Goal: Task Accomplishment & Management: Manage account settings

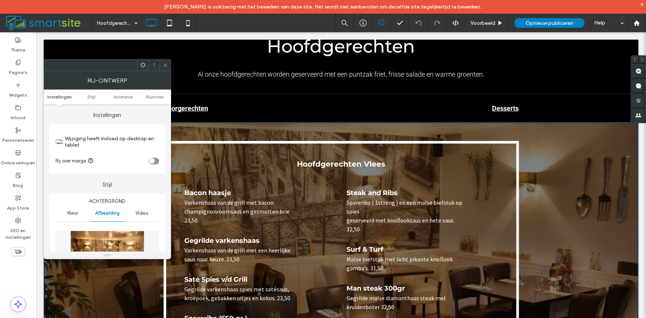
click at [114, 245] on img at bounding box center [107, 255] width 74 height 51
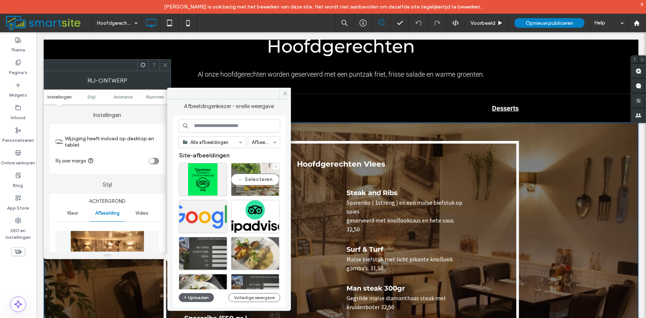
click at [257, 182] on div "Selecteren" at bounding box center [255, 179] width 48 height 33
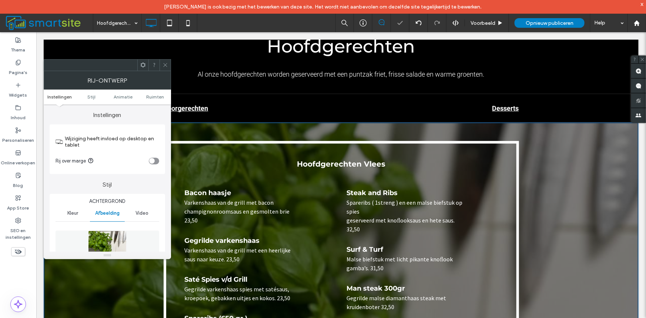
click at [166, 64] on icon at bounding box center [165, 65] width 6 height 6
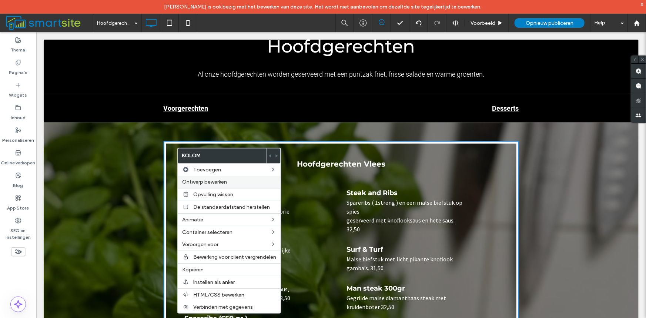
click at [210, 184] on span "Ontwerp bewerken" at bounding box center [204, 182] width 45 height 6
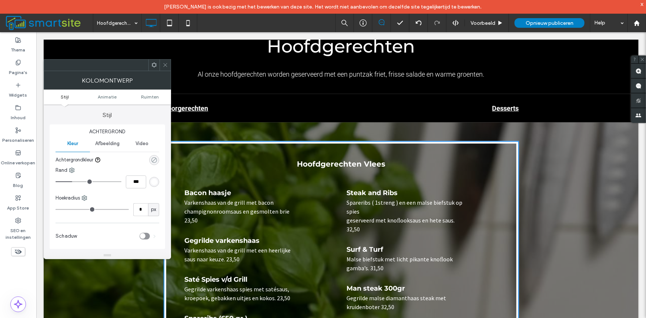
click at [153, 160] on use "rgba(0, 0, 0, 0)" at bounding box center [154, 160] width 6 height 6
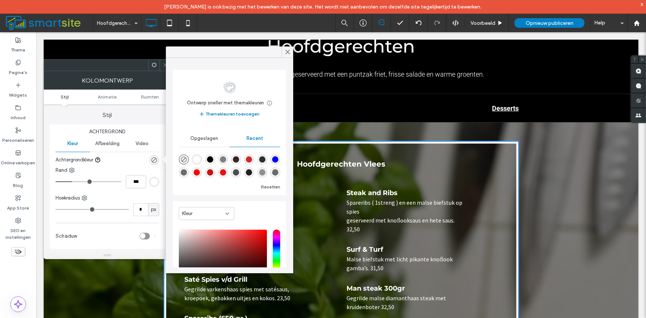
click at [212, 163] on div "rgba(0, 0, 0, 1)" at bounding box center [210, 159] width 6 height 6
type input "***"
type input "****"
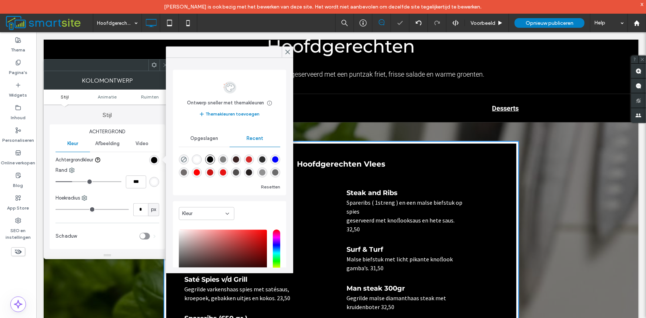
scroll to position [64, 0]
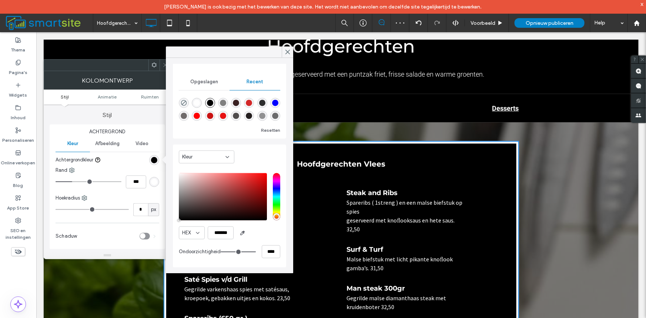
type input "**"
type input "***"
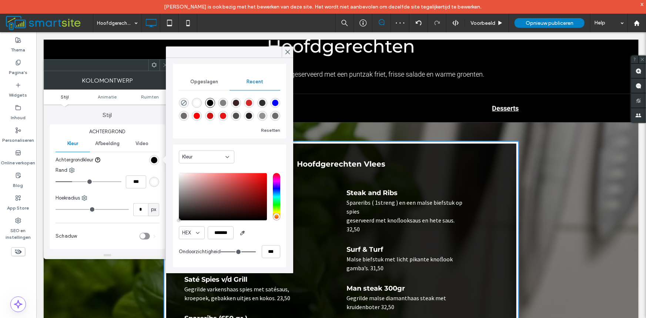
click at [240, 251] on input "range" at bounding box center [238, 251] width 35 height 1
type input "**"
type input "***"
type input "**"
type input "***"
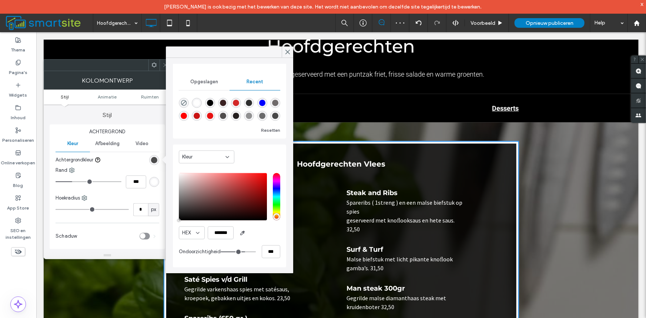
type input "**"
type input "***"
type input "**"
type input "***"
type input "**"
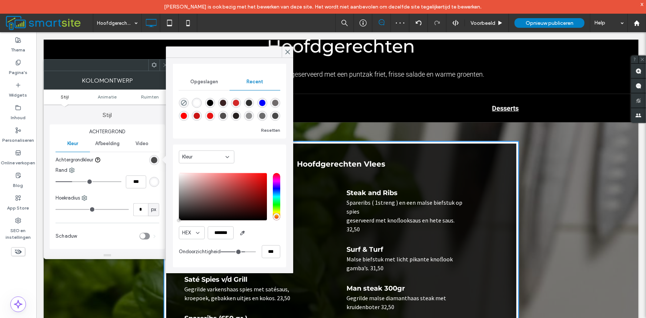
type input "***"
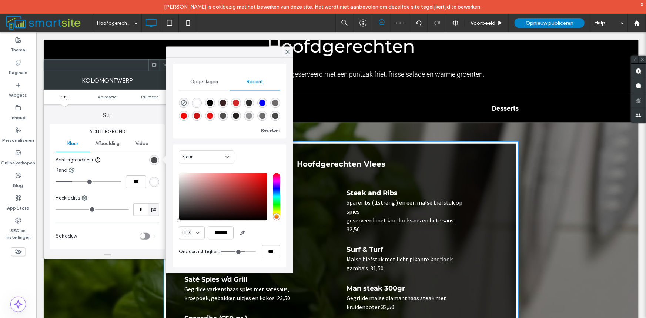
type input "**"
type input "***"
type input "**"
type input "***"
type input "**"
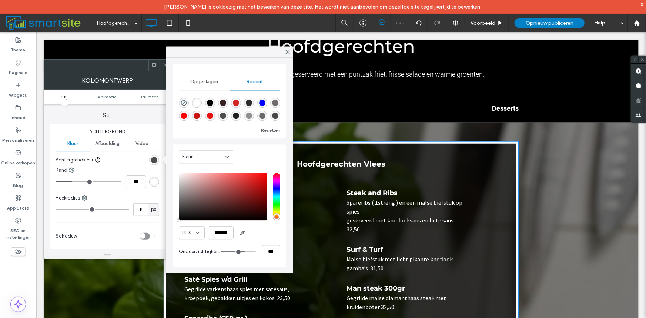
type input "***"
type input "**"
type input "***"
type input "**"
type input "***"
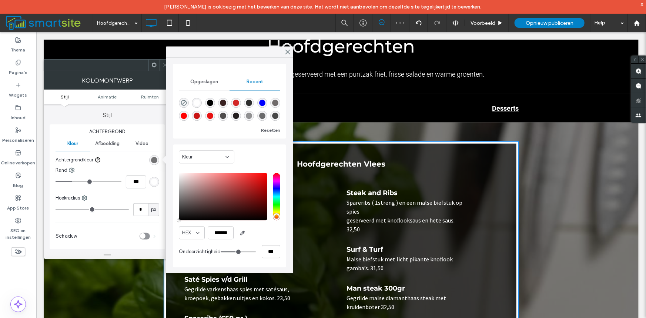
drag, startPoint x: 240, startPoint y: 251, endPoint x: 236, endPoint y: 252, distance: 4.6
type input "**"
click at [236, 252] on input "range" at bounding box center [238, 251] width 35 height 1
click at [287, 51] on icon at bounding box center [287, 51] width 7 height 7
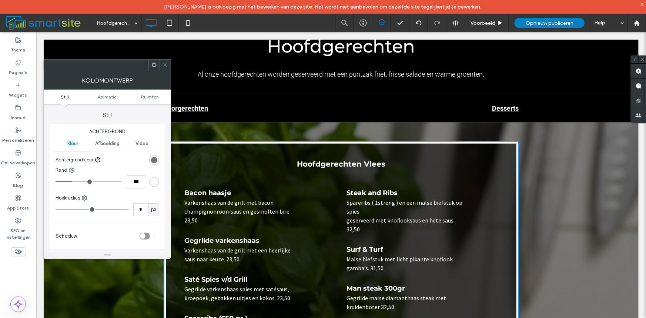
click at [166, 64] on icon at bounding box center [165, 65] width 6 height 6
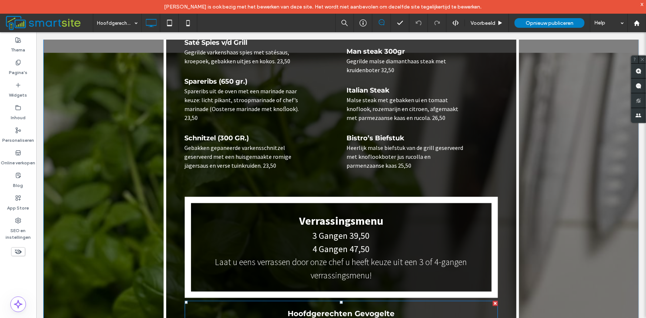
scroll to position [246, 0]
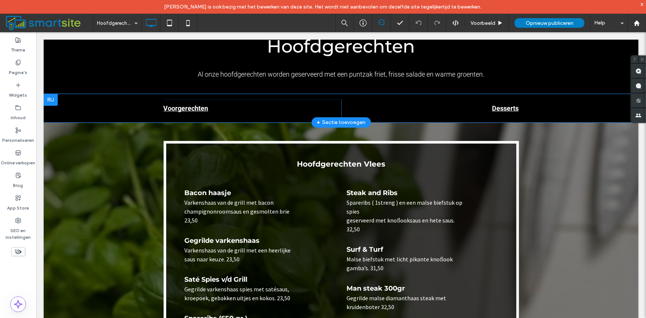
click at [325, 124] on div "+ Sectie toevoegen" at bounding box center [340, 122] width 49 height 8
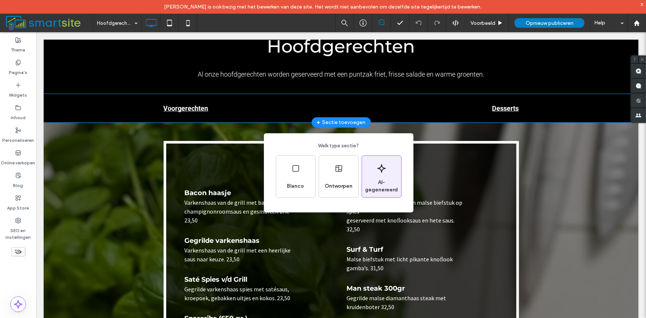
click at [382, 188] on span "AI-gegenereerd" at bounding box center [381, 186] width 39 height 15
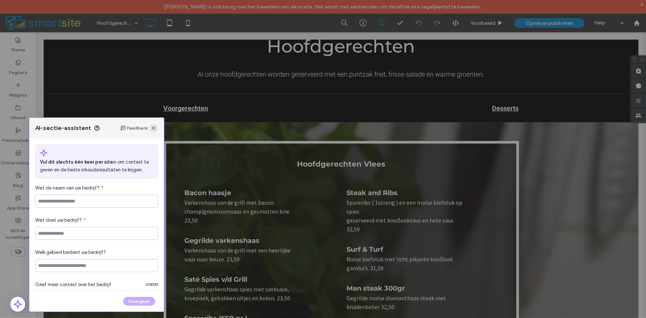
click at [154, 130] on icon "button" at bounding box center [154, 128] width 6 height 6
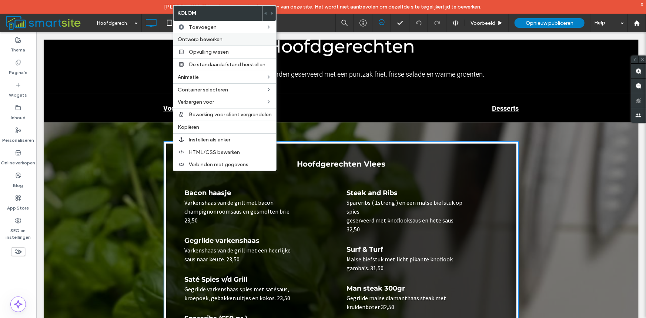
click at [190, 38] on span "Ontwerp bewerken" at bounding box center [200, 39] width 45 height 6
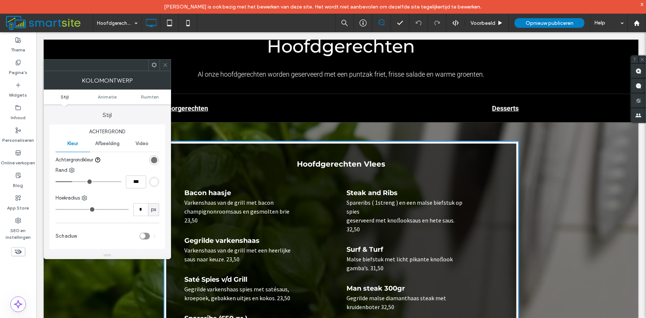
click at [146, 237] on div "toggle" at bounding box center [144, 236] width 10 height 7
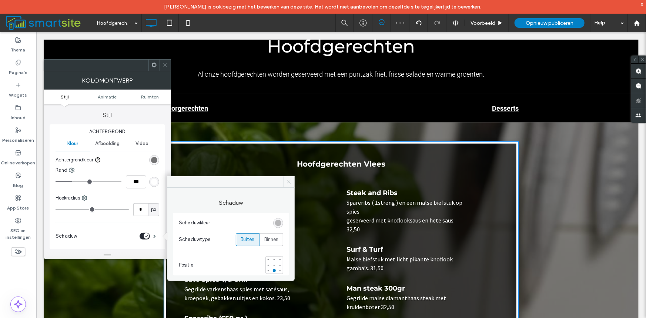
click at [290, 181] on use at bounding box center [289, 182] width 4 height 4
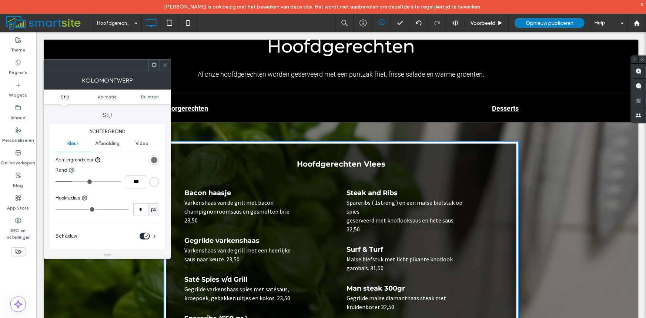
click at [164, 64] on icon at bounding box center [165, 65] width 6 height 6
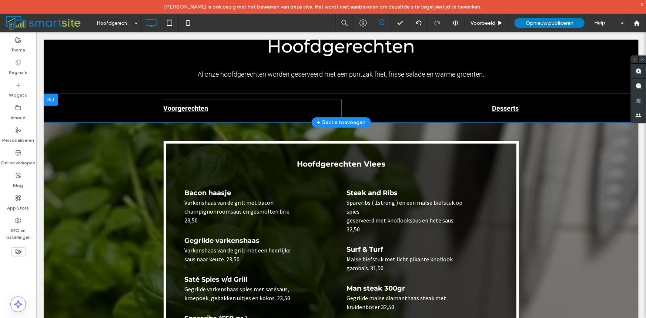
click at [320, 120] on div "+ Sectie toevoegen" at bounding box center [340, 122] width 49 height 8
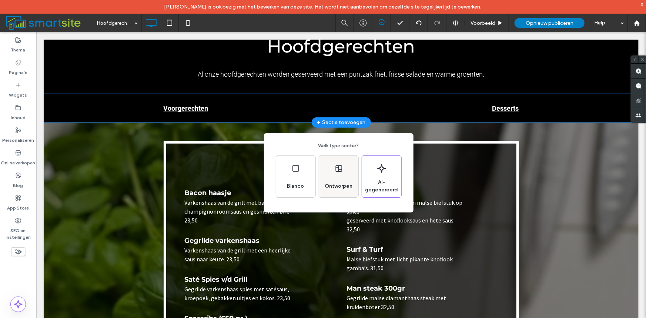
click at [339, 177] on div "Ontworpen" at bounding box center [338, 176] width 39 height 41
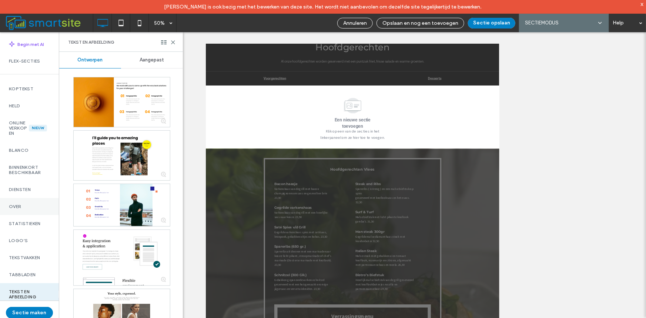
scroll to position [123, 0]
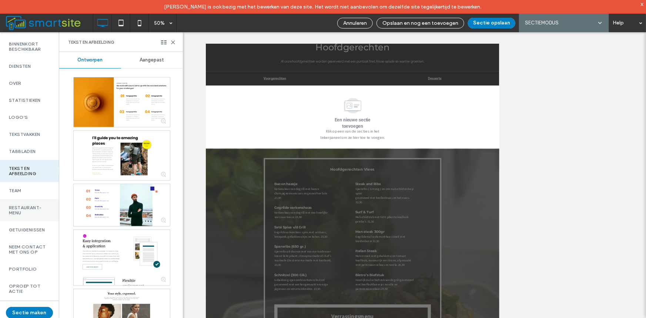
click at [22, 210] on label "Restaurant-menu" at bounding box center [29, 210] width 41 height 10
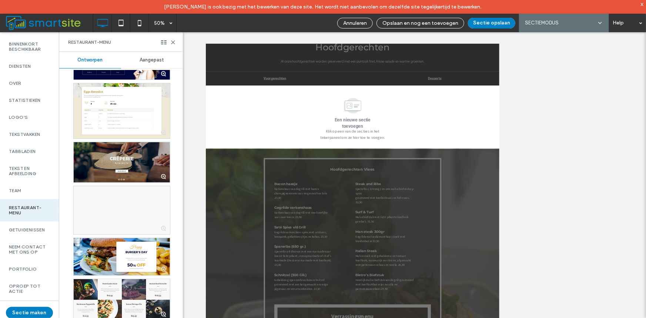
scroll to position [0, 0]
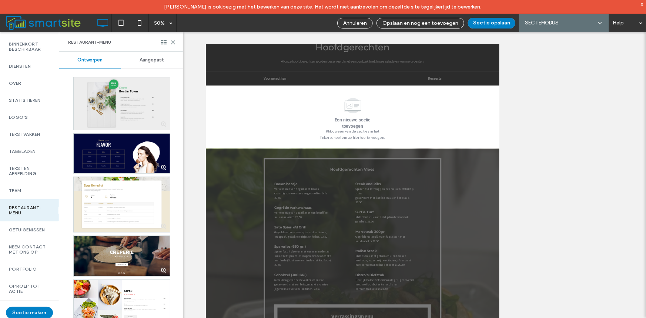
click at [110, 109] on div at bounding box center [122, 103] width 96 height 53
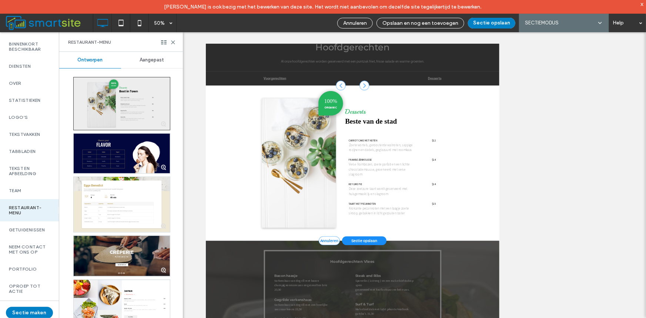
scroll to position [270, 0]
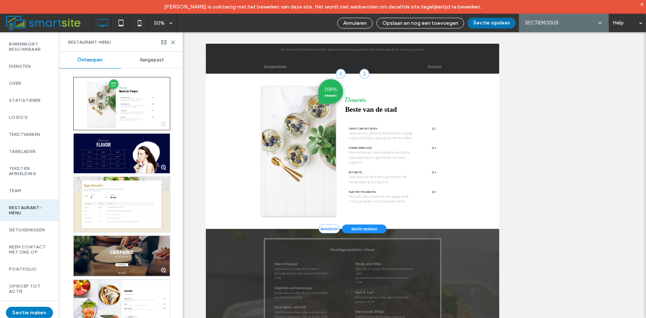
click at [488, 24] on button "Sectie opslaan" at bounding box center [491, 23] width 47 height 11
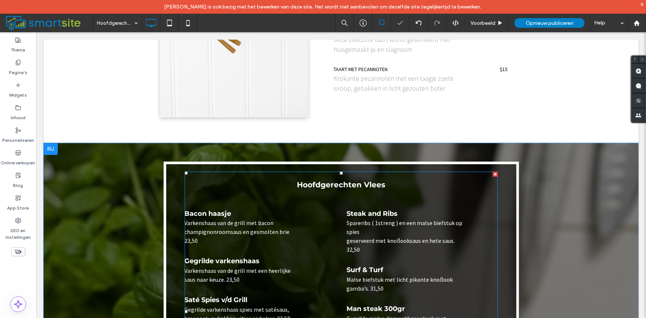
scroll to position [517, 0]
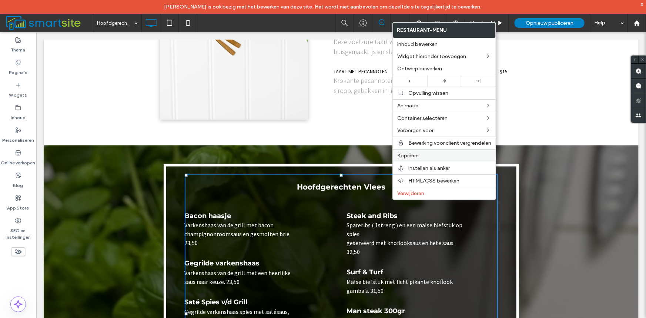
click at [398, 159] on div "Kopiëren" at bounding box center [444, 155] width 103 height 13
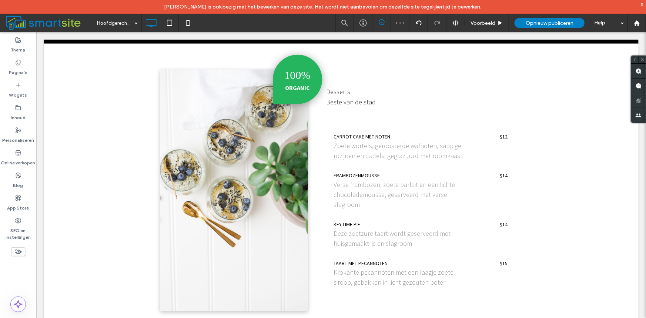
scroll to position [270, 0]
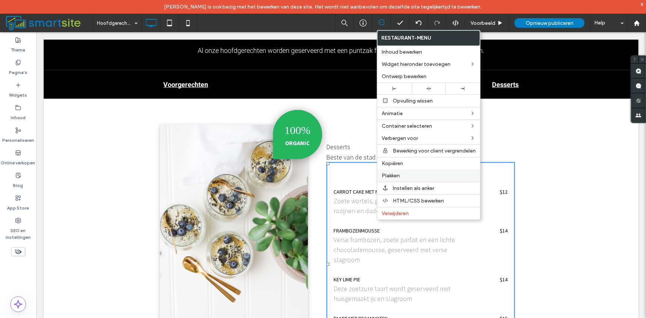
click at [400, 177] on span "Plakken" at bounding box center [390, 175] width 18 height 6
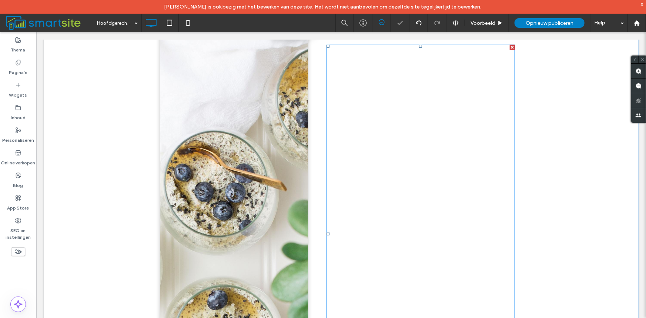
scroll to position [393, 0]
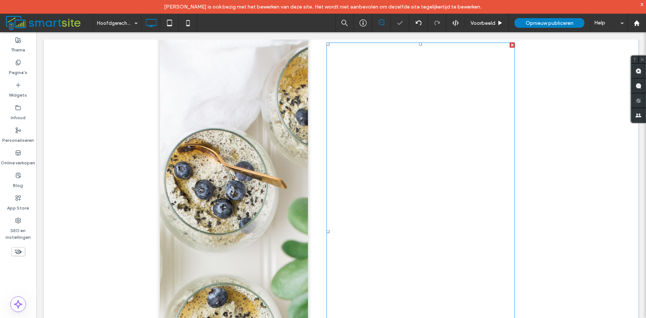
click at [359, 158] on p "Varkenshaas van de grill met een heerlijke" at bounding box center [361, 165] width 70 height 18
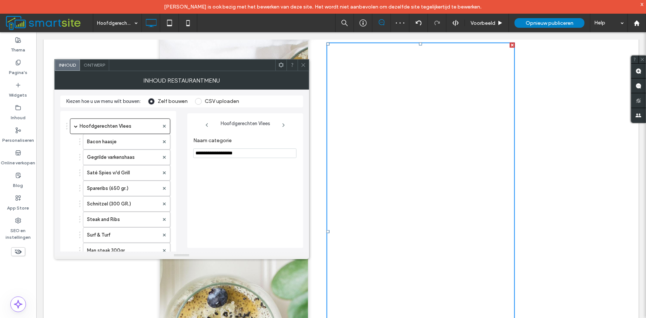
click at [87, 63] on span "Ontwerp" at bounding box center [94, 65] width 21 height 6
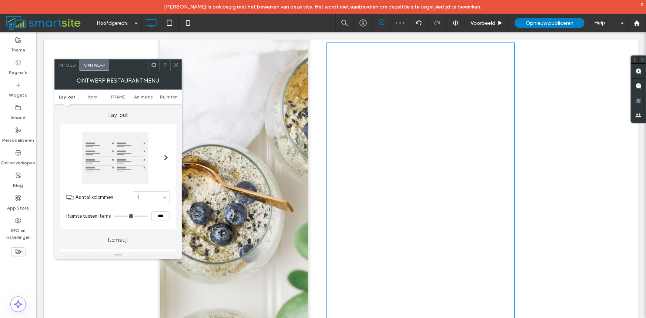
click at [70, 66] on span "Inhoud" at bounding box center [66, 65] width 17 height 6
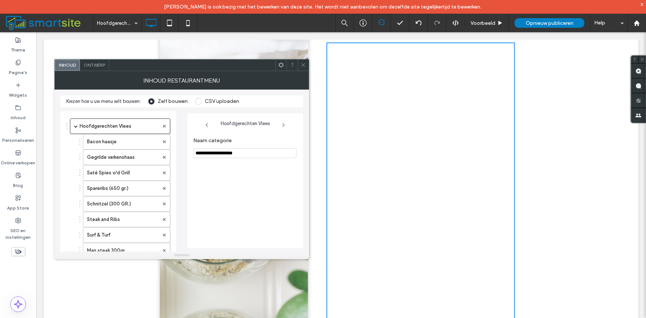
click at [97, 66] on span "Ontwerp" at bounding box center [94, 65] width 21 height 6
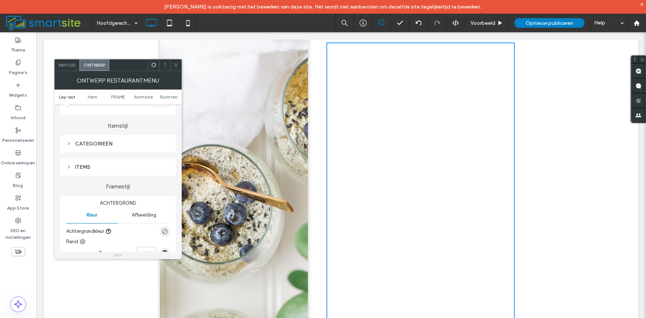
scroll to position [123, 0]
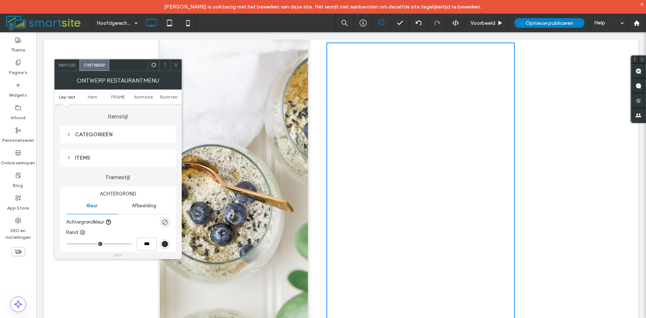
click at [88, 158] on div "ITEMS" at bounding box center [118, 158] width 104 height 6
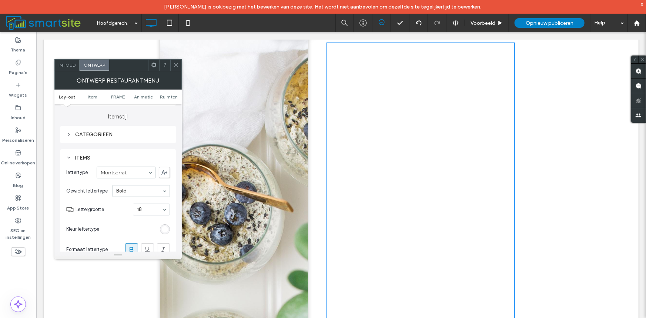
click at [160, 228] on div "rgb(255, 255, 255)" at bounding box center [165, 229] width 10 height 10
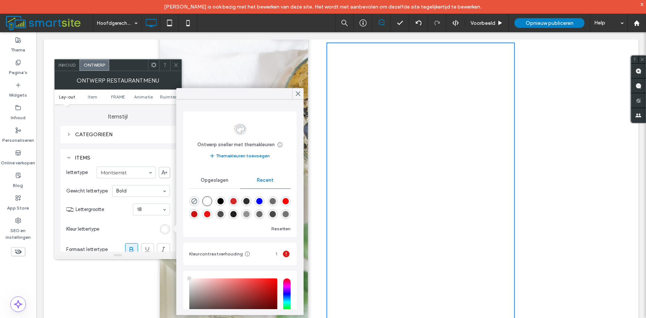
click at [221, 205] on div "rgba(0, 0, 0, 1)" at bounding box center [220, 201] width 6 height 6
type input "*******"
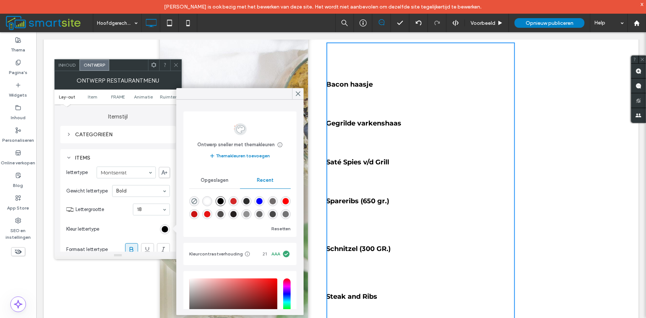
click at [85, 135] on div "CATEGORIEËN" at bounding box center [118, 134] width 104 height 6
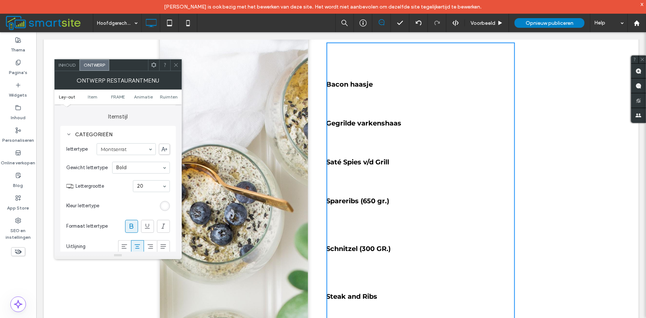
click at [166, 203] on div "rgb(255, 255, 255)" at bounding box center [165, 206] width 6 height 6
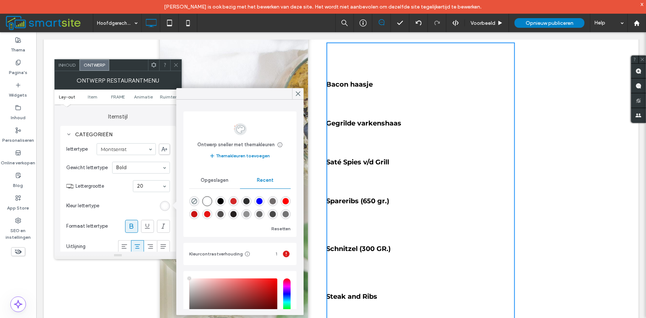
click at [224, 206] on div "rgba(0, 0, 0, 1)" at bounding box center [220, 201] width 10 height 10
type input "*******"
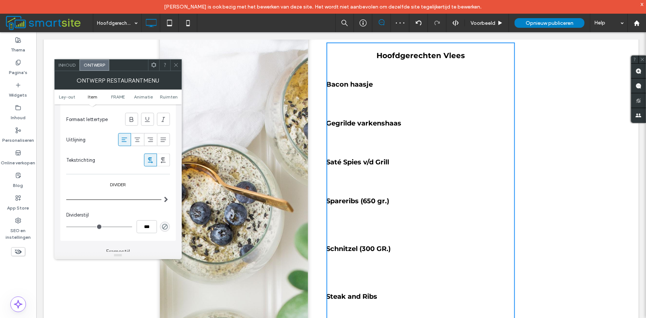
scroll to position [493, 0]
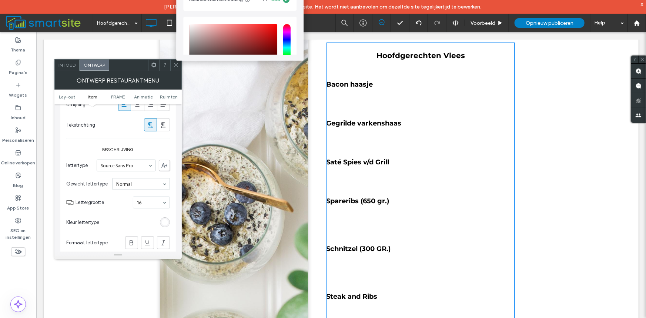
click at [161, 223] on div "rgb(255, 255, 255)" at bounding box center [165, 222] width 10 height 10
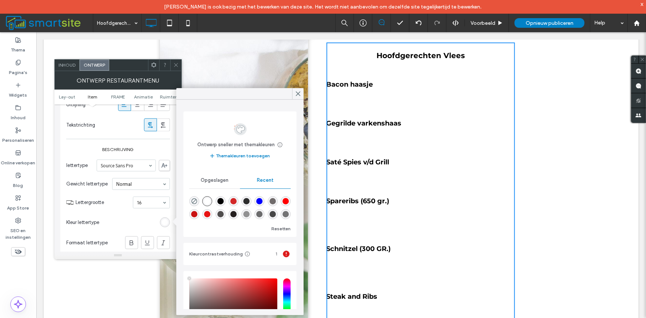
click at [236, 218] on div "rgba(36, 31, 31, 1)" at bounding box center [233, 214] width 6 height 6
type input "*******"
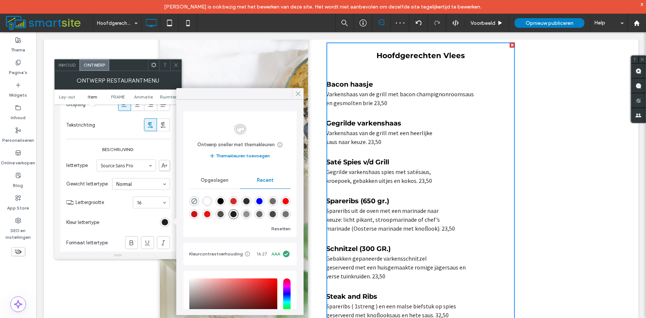
click at [296, 94] on icon at bounding box center [297, 93] width 7 height 7
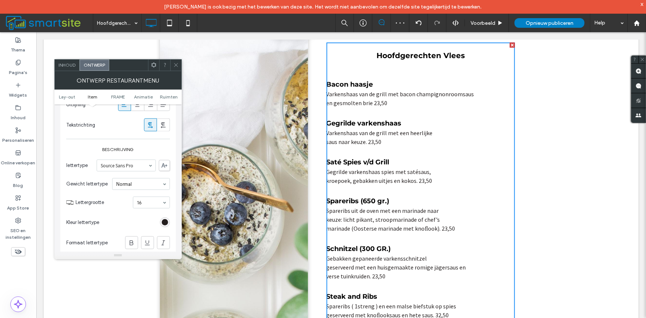
click at [174, 63] on icon at bounding box center [176, 65] width 6 height 6
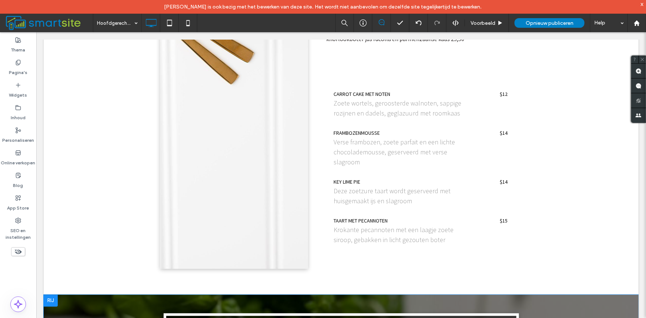
scroll to position [763, 0]
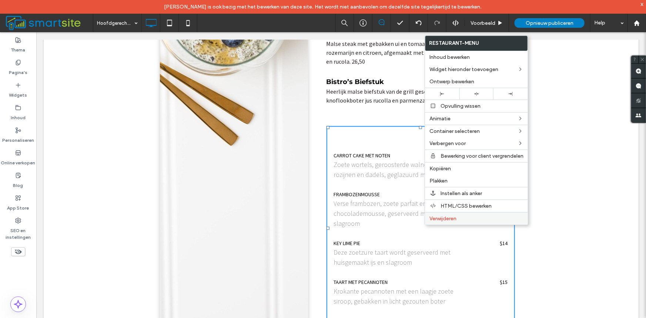
click at [458, 223] on div "Verwijderen" at bounding box center [476, 218] width 103 height 13
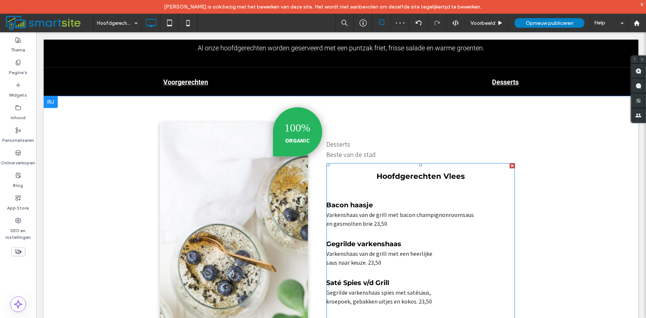
scroll to position [270, 0]
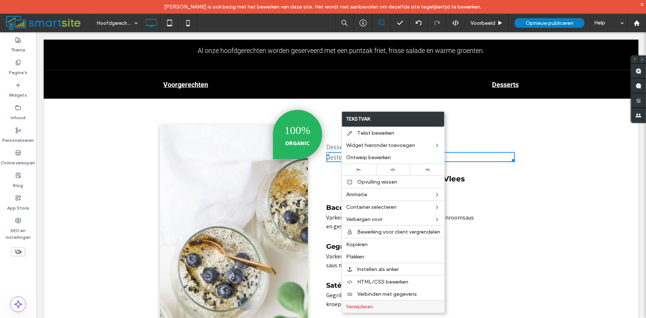
click at [361, 307] on span "Verwijderen" at bounding box center [359, 306] width 27 height 6
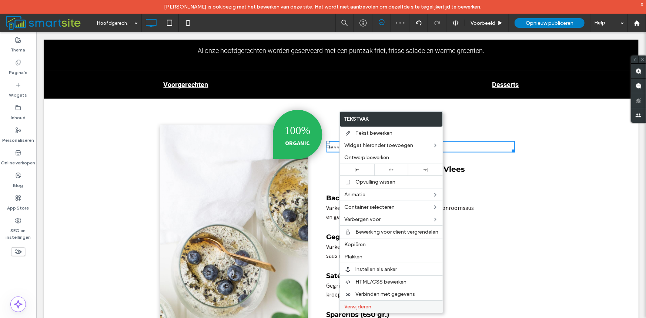
click at [359, 312] on div "Verwijderen" at bounding box center [391, 306] width 103 height 13
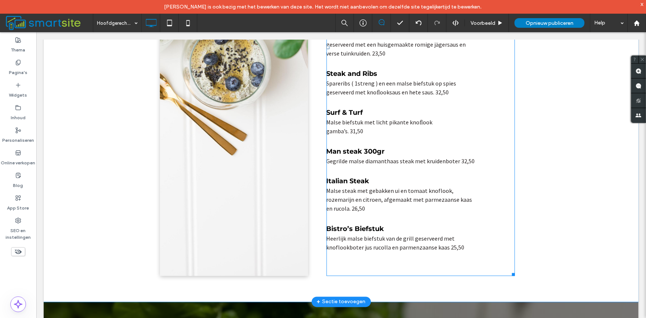
scroll to position [640, 0]
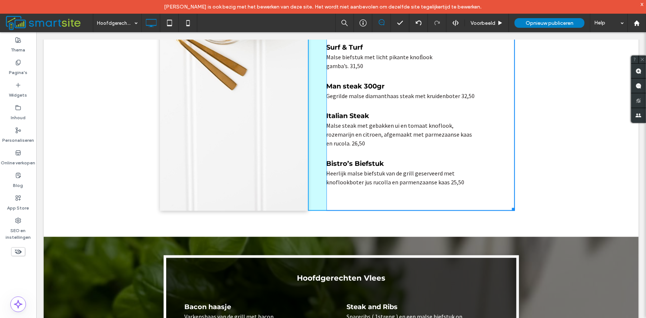
drag, startPoint x: 510, startPoint y: 207, endPoint x: 594, endPoint y: 219, distance: 84.8
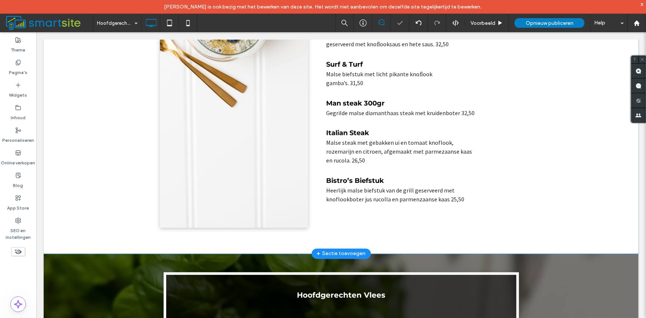
scroll to position [393, 0]
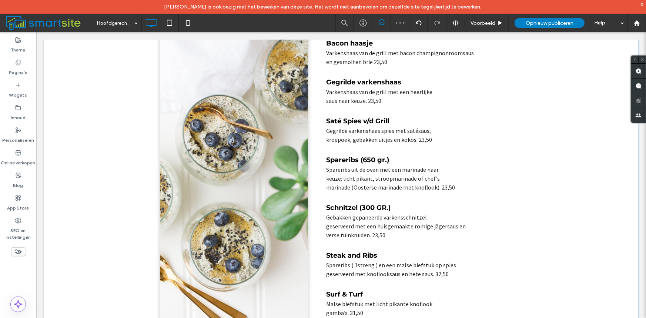
click at [230, 165] on div "100% ORGANIC Click To Paste" at bounding box center [233, 229] width 148 height 456
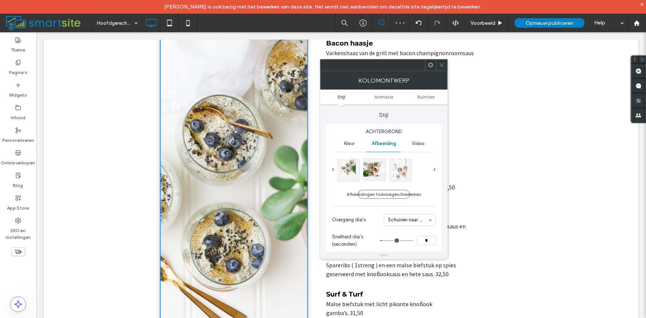
click at [364, 166] on div at bounding box center [374, 169] width 22 height 22
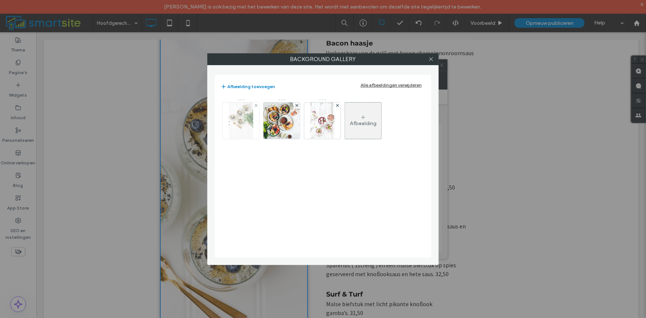
click at [234, 123] on img at bounding box center [241, 120] width 24 height 36
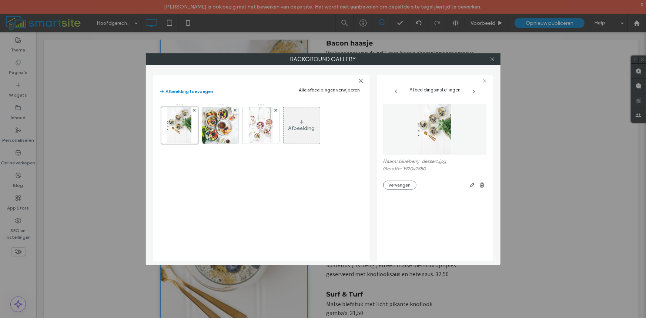
click at [425, 137] on img at bounding box center [434, 129] width 34 height 51
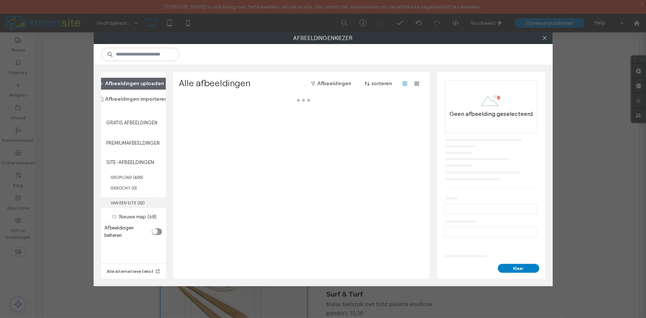
click at [132, 200] on label "VAN EEN SITE ( 32 )" at bounding box center [133, 202] width 65 height 11
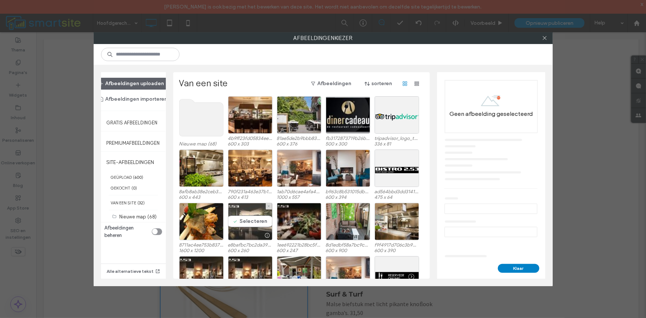
scroll to position [30, 0]
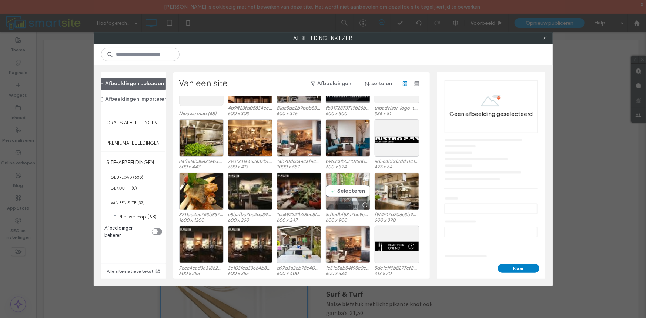
click at [337, 181] on div "Selecteren" at bounding box center [348, 190] width 44 height 37
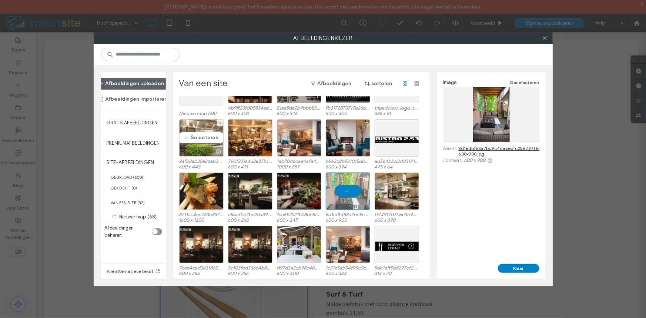
click at [208, 136] on div "Selecteren" at bounding box center [201, 137] width 44 height 37
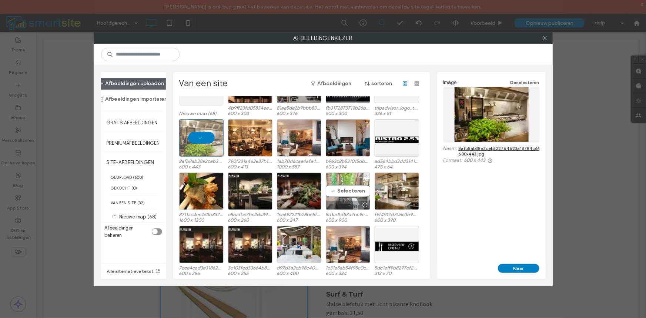
click at [359, 197] on div "Selecteren" at bounding box center [348, 190] width 44 height 37
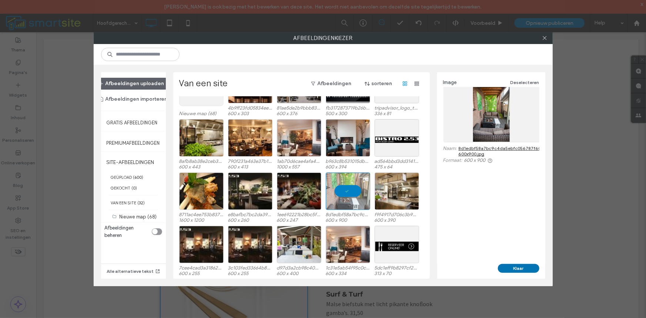
click at [526, 271] on button "Klaar" at bounding box center [518, 268] width 41 height 9
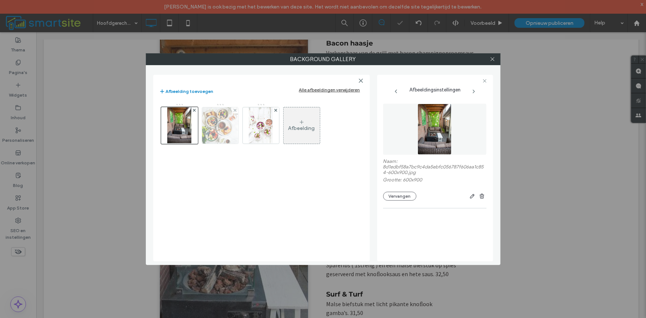
click at [217, 134] on img at bounding box center [220, 125] width 54 height 36
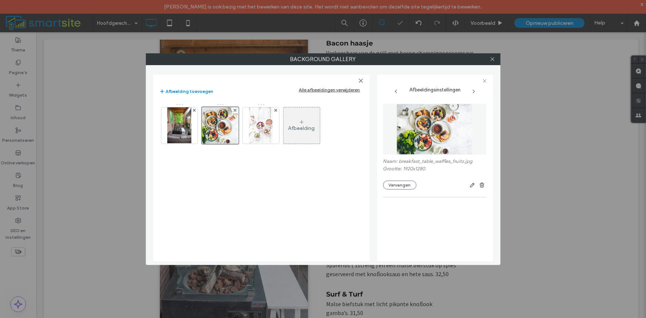
click at [434, 138] on img at bounding box center [434, 129] width 76 height 51
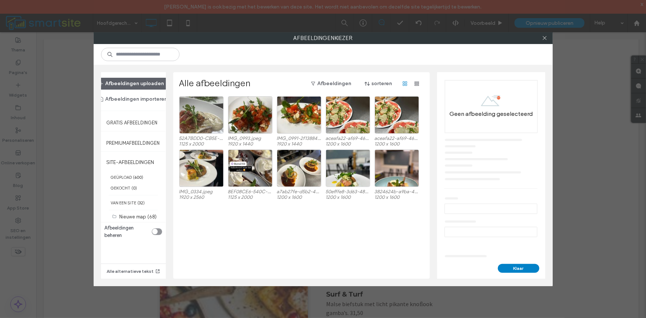
scroll to position [312, 0]
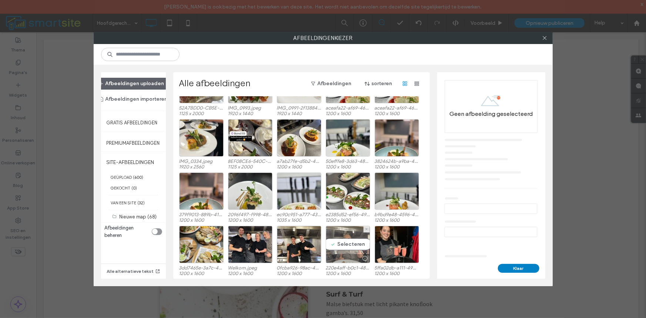
click at [340, 239] on div "Selecteren" at bounding box center [348, 244] width 44 height 37
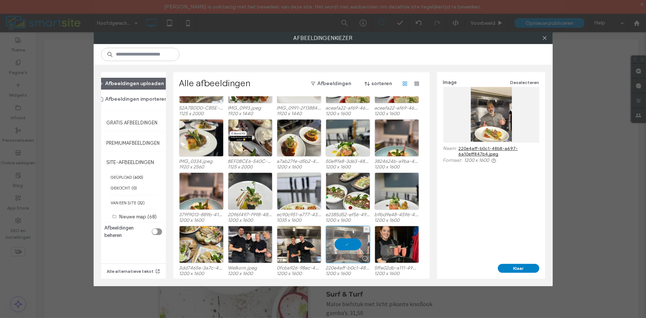
scroll to position [435, 0]
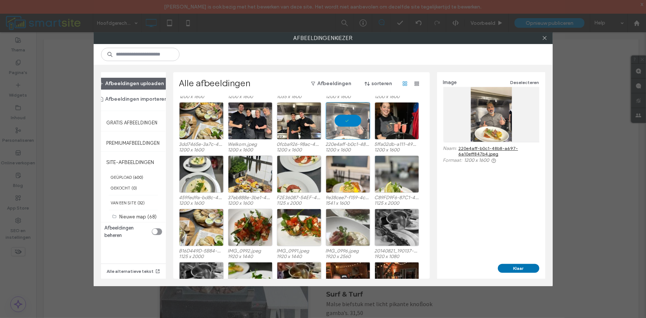
click at [509, 269] on button "Klaar" at bounding box center [518, 268] width 41 height 9
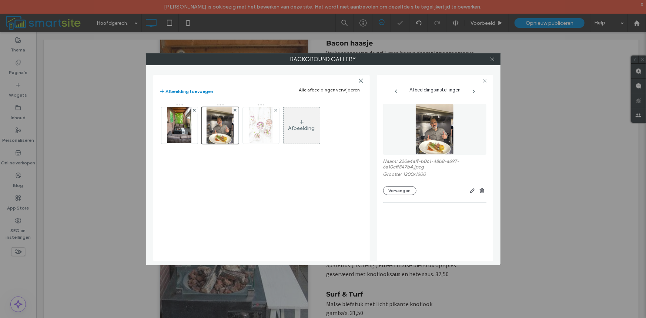
click at [249, 135] on img at bounding box center [261, 125] width 24 height 36
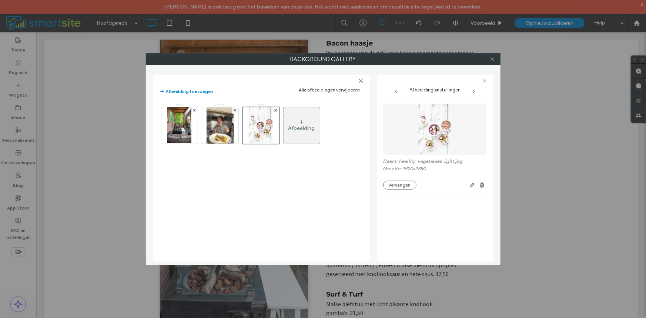
click at [440, 136] on img at bounding box center [434, 129] width 34 height 51
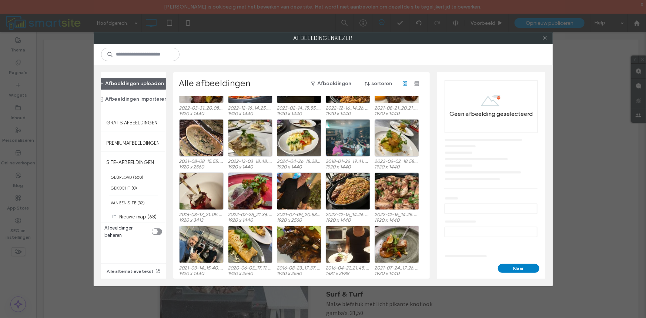
scroll to position [721, 0]
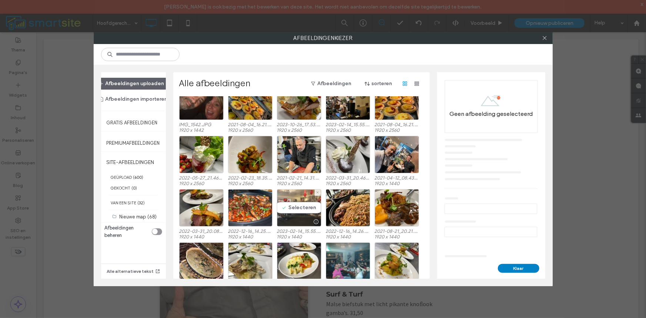
click at [296, 208] on div "Selecteren" at bounding box center [299, 207] width 44 height 37
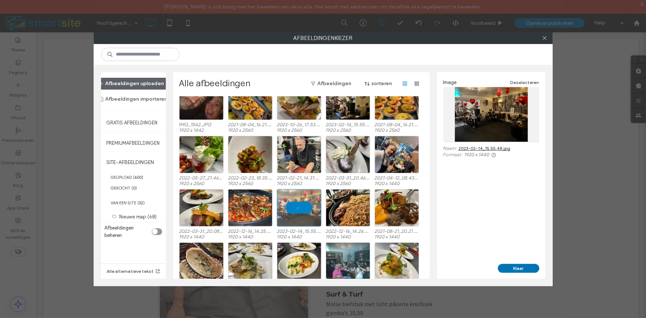
click at [515, 268] on button "Klaar" at bounding box center [518, 268] width 41 height 9
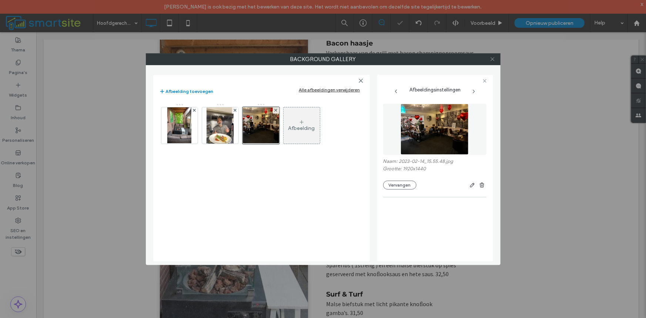
click at [493, 59] on icon at bounding box center [492, 59] width 6 height 6
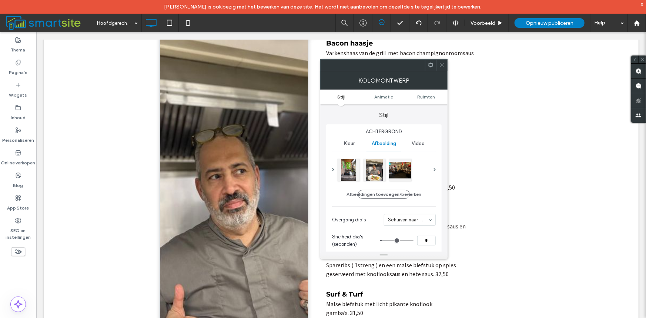
click at [440, 63] on icon at bounding box center [442, 65] width 6 height 6
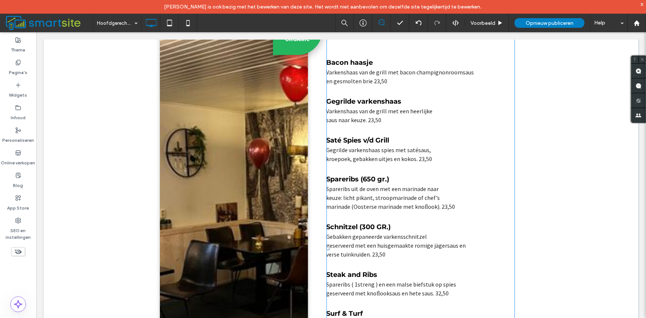
scroll to position [270, 0]
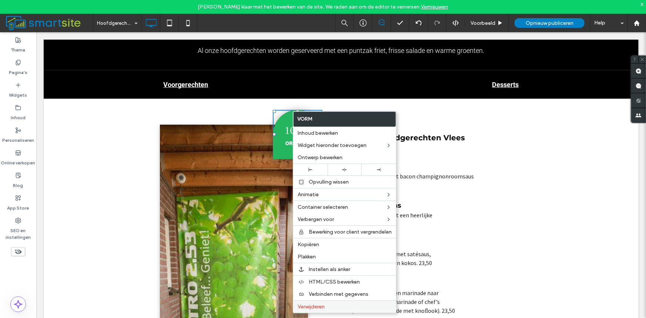
click at [332, 308] on label "Verwijderen" at bounding box center [344, 306] width 94 height 6
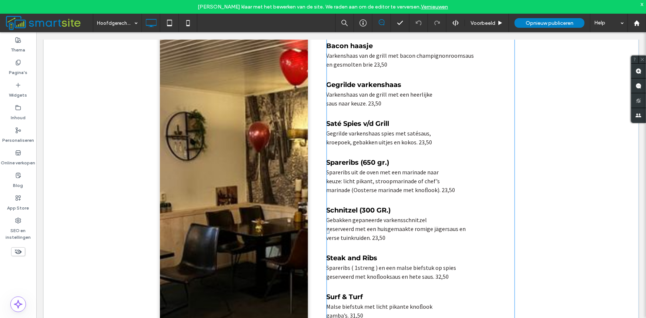
scroll to position [393, 0]
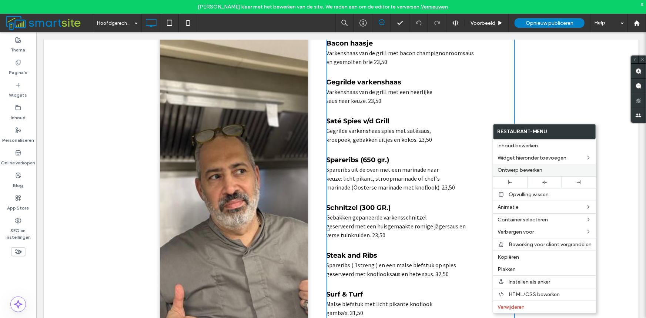
click at [522, 170] on span "Ontwerp bewerken" at bounding box center [519, 170] width 45 height 6
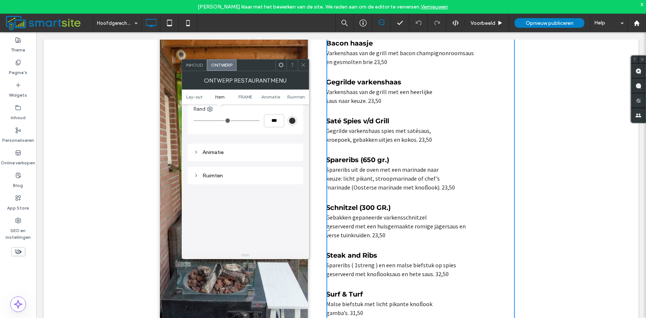
scroll to position [123, 0]
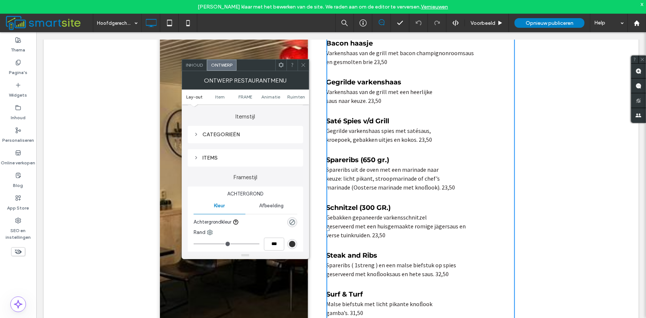
click at [193, 60] on div "Inhoud" at bounding box center [194, 65] width 25 height 11
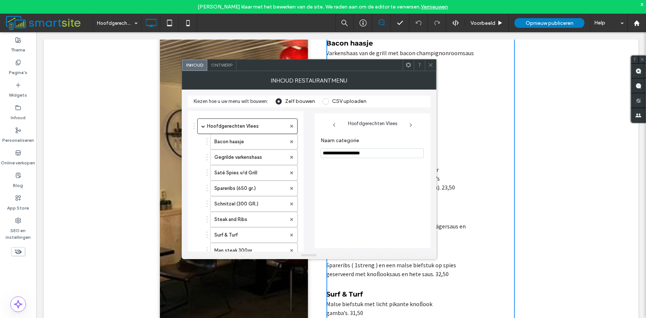
click at [217, 70] on div "Ontwerp" at bounding box center [221, 65] width 29 height 11
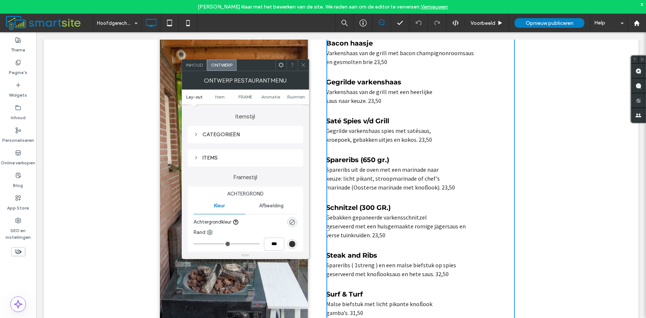
type input "*"
type input "***"
type input "*"
click at [199, 243] on input "range" at bounding box center [226, 243] width 66 height 1
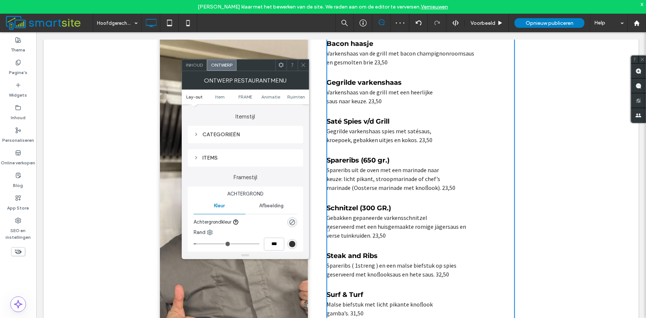
click at [294, 100] on ul "Lay-out Item FRAME Animatie Ruimten" at bounding box center [245, 97] width 127 height 15
click at [294, 98] on span "Ruimten" at bounding box center [296, 97] width 18 height 6
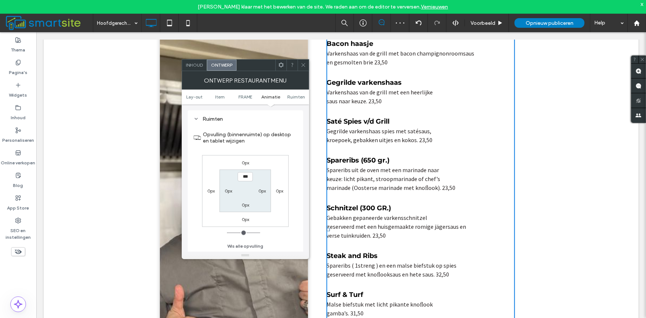
scroll to position [303, 0]
click at [227, 191] on label "0px" at bounding box center [228, 191] width 7 height 6
click at [223, 189] on input "***" at bounding box center [228, 190] width 15 height 9
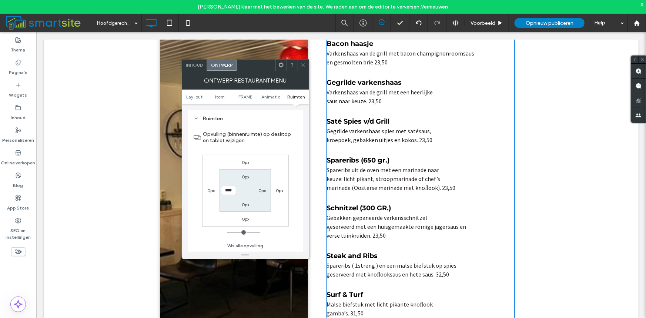
type input "*****"
type input "**"
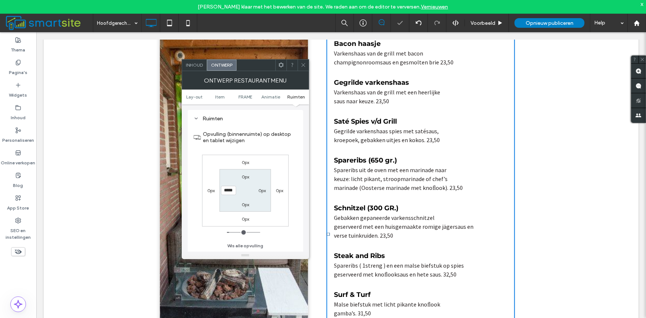
click at [304, 64] on icon at bounding box center [303, 65] width 6 height 6
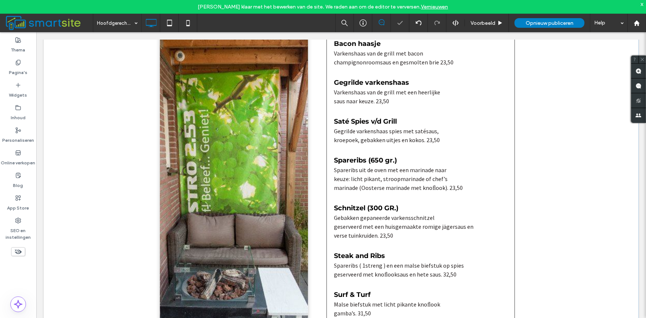
click at [610, 118] on div "Click To Paste Menu Hoofdgerechten Vlees Bacon haasje Varkenshaas van de grill …" at bounding box center [340, 234] width 595 height 518
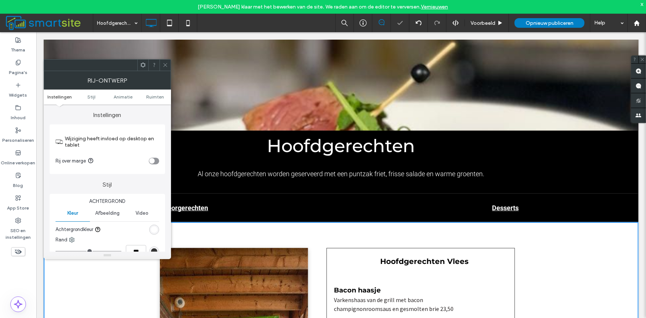
scroll to position [270, 0]
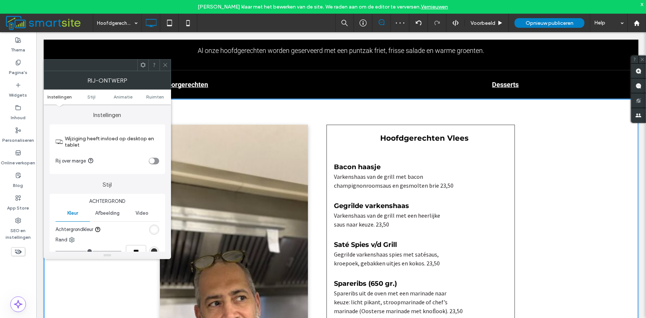
click at [164, 67] on icon at bounding box center [165, 65] width 6 height 6
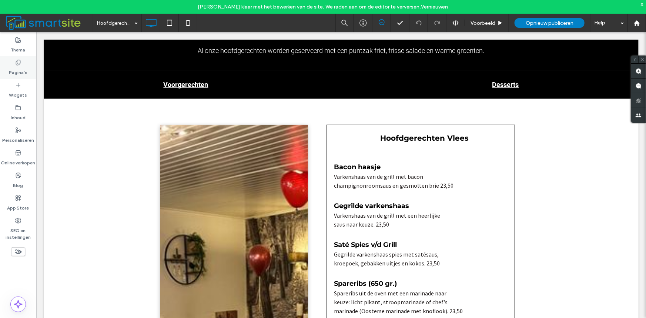
click at [9, 67] on label "Pagina's" at bounding box center [18, 70] width 18 height 10
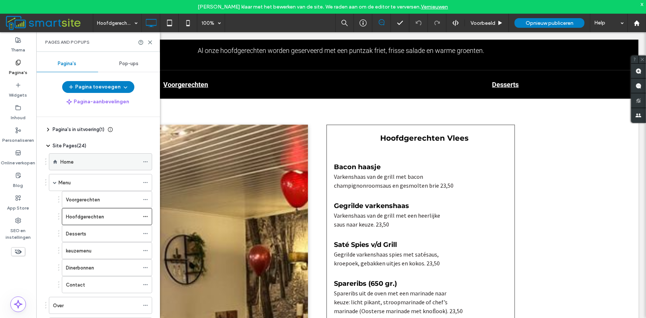
click at [81, 164] on div "Home" at bounding box center [99, 162] width 79 height 8
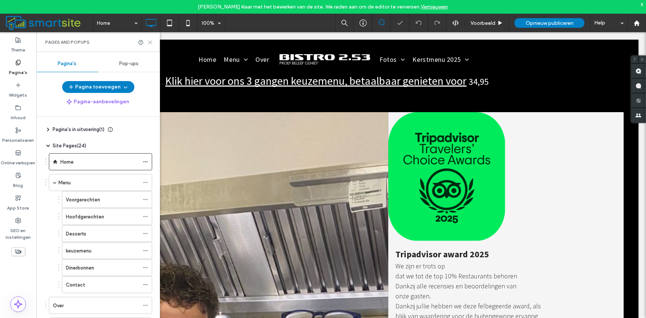
click at [148, 41] on icon at bounding box center [150, 43] width 6 height 6
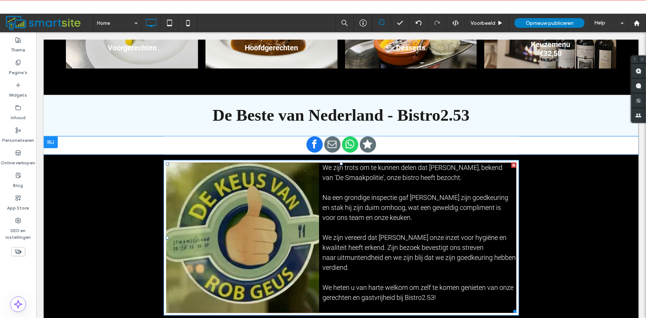
scroll to position [863, 0]
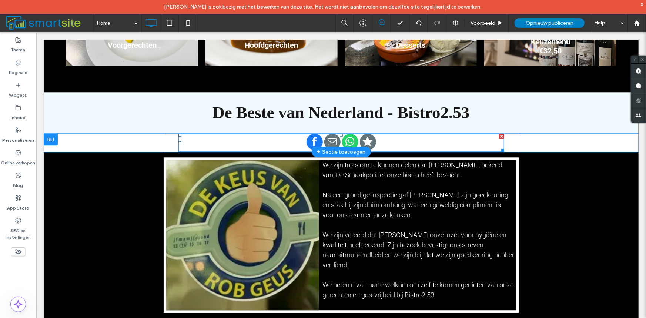
click at [366, 136] on icon "Social network" at bounding box center [367, 141] width 11 height 11
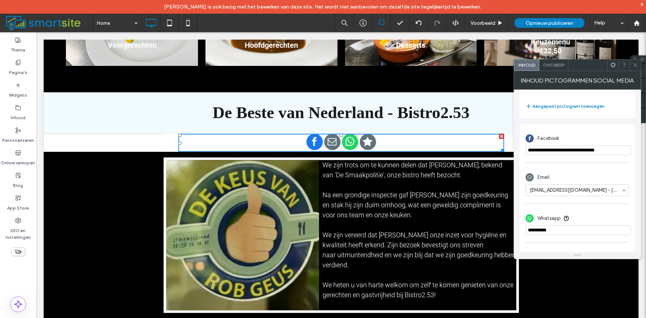
scroll to position [171, 0]
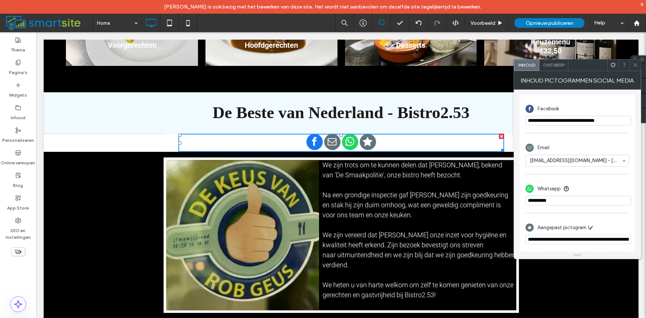
click at [635, 69] on span at bounding box center [635, 65] width 6 height 11
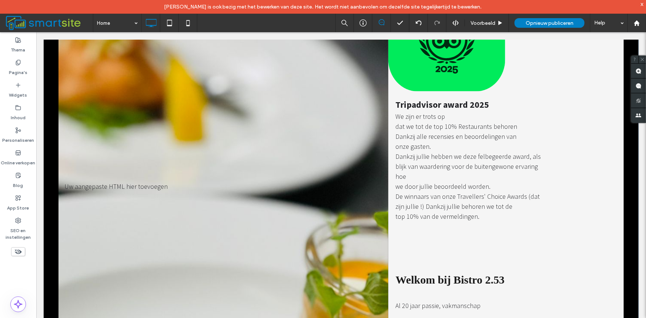
scroll to position [0, 0]
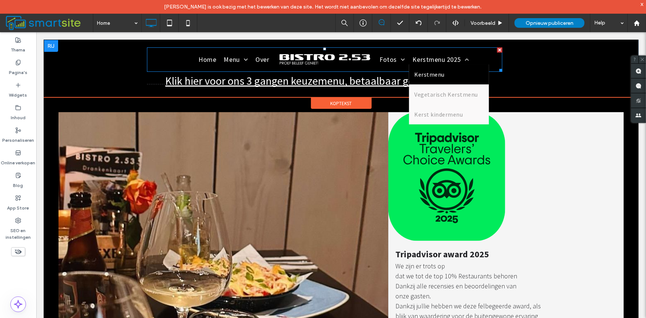
click at [419, 78] on span "Kerstmenu" at bounding box center [429, 74] width 30 height 9
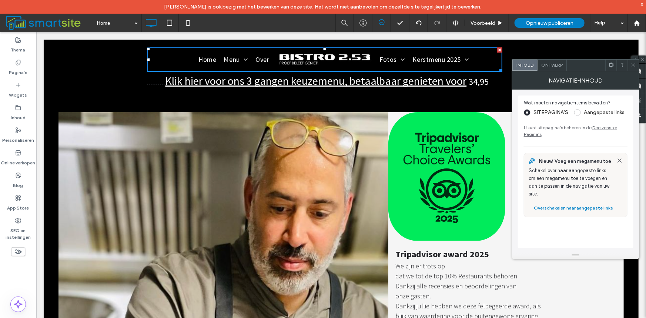
click at [637, 67] on div at bounding box center [632, 65] width 11 height 11
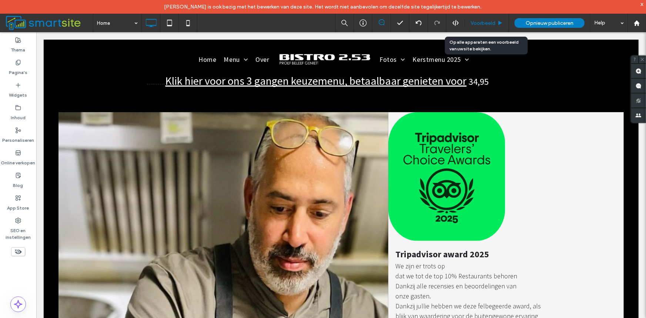
click at [492, 23] on span "Voorbeeld" at bounding box center [482, 23] width 25 height 6
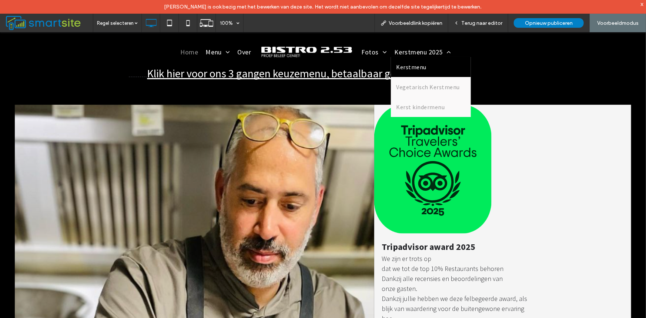
click at [401, 63] on span "Kerstmenu" at bounding box center [411, 66] width 30 height 9
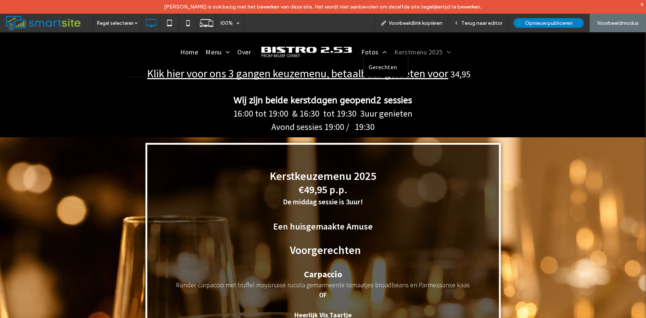
click at [381, 68] on span "Gerechten" at bounding box center [383, 66] width 28 height 9
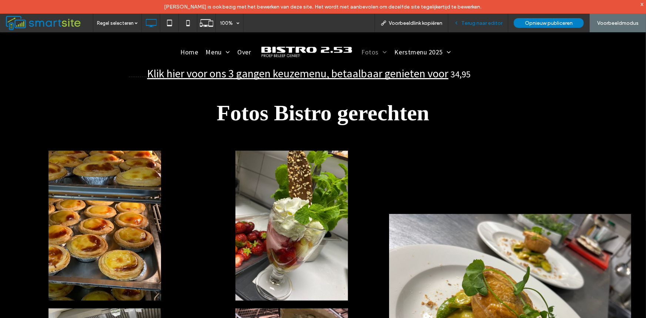
drag, startPoint x: 468, startPoint y: 23, endPoint x: 334, endPoint y: 120, distance: 164.8
click at [468, 23] on span "Terug naar editor" at bounding box center [481, 23] width 41 height 6
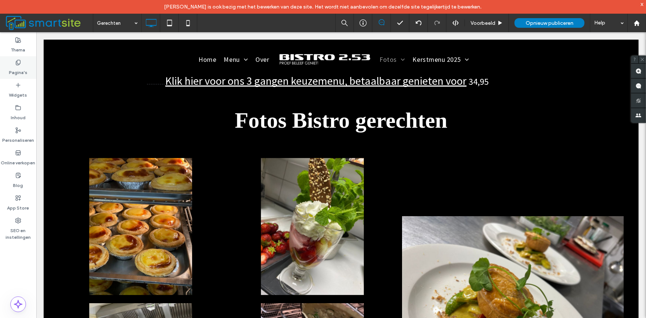
click at [21, 64] on div "Pagina's" at bounding box center [18, 67] width 36 height 23
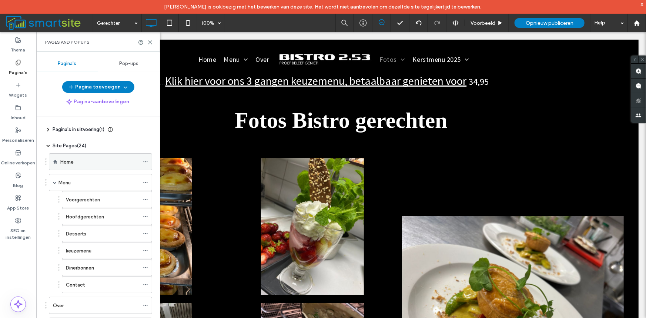
click at [76, 158] on div "Home" at bounding box center [99, 162] width 79 height 8
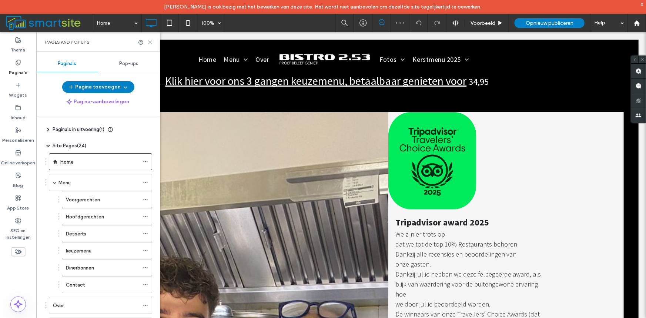
click at [151, 44] on icon at bounding box center [150, 43] width 6 height 6
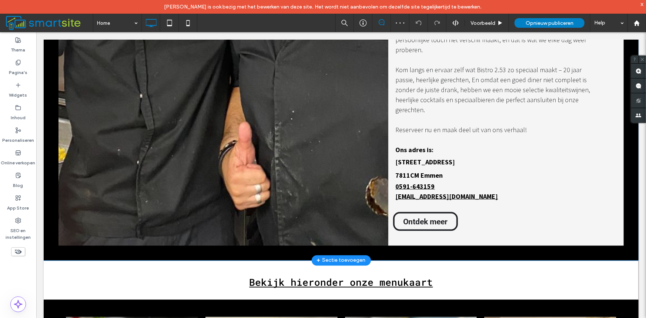
scroll to position [616, 0]
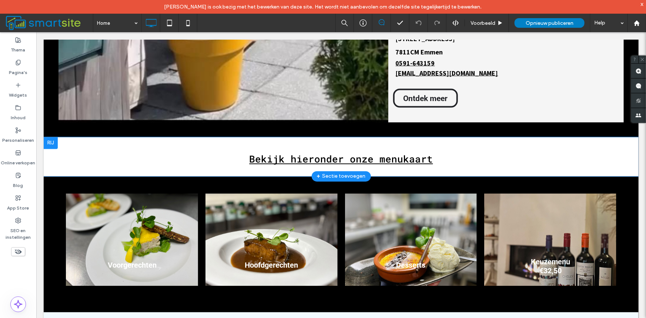
click at [46, 137] on div at bounding box center [50, 143] width 14 height 12
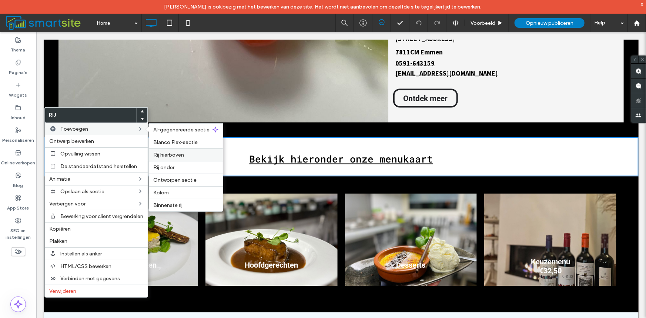
click at [185, 154] on label "Rij hierboven" at bounding box center [185, 155] width 65 height 6
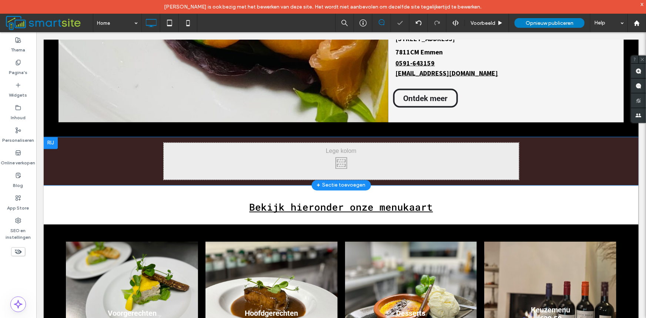
click at [59, 137] on div "Click To Paste Click To Paste Rij + Sectie toevoegen" at bounding box center [340, 161] width 595 height 48
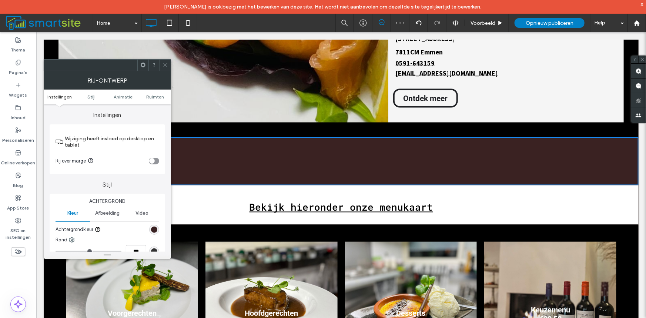
click at [155, 231] on div "rgb(58, 34, 34)" at bounding box center [154, 229] width 6 height 6
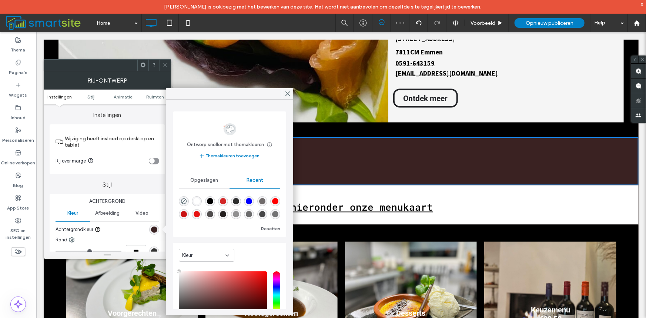
type input "****"
drag, startPoint x: 195, startPoint y: 209, endPoint x: 201, endPoint y: 206, distance: 6.0
click at [196, 205] on div "rgba(255, 255, 255, 1)" at bounding box center [196, 201] width 6 height 6
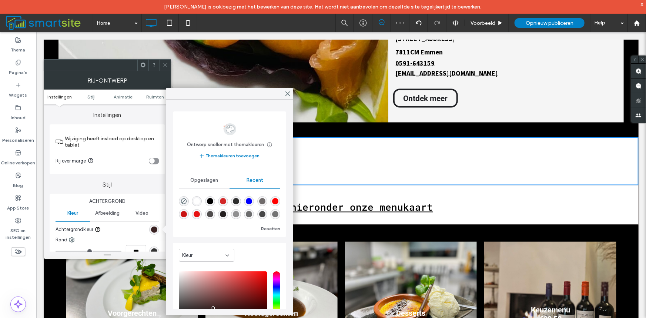
type input "*******"
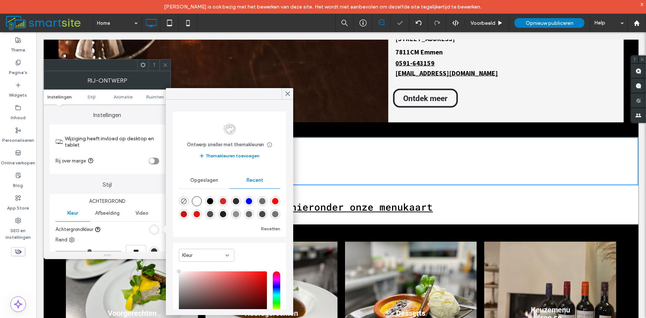
click at [168, 64] on icon at bounding box center [165, 65] width 6 height 6
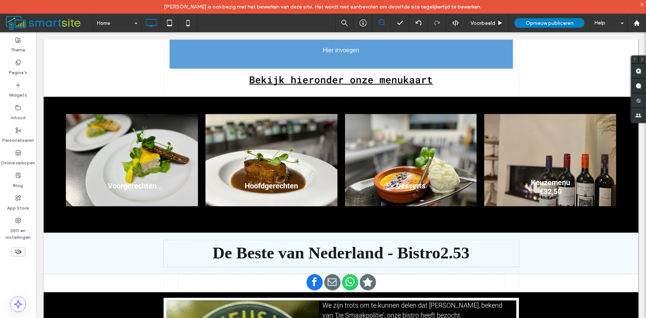
scroll to position [370, 0]
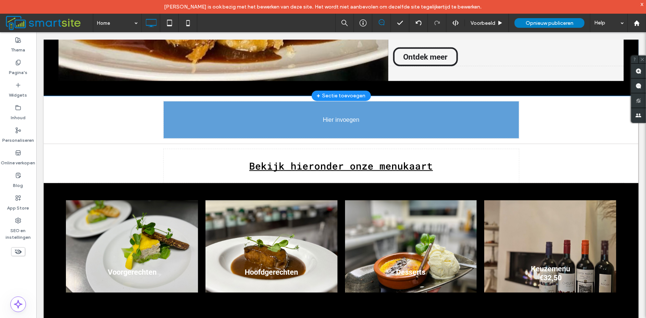
drag, startPoint x: 423, startPoint y: 174, endPoint x: 334, endPoint y: 148, distance: 92.1
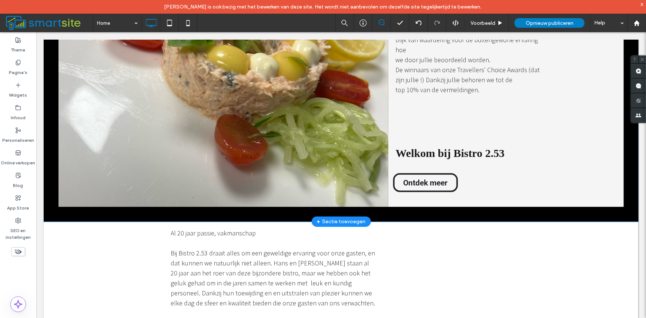
scroll to position [246, 0]
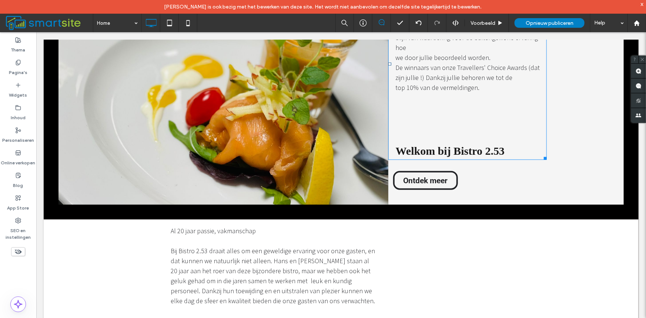
click at [424, 145] on span "Welkom bij Bistro 2.53" at bounding box center [449, 150] width 109 height 12
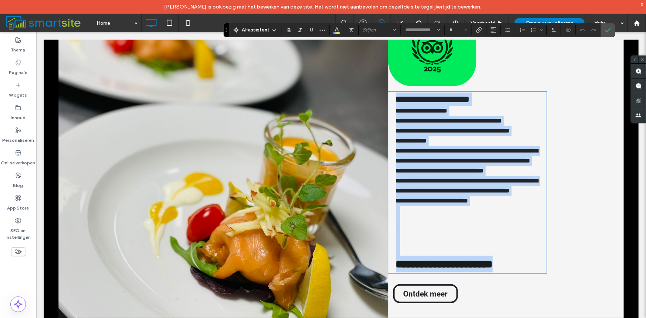
scroll to position [247, 0]
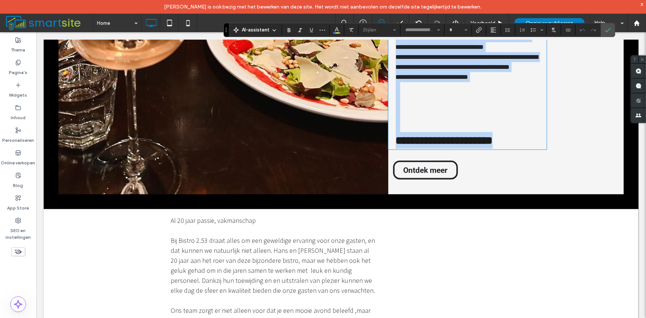
click at [492, 142] on span "**********" at bounding box center [443, 140] width 97 height 11
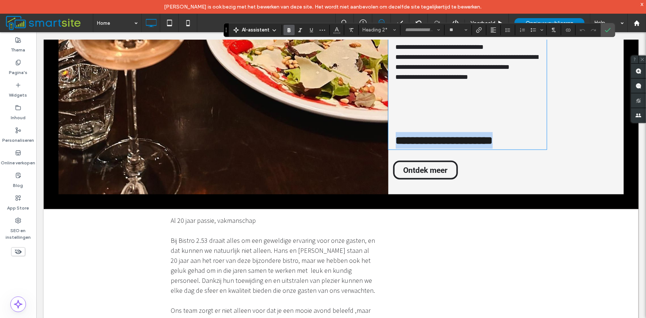
drag, startPoint x: 502, startPoint y: 140, endPoint x: 383, endPoint y: 142, distance: 119.5
click at [383, 142] on div "**********" at bounding box center [340, 29] width 565 height 329
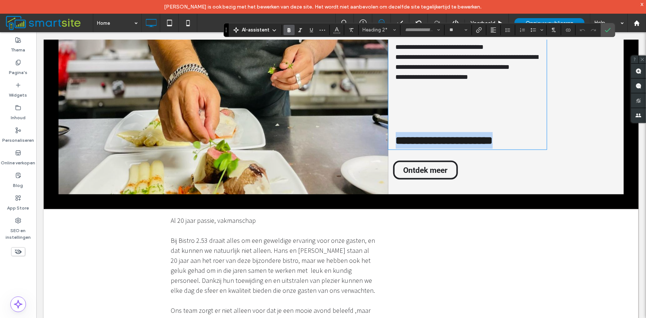
copy span "**********"
type input "**"
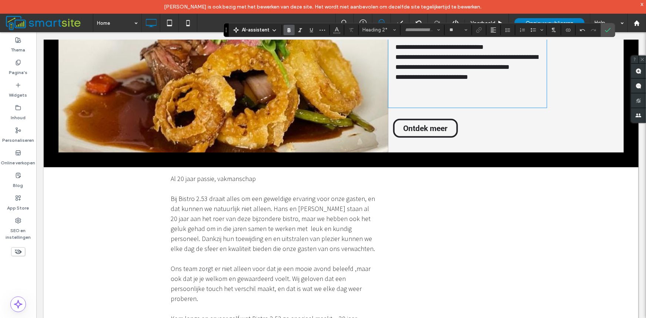
type input "**********"
type input "**"
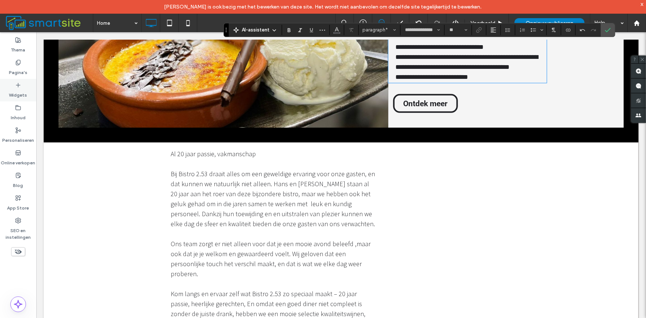
click at [11, 91] on label "Widgets" at bounding box center [18, 93] width 18 height 10
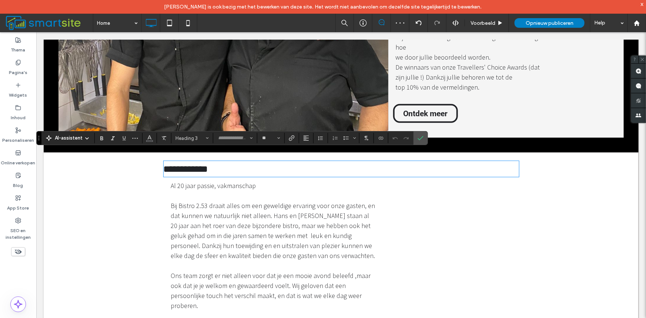
click at [256, 162] on h3 "**********" at bounding box center [340, 168] width 355 height 14
drag, startPoint x: 255, startPoint y: 162, endPoint x: 166, endPoint y: 158, distance: 89.2
click at [166, 161] on h3 "**********" at bounding box center [340, 168] width 355 height 14
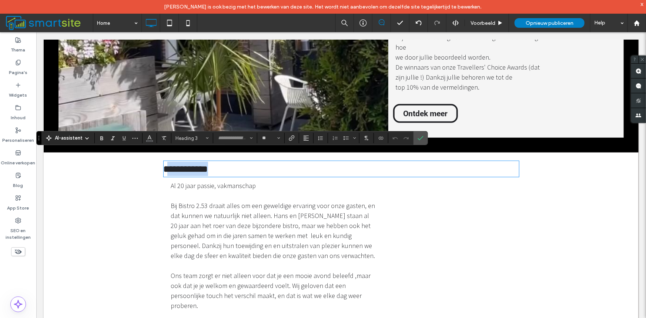
type input "**********"
type input "**"
click at [171, 164] on span "**********" at bounding box center [210, 168] width 78 height 9
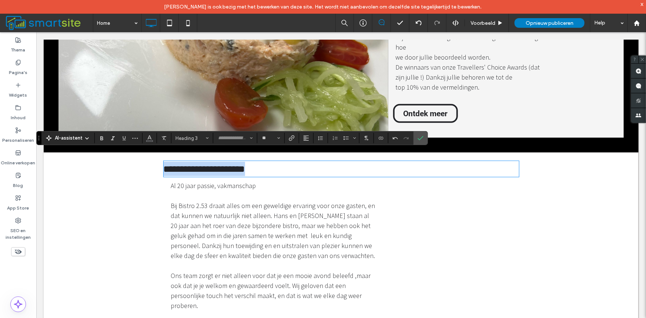
drag, startPoint x: 275, startPoint y: 158, endPoint x: 120, endPoint y: 165, distance: 154.8
click at [61, 155] on div "**********" at bounding box center [340, 312] width 595 height 321
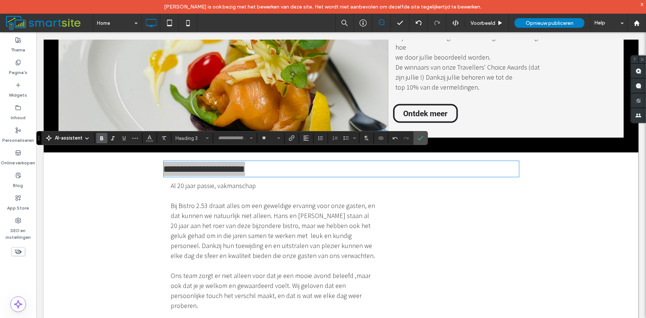
click at [99, 138] on icon "Vet" at bounding box center [102, 138] width 6 height 6
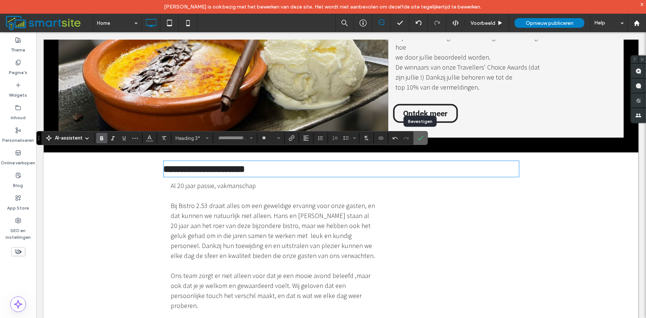
click at [417, 139] on label "Bevestigen" at bounding box center [420, 137] width 11 height 13
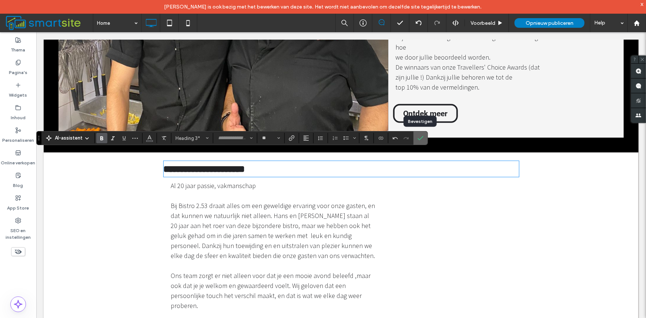
click at [417, 139] on icon "Bevestigen" at bounding box center [420, 138] width 6 height 6
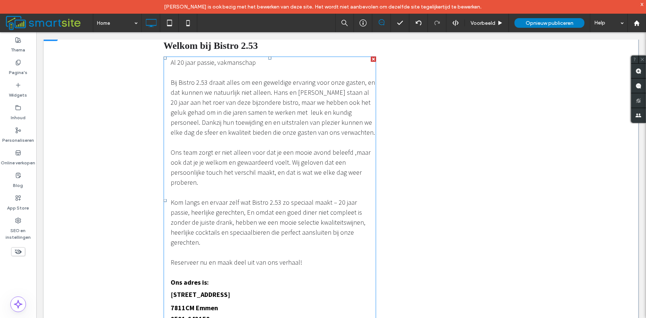
scroll to position [247, 0]
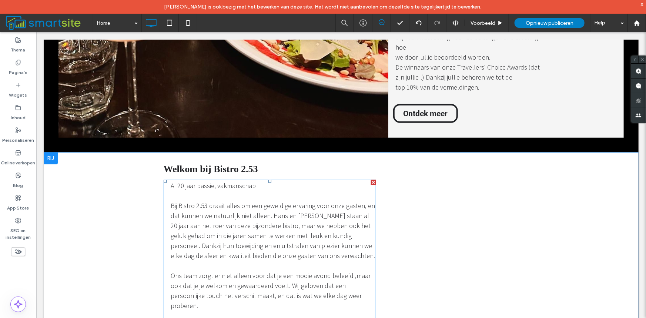
click at [166, 179] on div "Al 20 jaar passie, vakmanschap Bij Bistro 2.53 draait alles om een geweldige er…" at bounding box center [269, 323] width 212 height 288
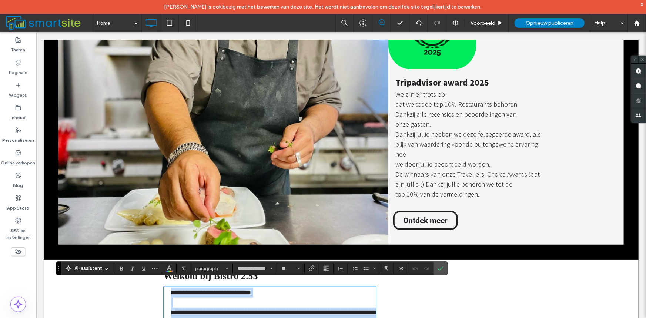
scroll to position [245, 0]
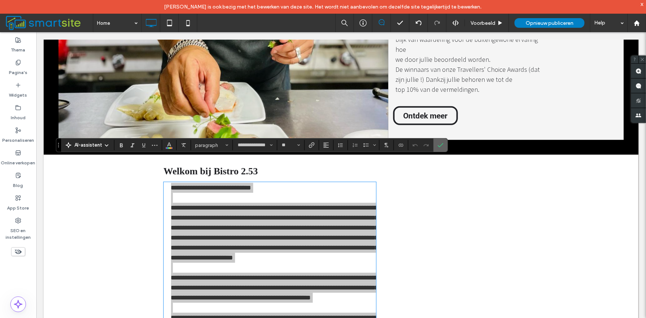
click at [440, 146] on icon "Bevestigen" at bounding box center [440, 145] width 6 height 6
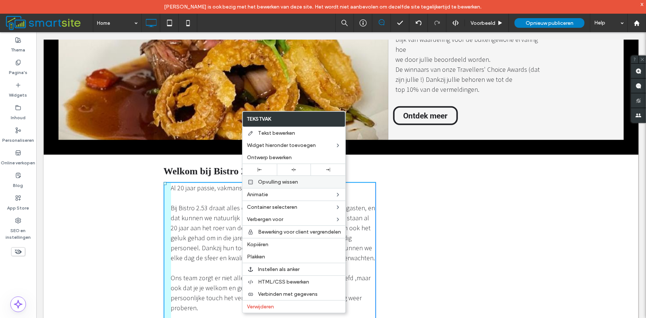
click at [276, 185] on span "Opvulling wissen" at bounding box center [278, 182] width 40 height 6
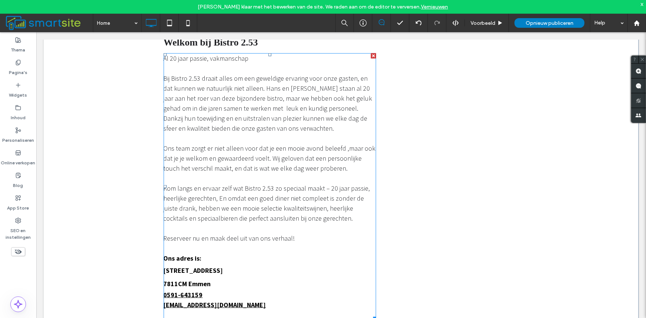
scroll to position [370, 0]
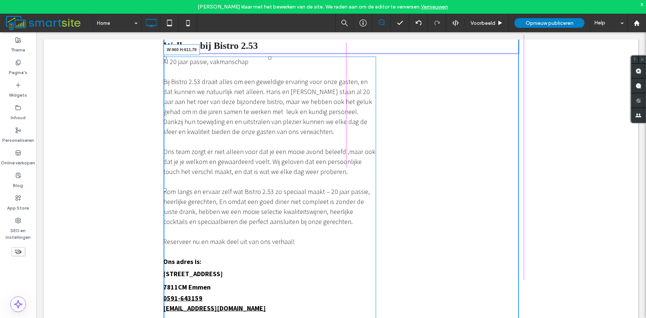
drag, startPoint x: 372, startPoint y: 310, endPoint x: 551, endPoint y: 289, distance: 180.3
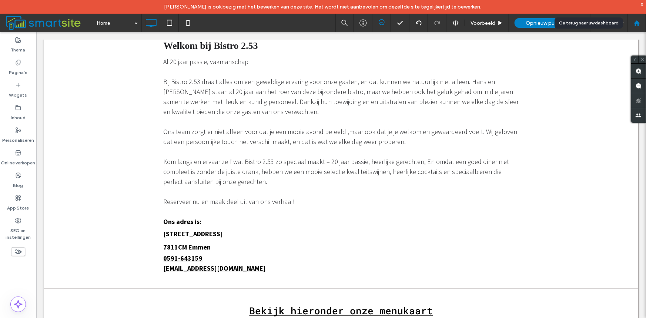
click at [635, 21] on icon at bounding box center [636, 23] width 6 height 6
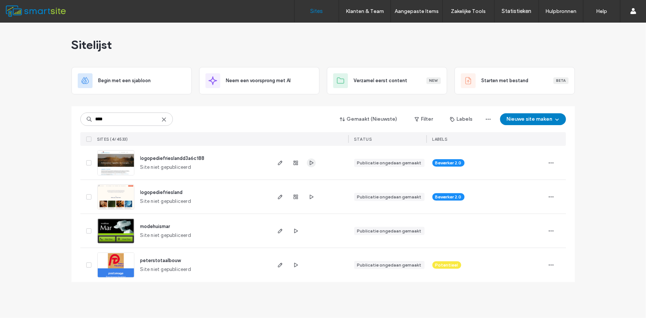
type input "****"
click at [309, 162] on icon "button" at bounding box center [311, 163] width 6 height 6
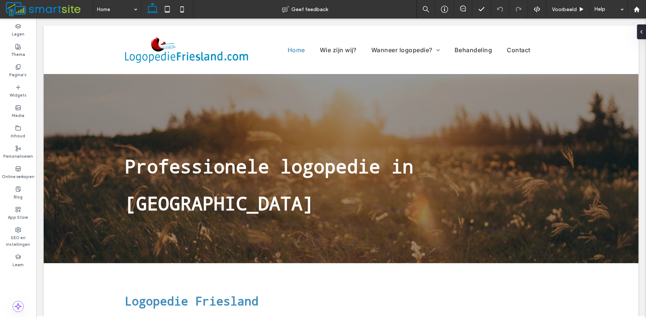
click at [288, 206] on span "Professionele logopedie in Friesland" at bounding box center [269, 184] width 289 height 62
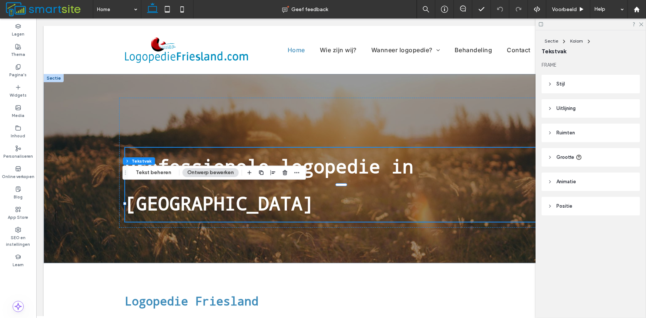
click at [288, 206] on div "Professionele logopedie in Friesland" at bounding box center [341, 184] width 432 height 74
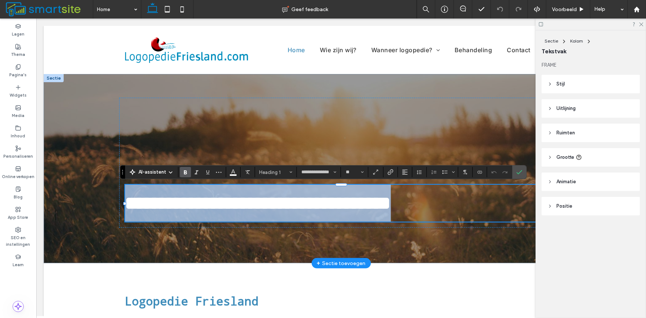
click at [287, 204] on span "**********" at bounding box center [258, 202] width 266 height 18
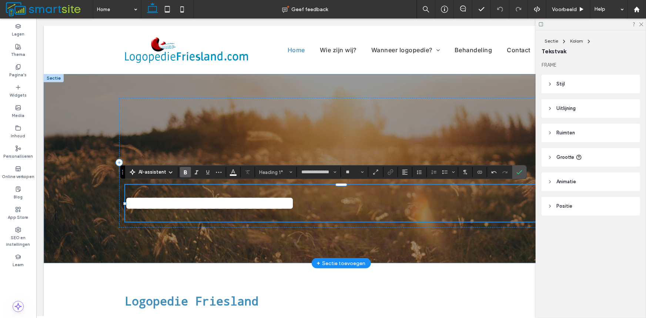
click at [128, 203] on span "**********" at bounding box center [209, 202] width 169 height 18
click at [519, 174] on icon "Bevestigen" at bounding box center [519, 172] width 6 height 6
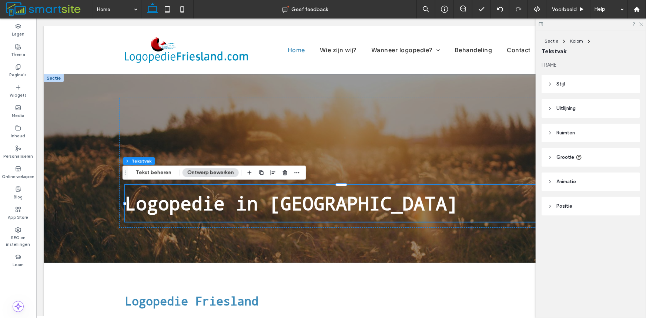
click at [639, 22] on icon at bounding box center [640, 23] width 5 height 5
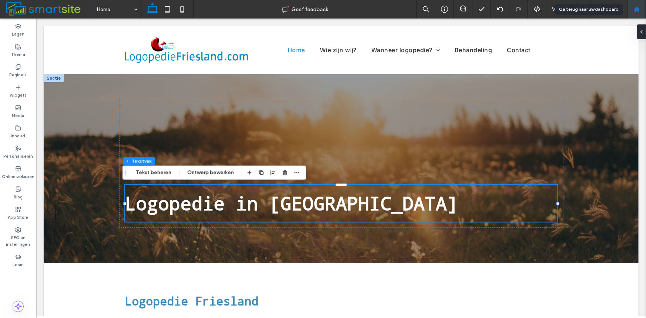
click at [637, 7] on icon at bounding box center [636, 9] width 6 height 6
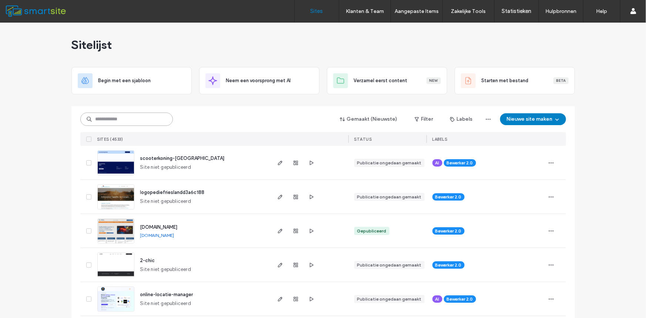
click at [142, 120] on input at bounding box center [126, 118] width 92 height 13
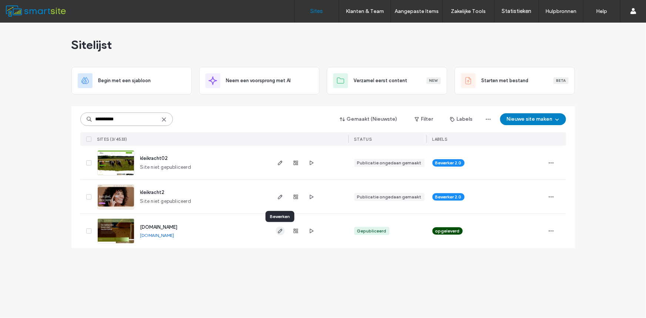
type input "**********"
click at [282, 233] on icon "button" at bounding box center [280, 231] width 6 height 6
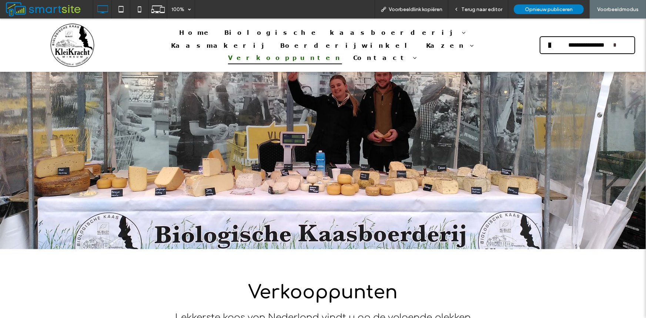
scroll to position [493, 0]
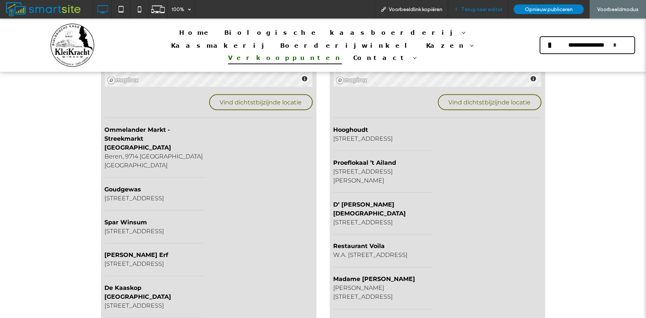
click at [467, 9] on span "Terug naar editor" at bounding box center [481, 9] width 41 height 6
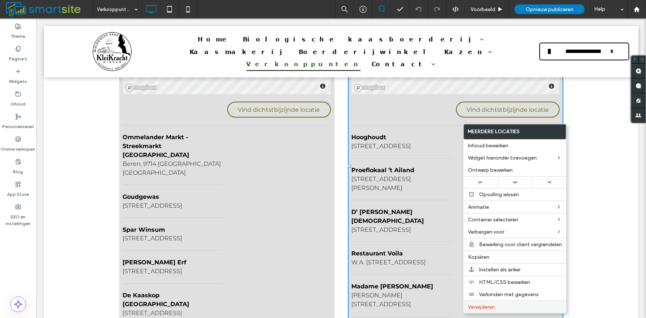
click at [483, 307] on span "Verwijderen" at bounding box center [481, 307] width 27 height 6
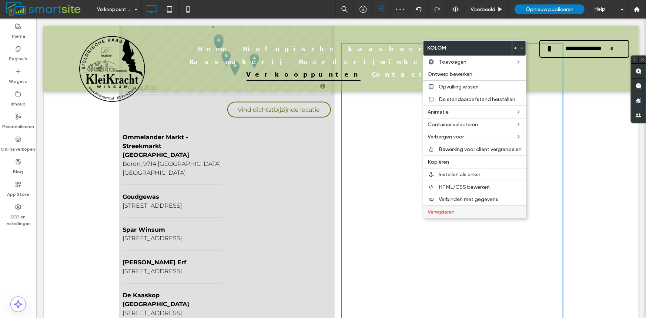
click at [442, 213] on span "Verwijderen" at bounding box center [440, 212] width 27 height 6
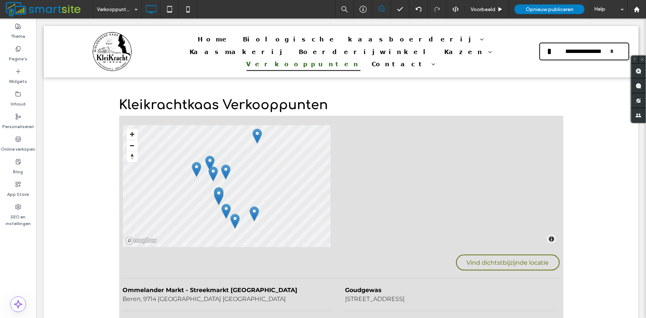
scroll to position [330, 0]
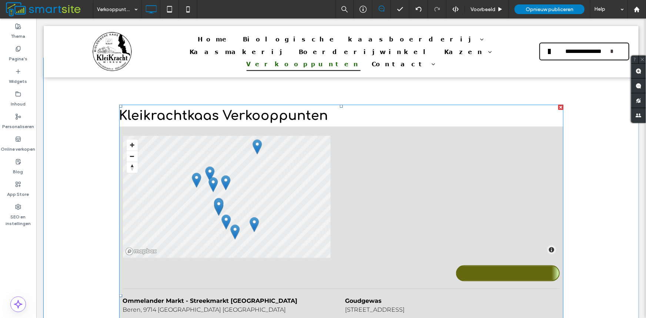
click at [532, 270] on span "Vind dichtstbijzijnde locatie" at bounding box center [507, 273] width 82 height 14
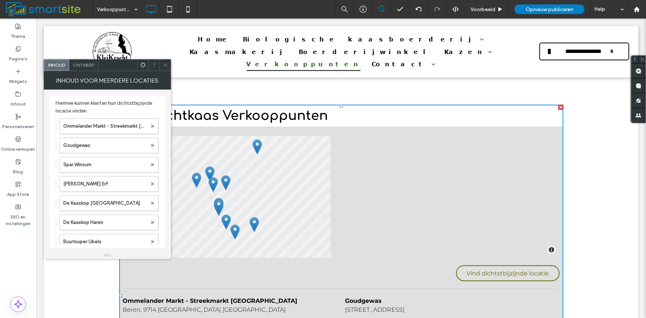
click at [167, 68] on span at bounding box center [165, 65] width 6 height 11
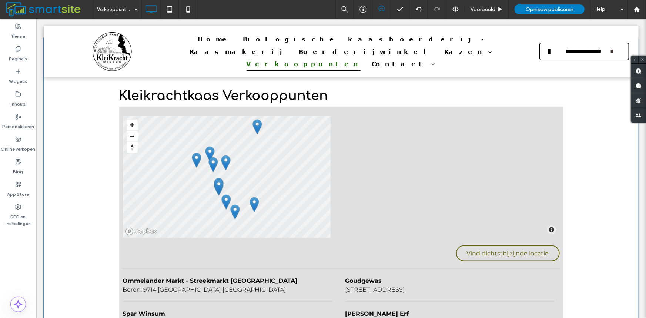
scroll to position [352, 0]
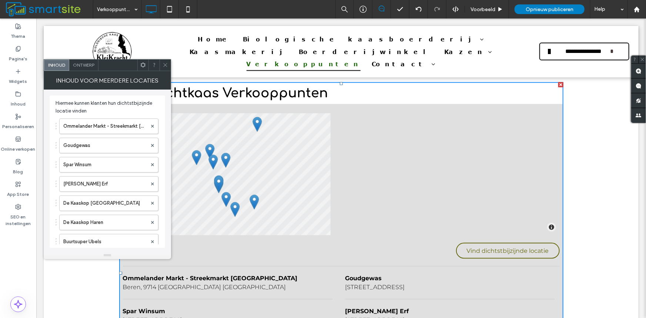
click at [87, 68] on div "Ontwerp" at bounding box center [83, 65] width 29 height 11
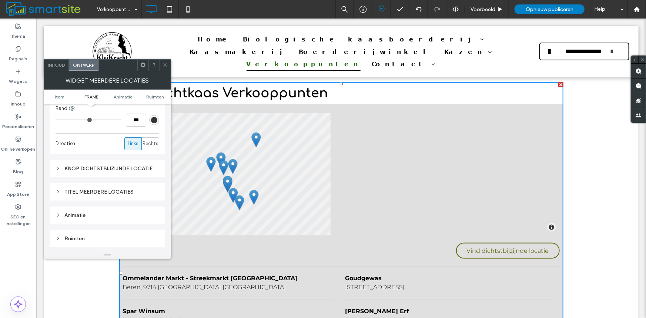
click at [162, 65] on div at bounding box center [164, 65] width 11 height 11
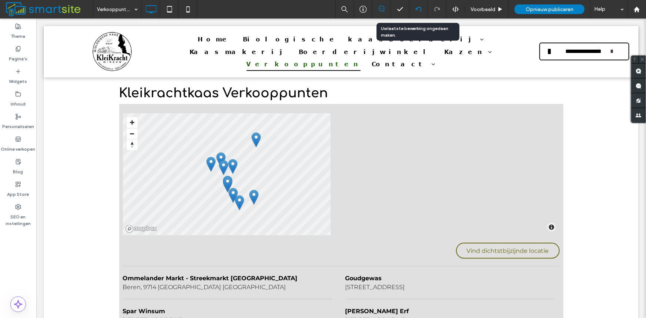
click at [417, 13] on div at bounding box center [418, 9] width 18 height 18
click at [417, 8] on icon at bounding box center [418, 9] width 6 height 6
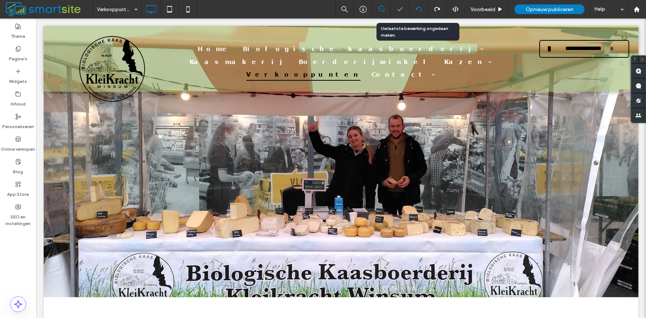
scroll to position [0, 0]
click at [417, 8] on icon at bounding box center [418, 9] width 6 height 6
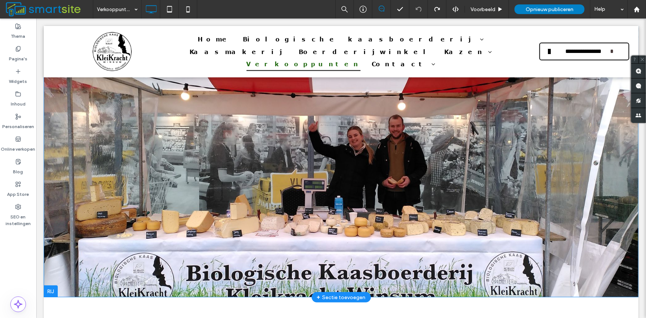
scroll to position [246, 0]
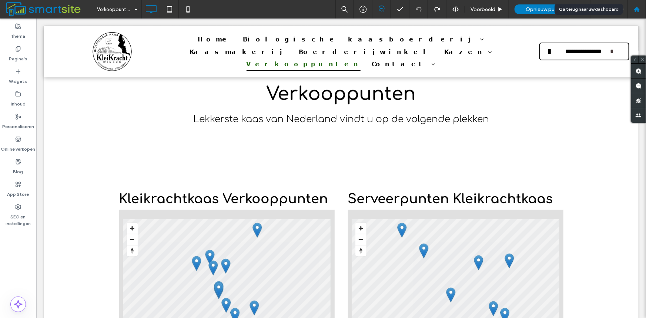
click at [639, 12] on div at bounding box center [636, 9] width 18 height 18
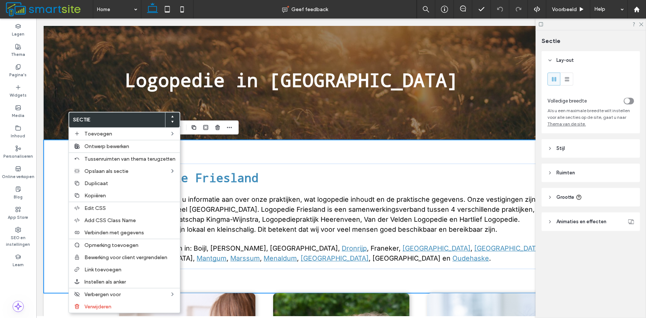
click at [67, 158] on div "Logopedie Friesland Op deze site treft u informatie aan over onze praktijken, w…" at bounding box center [340, 215] width 595 height 153
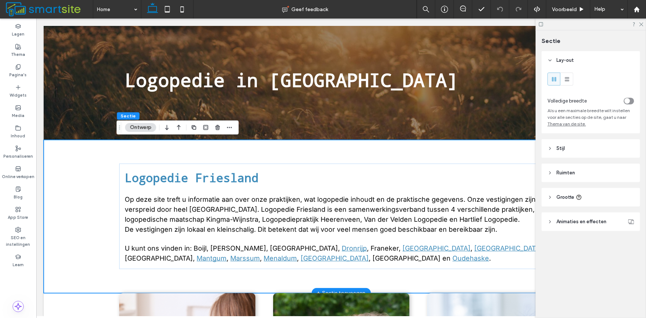
click at [65, 156] on div "Logopedie Friesland Op deze site treft u informatie aan over onze praktijken, w…" at bounding box center [340, 215] width 595 height 153
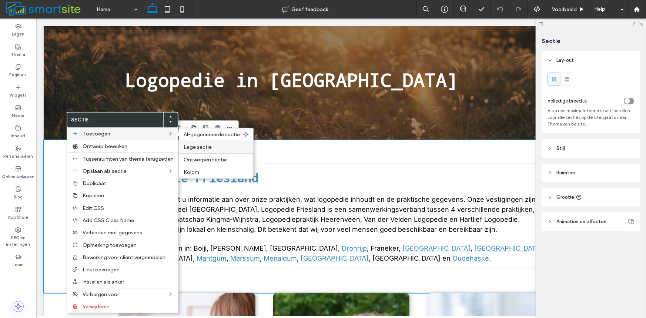
click at [208, 148] on span "Lege sectie" at bounding box center [198, 147] width 28 height 6
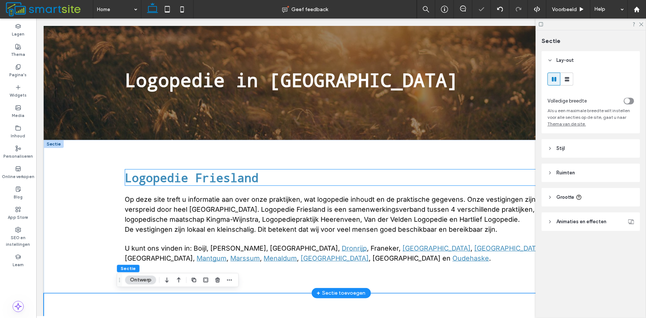
scroll to position [246, 0]
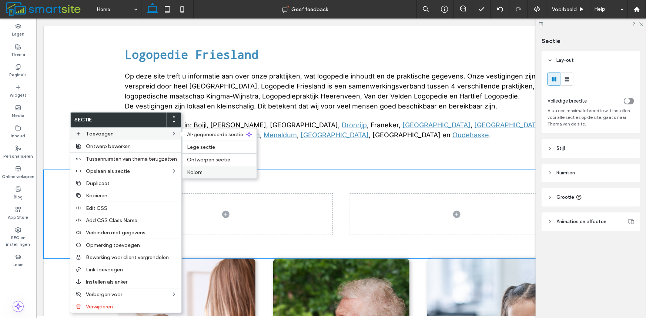
click at [224, 169] on label "Kolom" at bounding box center [219, 172] width 65 height 6
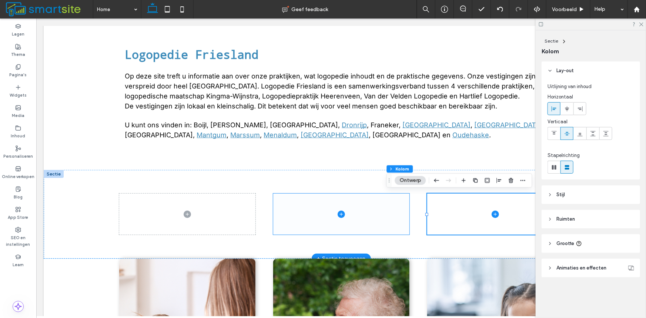
click at [354, 212] on span at bounding box center [341, 213] width 136 height 41
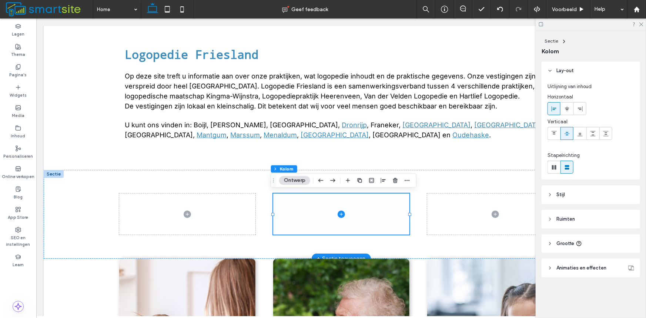
click at [340, 211] on icon at bounding box center [340, 213] width 7 height 7
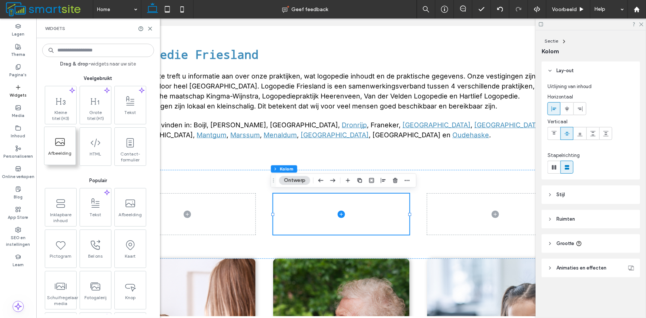
click at [60, 146] on icon at bounding box center [60, 142] width 12 height 12
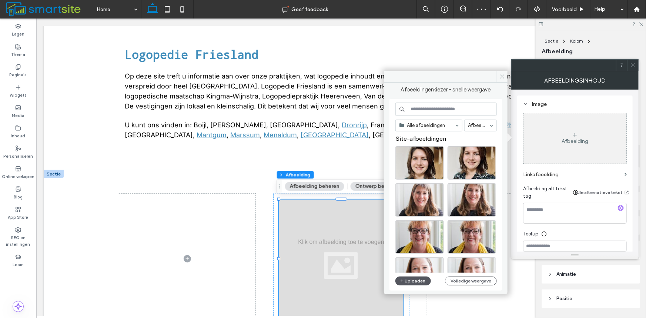
click at [406, 278] on button "Uploaden" at bounding box center [413, 280] width 36 height 9
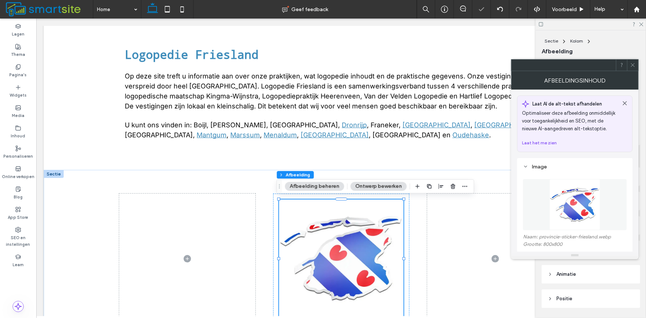
click at [629, 66] on div at bounding box center [632, 65] width 11 height 11
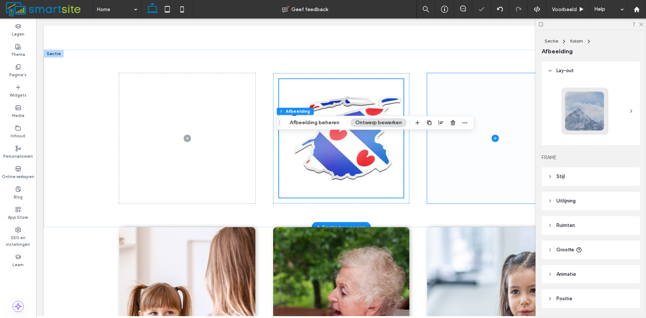
scroll to position [370, 0]
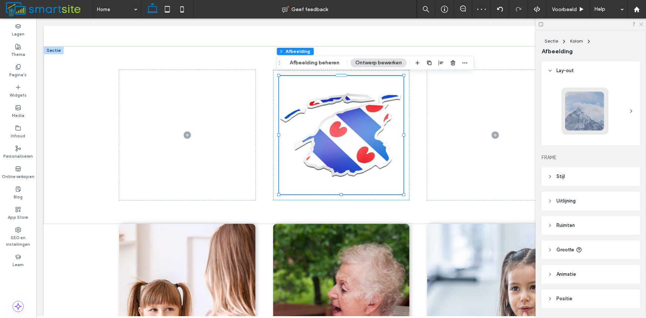
click at [640, 26] on icon at bounding box center [640, 23] width 5 height 5
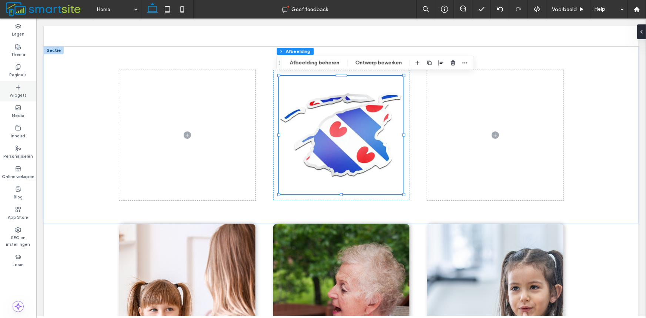
click at [15, 94] on label "Widgets" at bounding box center [18, 94] width 17 height 8
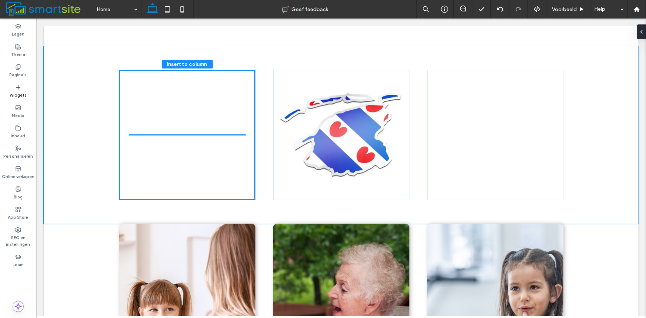
scroll to position [372, 0]
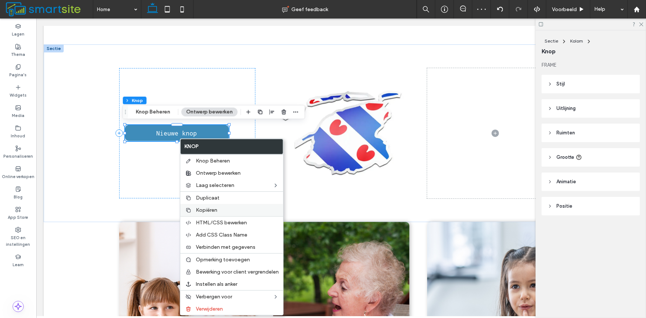
click at [206, 209] on span "Kopiëren" at bounding box center [206, 210] width 21 height 6
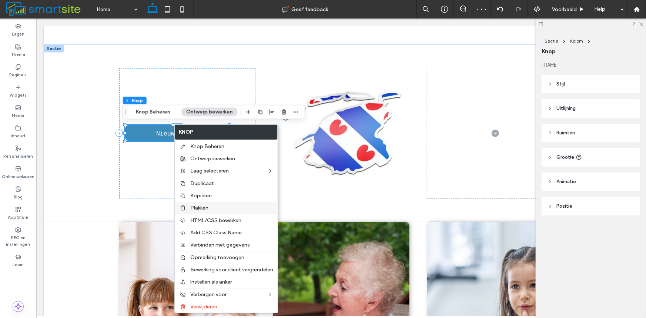
click at [197, 206] on span "Plakken" at bounding box center [199, 208] width 18 height 6
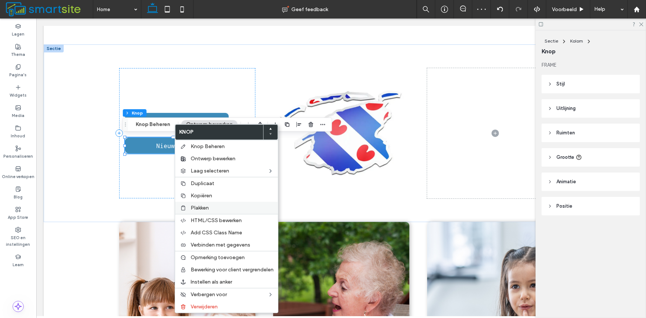
click at [193, 208] on span "Plakken" at bounding box center [200, 208] width 18 height 6
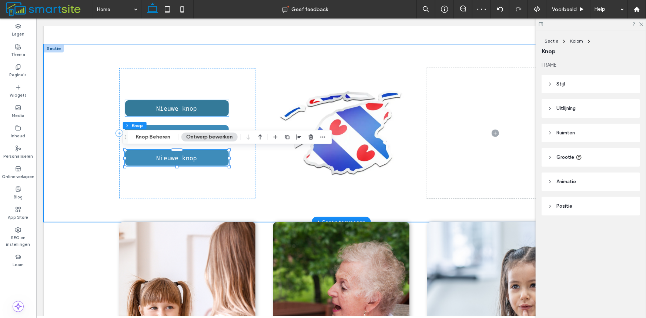
click at [180, 108] on span "Nieuwe knop" at bounding box center [176, 108] width 41 height 8
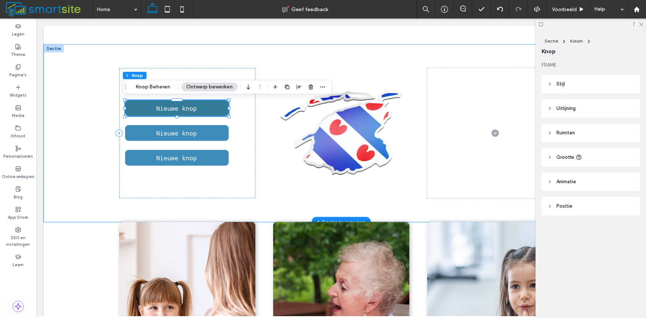
click at [162, 109] on span "Nieuwe knop" at bounding box center [176, 108] width 41 height 8
type input "*"
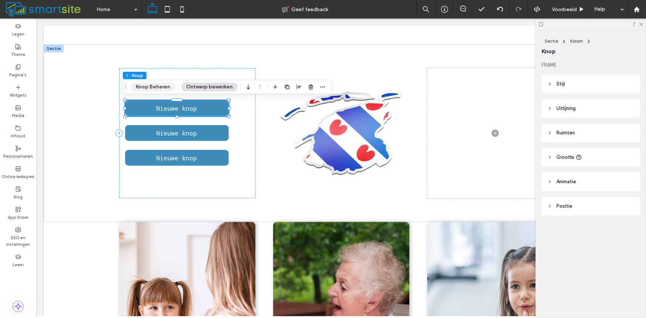
click at [149, 83] on button "Knop Beheren" at bounding box center [153, 87] width 44 height 9
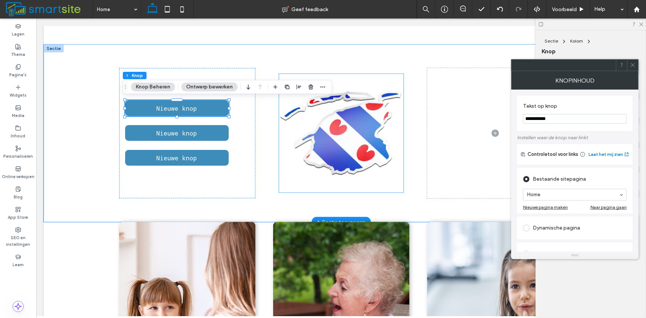
drag, startPoint x: 595, startPoint y: 136, endPoint x: 394, endPoint y: 110, distance: 202.7
type input "********"
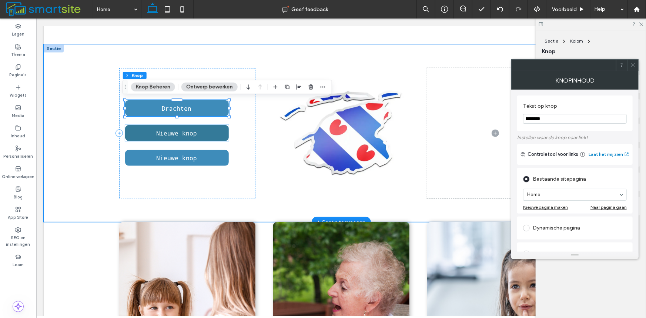
click at [163, 136] on span "Nieuwe knop" at bounding box center [176, 133] width 41 height 8
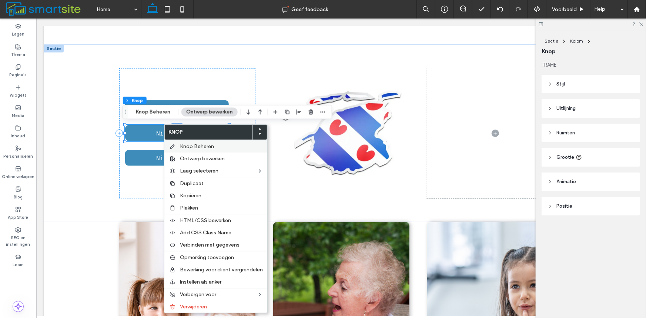
click at [179, 149] on div "Knop Beheren" at bounding box center [215, 146] width 103 height 13
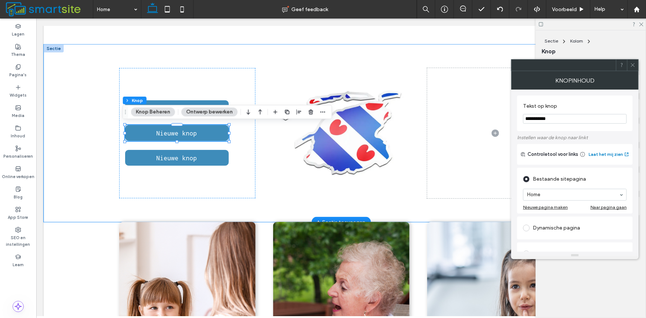
drag, startPoint x: 592, startPoint y: 136, endPoint x: 436, endPoint y: 104, distance: 159.7
type input "**********"
click at [340, 54] on div "Drachten Leeuwarden Nieuwe knop" at bounding box center [341, 133] width 444 height 178
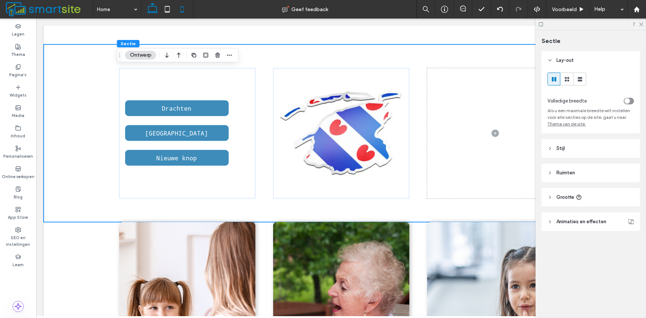
click at [185, 11] on icon at bounding box center [182, 9] width 15 height 15
type input "**"
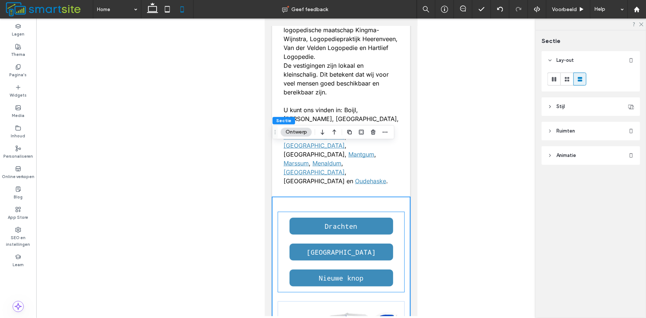
scroll to position [363, 0]
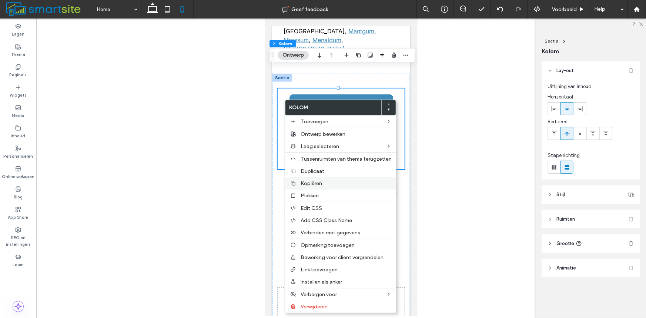
click at [311, 180] on div "Kopiëren" at bounding box center [340, 183] width 111 height 12
click at [306, 197] on span "Plakken" at bounding box center [309, 195] width 18 height 6
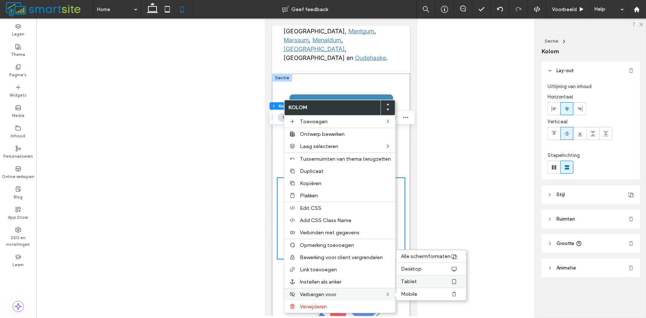
click at [417, 285] on label "Tablet" at bounding box center [426, 281] width 50 height 6
click at [415, 272] on span "Desktop" at bounding box center [411, 269] width 21 height 6
click at [445, 166] on div at bounding box center [340, 166] width 609 height 297
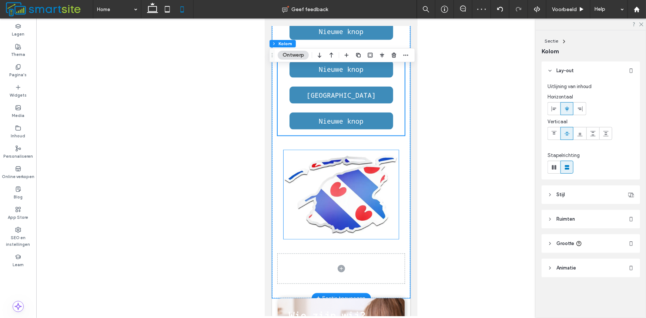
scroll to position [486, 0]
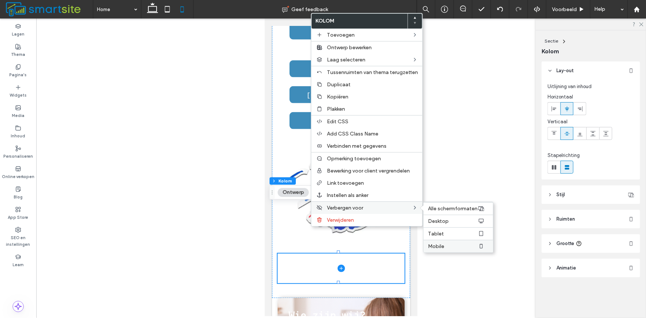
click at [452, 248] on label "Mobile" at bounding box center [453, 246] width 50 height 6
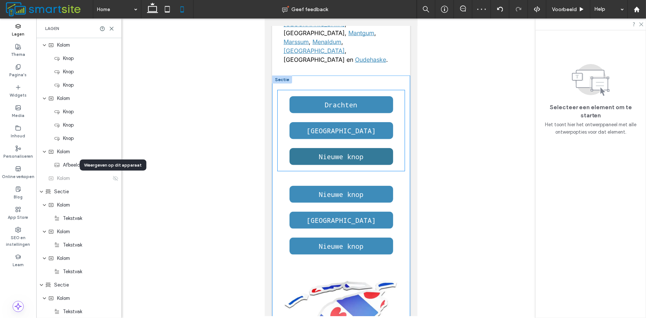
scroll to position [363, 0]
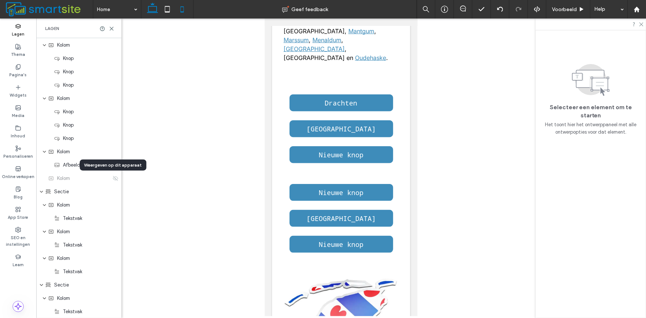
click at [149, 10] on icon at bounding box center [152, 9] width 15 height 15
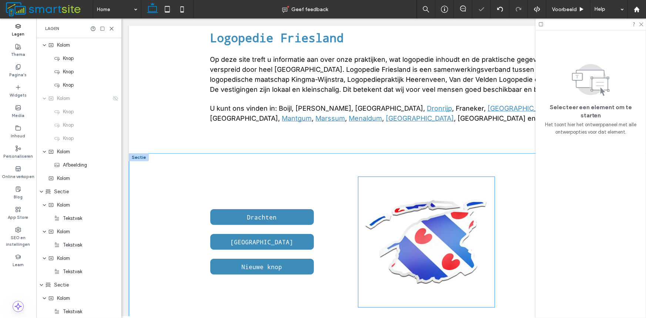
scroll to position [266, 0]
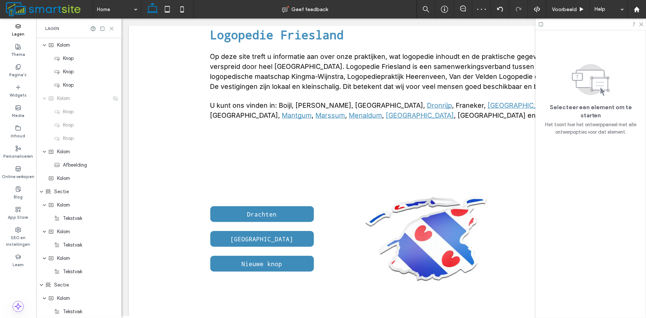
drag, startPoint x: 112, startPoint y: 32, endPoint x: 113, endPoint y: 26, distance: 6.0
click at [112, 30] on div "Lagen" at bounding box center [78, 28] width 85 height 20
click at [113, 26] on icon at bounding box center [112, 29] width 6 height 6
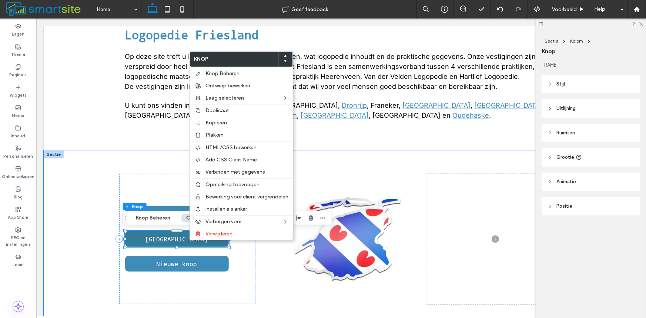
type input "**"
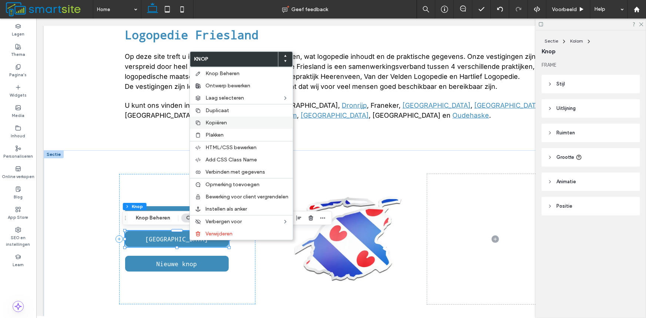
click at [211, 124] on span "Kopiëren" at bounding box center [215, 123] width 21 height 6
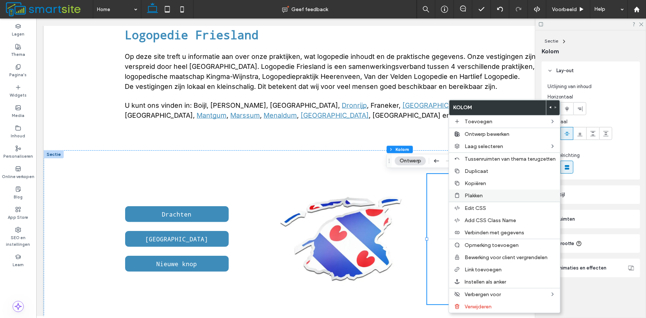
click at [471, 196] on span "Plakken" at bounding box center [473, 195] width 18 height 6
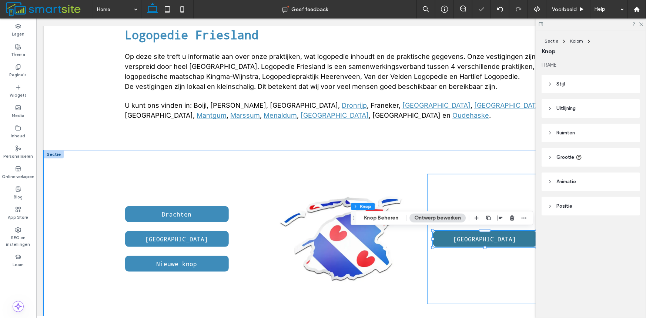
type input "**"
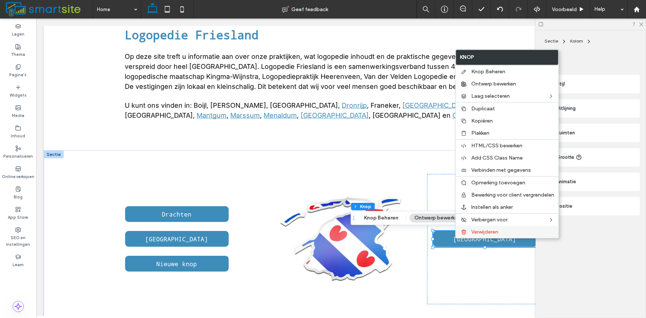
click at [474, 233] on span "Verwijderen" at bounding box center [484, 232] width 27 height 6
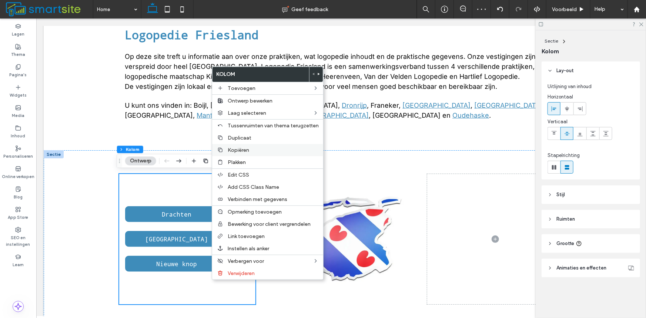
click at [253, 150] on label "Kopiëren" at bounding box center [273, 150] width 91 height 6
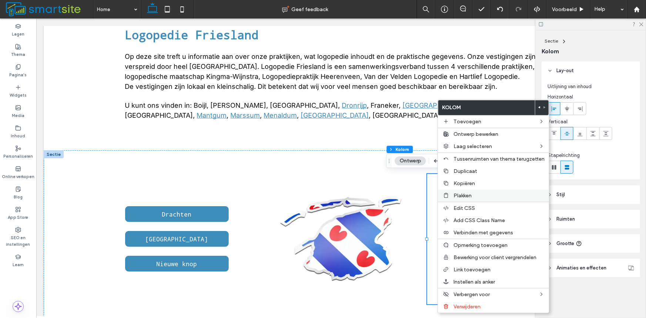
click at [453, 193] on span "Plakken" at bounding box center [462, 195] width 18 height 6
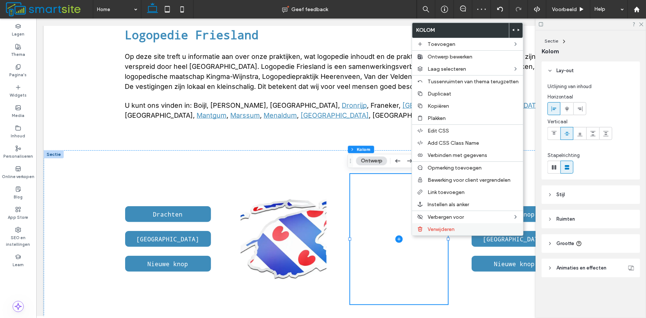
click at [438, 229] on span "Verwijderen" at bounding box center [440, 229] width 27 height 6
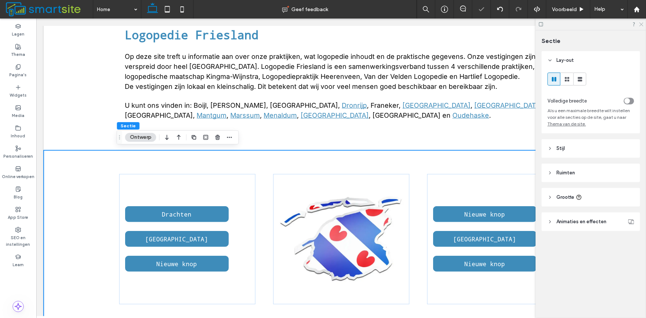
click at [640, 26] on icon at bounding box center [640, 23] width 5 height 5
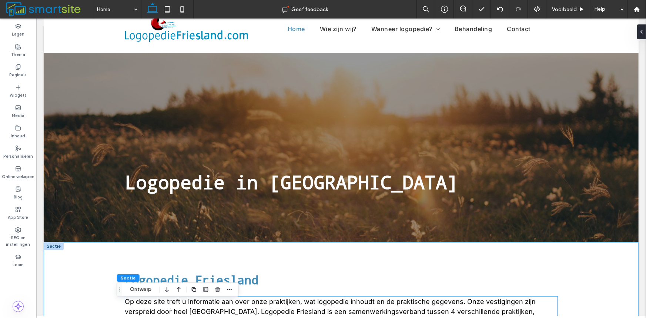
scroll to position [19, 0]
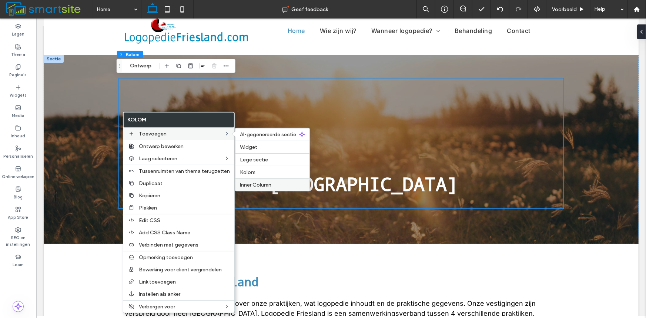
click at [256, 186] on span "Inner Column" at bounding box center [255, 185] width 31 height 6
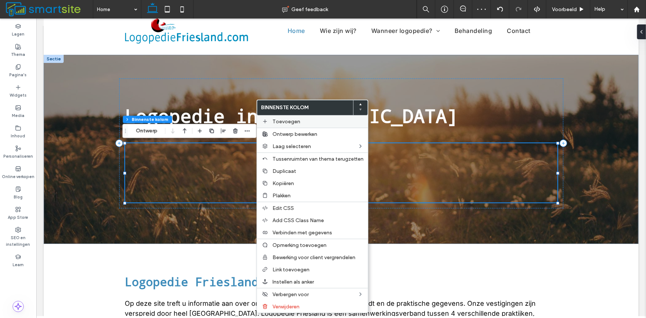
click at [306, 124] on label "Toevoegen" at bounding box center [317, 121] width 91 height 6
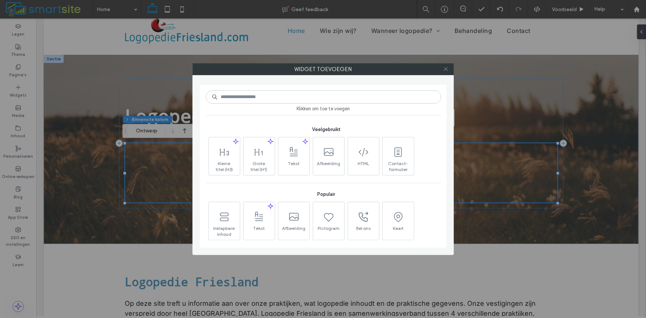
click at [448, 67] on icon at bounding box center [446, 69] width 6 height 6
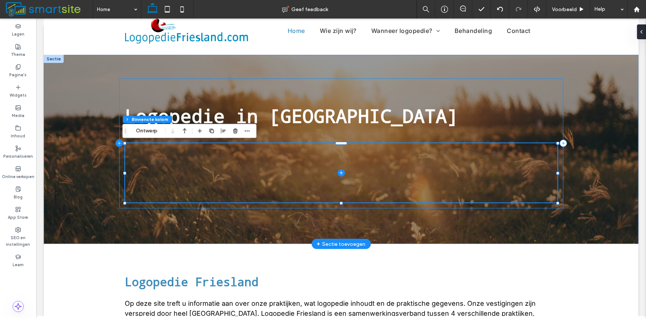
click at [119, 144] on icon at bounding box center [118, 142] width 7 height 7
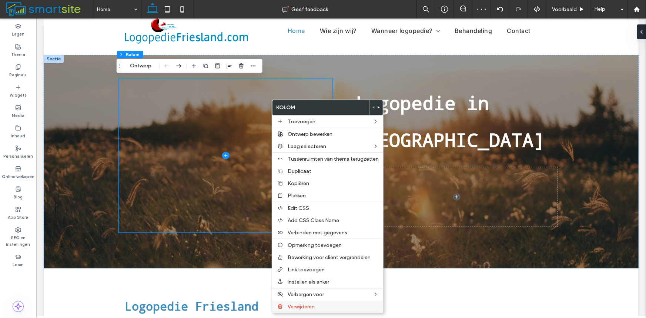
click at [312, 308] on span "Verwijderen" at bounding box center [300, 306] width 27 height 6
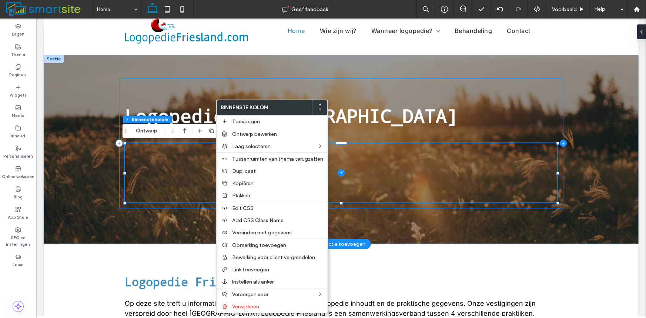
click at [560, 143] on icon at bounding box center [562, 142] width 7 height 7
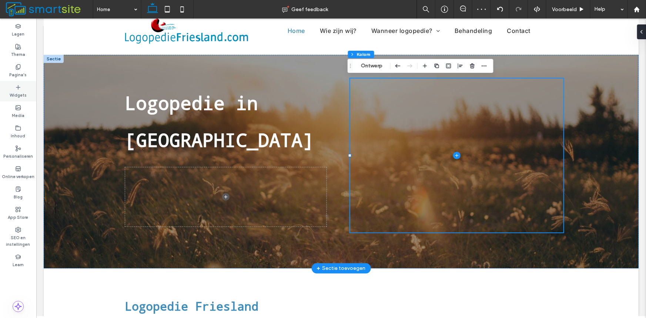
click at [8, 90] on div "Widgets" at bounding box center [18, 91] width 36 height 20
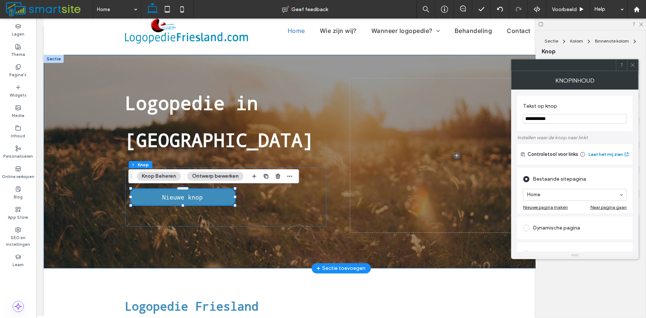
click at [278, 246] on div "Logopedie in Friesland Nieuwe knop" at bounding box center [341, 160] width 444 height 213
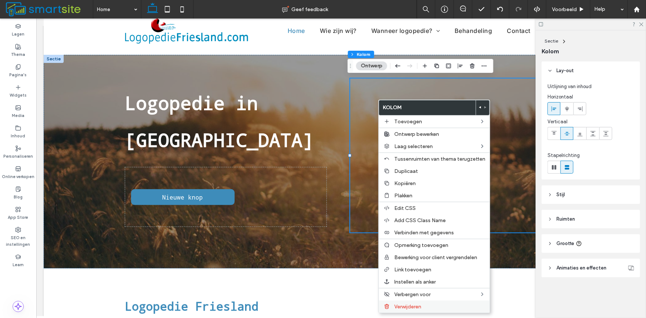
click at [403, 307] on span "Verwijderen" at bounding box center [407, 306] width 27 height 6
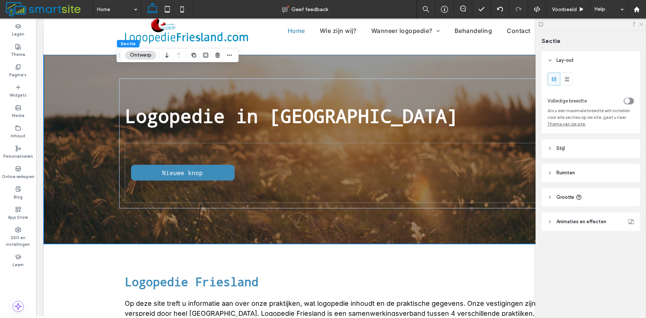
click at [642, 26] on icon at bounding box center [640, 23] width 5 height 5
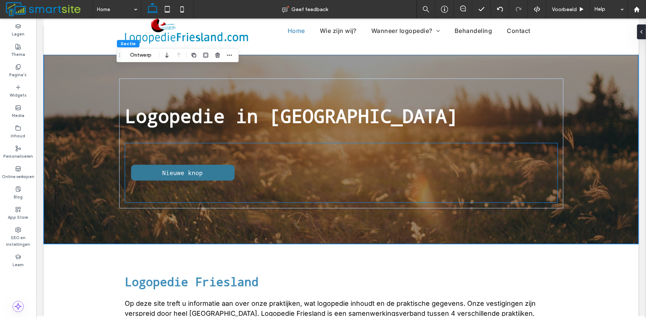
click at [162, 177] on link "Nieuwe knop" at bounding box center [183, 172] width 104 height 16
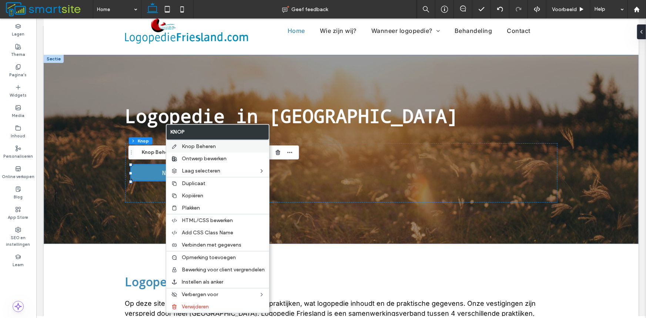
click at [196, 150] on div "Knop Beheren" at bounding box center [217, 146] width 103 height 13
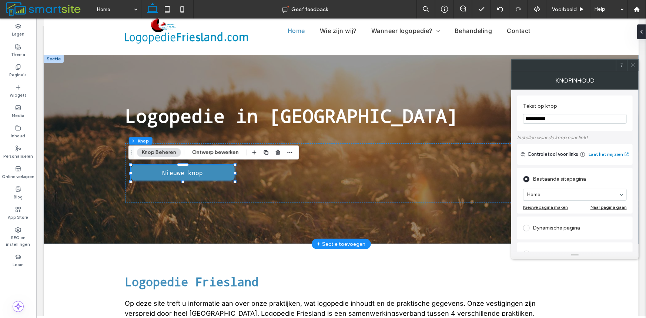
drag, startPoint x: 595, startPoint y: 133, endPoint x: 426, endPoint y: 126, distance: 168.8
type input "**********"
click at [633, 63] on icon at bounding box center [633, 65] width 6 height 6
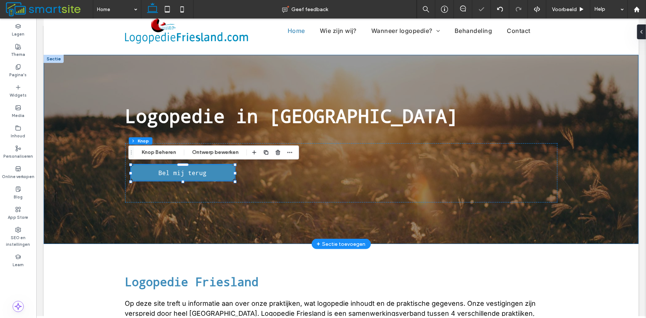
click at [105, 179] on div "Logopedie in Friesland Bel mij terug" at bounding box center [340, 148] width 595 height 189
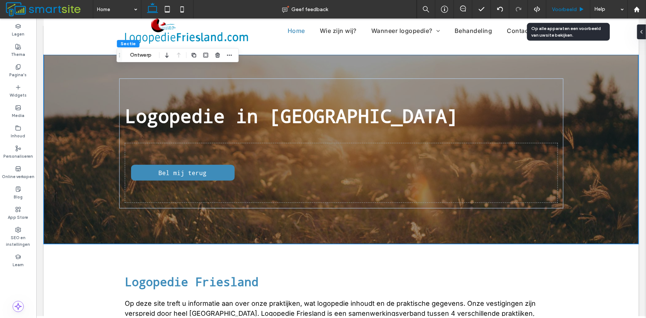
click at [566, 10] on span "Voorbeeld" at bounding box center [564, 9] width 25 height 6
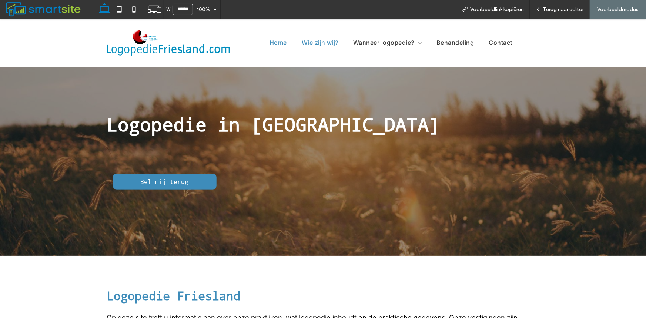
click at [320, 41] on span "Wie zijn wij?" at bounding box center [320, 41] width 37 height 7
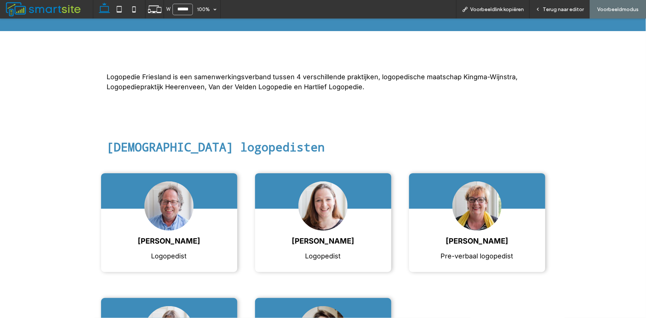
scroll to position [246, 0]
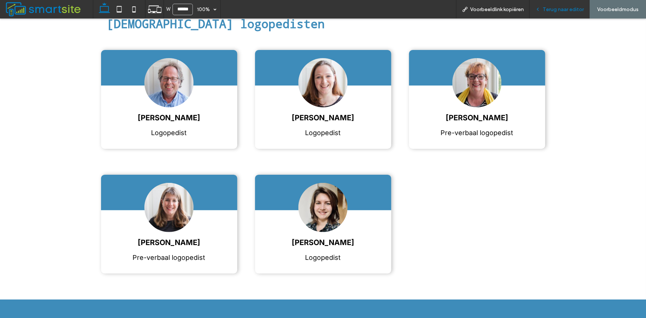
click at [569, 5] on div "Terug naar editor" at bounding box center [559, 9] width 60 height 18
click at [554, 13] on div "Terug naar editor" at bounding box center [559, 9] width 60 height 18
click at [561, 9] on span "Terug naar editor" at bounding box center [562, 9] width 41 height 6
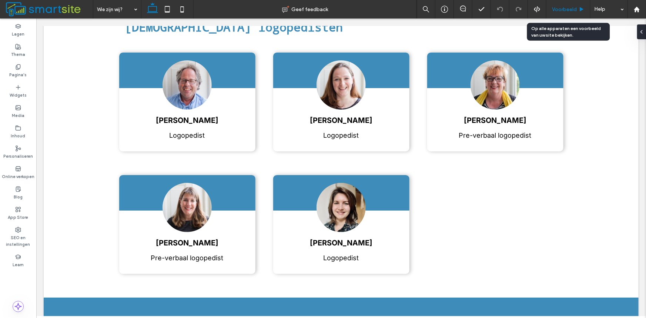
scroll to position [250, 0]
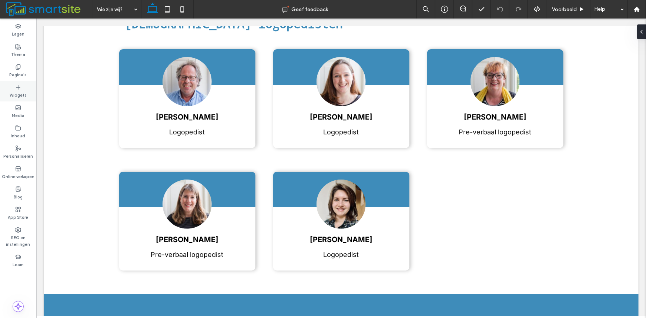
click at [15, 94] on label "Widgets" at bounding box center [18, 94] width 17 height 8
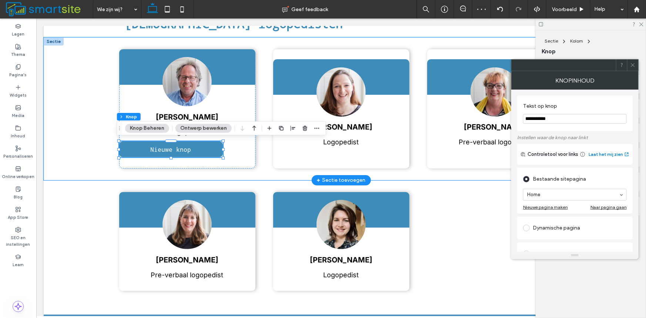
drag, startPoint x: 595, startPoint y: 134, endPoint x: 473, endPoint y: 118, distance: 123.5
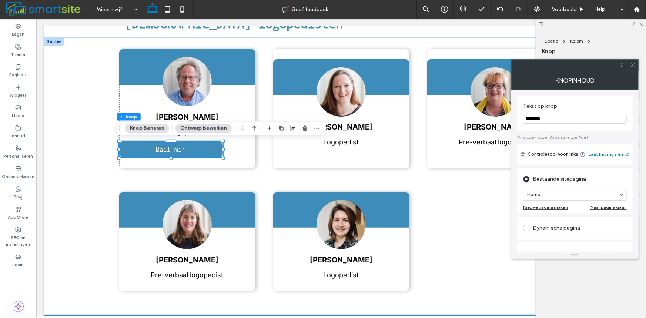
type input "********"
click at [633, 64] on use at bounding box center [632, 65] width 4 height 4
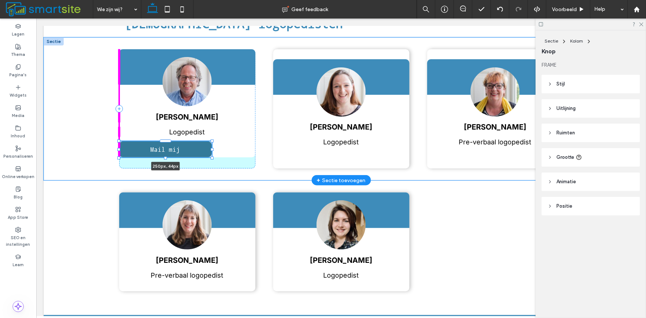
drag, startPoint x: 115, startPoint y: 149, endPoint x: 127, endPoint y: 147, distance: 11.4
click at [127, 147] on div "Anton Wijstra Logopedist Mail mij 250px , 44px Mariska Kuiper - van der Velden …" at bounding box center [341, 108] width 444 height 143
type input "***"
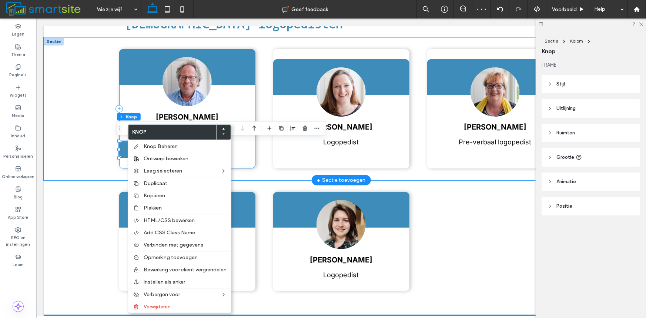
click at [145, 103] on div "Anton Wijstra Logopedist Mail mij 250px , 44px" at bounding box center [187, 108] width 136 height 119
click at [136, 84] on div "Anton Wijstra Logopedist Mail mij" at bounding box center [187, 108] width 136 height 119
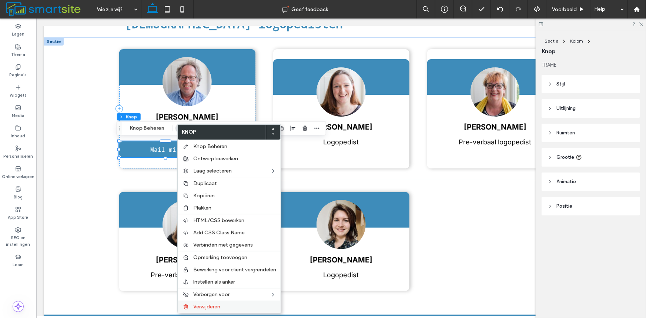
click at [228, 309] on label "Verwijderen" at bounding box center [234, 306] width 83 height 6
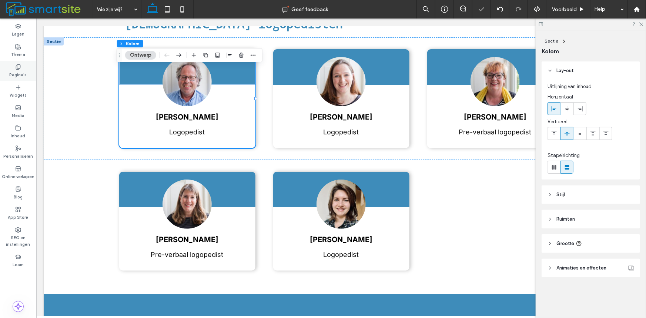
click at [24, 73] on label "Pagina's" at bounding box center [18, 74] width 17 height 8
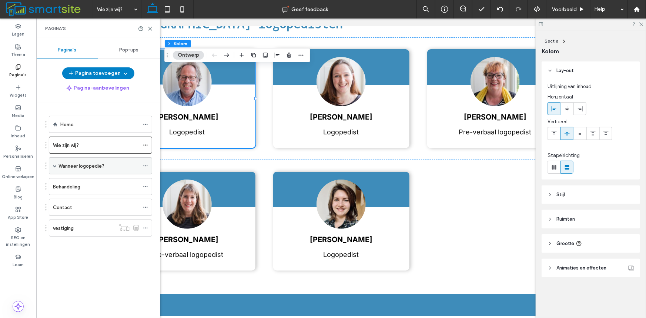
click at [57, 166] on div "Wanneer logopedie?" at bounding box center [100, 165] width 103 height 17
click at [70, 229] on label "vestiging" at bounding box center [63, 228] width 21 height 13
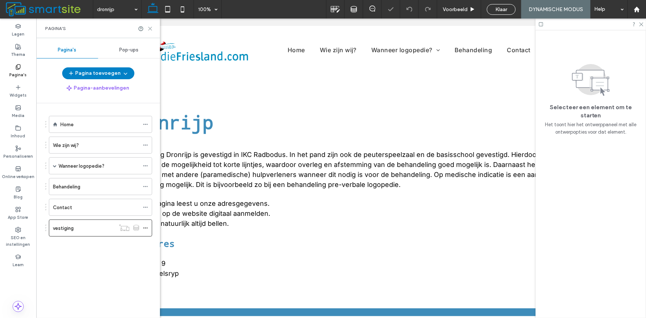
click at [149, 28] on use at bounding box center [149, 28] width 3 height 3
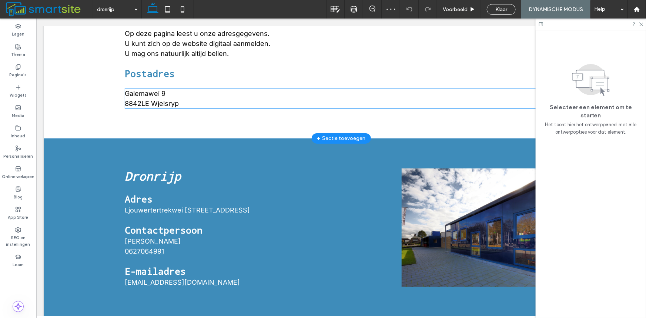
scroll to position [246, 0]
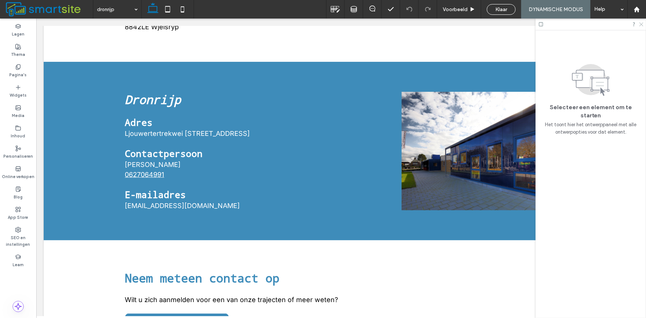
click at [642, 24] on icon at bounding box center [640, 23] width 5 height 5
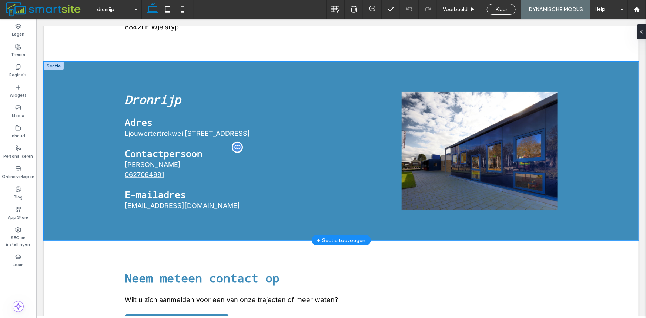
scroll to position [363, 0]
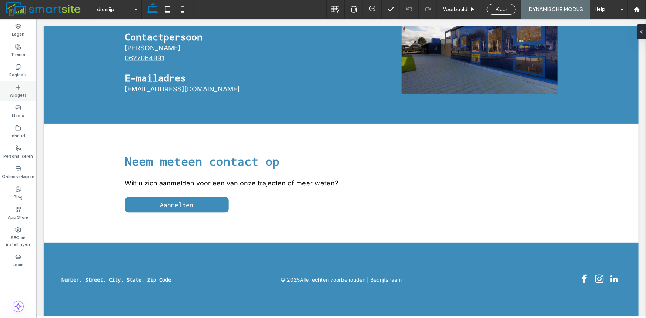
click at [23, 89] on div "Widgets" at bounding box center [18, 91] width 36 height 20
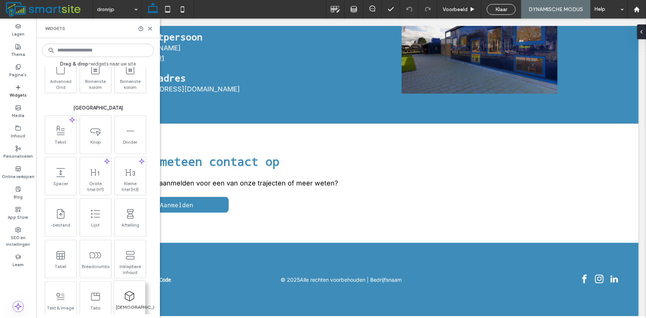
scroll to position [370, 0]
click at [74, 48] on input at bounding box center [98, 50] width 112 height 13
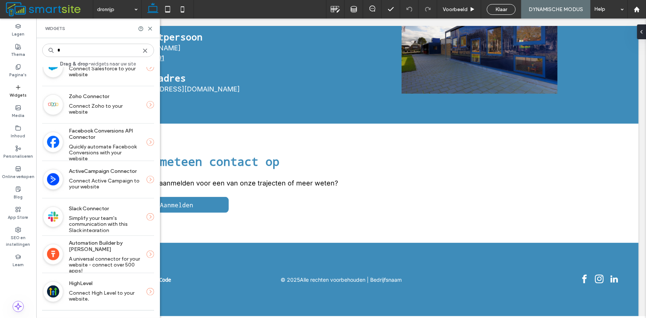
type input "*"
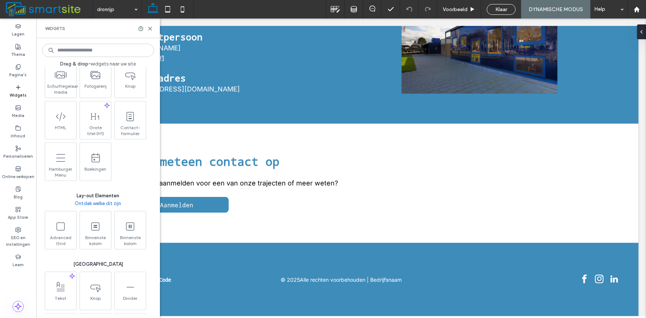
scroll to position [370, 0]
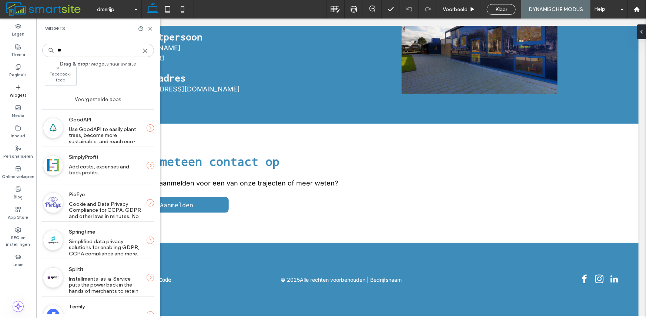
type input "**"
click at [149, 29] on icon at bounding box center [150, 29] width 6 height 6
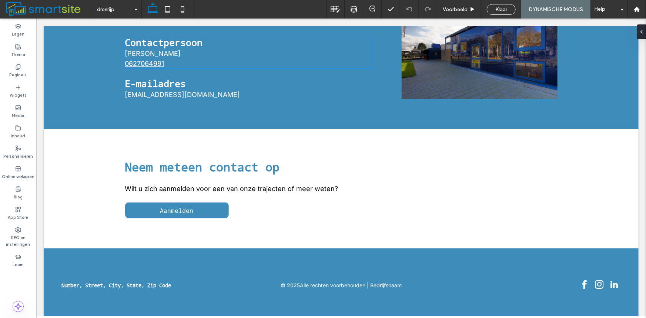
scroll to position [240, 0]
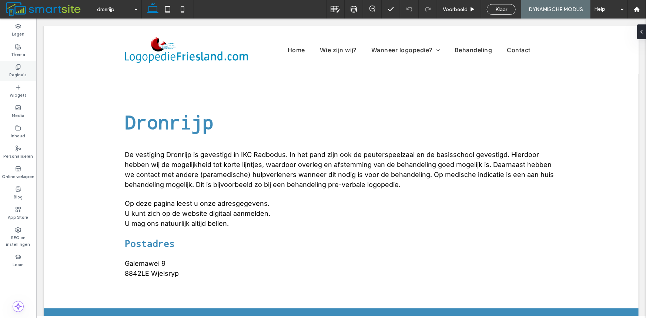
click at [14, 74] on label "Pagina's" at bounding box center [18, 74] width 17 height 8
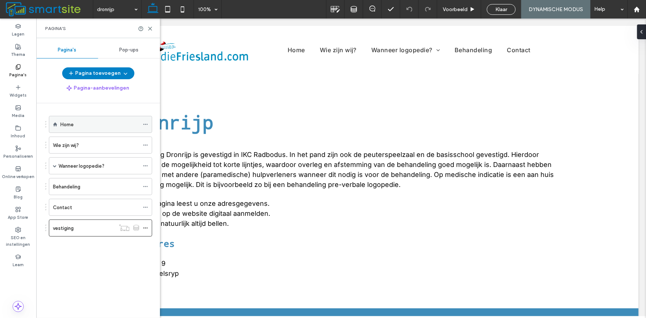
click at [66, 126] on label "Home" at bounding box center [66, 124] width 13 height 13
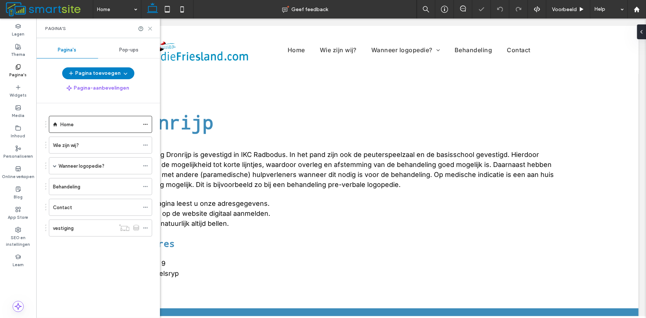
click at [150, 26] on icon at bounding box center [150, 29] width 6 height 6
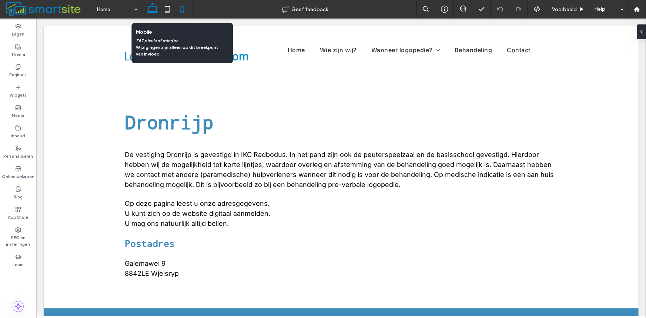
click at [183, 11] on use at bounding box center [182, 9] width 3 height 6
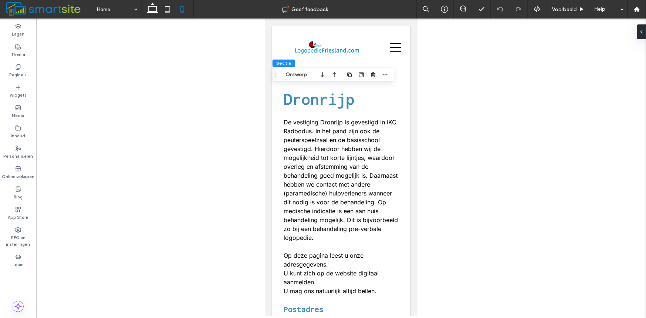
click at [332, 74] on icon "button" at bounding box center [334, 74] width 9 height 13
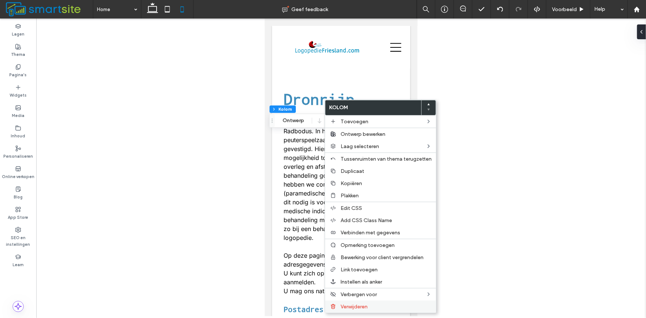
click at [364, 305] on span "Verwijderen" at bounding box center [353, 306] width 27 height 6
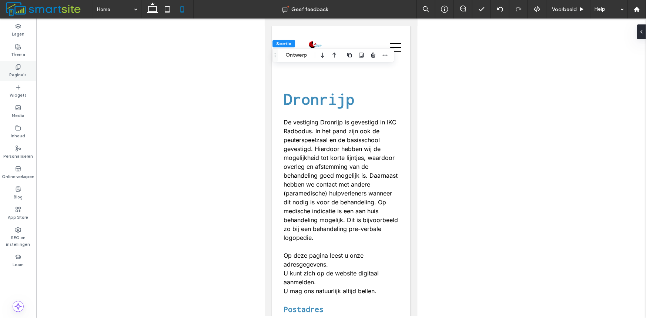
click at [16, 76] on label "Pagina's" at bounding box center [18, 74] width 17 height 8
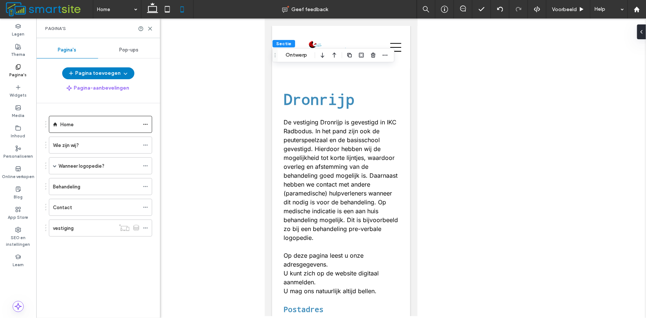
click at [70, 151] on div "Wie zijn wij?" at bounding box center [96, 145] width 86 height 16
click at [152, 12] on use at bounding box center [152, 8] width 11 height 10
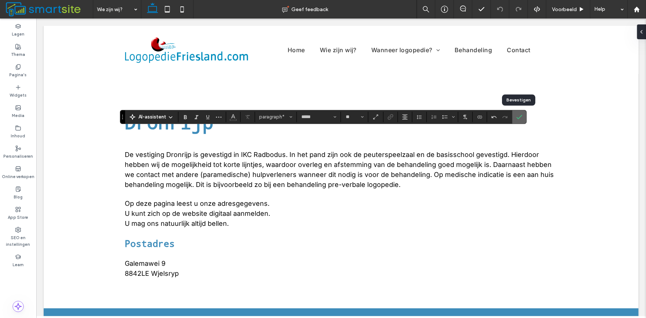
click at [518, 118] on icon "Bevestigen" at bounding box center [519, 117] width 6 height 6
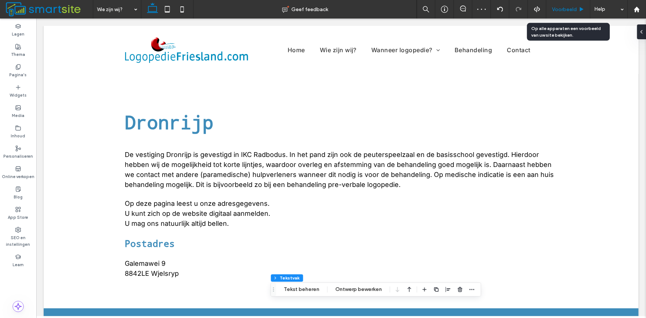
click at [566, 6] on div "Voorbeeld" at bounding box center [568, 9] width 44 height 18
click at [570, 12] on span "Voorbeeld" at bounding box center [564, 9] width 25 height 6
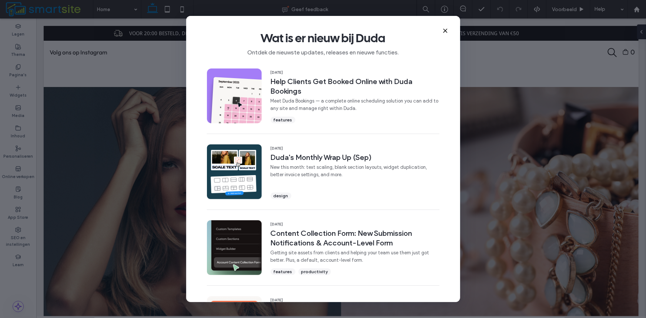
click at [447, 26] on div "Wat is er nieuw bij Duda Ontdek de nieuwste updates, releases en nieuwe functie…" at bounding box center [323, 41] width 274 height 50
click at [445, 32] on icon at bounding box center [445, 31] width 6 height 6
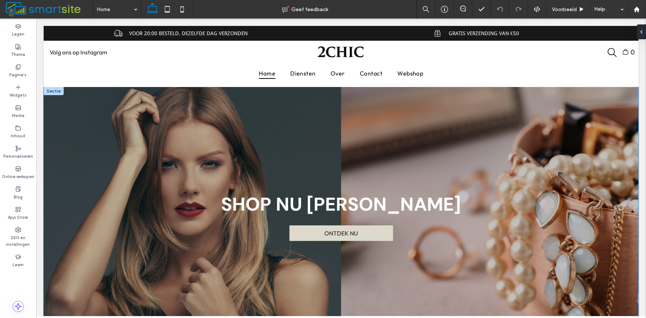
click at [337, 101] on div "shop nu [PERSON_NAME] ONTDEK NU" at bounding box center [340, 216] width 595 height 259
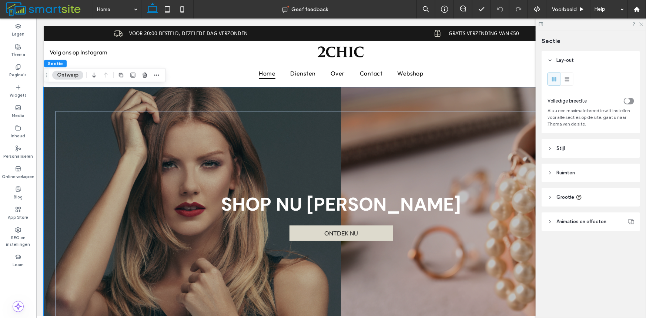
click at [641, 25] on icon at bounding box center [640, 23] width 5 height 5
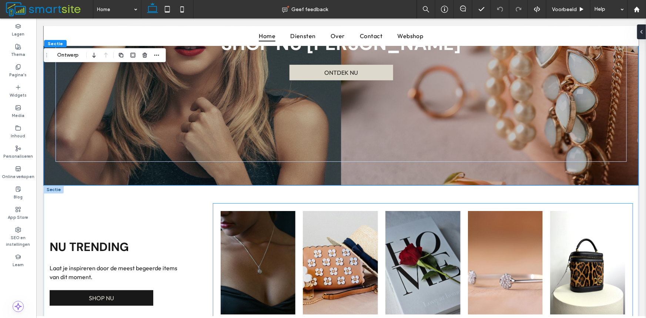
scroll to position [243, 0]
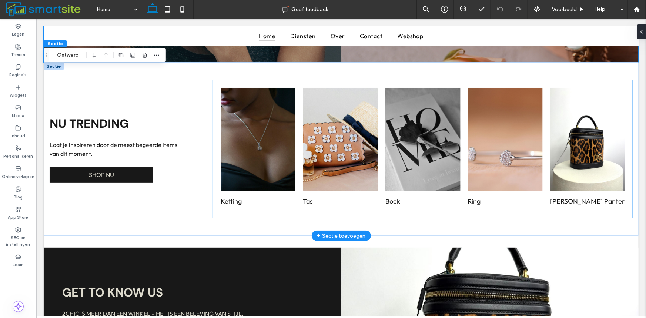
click at [457, 161] on li "Boek US$ 50,00 Go to Page" at bounding box center [422, 149] width 83 height 131
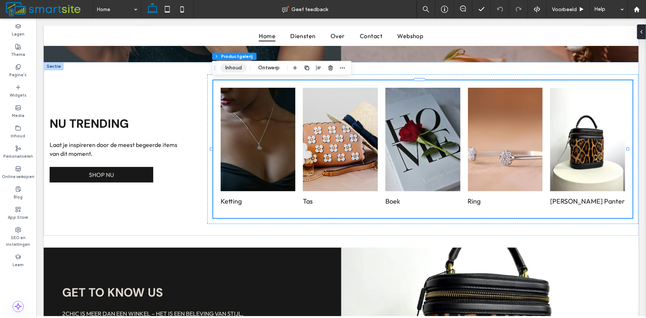
click at [237, 69] on button "Inhoud" at bounding box center [233, 67] width 27 height 9
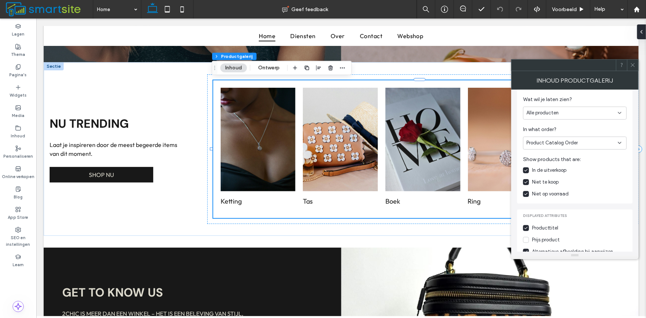
scroll to position [123, 0]
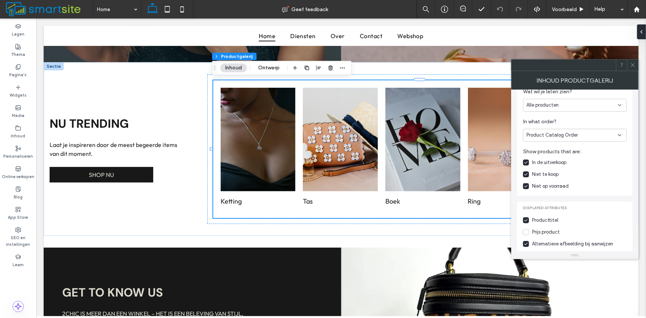
click at [630, 63] on icon at bounding box center [633, 65] width 6 height 6
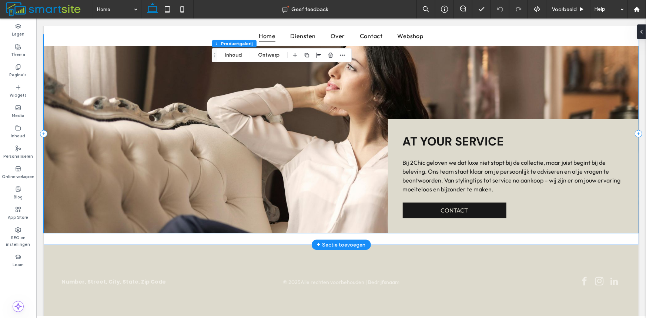
scroll to position [983, 0]
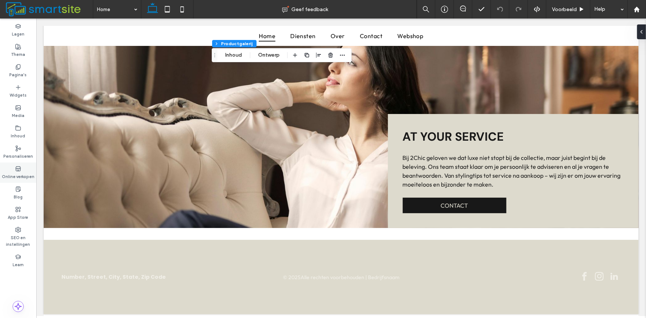
click at [14, 166] on div "Online verkopen" at bounding box center [18, 172] width 36 height 20
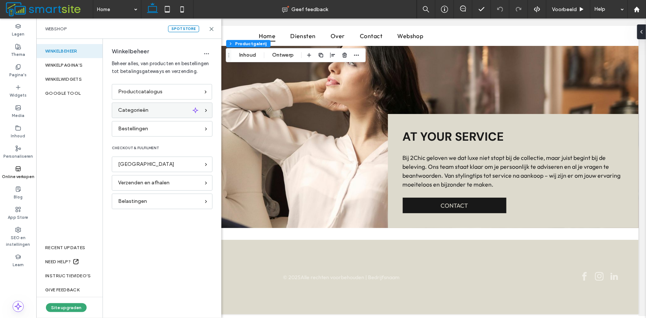
click at [147, 109] on span "Categorieën" at bounding box center [133, 110] width 30 height 8
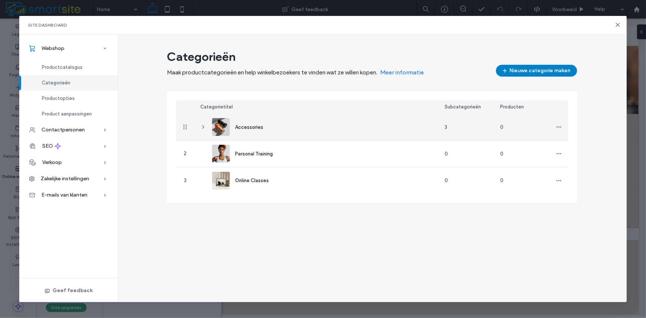
click at [255, 130] on div "Accessories" at bounding box center [249, 127] width 28 height 8
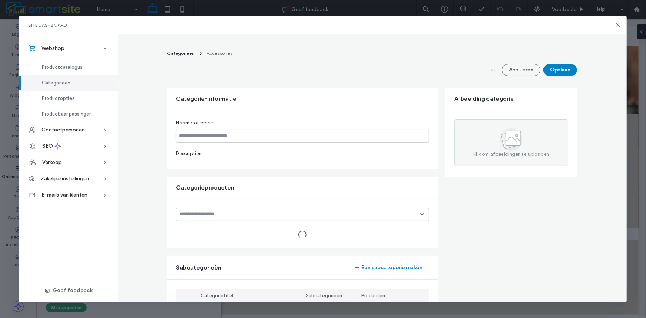
type input "**********"
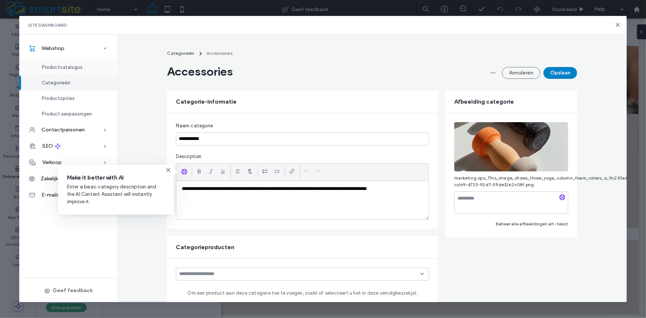
click at [81, 64] on span "Productcatalogus" at bounding box center [62, 67] width 41 height 6
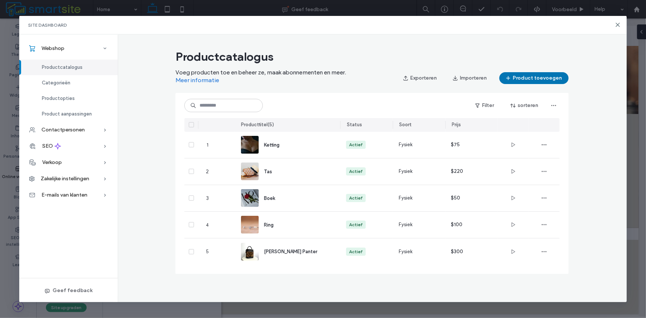
click at [532, 79] on button "Product toevoegen" at bounding box center [533, 78] width 69 height 12
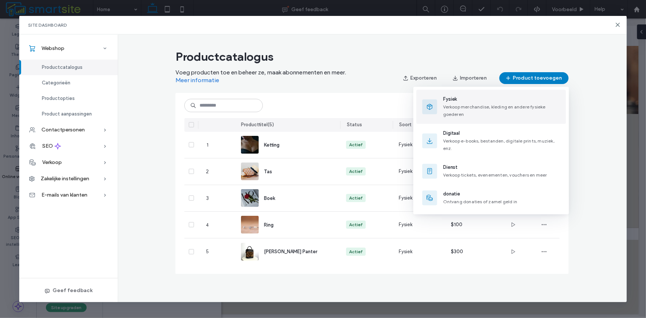
click at [467, 110] on div "Fysiek Verkoop merchandise, kleding en andere fysieke goederen" at bounding box center [501, 107] width 117 height 22
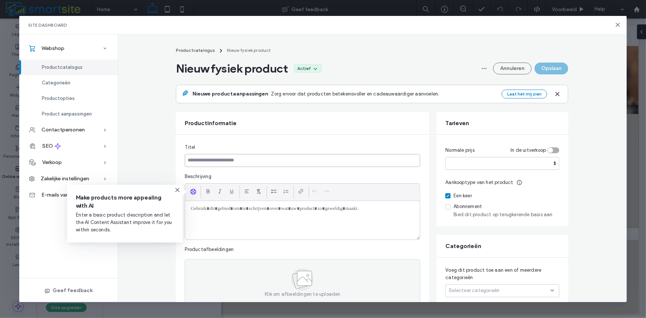
click at [252, 159] on input at bounding box center [302, 160] width 235 height 13
type input "**********"
click at [214, 226] on div at bounding box center [302, 220] width 235 height 38
click at [207, 222] on div at bounding box center [302, 220] width 235 height 38
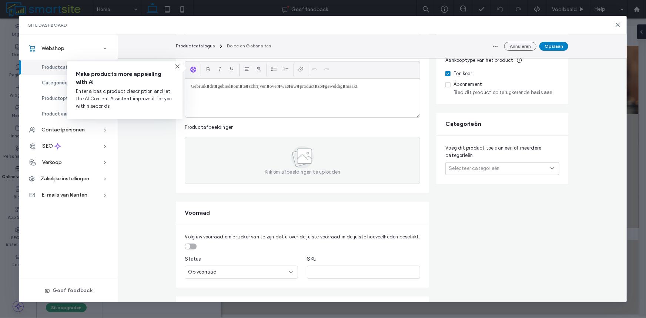
scroll to position [123, 0]
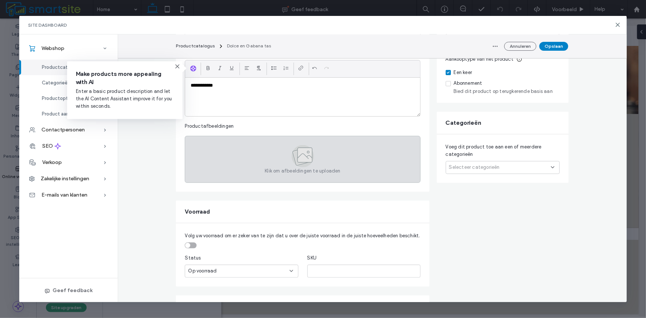
click at [322, 160] on div "Klik om afbeeldingen te uploaden" at bounding box center [302, 159] width 235 height 47
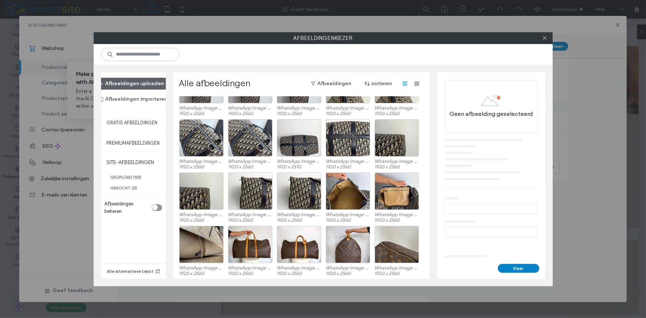
scroll to position [435, 0]
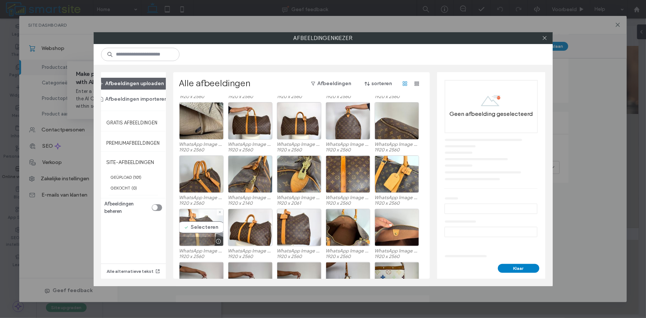
click at [206, 230] on div "Selecteren" at bounding box center [201, 227] width 44 height 37
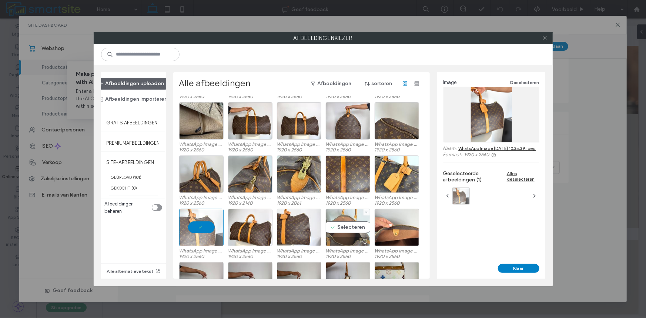
drag, startPoint x: 350, startPoint y: 230, endPoint x: 345, endPoint y: 230, distance: 4.8
click at [349, 230] on div "Selecteren" at bounding box center [348, 227] width 44 height 37
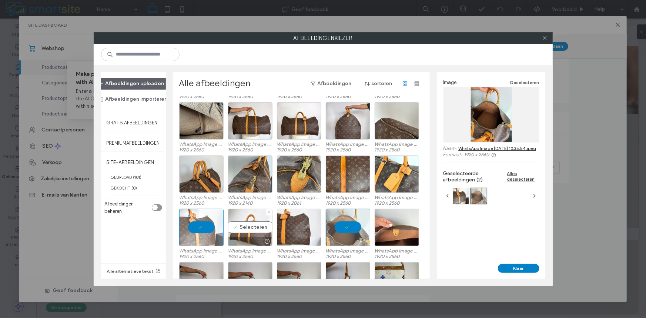
click at [265, 231] on div "Selecteren" at bounding box center [250, 227] width 44 height 37
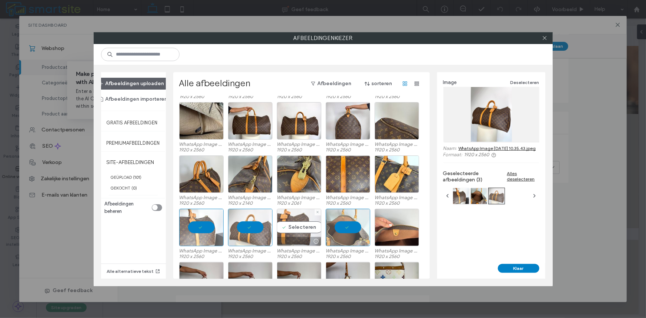
click at [294, 227] on div "Selecteren" at bounding box center [299, 227] width 44 height 37
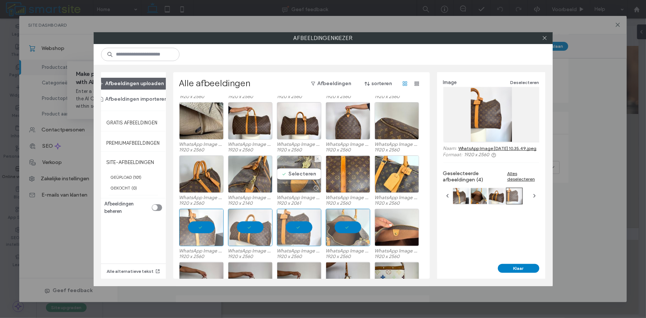
click at [302, 169] on div "Selecteren" at bounding box center [299, 173] width 44 height 37
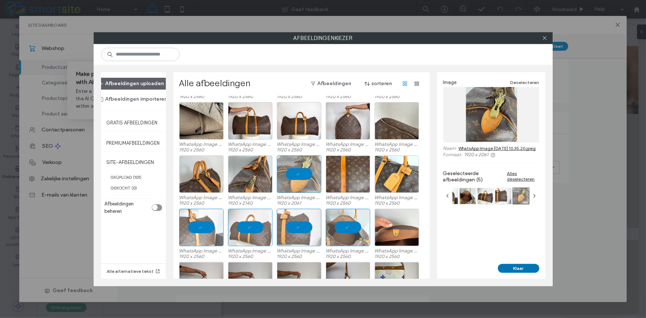
click at [508, 267] on button "Klaar" at bounding box center [518, 268] width 41 height 9
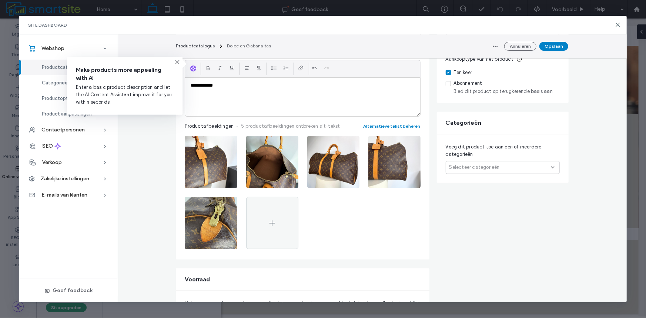
scroll to position [246, 0]
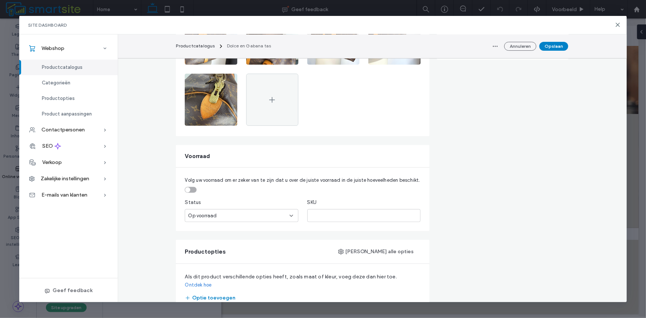
click at [284, 214] on div "Op voorraad" at bounding box center [238, 215] width 101 height 7
click at [321, 213] on input "text" at bounding box center [363, 215] width 113 height 13
type input "*"
click at [317, 196] on div "Volg uw voorraad om er zeker van te zijn dat u over de juiste voorraad in de ju…" at bounding box center [302, 199] width 253 height 63
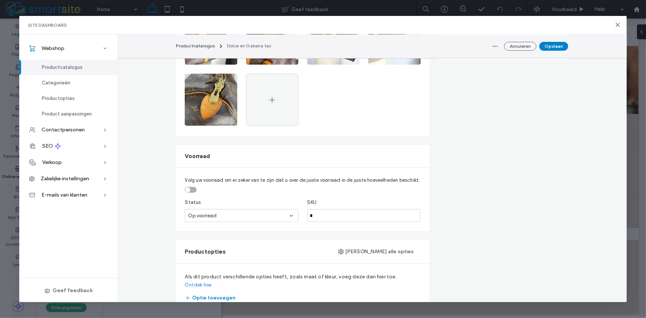
click at [193, 186] on fieldset "Volg uw voorraad om er zeker van te zijn dat u over de juiste voorraad in de ju…" at bounding box center [302, 184] width 235 height 16
click at [192, 190] on div "toggle" at bounding box center [191, 190] width 12 height 6
drag, startPoint x: 152, startPoint y: 216, endPoint x: 114, endPoint y: 216, distance: 37.7
click at [88, 216] on div "**********" at bounding box center [322, 167] width 607 height 267
type input "*"
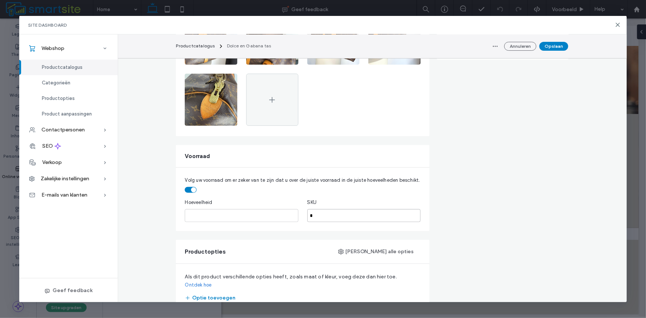
drag, startPoint x: 322, startPoint y: 216, endPoint x: 255, endPoint y: 209, distance: 67.0
click at [255, 209] on fieldset "Hoeveelheid * SKU *" at bounding box center [302, 210] width 235 height 23
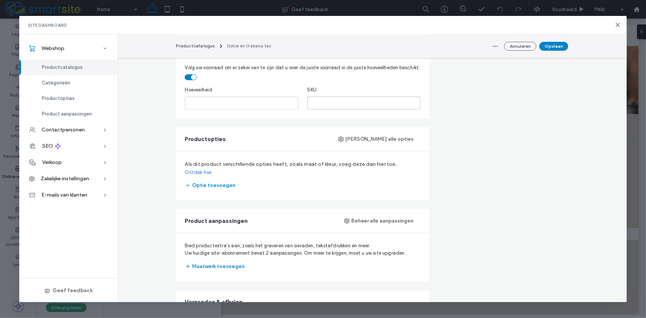
scroll to position [370, 0]
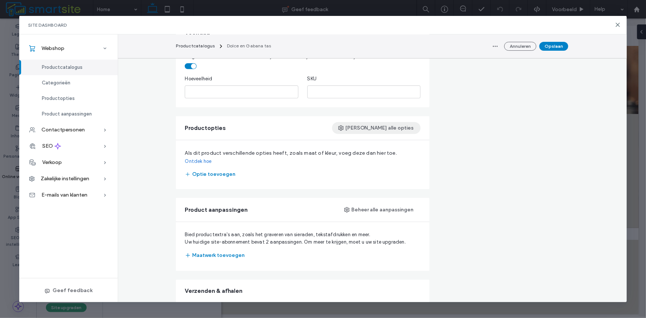
click at [377, 129] on button "[PERSON_NAME] alle opties" at bounding box center [376, 128] width 88 height 12
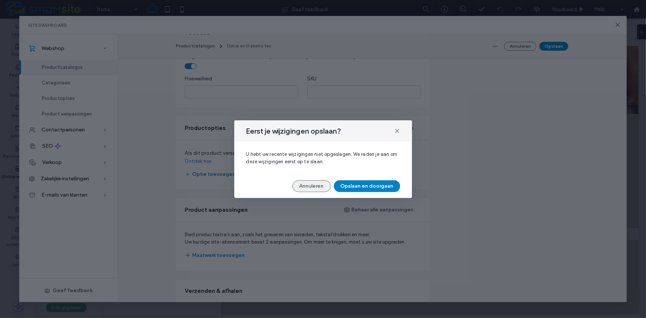
click at [314, 188] on button "Annuleren" at bounding box center [311, 186] width 38 height 12
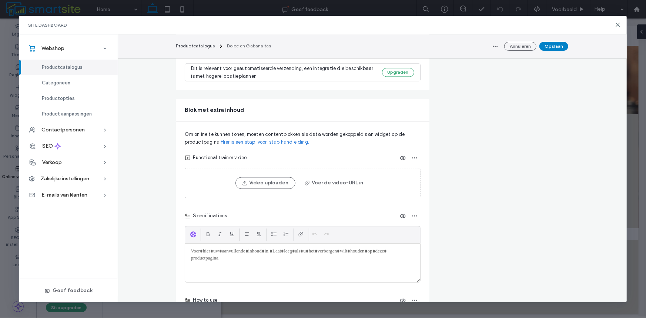
scroll to position [740, 0]
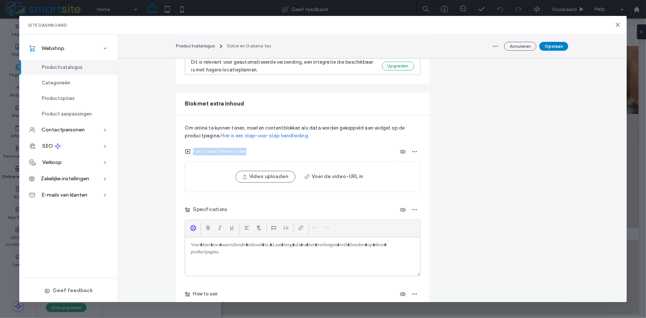
drag, startPoint x: 188, startPoint y: 145, endPoint x: 249, endPoint y: 144, distance: 60.7
click at [249, 146] on div "Functional trainer video" at bounding box center [302, 152] width 235 height 12
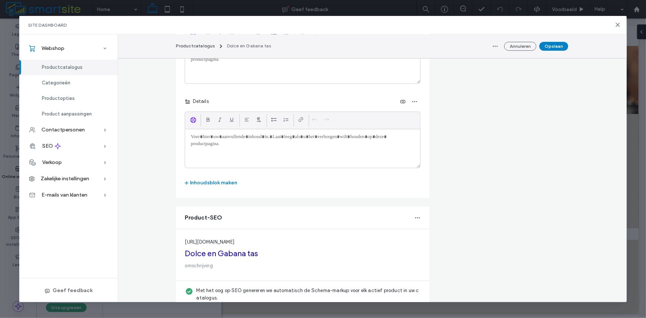
scroll to position [1018, 0]
click at [554, 48] on button "Opslaan" at bounding box center [553, 46] width 29 height 9
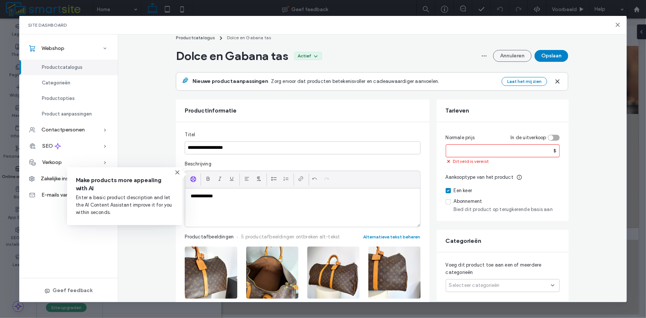
scroll to position [5, 0]
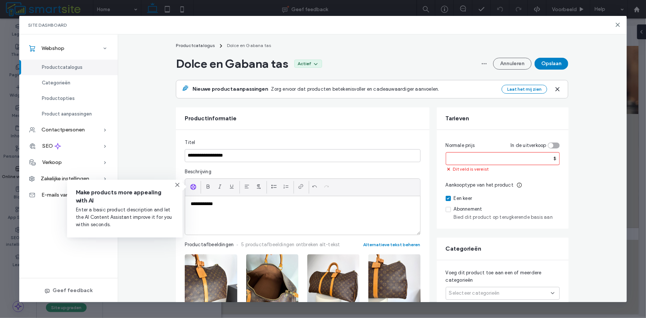
click at [471, 158] on input "number" at bounding box center [502, 158] width 114 height 13
type input "*"
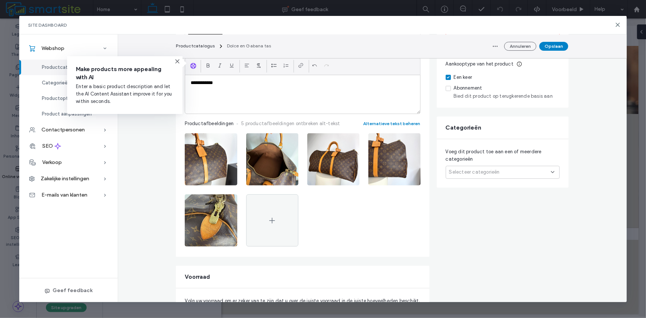
scroll to position [128, 0]
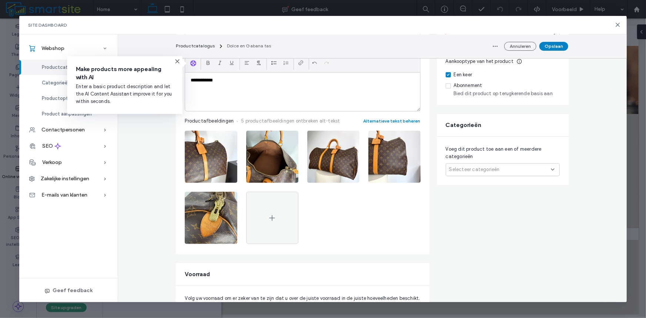
type input "***"
click at [477, 170] on span "Selecteer categorieën" at bounding box center [474, 169] width 51 height 7
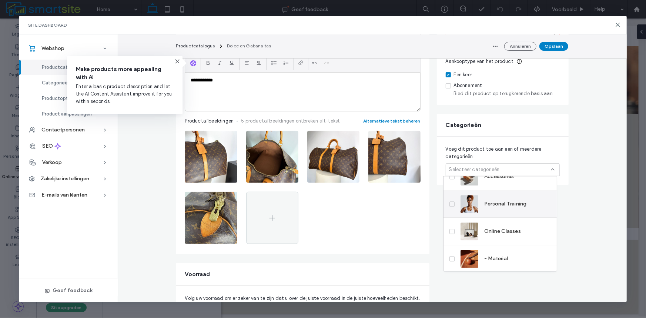
scroll to position [0, 0]
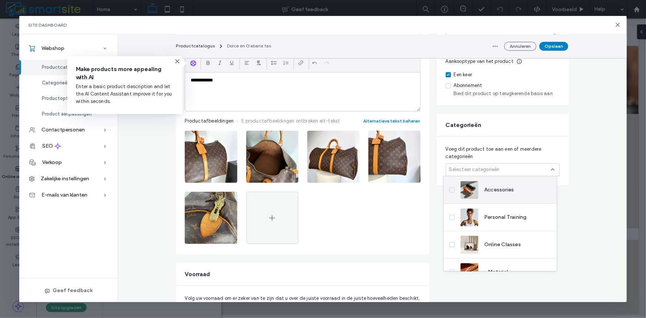
click at [485, 194] on div "Accessories" at bounding box center [486, 190] width 53 height 18
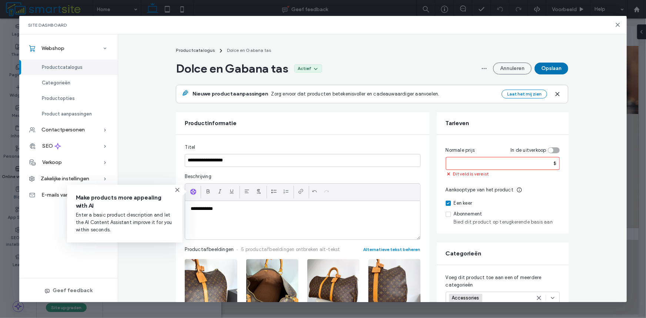
click at [545, 67] on button "Opslaan" at bounding box center [551, 69] width 34 height 12
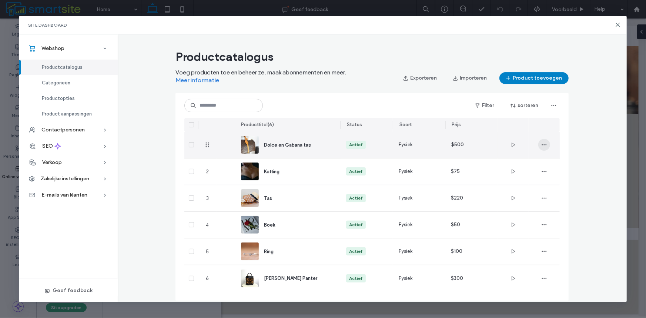
click at [543, 145] on use "button" at bounding box center [544, 144] width 5 height 1
click at [550, 166] on span at bounding box center [546, 164] width 9 height 8
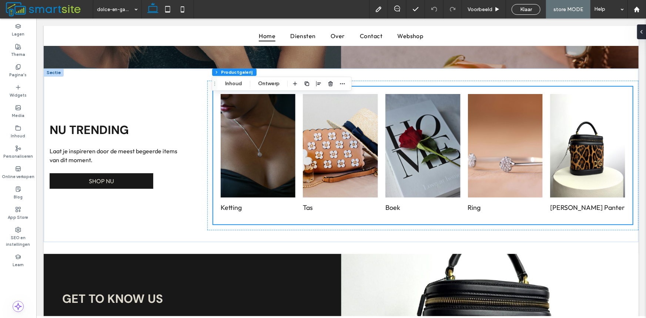
scroll to position [225, 0]
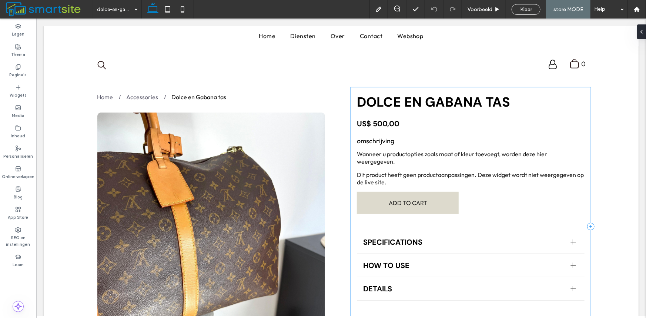
scroll to position [120, 0]
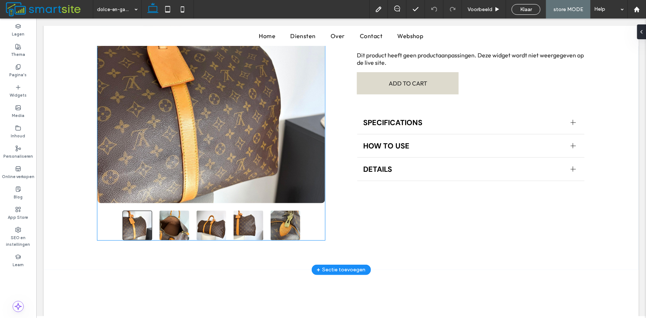
click at [139, 226] on button "go to slide 1" at bounding box center [137, 225] width 30 height 30
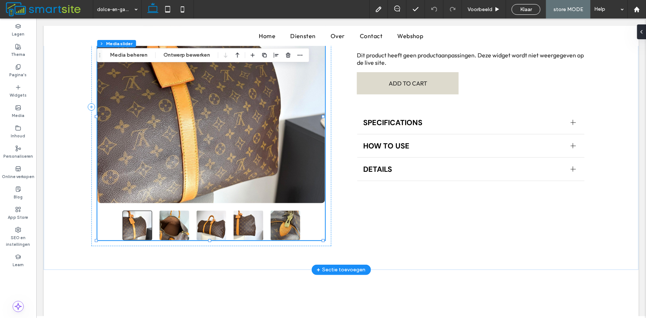
click at [165, 228] on button "go to slide 2" at bounding box center [174, 225] width 30 height 30
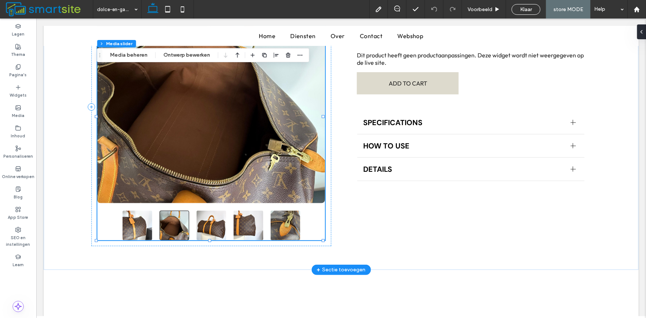
click at [286, 227] on button "go to slide 5" at bounding box center [285, 225] width 30 height 30
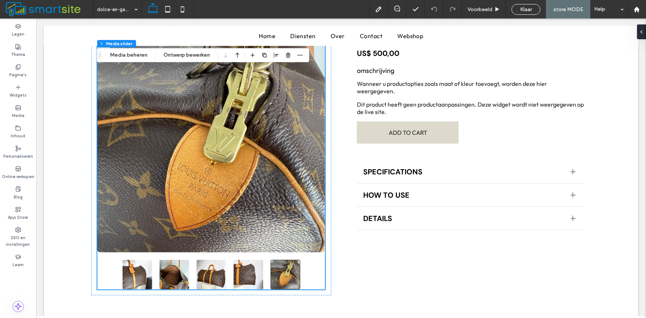
scroll to position [55, 0]
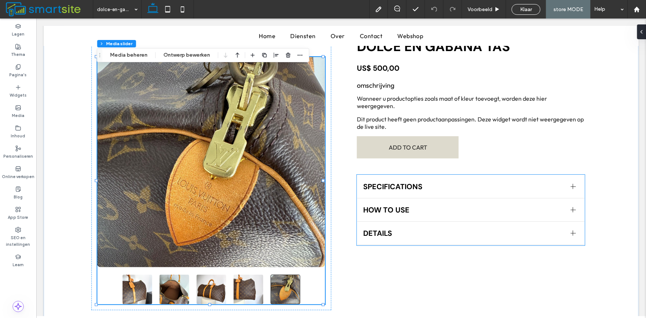
click at [398, 225] on div "DETAILS" at bounding box center [470, 232] width 227 height 23
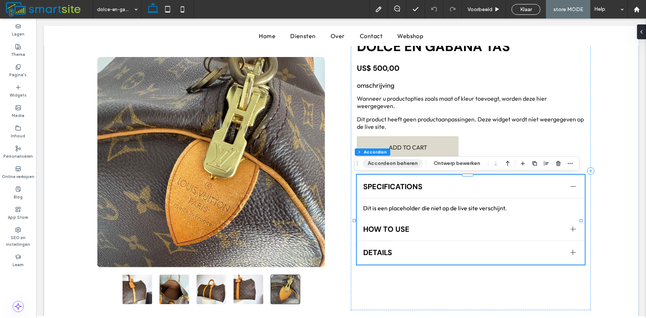
click at [396, 164] on button "Accordeon beheren" at bounding box center [393, 163] width 60 height 9
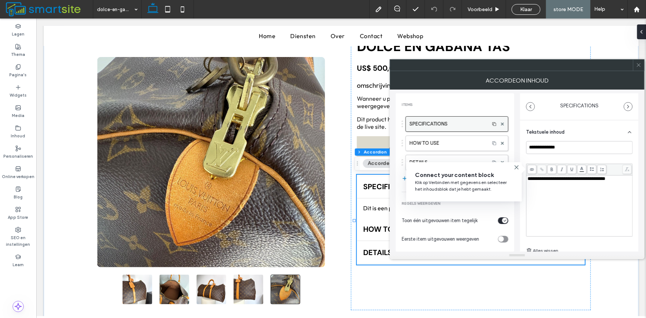
click at [416, 128] on label "SPECIFICATIONS" at bounding box center [447, 124] width 76 height 15
click at [428, 144] on label "HOW TO USE" at bounding box center [447, 143] width 76 height 15
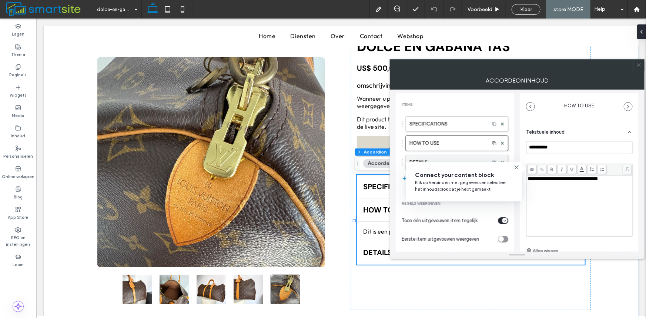
click at [426, 159] on label "DETAILS" at bounding box center [447, 162] width 76 height 15
type input "*******"
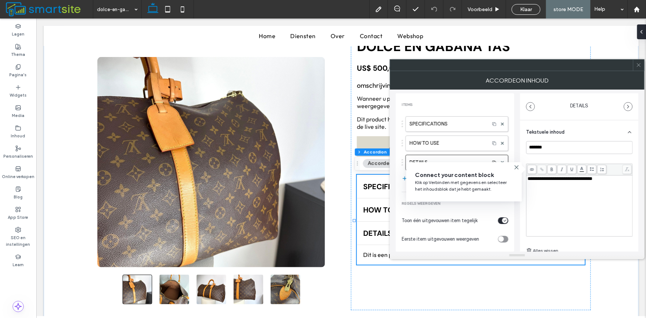
click at [637, 62] on icon at bounding box center [639, 65] width 6 height 6
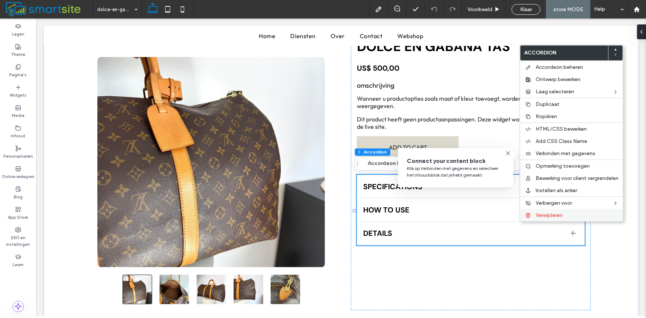
click at [548, 218] on span "Verwijderen" at bounding box center [548, 215] width 27 height 6
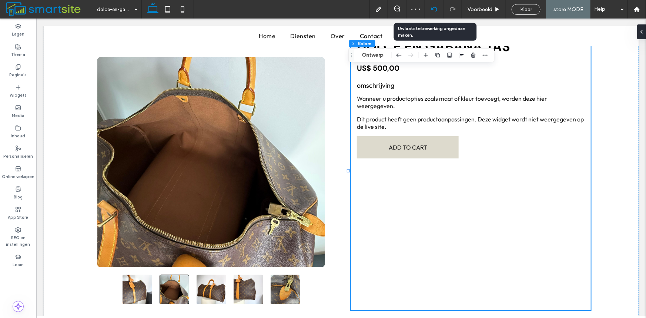
click at [434, 8] on icon at bounding box center [434, 9] width 6 height 6
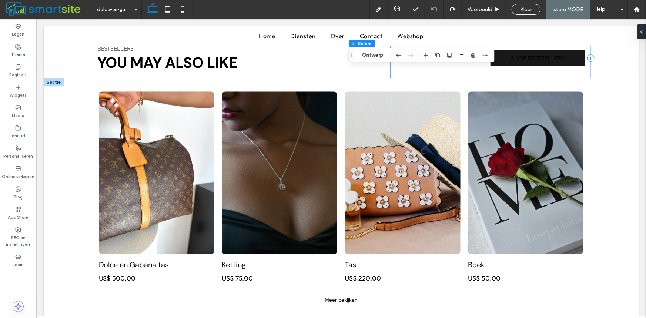
scroll to position [862, 0]
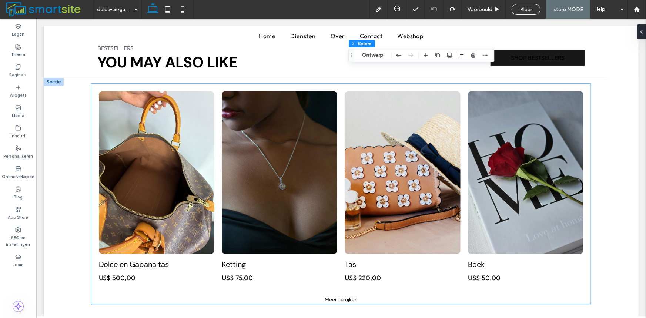
click at [144, 172] on link at bounding box center [155, 172] width 115 height 163
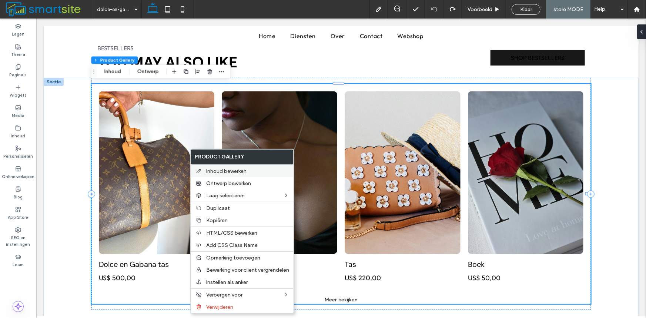
click at [223, 169] on span "Inhoud bewerken" at bounding box center [226, 171] width 40 height 6
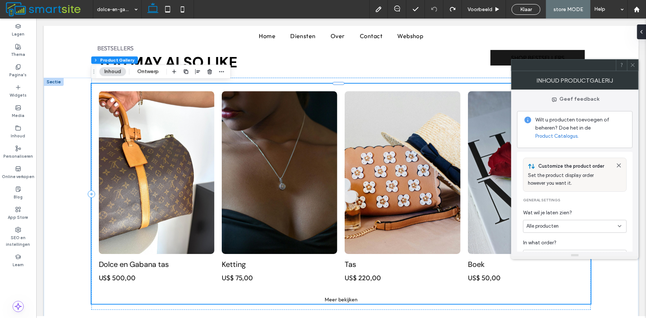
scroll to position [0, 0]
click at [541, 228] on span "Alle producten" at bounding box center [542, 228] width 32 height 7
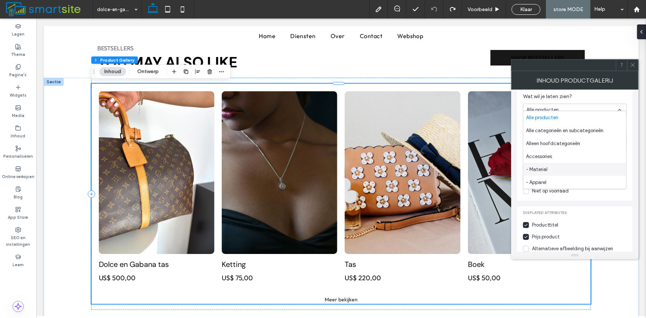
scroll to position [123, 0]
click at [561, 184] on div "- Apparel" at bounding box center [574, 182] width 103 height 13
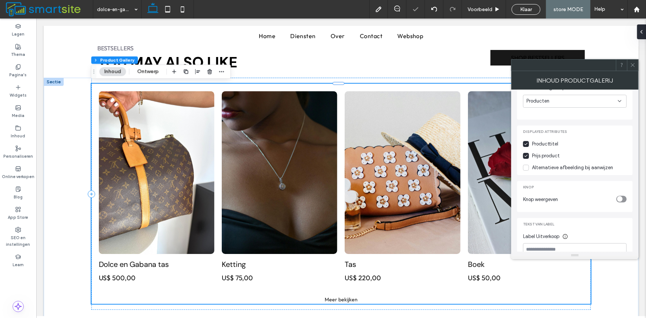
scroll to position [84, 0]
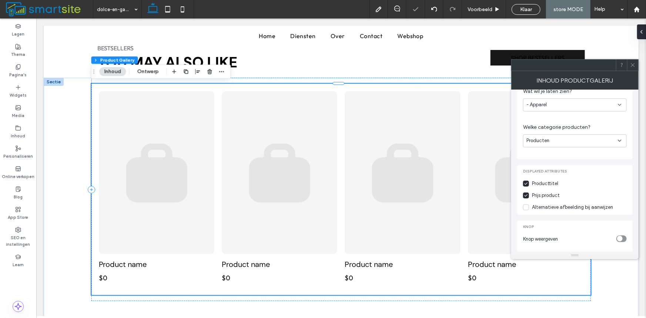
click at [551, 144] on div "Producten" at bounding box center [571, 140] width 91 height 7
click at [555, 105] on div "- Apparel" at bounding box center [571, 104] width 91 height 7
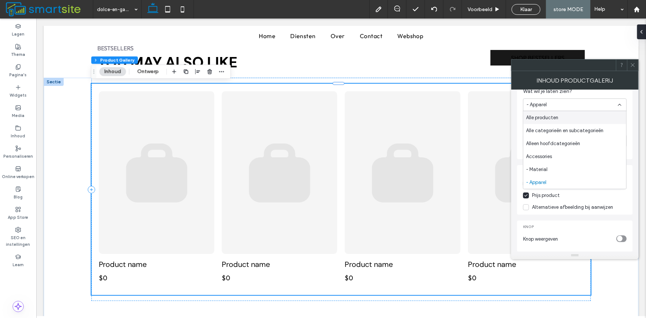
click at [541, 115] on span "Alle producten" at bounding box center [542, 117] width 32 height 7
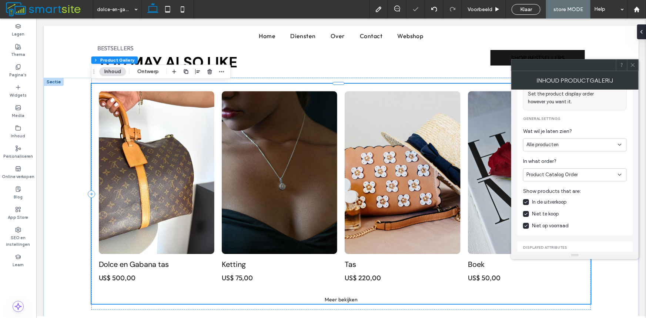
scroll to position [123, 0]
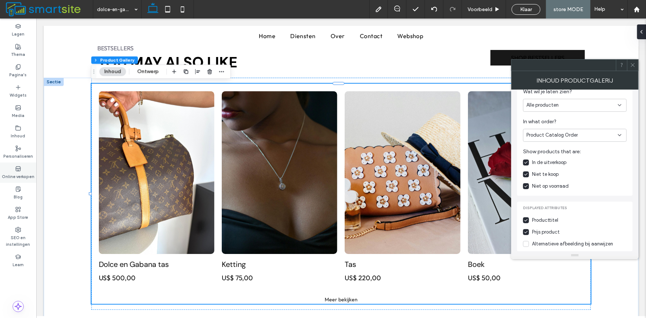
click at [16, 175] on label "Online verkopen" at bounding box center [18, 176] width 33 height 8
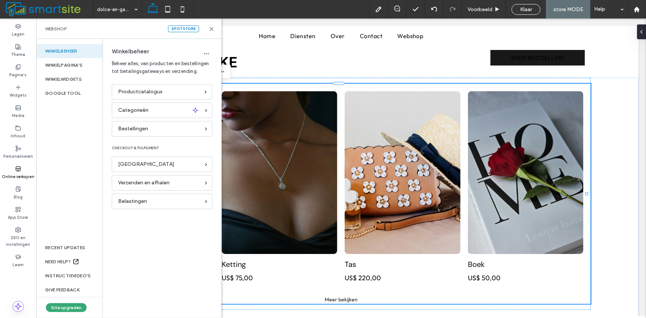
scroll to position [84, 0]
click at [132, 91] on span "Productcatalogus" at bounding box center [140, 92] width 44 height 8
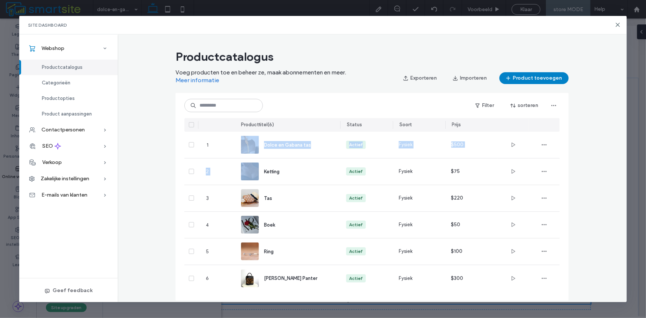
drag, startPoint x: 260, startPoint y: 174, endPoint x: 242, endPoint y: 151, distance: 28.7
click at [245, 150] on section "1 Dolce en Gabana tas Actief Fysiek $500 2 Ketting Actief Fysiek $75 3 Tas Acti…" at bounding box center [371, 212] width 375 height 160
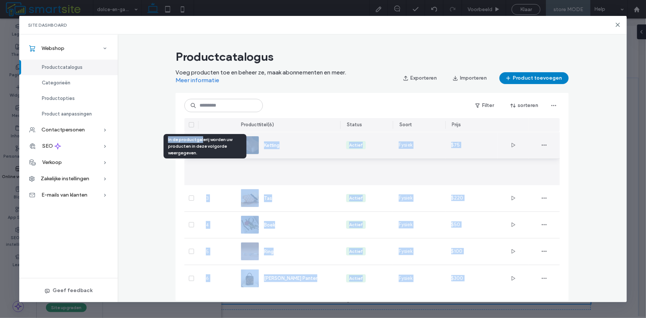
drag, startPoint x: 205, startPoint y: 172, endPoint x: 202, endPoint y: 136, distance: 36.0
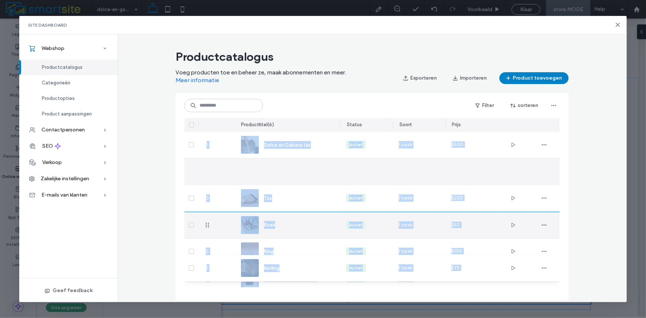
click at [217, 229] on div at bounding box center [225, 225] width 18 height 27
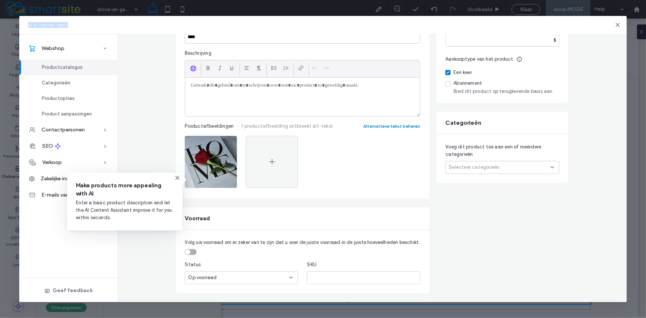
scroll to position [0, 0]
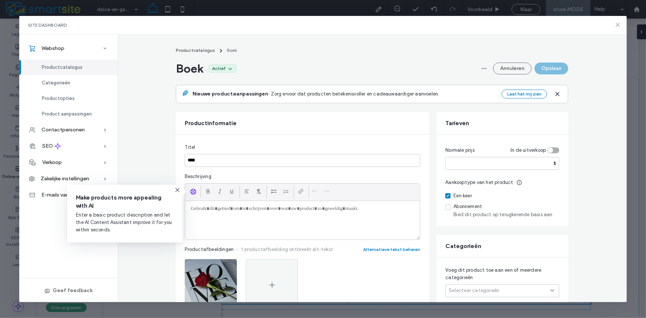
click at [618, 27] on icon at bounding box center [618, 25] width 6 height 6
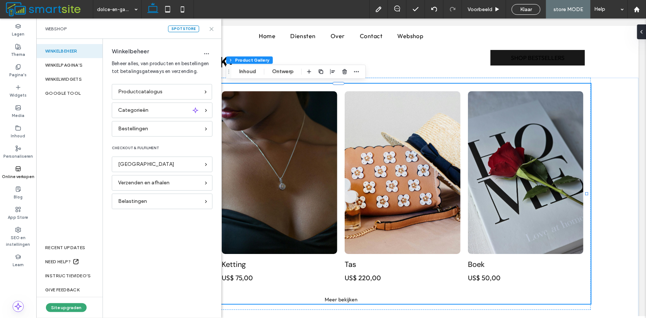
click at [211, 29] on icon at bounding box center [212, 29] width 6 height 6
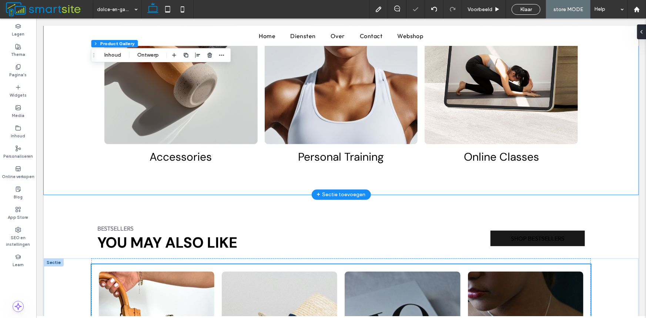
scroll to position [608, 0]
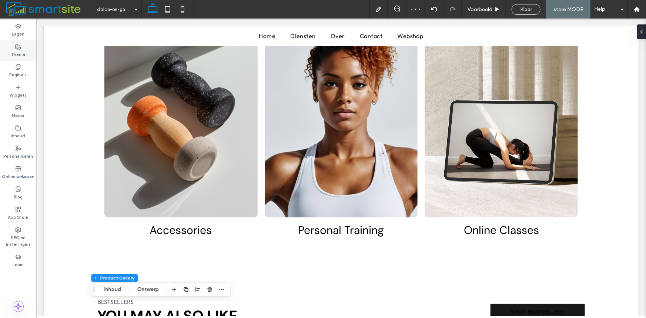
click at [17, 55] on label "Thema" at bounding box center [18, 54] width 14 height 8
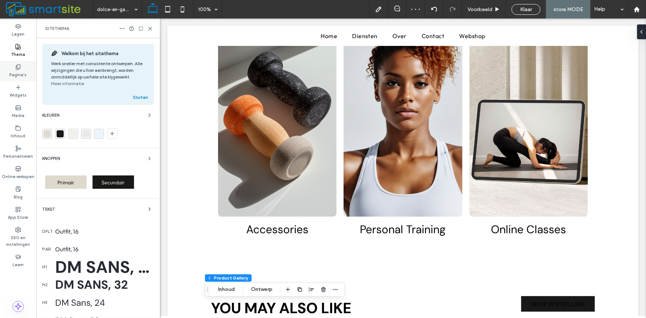
click at [10, 72] on label "Pagina's" at bounding box center [18, 74] width 17 height 8
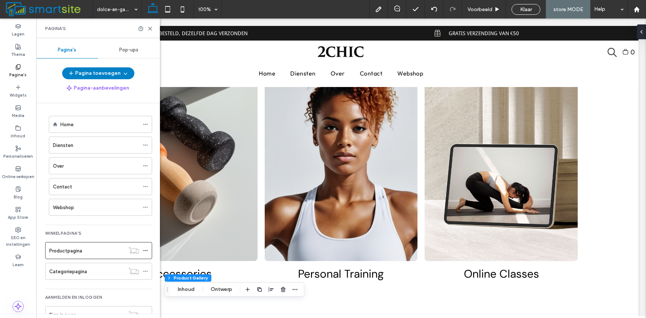
scroll to position [609, 0]
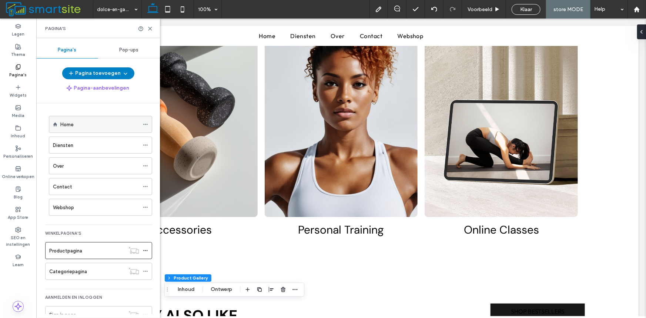
click at [77, 124] on div "Home" at bounding box center [99, 125] width 79 height 8
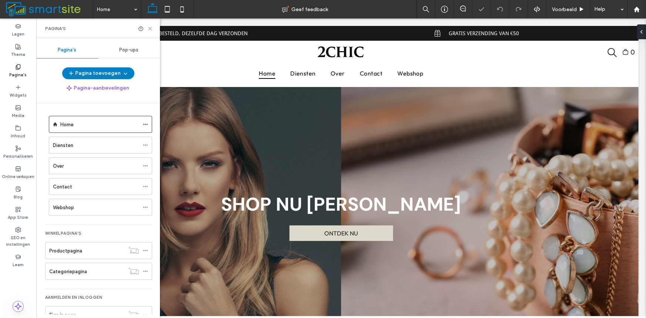
click at [151, 27] on icon at bounding box center [150, 29] width 6 height 6
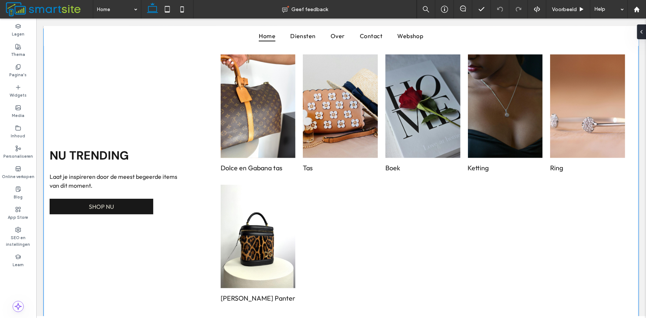
scroll to position [243, 0]
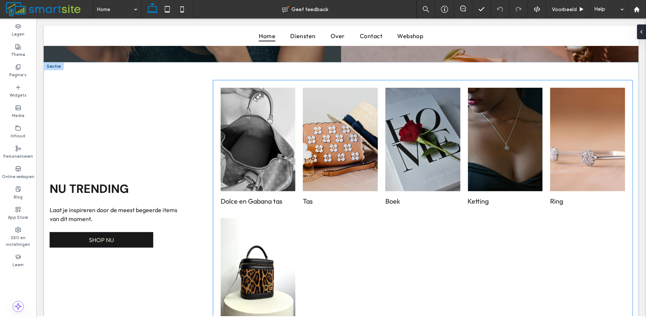
click at [237, 178] on link at bounding box center [257, 139] width 75 height 104
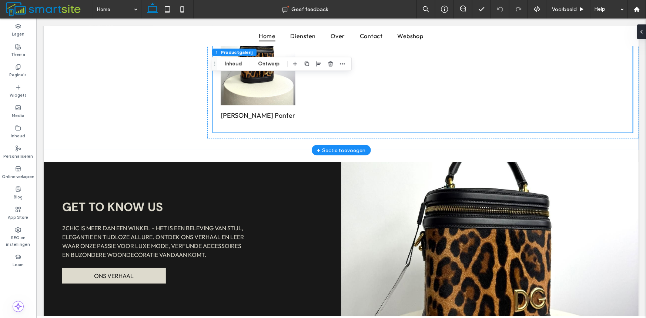
scroll to position [489, 0]
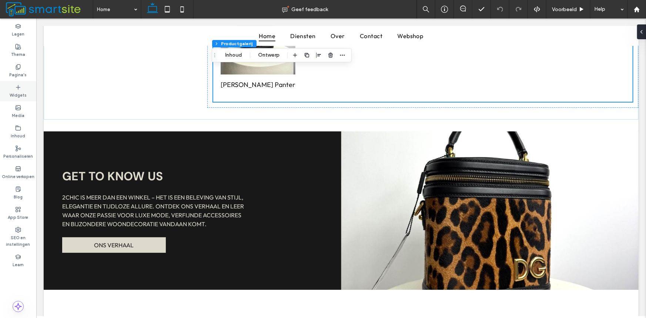
click at [20, 92] on label "Widgets" at bounding box center [18, 94] width 17 height 8
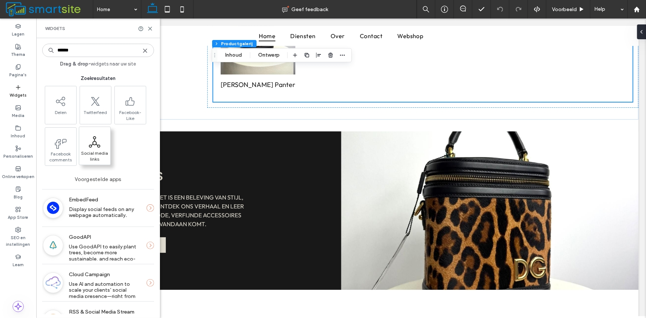
type input "******"
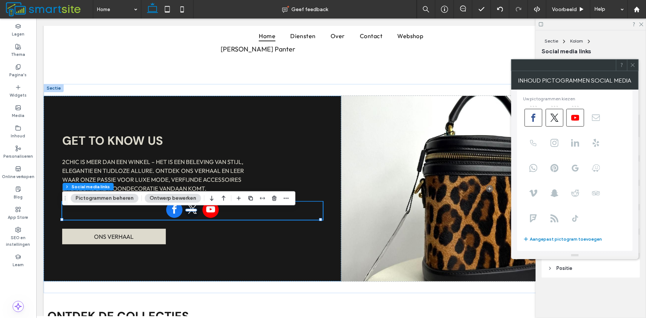
scroll to position [0, 0]
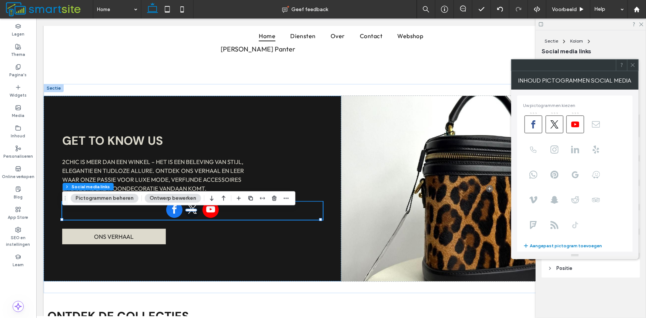
click at [577, 223] on use at bounding box center [575, 224] width 6 height 7
type input "**"
click at [633, 67] on icon at bounding box center [633, 65] width 6 height 6
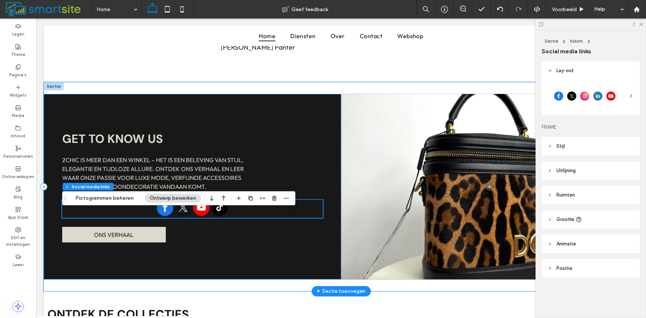
scroll to position [525, 0]
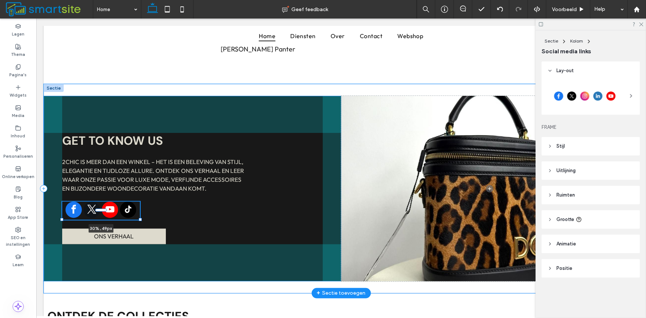
drag, startPoint x: 321, startPoint y: 220, endPoint x: 141, endPoint y: 219, distance: 180.2
click at [141, 219] on div at bounding box center [139, 219] width 3 height 3
type input "**"
type input "****"
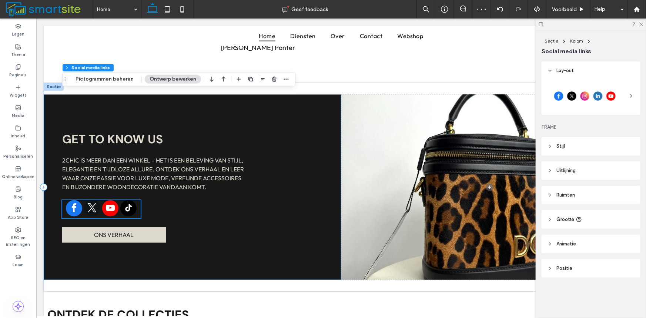
scroll to position [525, 0]
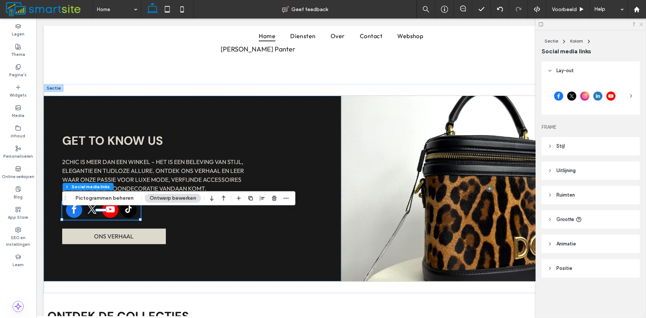
click at [640, 23] on icon at bounding box center [640, 23] width 5 height 5
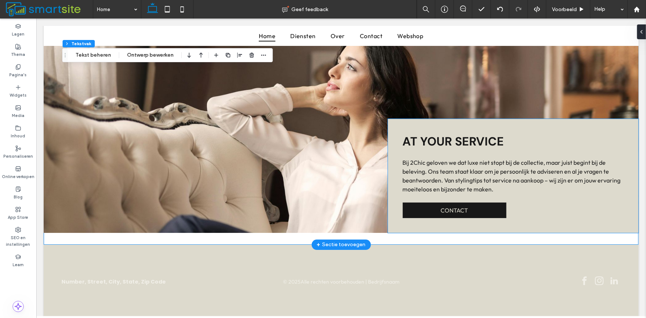
scroll to position [1140, 0]
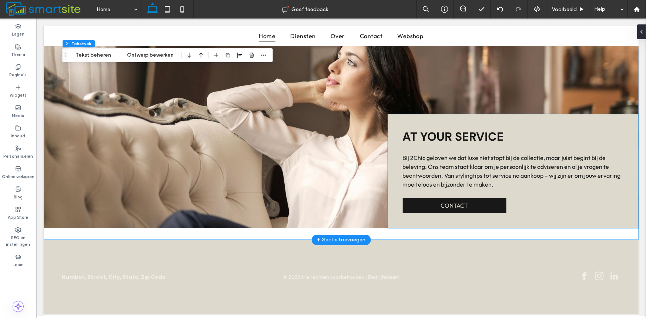
click at [447, 176] on span "Bij 2Chic geloven we dat luxe niet stopt bij de collectie, maar juist begint bi…" at bounding box center [511, 171] width 218 height 34
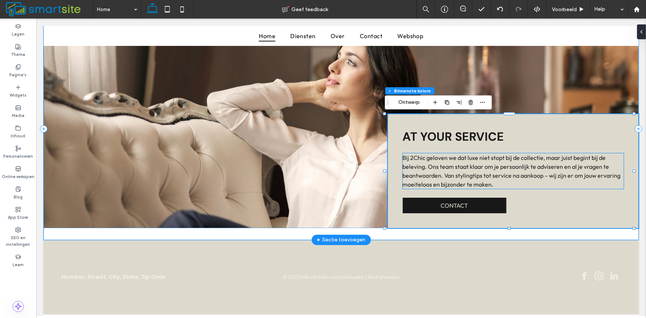
click at [499, 177] on span "Bij 2Chic geloven we dat luxe niet stopt bij de collectie, maar juist begint bi…" at bounding box center [511, 171] width 218 height 34
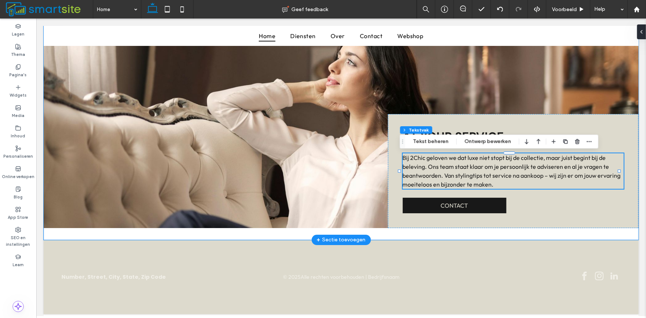
click at [499, 177] on span "Bij 2Chic geloven we dat luxe niet stopt bij de collectie, maar juist begint bi…" at bounding box center [511, 171] width 218 height 34
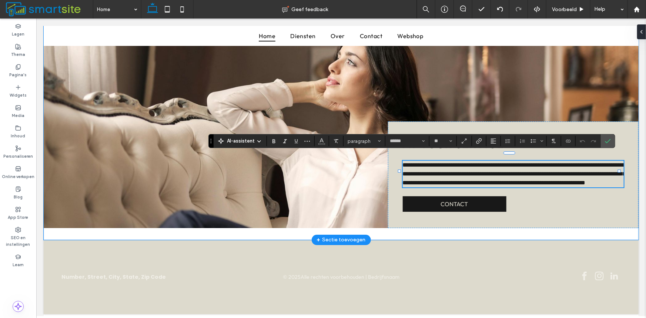
click at [455, 169] on span "**********" at bounding box center [513, 173] width 223 height 23
click at [482, 185] on span "**********" at bounding box center [513, 173] width 223 height 23
click at [605, 142] on icon "Bevestigen" at bounding box center [608, 141] width 6 height 6
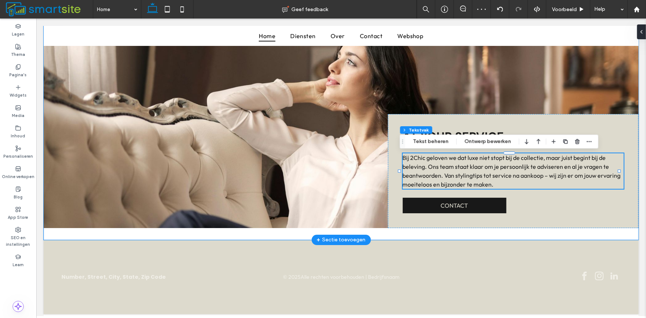
click at [440, 166] on span "Bij 2Chic geloven we dat luxe niet stopt bij de collectie, maar juist begint bi…" at bounding box center [511, 171] width 218 height 34
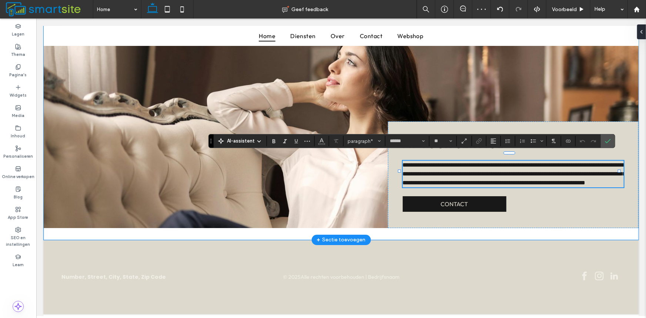
click at [440, 166] on span "**********" at bounding box center [513, 173] width 223 height 23
click at [607, 146] on span "Bevestigen" at bounding box center [608, 141] width 6 height 13
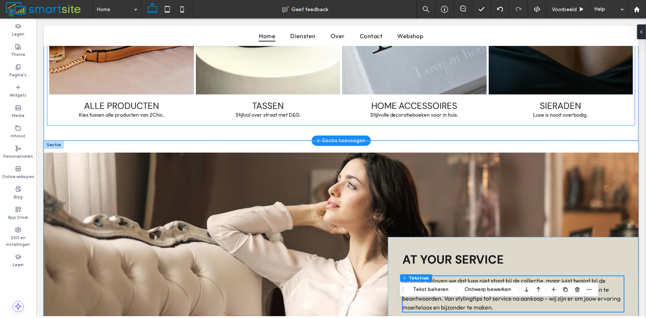
scroll to position [1017, 0]
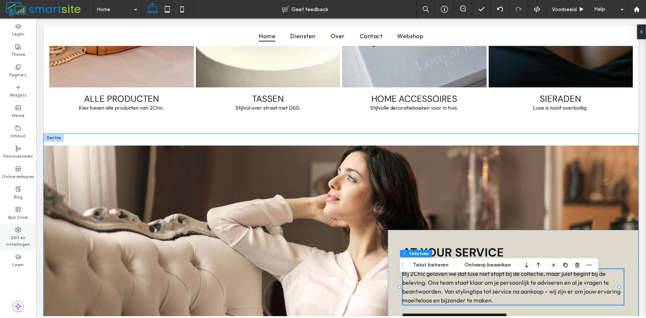
click at [12, 234] on label "SEO en instellingen" at bounding box center [18, 240] width 36 height 15
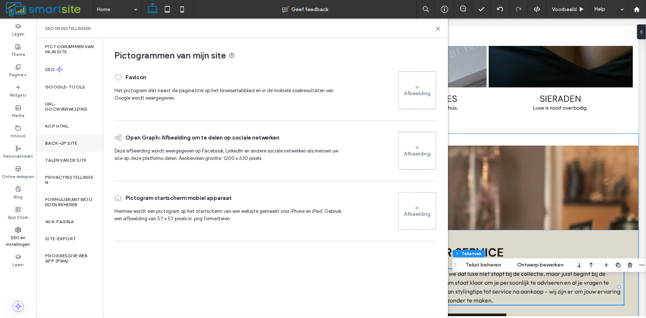
click at [59, 145] on label "Back-up site" at bounding box center [61, 143] width 32 height 5
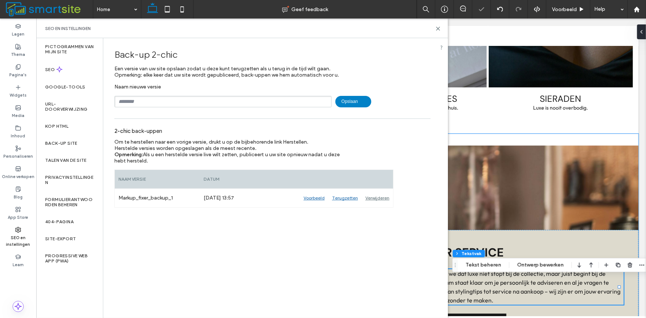
click at [239, 104] on input "text" at bounding box center [222, 101] width 217 height 11
type input "***"
click at [365, 101] on span "Opslaan" at bounding box center [353, 101] width 36 height 11
click at [438, 27] on icon at bounding box center [438, 29] width 6 height 6
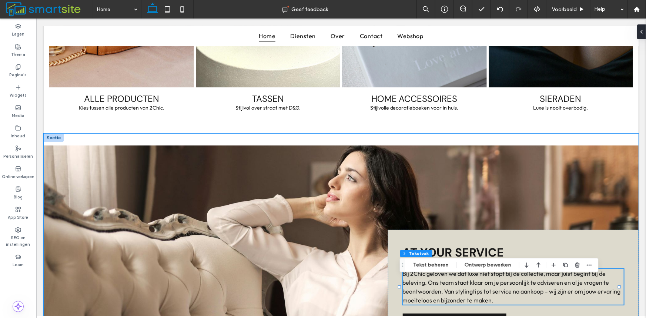
scroll to position [1140, 0]
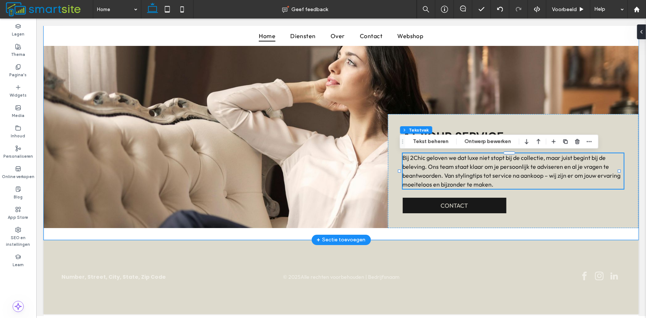
click at [458, 148] on div "at your service Bij 2Chic geloven we dat luxe niet stopt bij de collectie, maar…" at bounding box center [512, 171] width 251 height 114
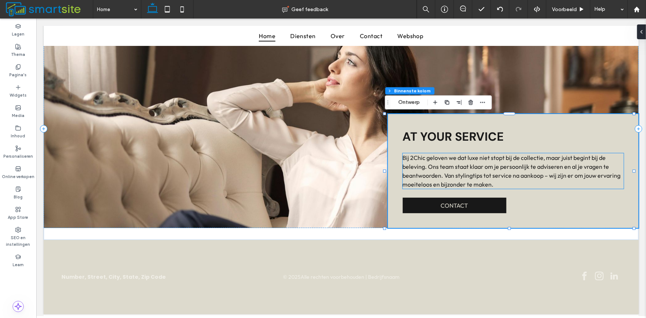
click at [459, 179] on p "Bij 2Chic geloven we dat luxe niet stopt bij de collectie, maar juist begint bi…" at bounding box center [512, 171] width 221 height 36
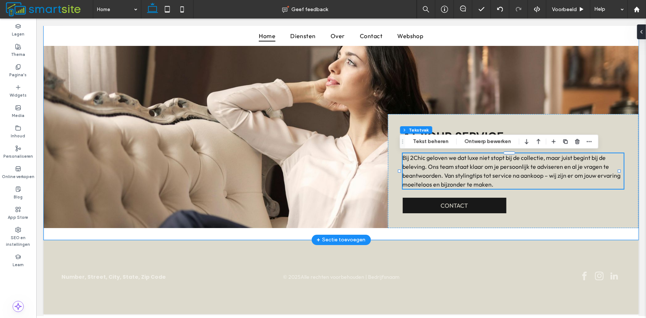
click at [478, 175] on span "Bij 2Chic geloven we dat luxe niet stopt bij de collectie, maar juist begint bi…" at bounding box center [511, 171] width 218 height 34
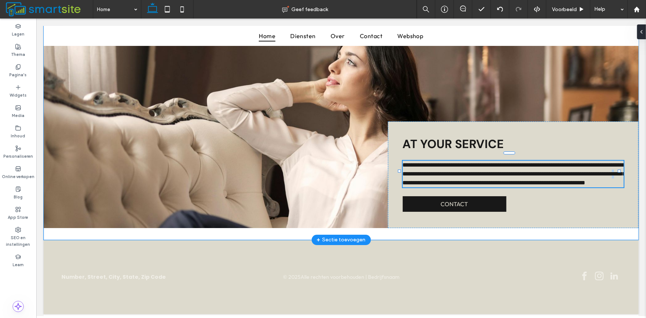
click at [478, 175] on span "**********" at bounding box center [513, 173] width 223 height 23
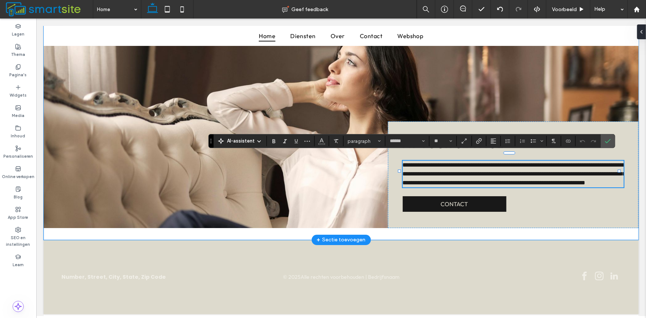
drag, startPoint x: 495, startPoint y: 186, endPoint x: 488, endPoint y: 184, distance: 7.8
click at [488, 184] on div "**********" at bounding box center [512, 174] width 251 height 107
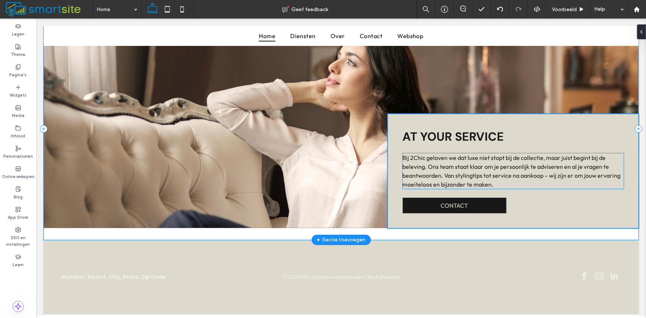
scroll to position [57, 0]
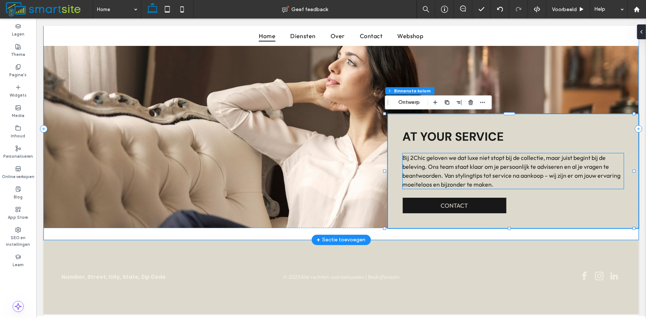
click at [498, 184] on p "Bij 2Chic geloven we dat luxe niet stopt bij de collectie, maar juist begint bi…" at bounding box center [512, 171] width 221 height 36
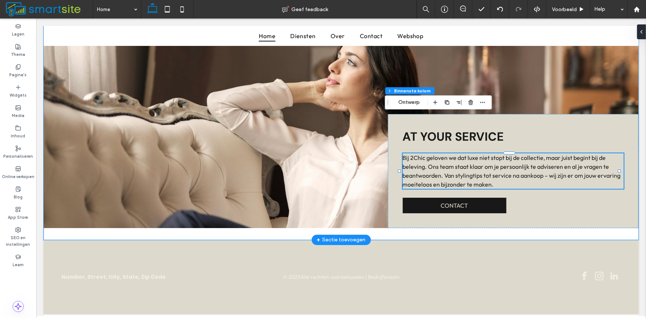
click at [498, 184] on p "Bij 2Chic geloven we dat luxe niet stopt bij de collectie, maar juist begint bi…" at bounding box center [512, 171] width 221 height 36
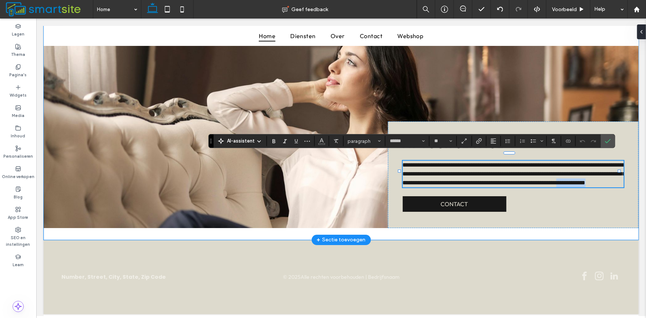
drag, startPoint x: 496, startPoint y: 184, endPoint x: 453, endPoint y: 186, distance: 43.3
click at [453, 186] on p "**********" at bounding box center [512, 173] width 221 height 27
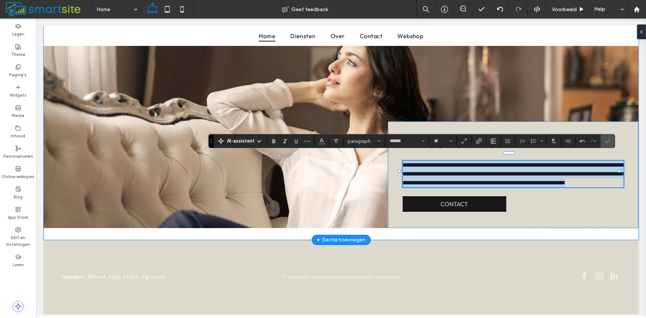
drag, startPoint x: 462, startPoint y: 184, endPoint x: 392, endPoint y: 151, distance: 77.6
click at [392, 151] on div "**********" at bounding box center [512, 174] width 251 height 107
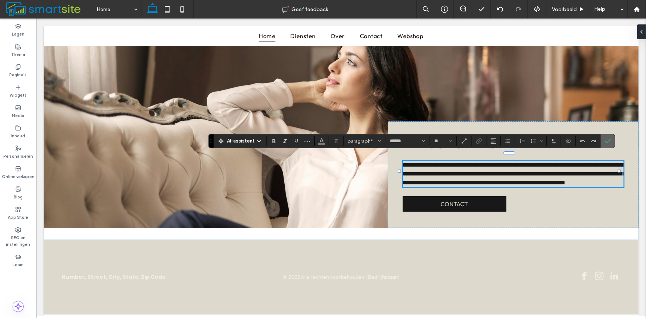
drag, startPoint x: 605, startPoint y: 143, endPoint x: 570, endPoint y: 125, distance: 39.7
click at [605, 143] on use "Bevestigen" at bounding box center [608, 141] width 6 height 4
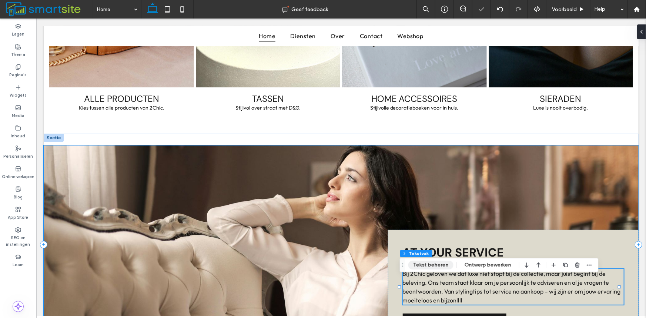
scroll to position [1140, 0]
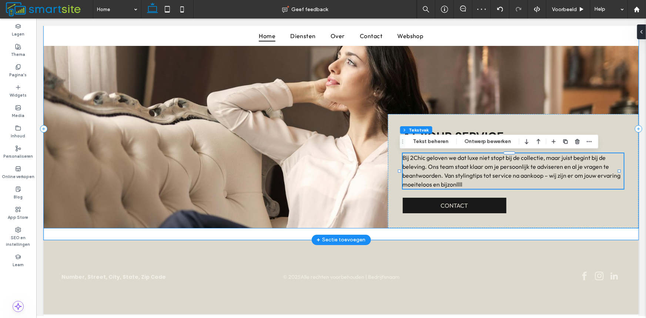
click at [57, 98] on div "at your service Bij 2Chic geloven we dat luxe niet stopt bij de collectie, maar…" at bounding box center [340, 128] width 595 height 198
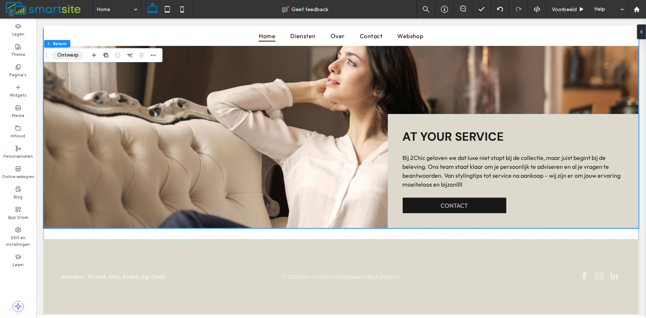
click at [68, 54] on button "Ontwerp" at bounding box center [67, 55] width 31 height 9
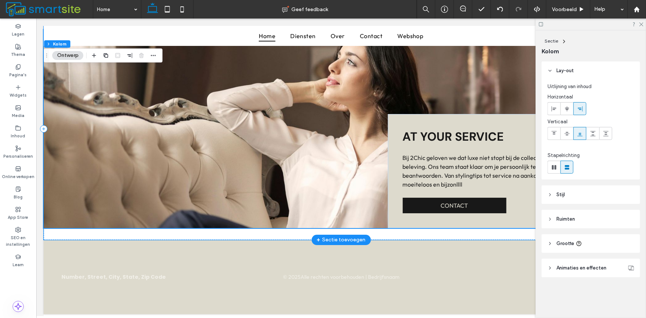
click at [89, 92] on div "at your service Bij 2Chic geloven we dat luxe niet stopt bij de collectie, maar…" at bounding box center [340, 128] width 595 height 198
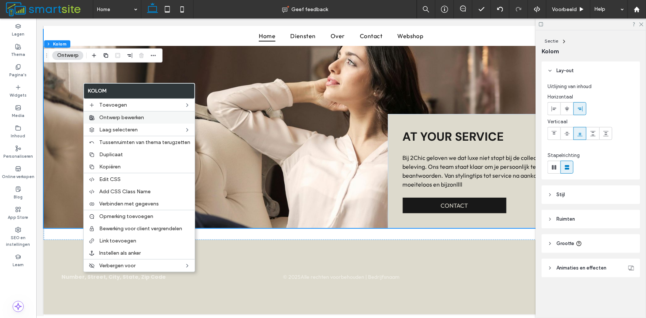
click at [112, 117] on span "Ontwerp bewerken" at bounding box center [121, 117] width 45 height 6
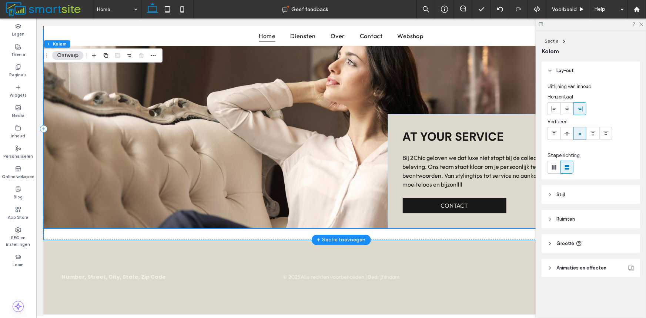
drag, startPoint x: 62, startPoint y: 77, endPoint x: 152, endPoint y: 77, distance: 90.3
click at [62, 77] on div "at your service Bij 2Chic geloven we dat luxe niet stopt bij de collectie, maar…" at bounding box center [340, 128] width 595 height 198
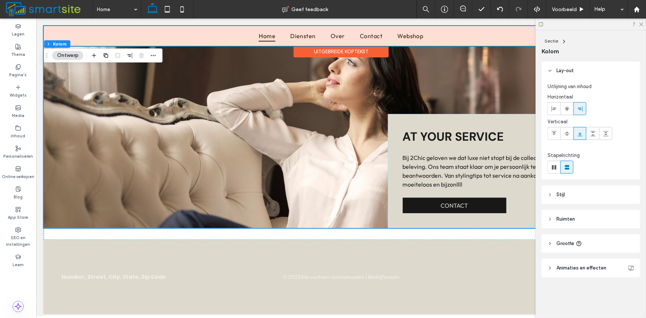
click at [125, 39] on div at bounding box center [340, 36] width 595 height 20
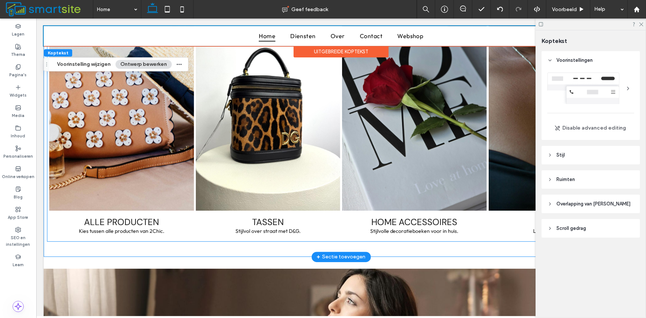
scroll to position [1017, 0]
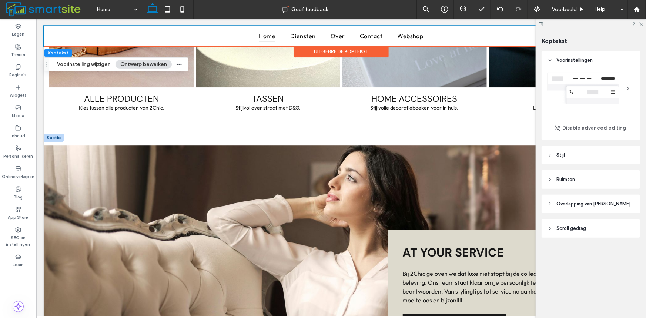
click at [51, 141] on div at bounding box center [53, 137] width 20 height 8
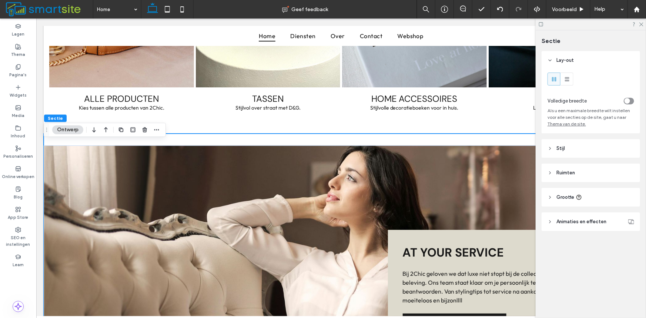
click at [67, 128] on button "Ontwerp" at bounding box center [67, 129] width 31 height 9
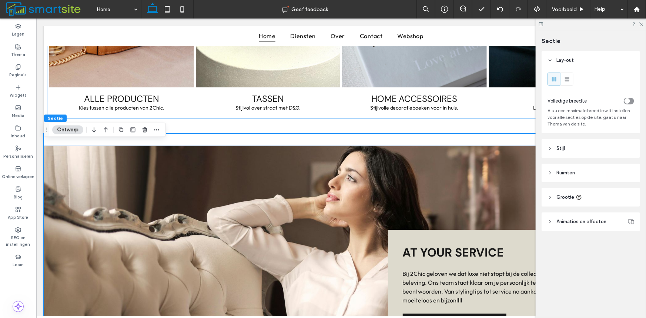
scroll to position [1016, 0]
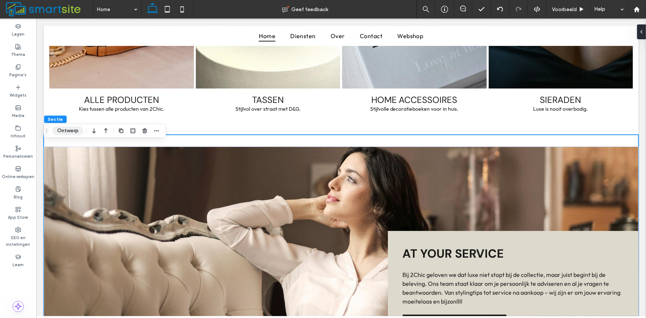
click at [66, 134] on button "Ontwerp" at bounding box center [67, 130] width 31 height 9
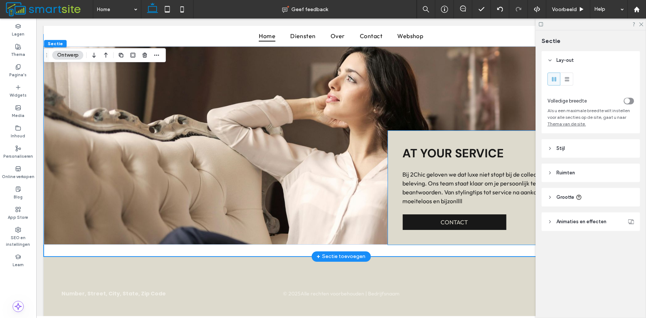
scroll to position [1145, 0]
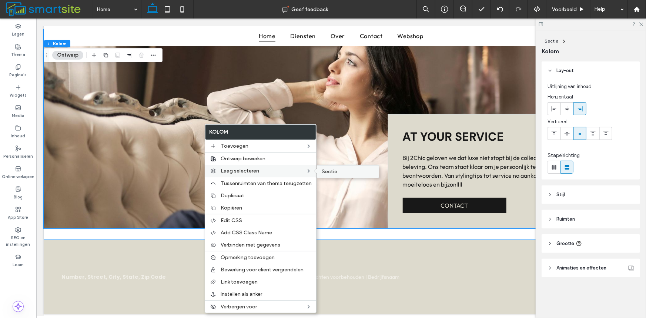
click at [335, 173] on span "Sectie" at bounding box center [330, 171] width 16 height 6
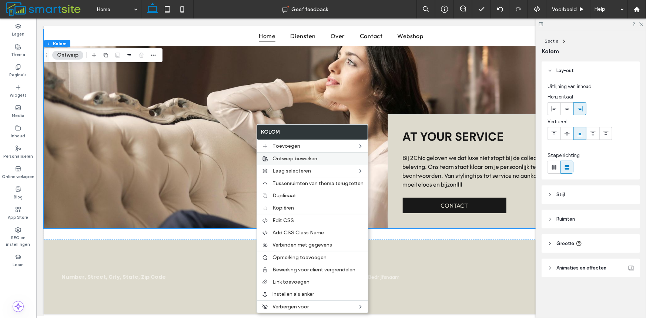
click at [276, 156] on span "Ontwerp bewerken" at bounding box center [294, 158] width 45 height 6
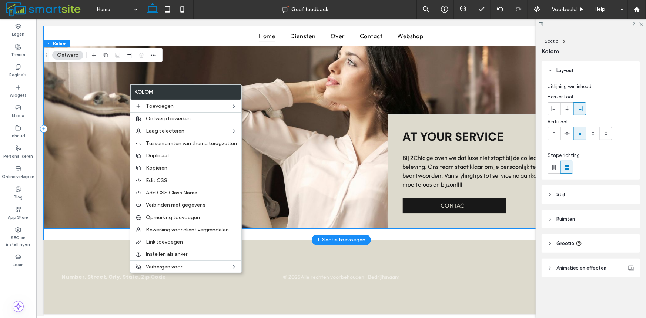
click at [64, 101] on div "at your service Bij 2Chic geloven we dat luxe niet stopt bij de collectie, maar…" at bounding box center [340, 128] width 595 height 198
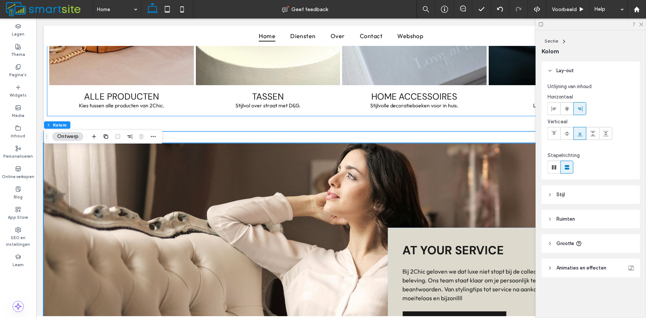
scroll to position [1022, 0]
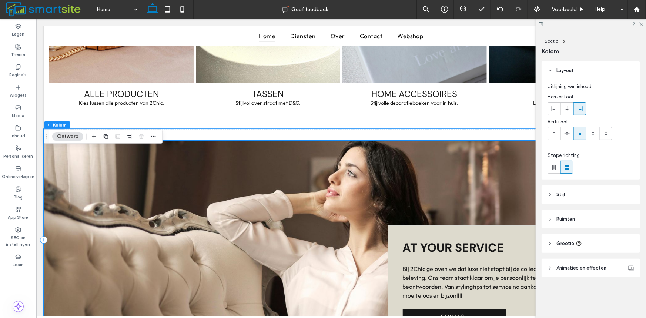
click at [74, 151] on div "at your service Bij 2Chic geloven we dat luxe niet stopt bij de collectie, maar…" at bounding box center [340, 239] width 595 height 198
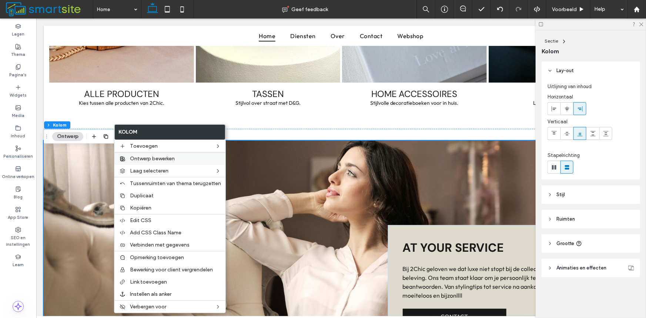
click at [141, 157] on span "Ontwerp bewerken" at bounding box center [152, 158] width 45 height 6
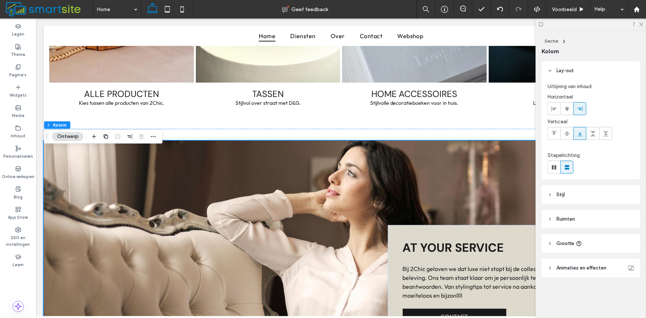
click at [557, 196] on span "Stijl" at bounding box center [560, 194] width 9 height 7
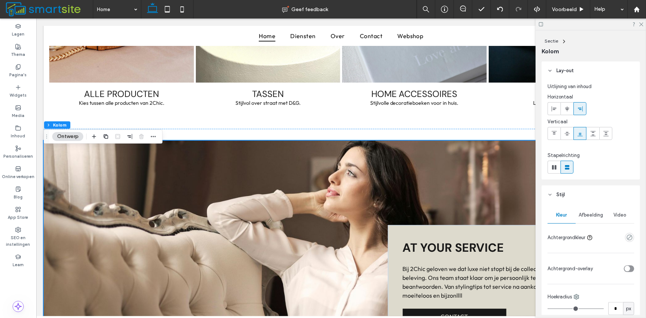
click at [584, 215] on span "Afbeelding" at bounding box center [590, 215] width 24 height 6
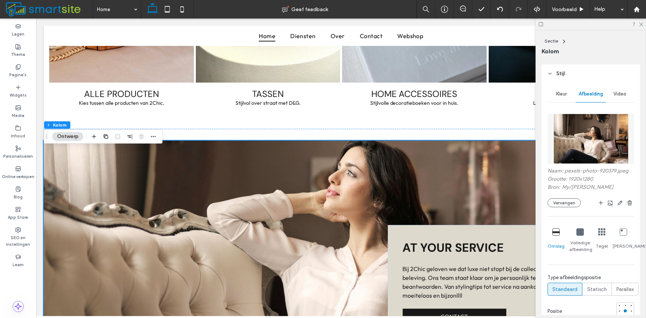
scroll to position [123, 0]
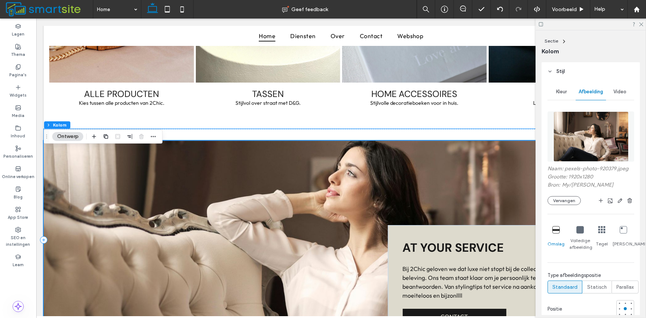
click at [182, 161] on div "at your service Bij 2Chic geloven we dat luxe niet stopt bij de collectie, maar…" at bounding box center [340, 239] width 595 height 198
drag, startPoint x: 85, startPoint y: 157, endPoint x: 77, endPoint y: 156, distance: 8.9
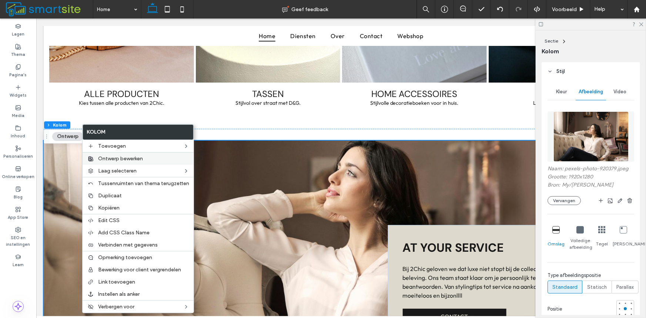
click at [116, 157] on span "Ontwerp bewerken" at bounding box center [120, 158] width 45 height 6
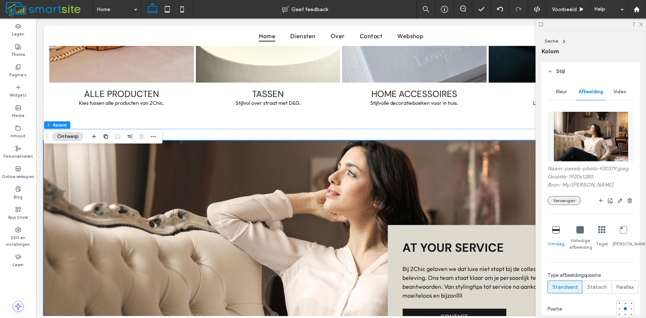
click at [568, 200] on button "Vervangen" at bounding box center [563, 200] width 33 height 9
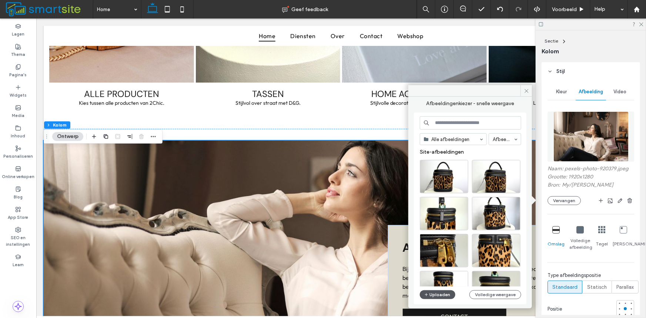
click at [432, 292] on button "Uploaden" at bounding box center [438, 294] width 36 height 9
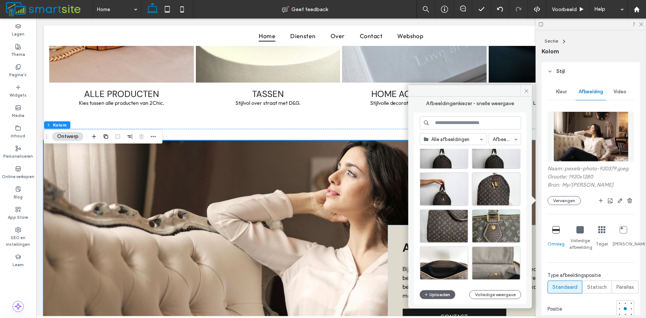
scroll to position [317, 0]
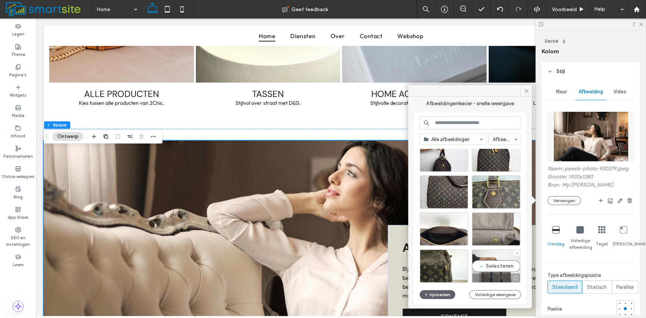
click at [487, 270] on div "Selecteren" at bounding box center [496, 265] width 48 height 33
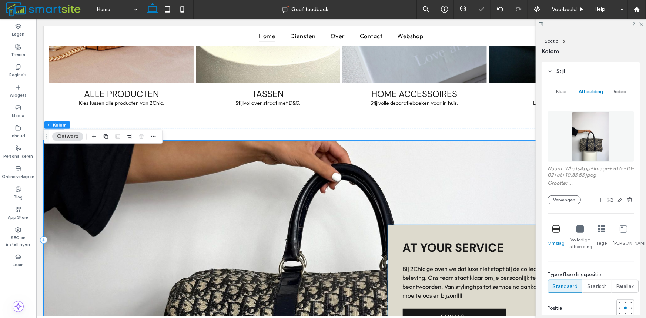
click at [487, 270] on div "at your service Bij 2Chic geloven we dat luxe niet stopt bij de collectie, maar…" at bounding box center [512, 282] width 251 height 114
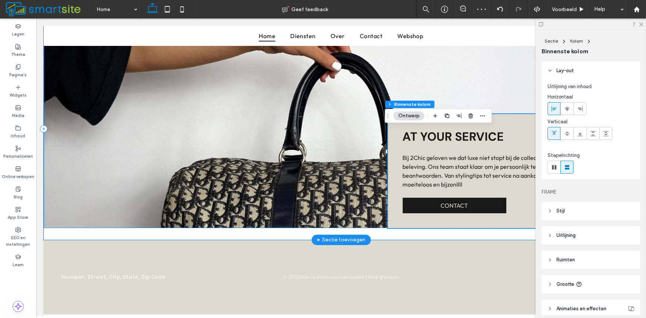
scroll to position [1022, 0]
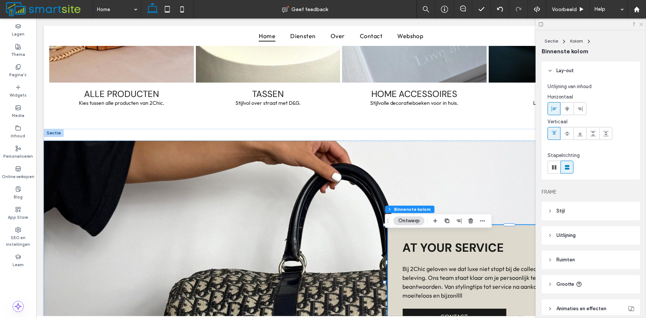
click at [642, 26] on icon at bounding box center [640, 23] width 5 height 5
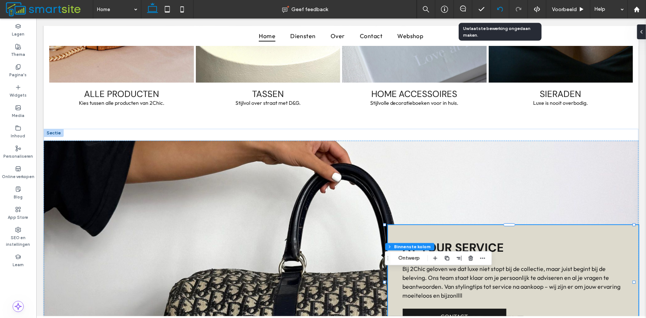
click at [502, 11] on icon at bounding box center [500, 9] width 6 height 6
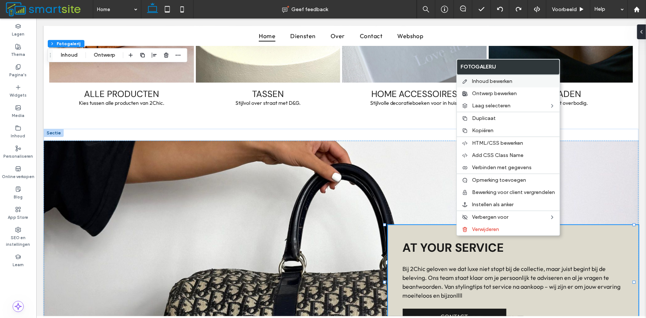
click at [501, 78] on span "Inhoud bewerken" at bounding box center [492, 81] width 40 height 6
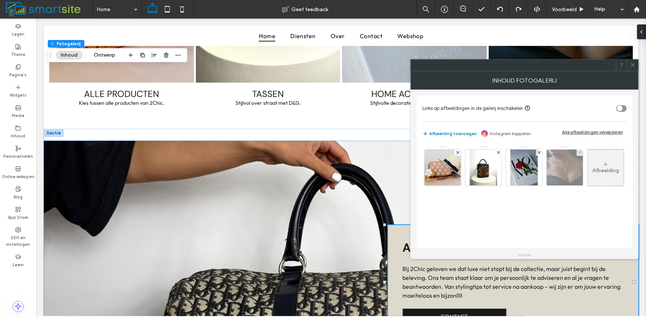
click at [547, 170] on img at bounding box center [565, 167] width 54 height 36
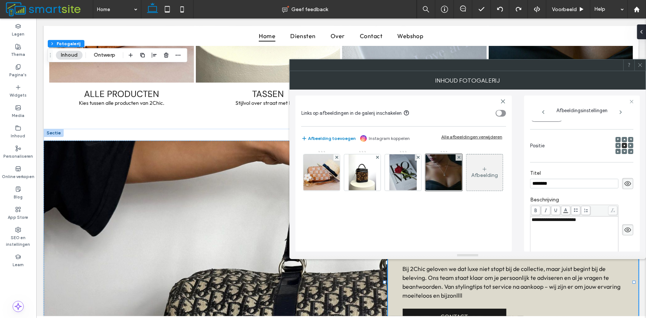
scroll to position [0, 0]
drag, startPoint x: 568, startPoint y: 186, endPoint x: 326, endPoint y: 181, distance: 242.0
click at [325, 181] on div "**********" at bounding box center [467, 171] width 344 height 162
type input "*******"
click at [484, 198] on div "Afbeelding" at bounding box center [403, 174] width 204 height 48
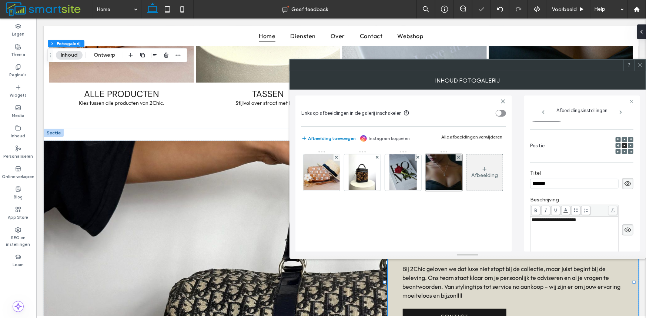
click at [642, 68] on span at bounding box center [640, 65] width 6 height 11
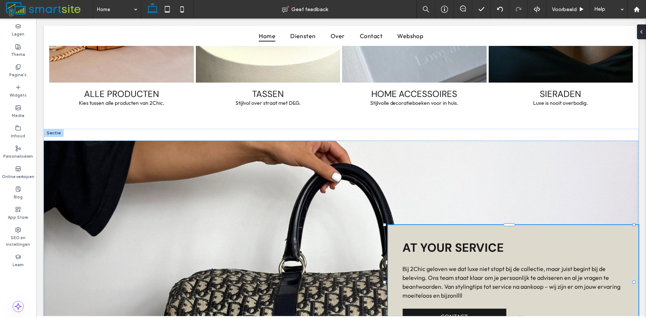
type input "*******"
type input "**"
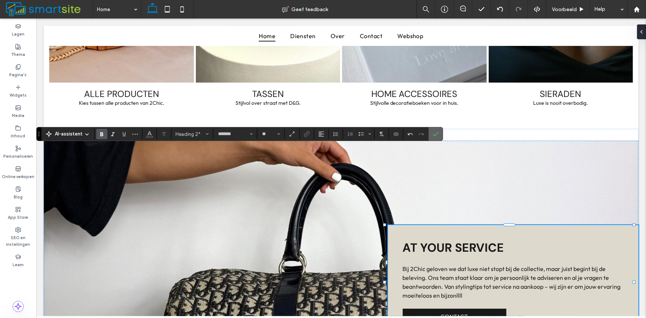
click at [437, 136] on icon "Bevestigen" at bounding box center [435, 134] width 6 height 6
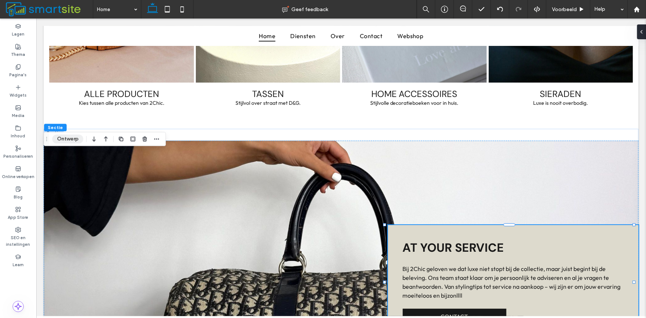
click at [68, 137] on button "Ontwerp" at bounding box center [67, 139] width 31 height 9
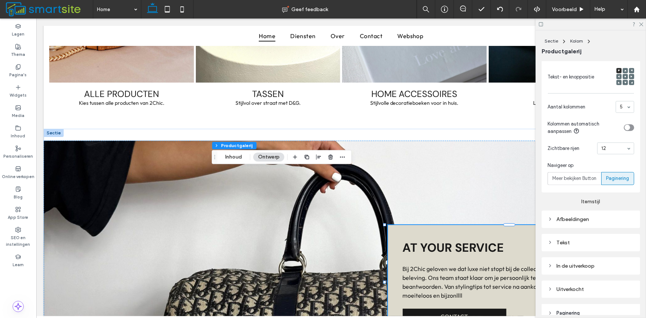
scroll to position [362, 0]
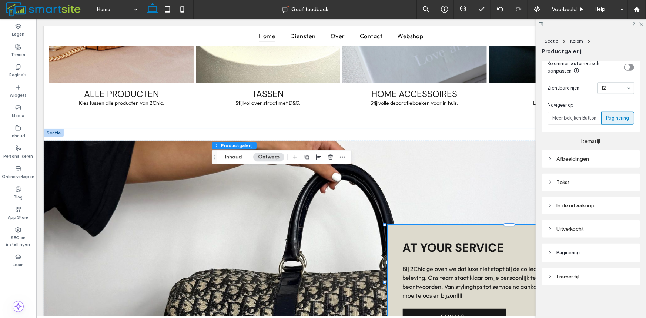
click at [570, 161] on div "Afbeeldingen" at bounding box center [590, 159] width 87 height 6
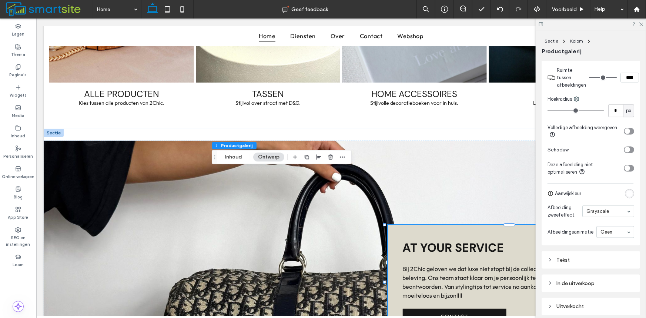
scroll to position [563, 0]
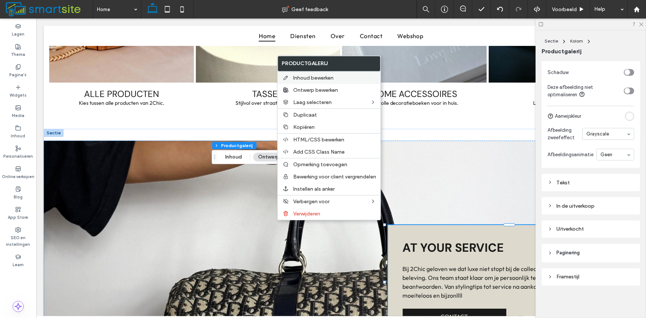
click at [295, 80] on span "Inhoud bewerken" at bounding box center [313, 78] width 40 height 6
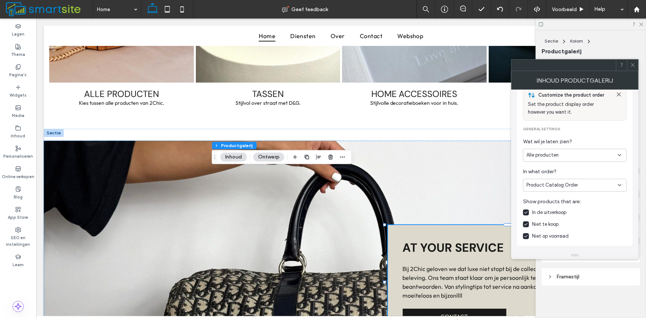
scroll to position [0, 0]
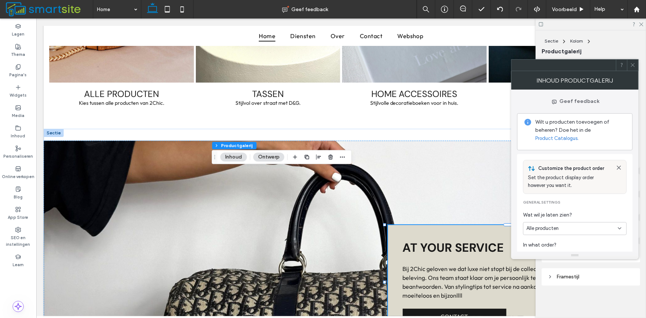
click at [630, 68] on span at bounding box center [633, 65] width 6 height 11
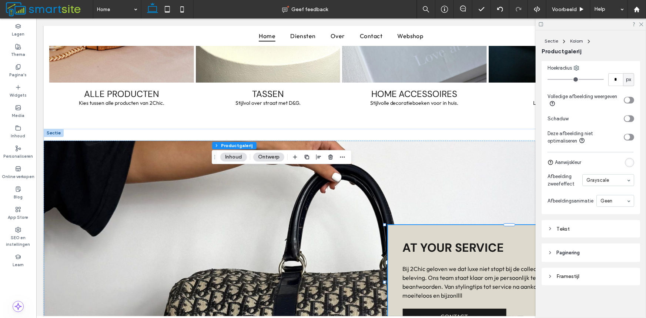
scroll to position [516, 0]
click at [18, 154] on label "Personaliseren" at bounding box center [18, 155] width 30 height 8
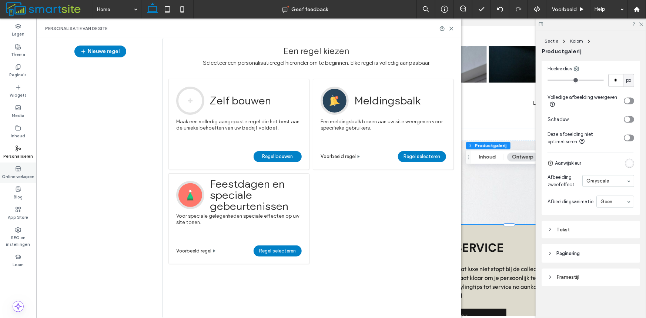
click at [22, 173] on label "Online verkopen" at bounding box center [18, 176] width 33 height 8
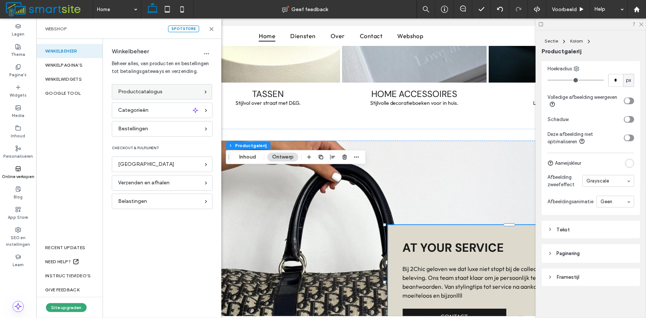
click at [141, 86] on div "Productcatalogus" at bounding box center [162, 92] width 100 height 16
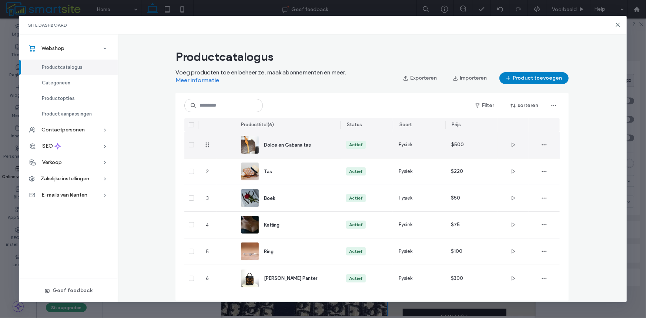
click at [268, 144] on span "Dolce en Gabana tas" at bounding box center [287, 145] width 47 height 6
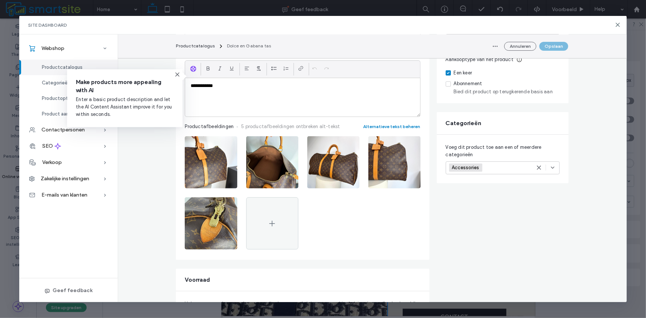
scroll to position [123, 0]
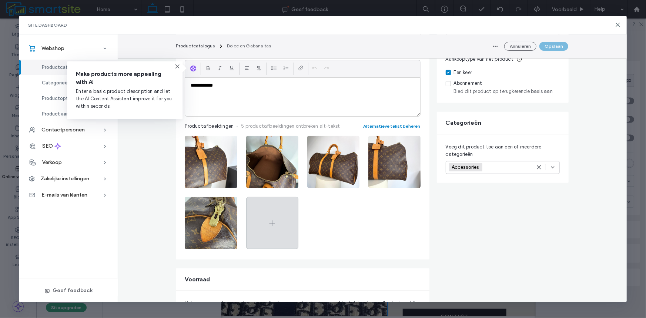
click at [274, 222] on icon at bounding box center [271, 223] width 9 height 9
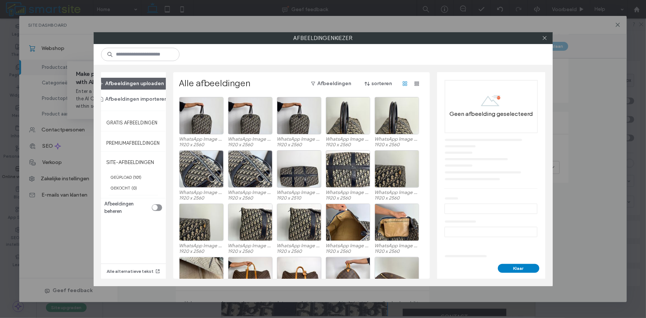
scroll to position [404, 0]
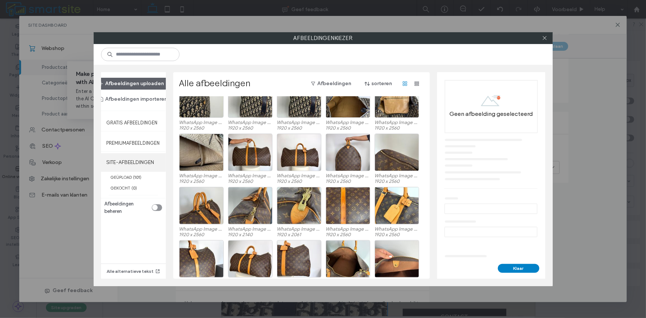
click at [137, 159] on label "SITE-AFBEELDINGEN" at bounding box center [133, 162] width 65 height 18
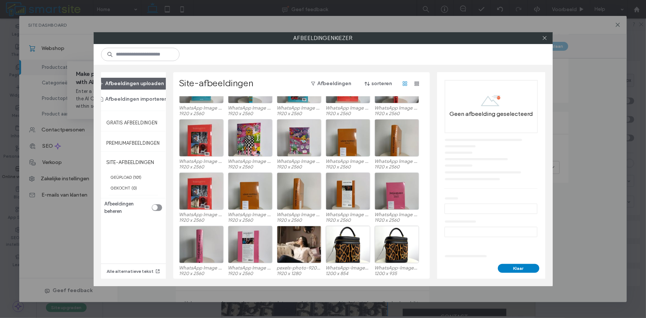
scroll to position [989, 0]
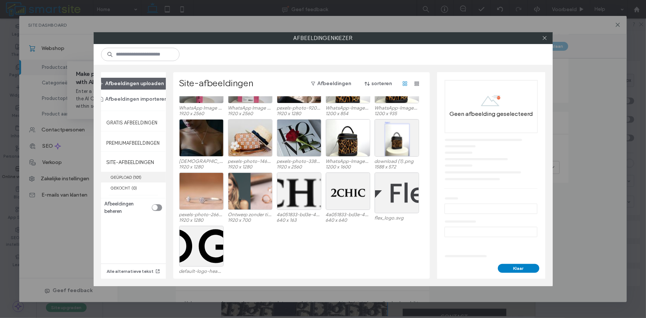
click at [126, 179] on label "GEÜPLOAD ( 101 )" at bounding box center [133, 177] width 65 height 11
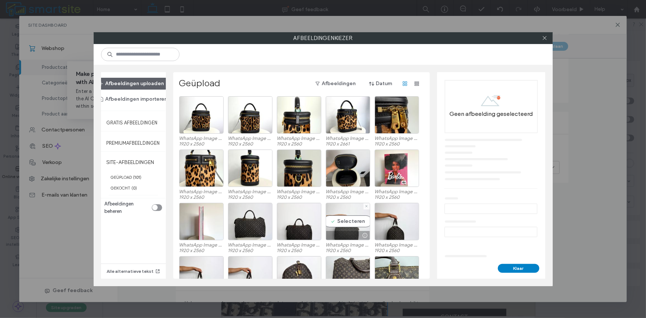
click at [346, 221] on div "Selecteren" at bounding box center [348, 221] width 44 height 37
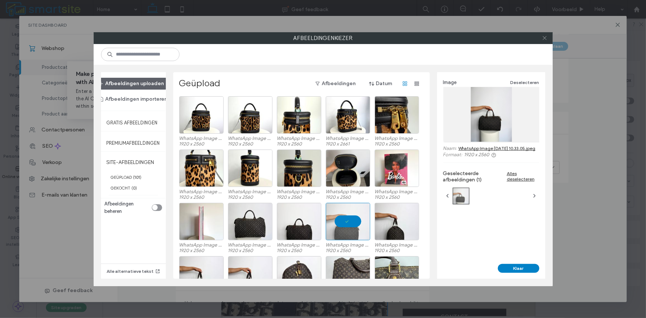
click at [546, 37] on icon at bounding box center [545, 38] width 6 height 6
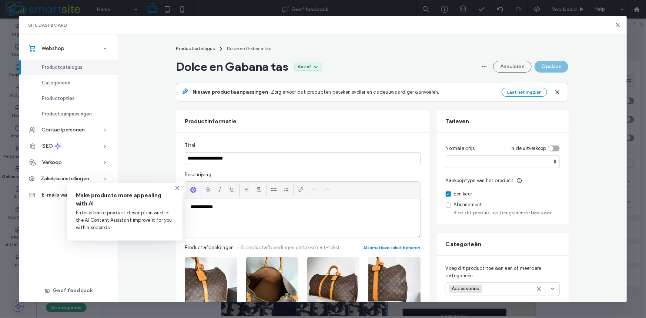
scroll to position [0, 0]
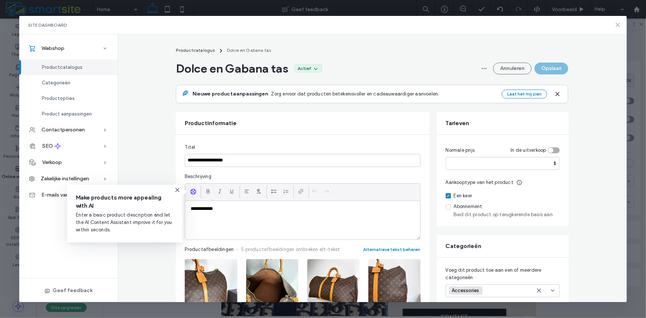
click at [617, 26] on icon at bounding box center [618, 25] width 6 height 6
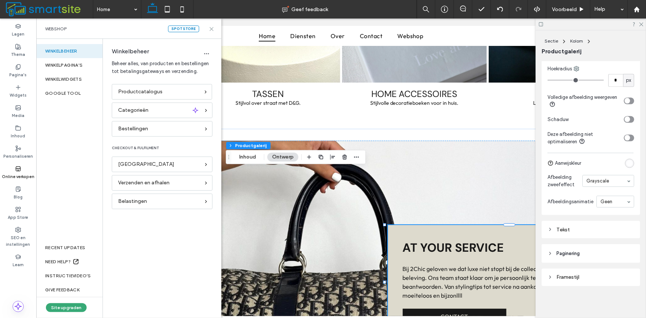
click at [211, 26] on icon at bounding box center [212, 29] width 6 height 6
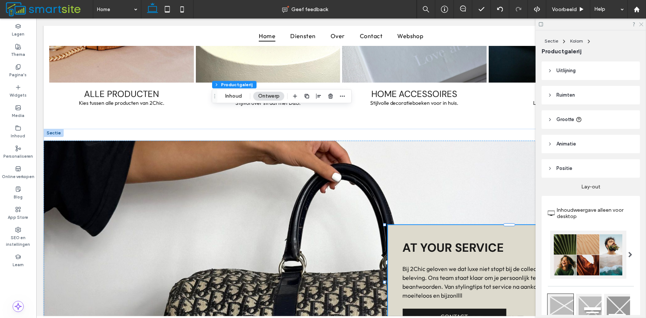
click at [643, 24] on icon at bounding box center [640, 23] width 5 height 5
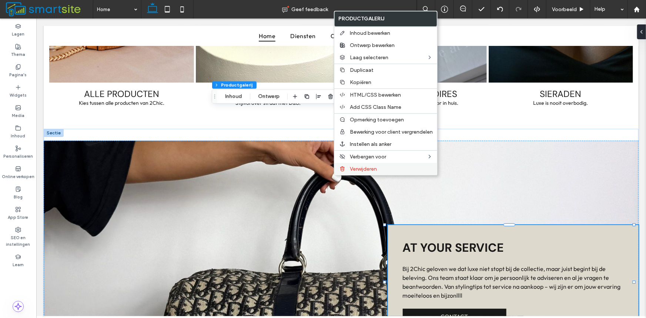
click at [368, 170] on span "Verwijderen" at bounding box center [363, 169] width 27 height 6
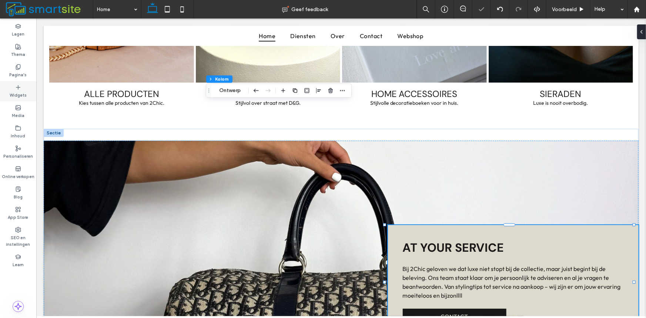
click at [22, 87] on div "Widgets" at bounding box center [18, 91] width 36 height 20
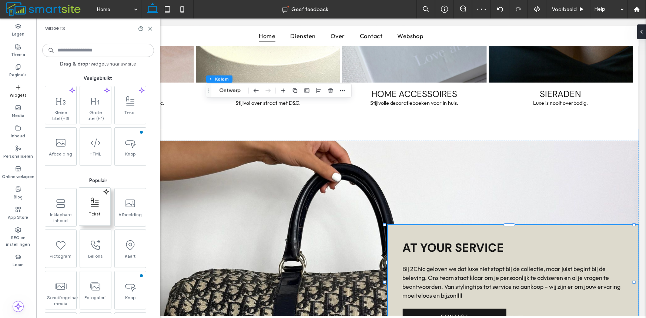
scroll to position [123, 0]
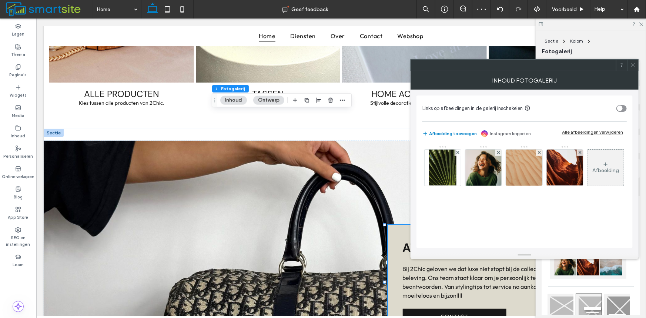
click at [597, 131] on div "Alle afbeeldingen verwijderen" at bounding box center [592, 132] width 61 height 6
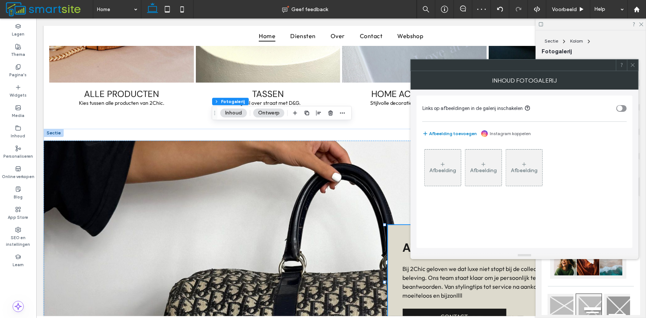
click at [454, 162] on div "Afbeelding" at bounding box center [442, 167] width 36 height 35
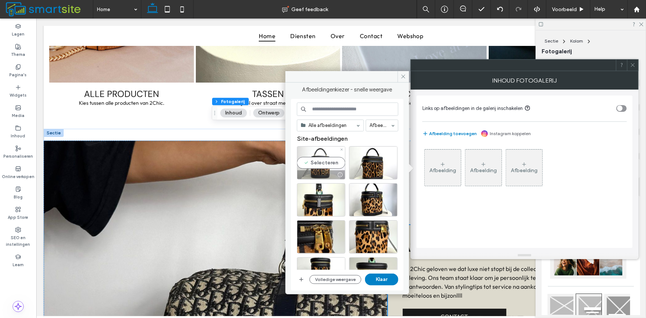
click at [307, 164] on div "Selecteren" at bounding box center [321, 162] width 48 height 33
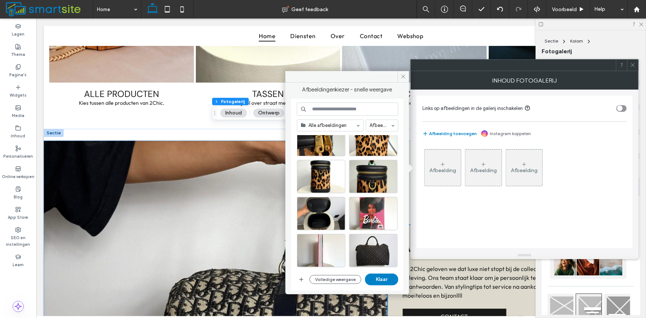
scroll to position [246, 0]
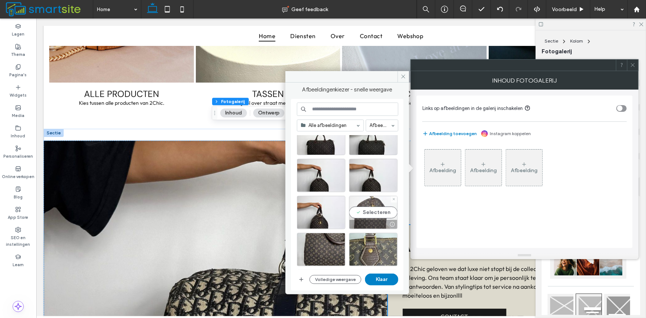
click at [372, 214] on div "Selecteren" at bounding box center [373, 212] width 48 height 33
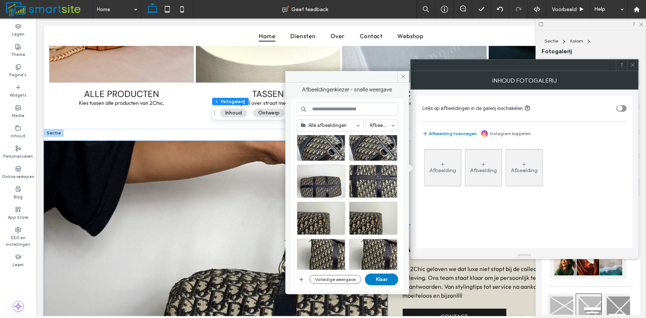
scroll to position [764, 0]
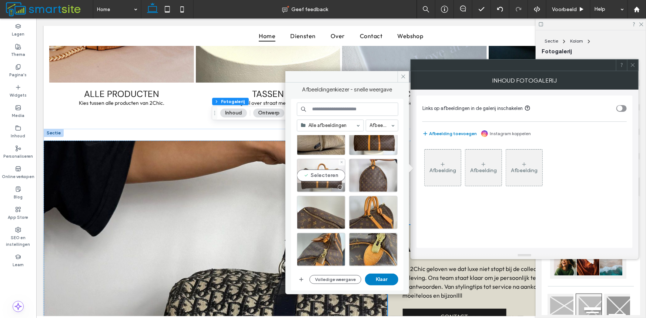
click at [323, 174] on div "Selecteren" at bounding box center [321, 175] width 48 height 33
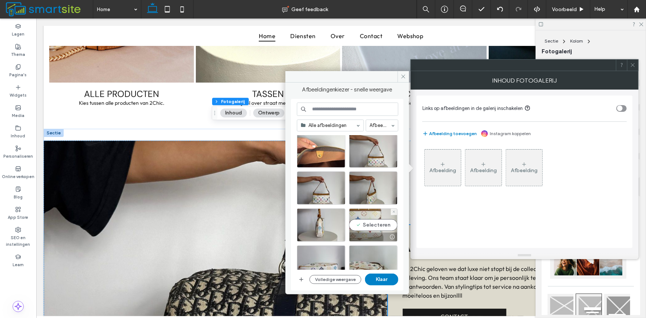
scroll to position [1208, 0]
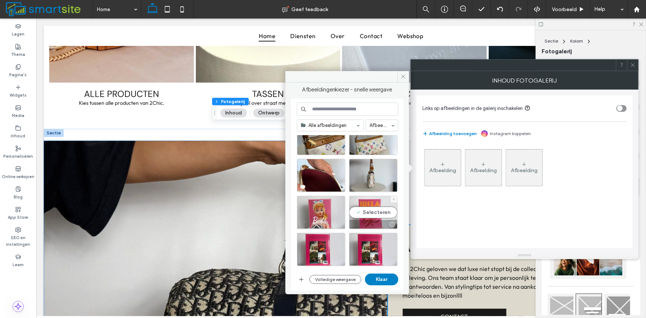
click at [362, 213] on div "Selecteren" at bounding box center [373, 212] width 48 height 33
click at [377, 282] on button "Klaar" at bounding box center [381, 279] width 33 height 12
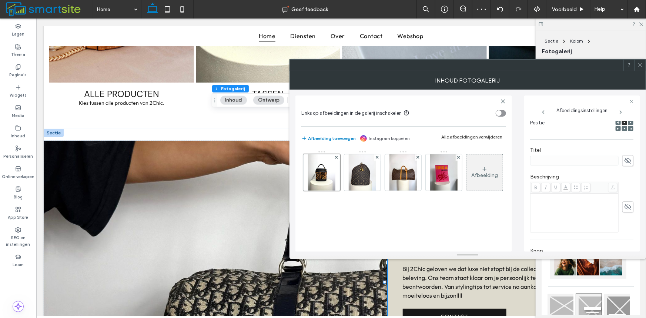
scroll to position [123, 0]
click at [624, 155] on icon at bounding box center [627, 154] width 7 height 8
type input "*********"
click at [625, 155] on icon at bounding box center [627, 154] width 7 height 8
click at [503, 111] on div "toggle" at bounding box center [500, 113] width 10 height 7
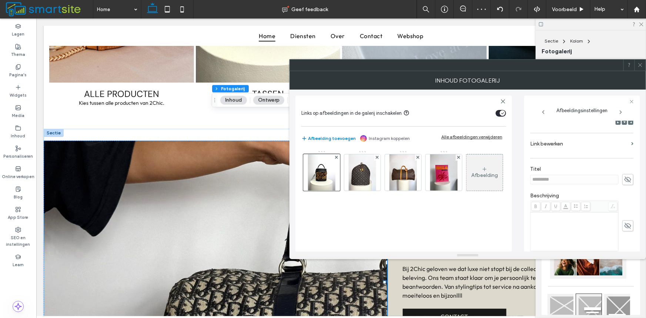
click at [641, 66] on use at bounding box center [640, 65] width 4 height 4
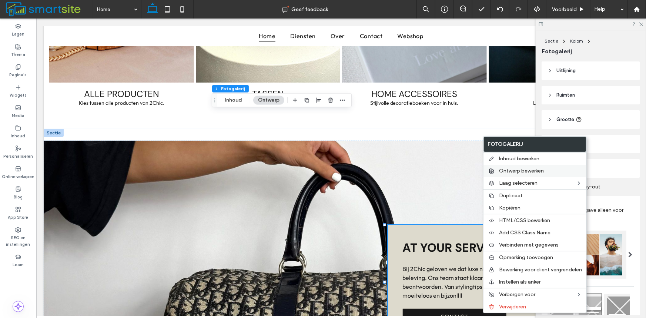
click at [505, 174] on div "Ontwerp bewerken" at bounding box center [534, 171] width 103 height 12
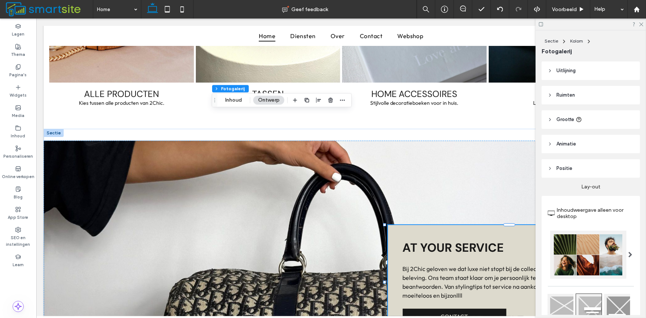
click at [565, 95] on span "Ruimten" at bounding box center [565, 94] width 18 height 7
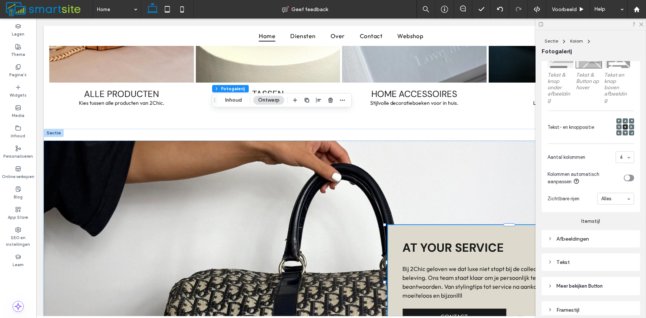
scroll to position [370, 0]
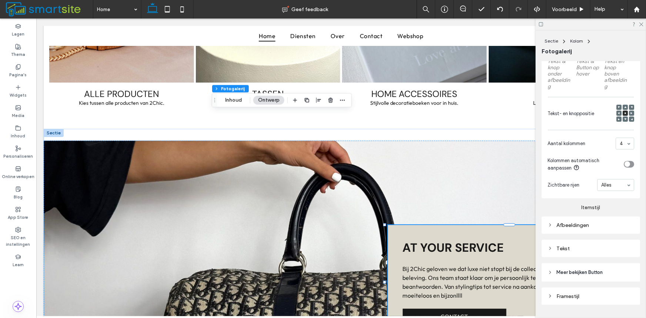
click at [563, 221] on div "Afbeeldingen" at bounding box center [590, 225] width 87 height 10
type input "*"
type input "***"
type input "*"
type input "***"
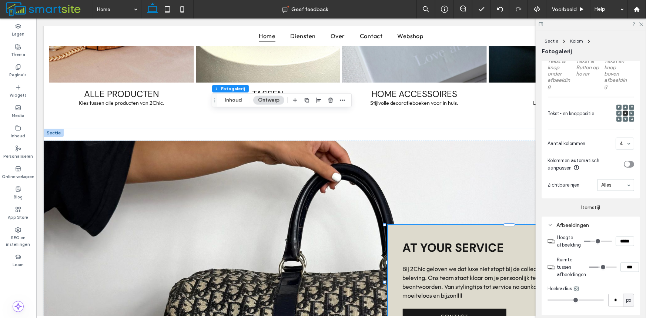
type input "*"
type input "***"
type input "**"
type input "****"
type input "**"
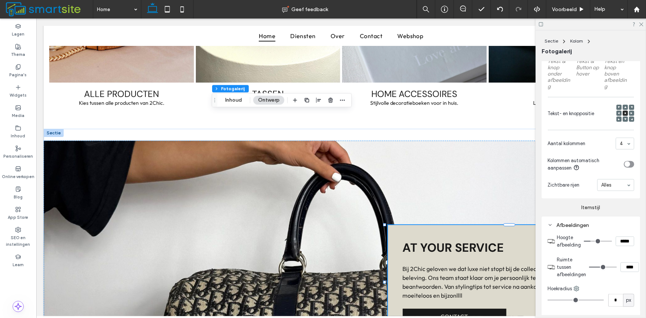
type input "****"
type input "**"
type input "****"
type input "**"
type input "****"
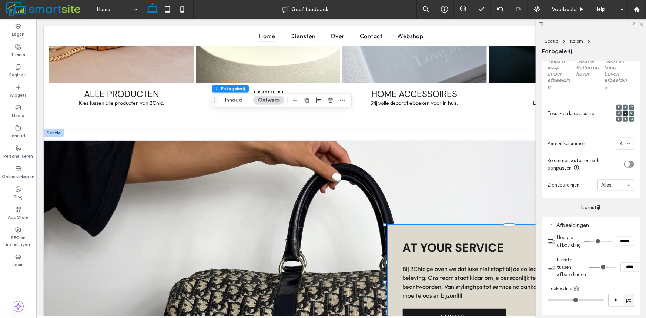
drag, startPoint x: 590, startPoint y: 266, endPoint x: 606, endPoint y: 263, distance: 16.1
type input "**"
click at [606, 267] on input "range" at bounding box center [603, 267] width 28 height 1
click at [640, 24] on icon at bounding box center [640, 23] width 5 height 5
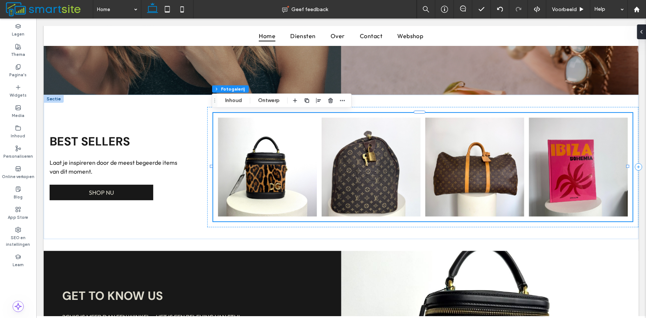
scroll to position [370, 0]
click at [249, 153] on link at bounding box center [267, 166] width 99 height 99
click at [231, 99] on button "Inhoud" at bounding box center [233, 100] width 27 height 9
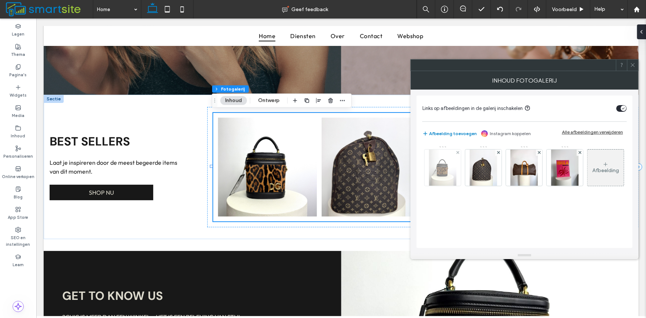
click at [441, 176] on img at bounding box center [442, 167] width 27 height 36
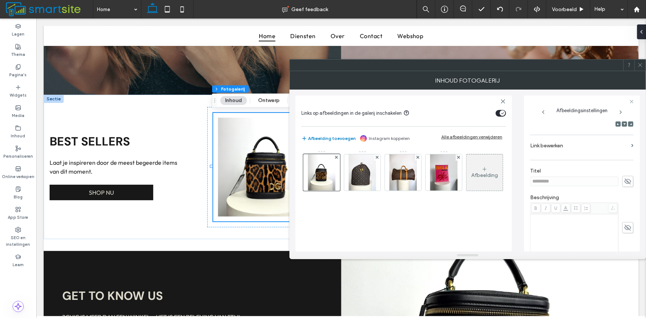
scroll to position [123, 0]
click at [554, 148] on label "Link bewerken" at bounding box center [579, 144] width 98 height 14
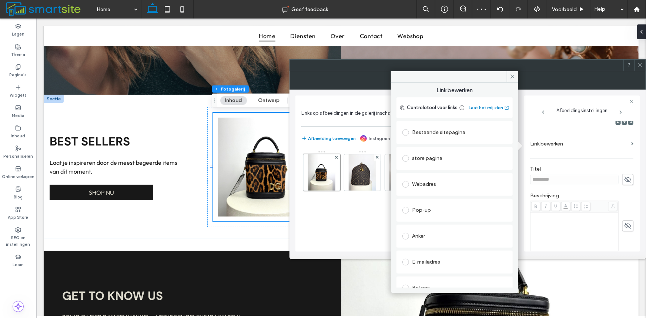
click at [424, 159] on div "store pagina" at bounding box center [454, 158] width 104 height 12
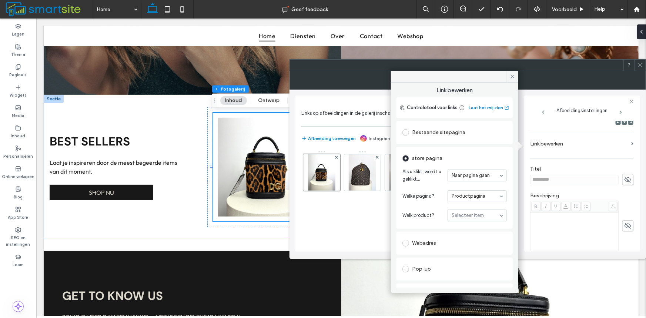
click at [435, 184] on section "Als u klikt, wordt u geklikt... Naar pagina gaan" at bounding box center [454, 175] width 104 height 22
click at [425, 207] on section "Welk product? Selecteer item" at bounding box center [454, 215] width 104 height 19
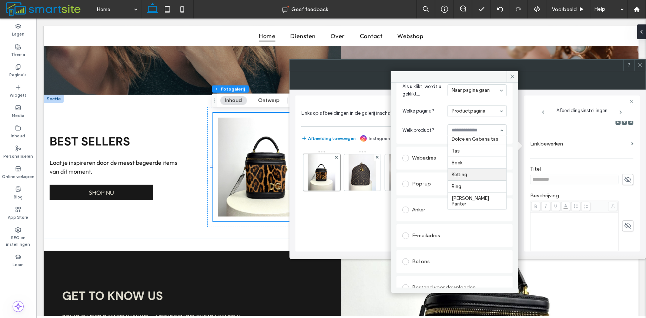
scroll to position [96, 0]
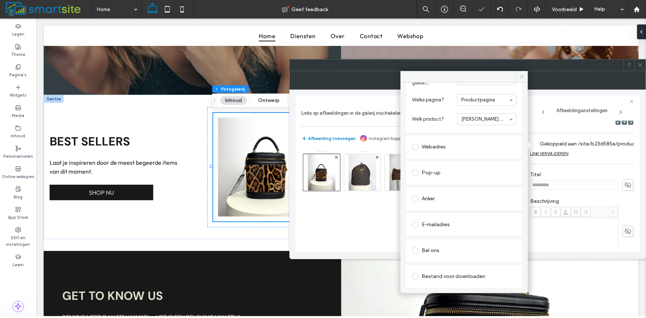
click at [525, 77] on span at bounding box center [521, 76] width 11 height 11
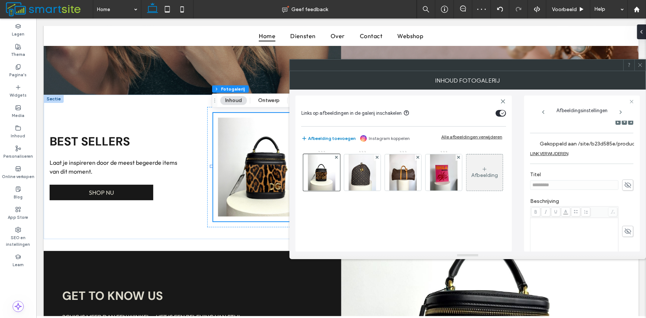
click at [642, 63] on icon at bounding box center [640, 65] width 6 height 6
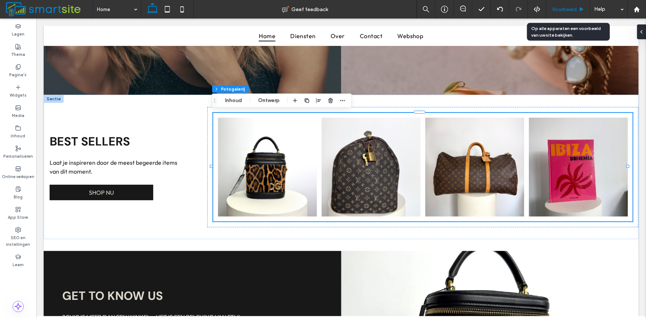
click at [558, 16] on div "Voorbeeld" at bounding box center [568, 9] width 44 height 18
click at [563, 10] on span "Voorbeeld" at bounding box center [564, 9] width 25 height 6
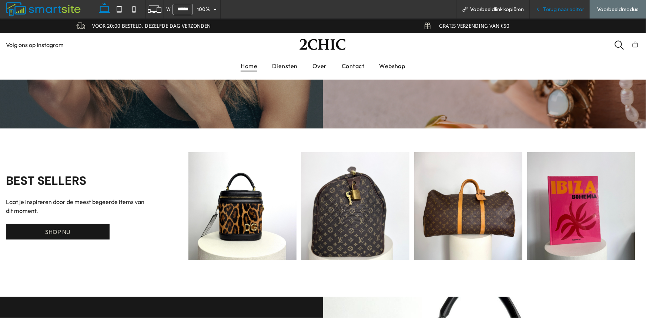
scroll to position [203, 0]
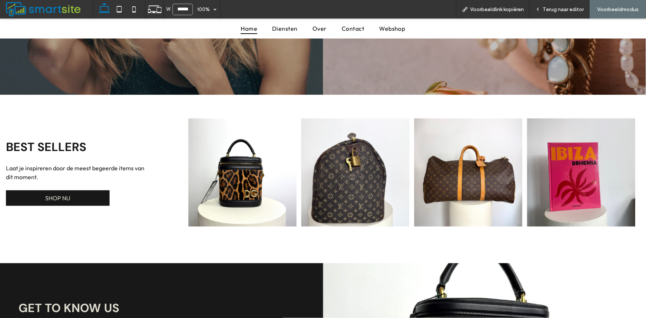
click at [231, 178] on link at bounding box center [242, 172] width 108 height 108
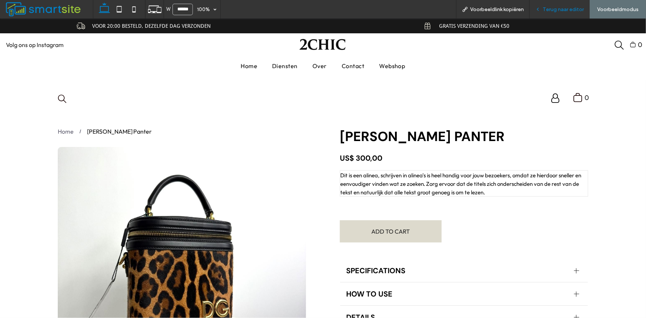
click at [560, 10] on span "Terug naar editor" at bounding box center [562, 9] width 41 height 6
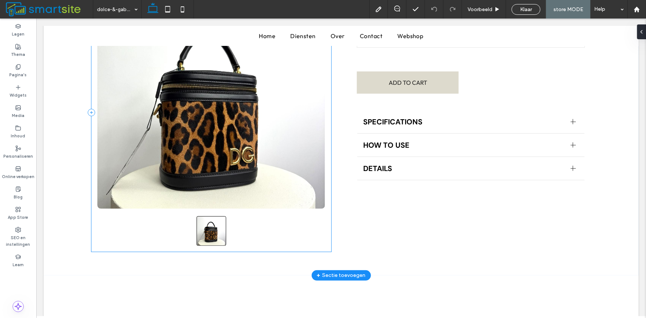
scroll to position [121, 0]
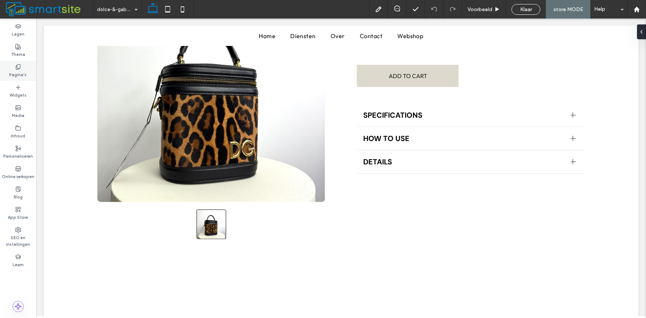
click at [15, 68] on div "Pagina's" at bounding box center [18, 71] width 36 height 20
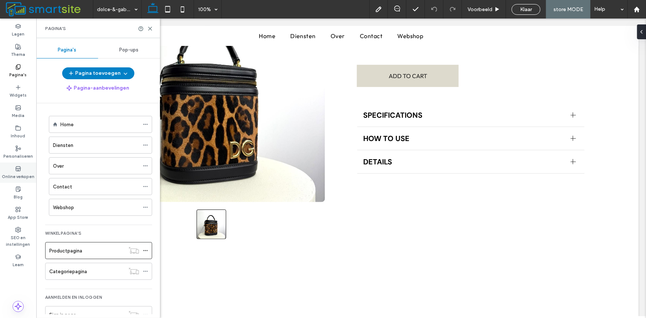
click at [22, 166] on div "Online verkopen" at bounding box center [18, 172] width 36 height 20
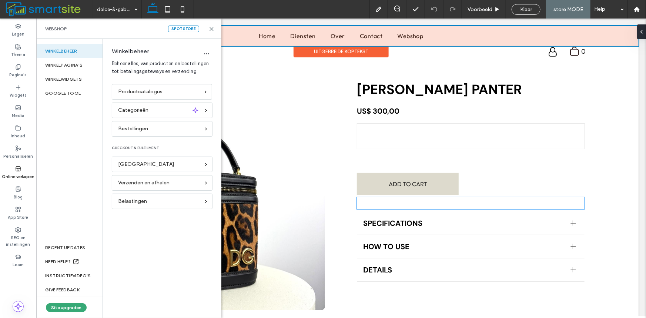
scroll to position [0, 0]
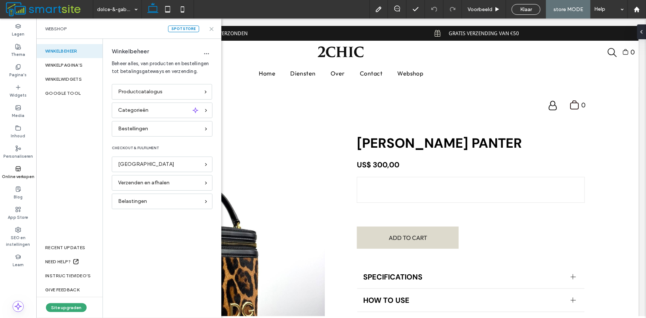
click at [211, 30] on icon at bounding box center [212, 29] width 6 height 6
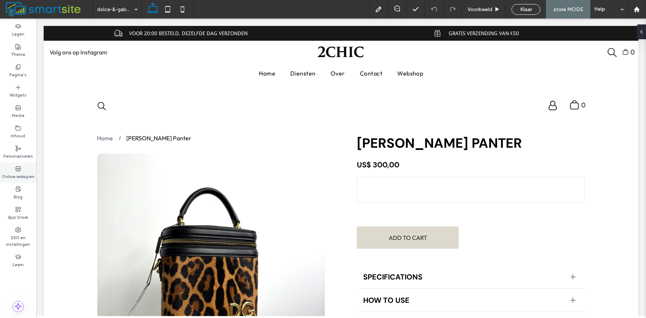
click at [17, 178] on label "Online verkopen" at bounding box center [18, 176] width 33 height 8
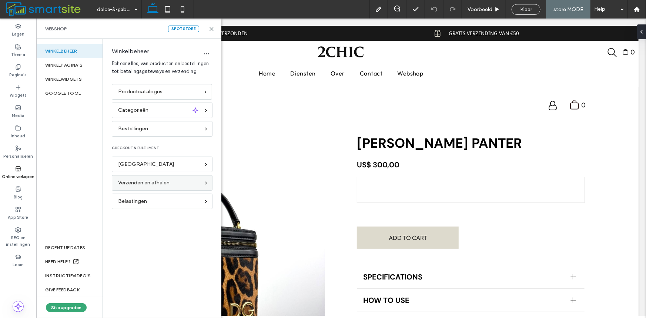
click at [153, 182] on span "Verzenden en afhalen" at bounding box center [143, 183] width 51 height 8
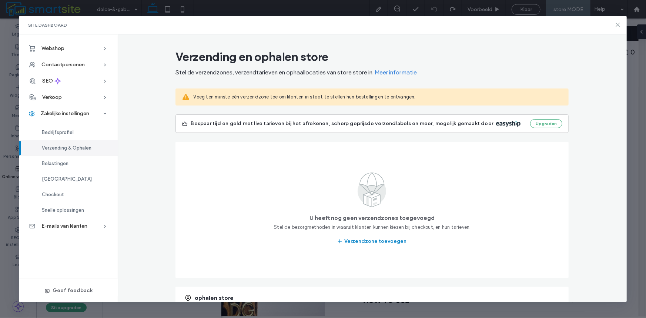
click at [617, 24] on icon at bounding box center [618, 25] width 6 height 6
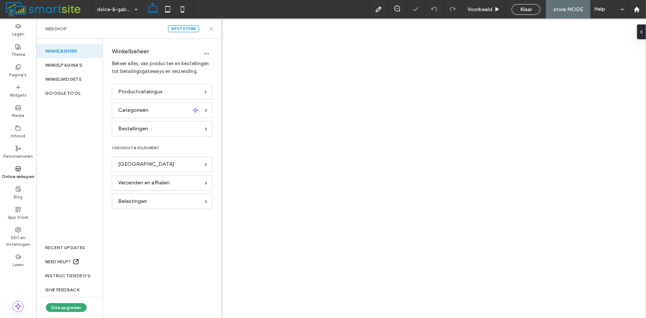
click at [211, 31] on icon at bounding box center [212, 29] width 6 height 6
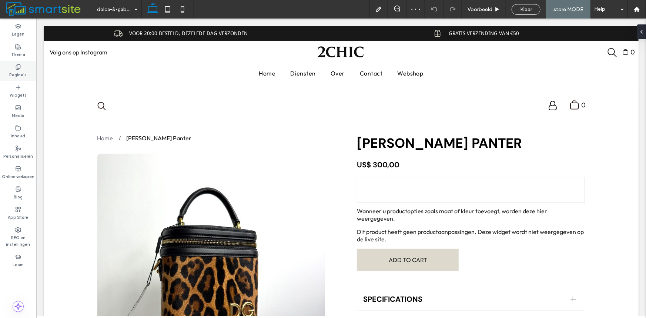
click at [24, 74] on label "Pagina's" at bounding box center [18, 74] width 17 height 8
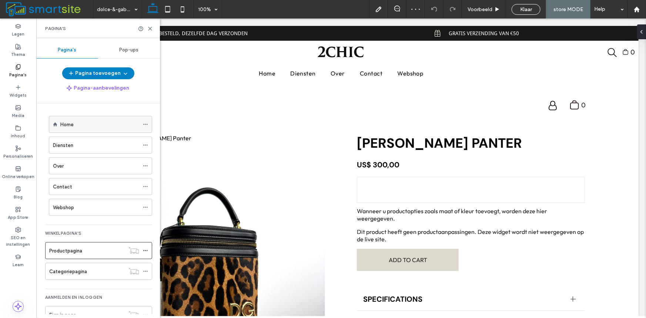
click at [67, 127] on label "Home" at bounding box center [66, 124] width 13 height 13
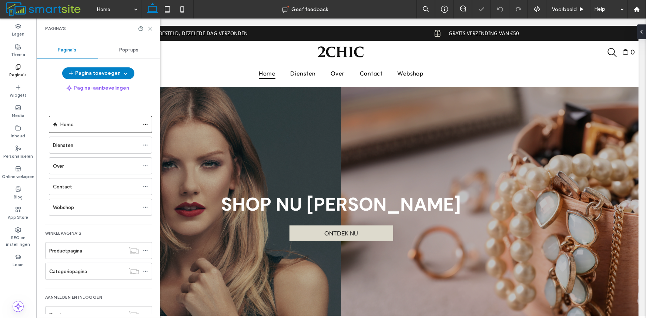
drag, startPoint x: 112, startPoint y: 7, endPoint x: 148, endPoint y: 26, distance: 40.7
click at [148, 26] on icon at bounding box center [150, 29] width 6 height 6
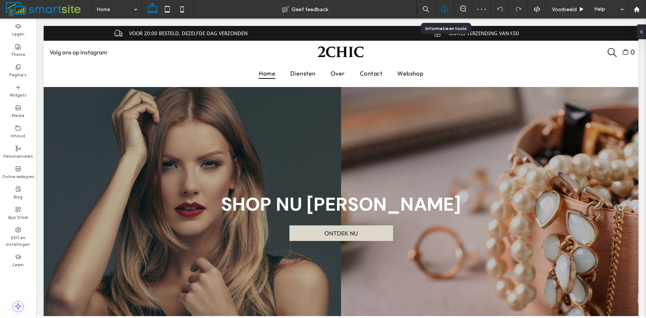
click at [442, 8] on icon at bounding box center [444, 9] width 7 height 7
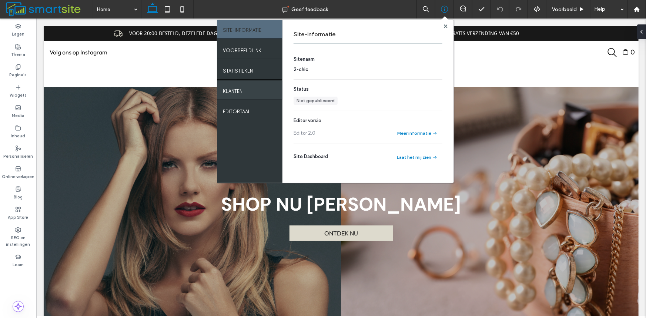
click at [245, 96] on div "Klanten" at bounding box center [249, 90] width 65 height 18
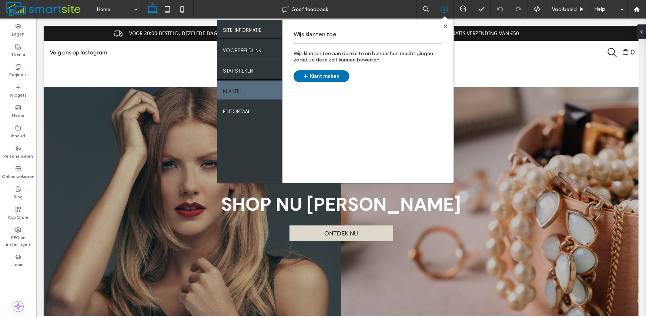
click at [323, 73] on button "Klant maken" at bounding box center [321, 76] width 56 height 12
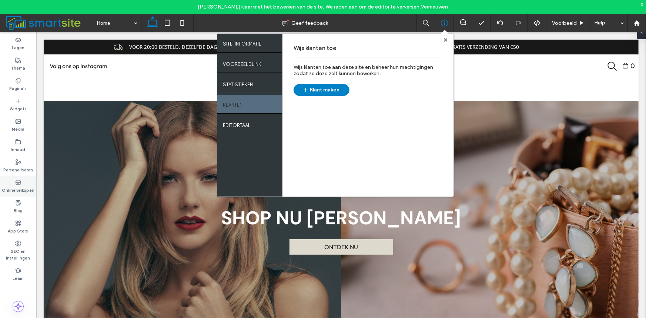
click at [13, 186] on label "Online verkopen" at bounding box center [18, 189] width 33 height 8
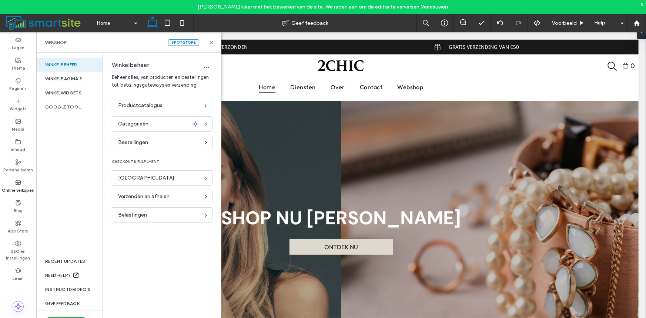
click at [11, 187] on label "Online verkopen" at bounding box center [18, 189] width 33 height 8
click at [144, 105] on span "Productcatalogus" at bounding box center [140, 105] width 44 height 8
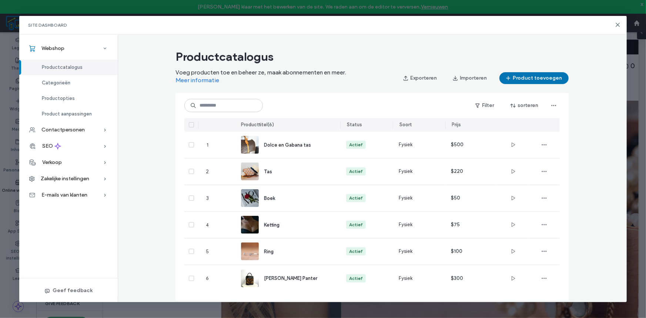
click at [516, 79] on button "Product toevoegen" at bounding box center [533, 78] width 69 height 12
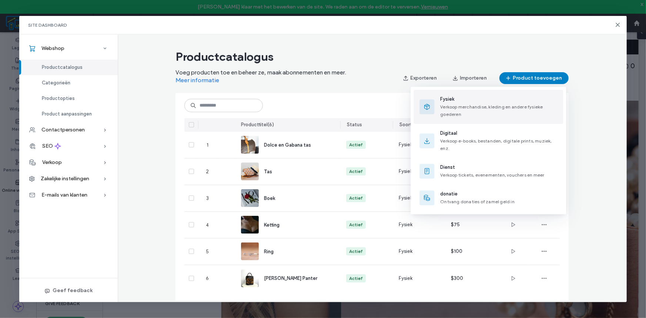
click at [481, 98] on span "Fysiek" at bounding box center [498, 99] width 117 height 7
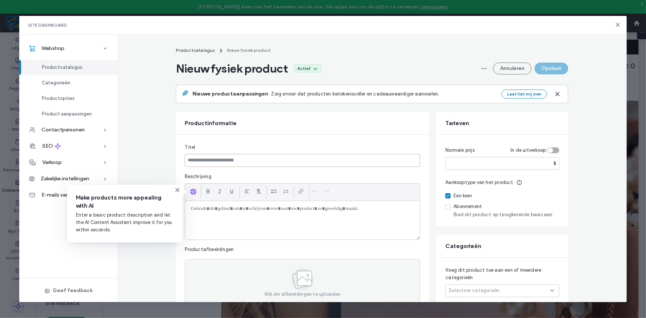
click at [270, 158] on input at bounding box center [302, 160] width 235 height 13
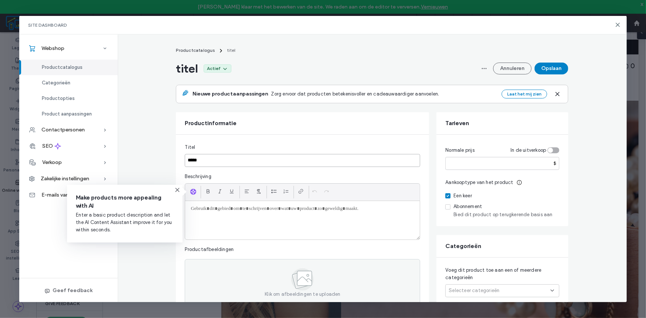
type input "*****"
click at [217, 215] on div at bounding box center [302, 220] width 235 height 38
click at [175, 188] on icon at bounding box center [177, 190] width 6 height 6
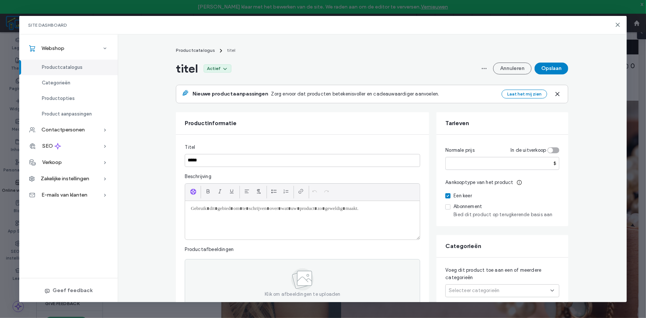
scroll to position [123, 0]
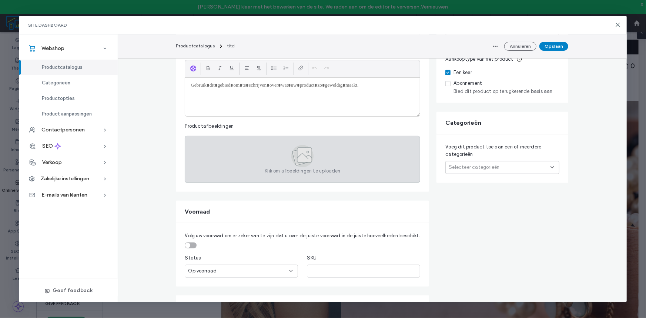
click at [270, 167] on span "Klik om afbeeldingen te uploaden" at bounding box center [302, 170] width 75 height 7
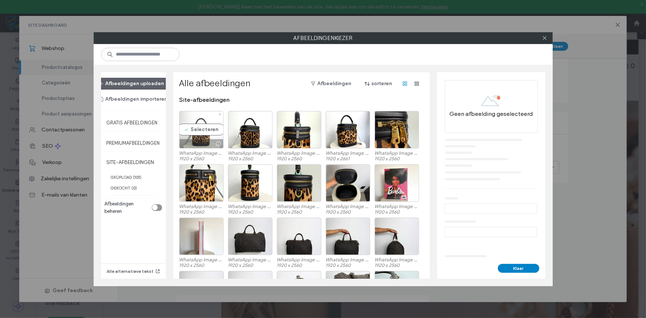
click at [207, 131] on div "Selecteren" at bounding box center [201, 129] width 44 height 37
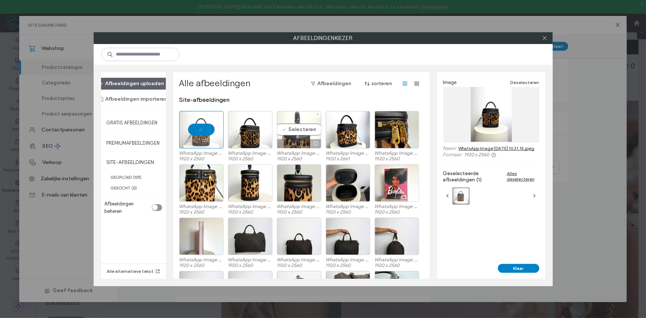
drag, startPoint x: 286, startPoint y: 138, endPoint x: 300, endPoint y: 139, distance: 14.8
click at [286, 138] on div "Selecteren" at bounding box center [299, 129] width 44 height 37
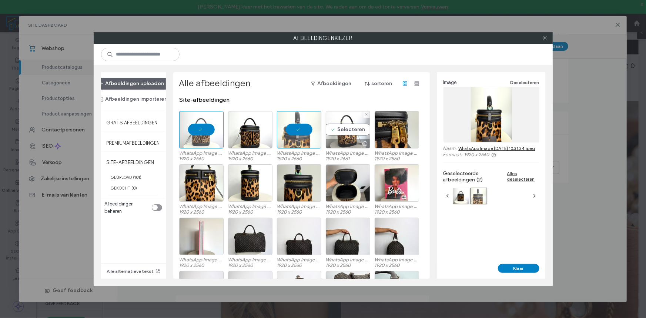
click at [357, 137] on div "Selecteren" at bounding box center [348, 129] width 44 height 37
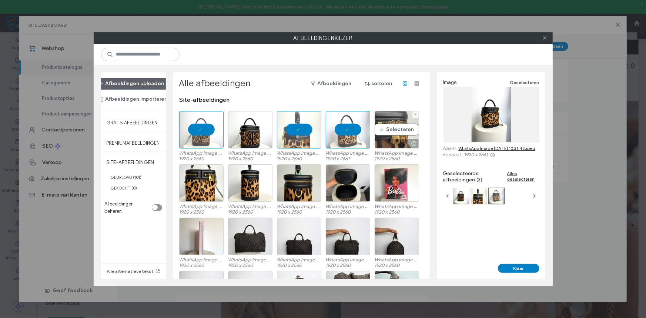
click at [397, 126] on div "Selecteren" at bounding box center [396, 129] width 44 height 37
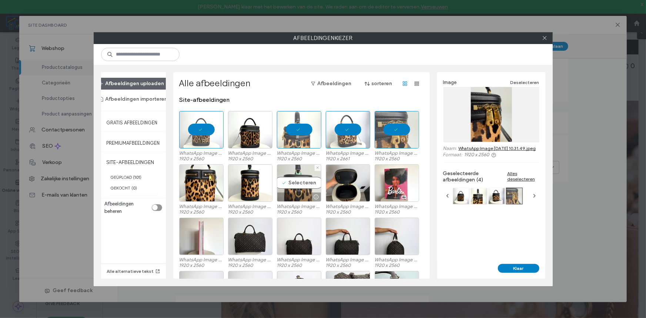
click at [309, 184] on div "Selecteren" at bounding box center [299, 182] width 44 height 37
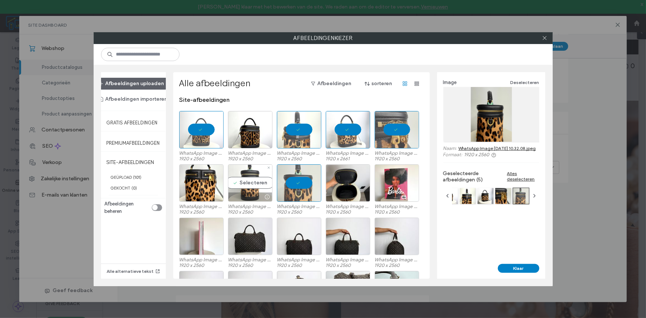
click at [263, 186] on div "Selecteren" at bounding box center [250, 182] width 44 height 37
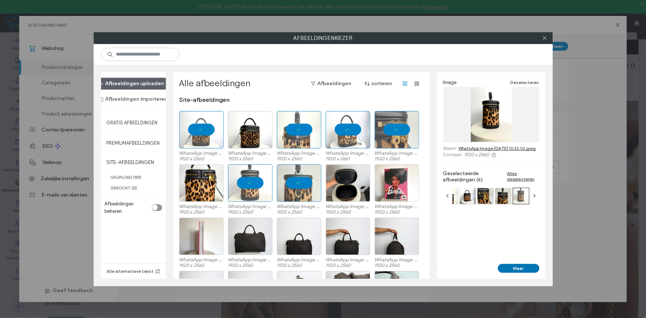
click at [521, 264] on button "Klaar" at bounding box center [518, 268] width 41 height 9
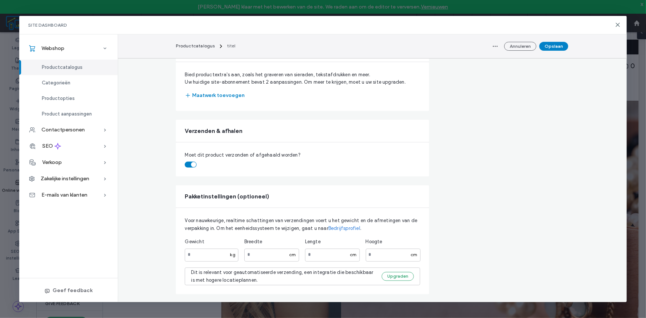
scroll to position [269, 0]
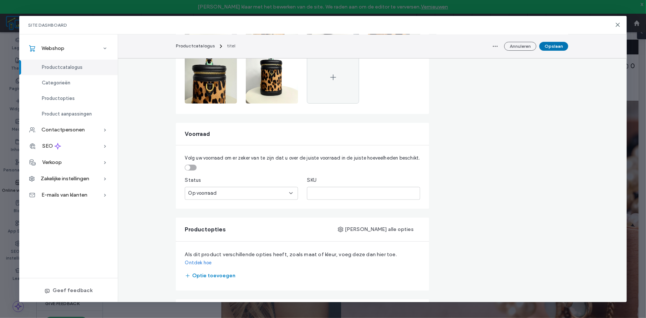
click at [551, 47] on button "Opslaan" at bounding box center [553, 46] width 29 height 9
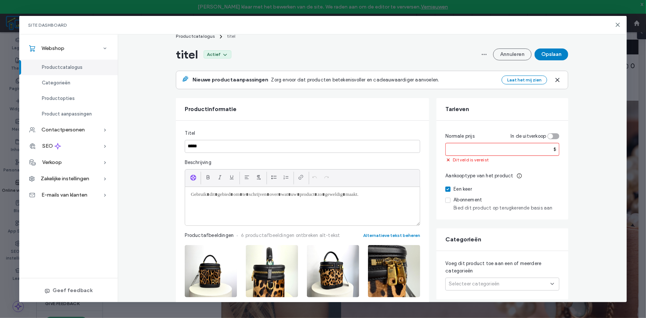
scroll to position [5, 0]
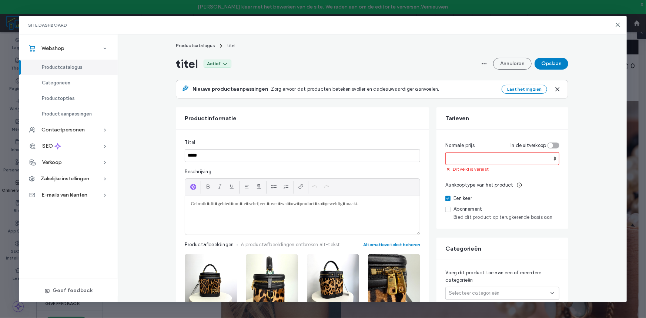
click at [474, 157] on input "number" at bounding box center [502, 158] width 114 height 13
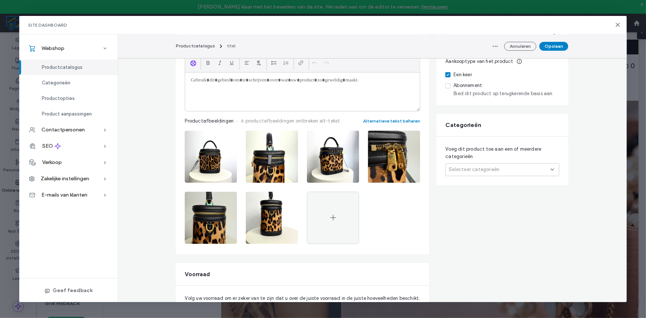
click at [475, 168] on span "Selecteer categorieën" at bounding box center [473, 169] width 51 height 7
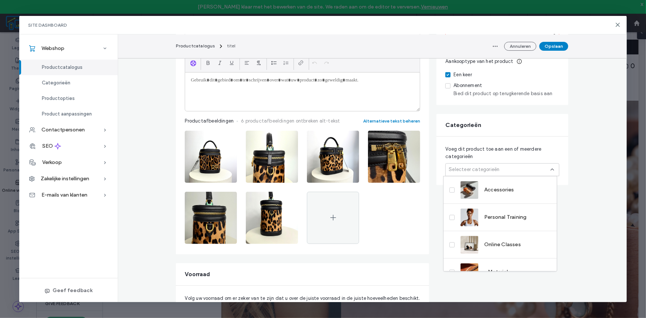
click at [489, 153] on span "Voeg dit product toe aan een of meerdere categorieën" at bounding box center [502, 152] width 114 height 15
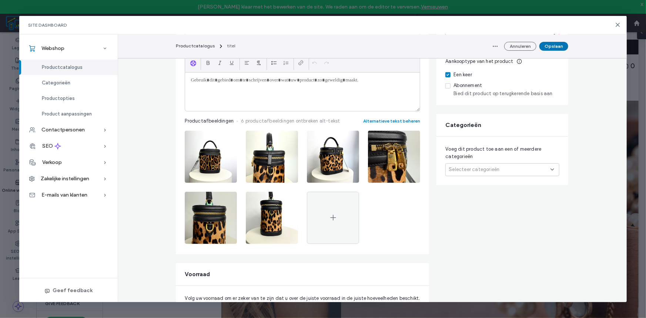
click at [553, 44] on button "Opslaan" at bounding box center [553, 46] width 29 height 9
click at [549, 48] on button "Opslaan" at bounding box center [553, 46] width 29 height 9
click at [549, 48] on div "Annuleren Opslaan" at bounding box center [528, 46] width 79 height 12
click at [549, 48] on button "Opslaan" at bounding box center [553, 46] width 29 height 9
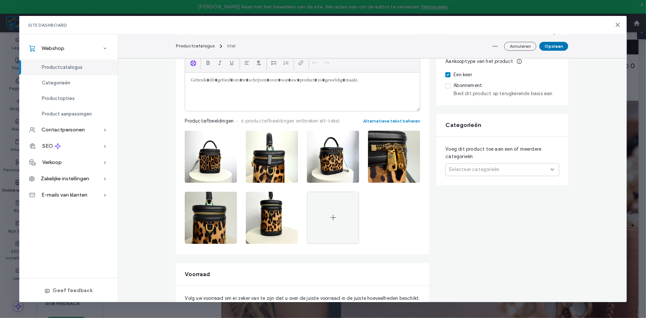
click at [549, 48] on div "Annuleren Opslaan" at bounding box center [528, 46] width 79 height 12
click at [491, 171] on span "Selecteer categorieën" at bounding box center [473, 169] width 51 height 7
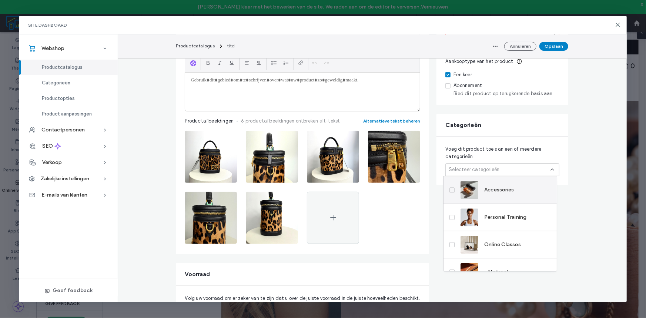
click at [492, 195] on div "Accessories" at bounding box center [486, 190] width 53 height 18
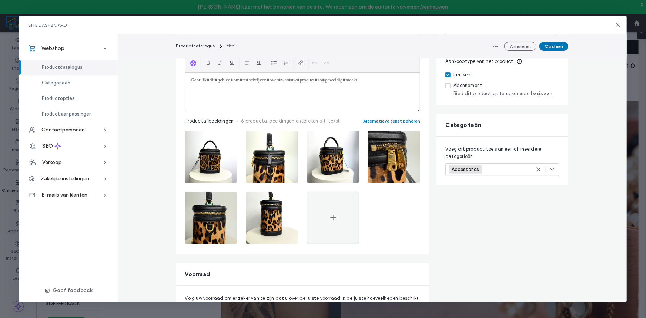
click at [562, 47] on button "Opslaan" at bounding box center [553, 46] width 29 height 9
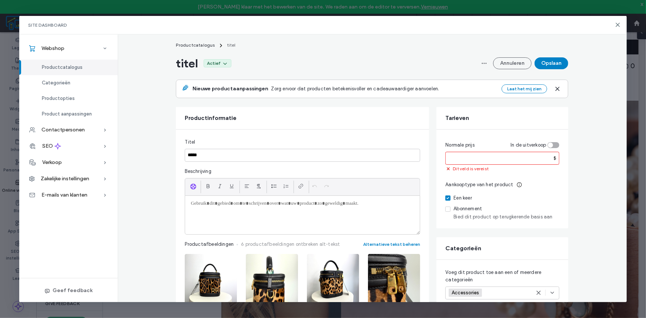
scroll to position [0, 0]
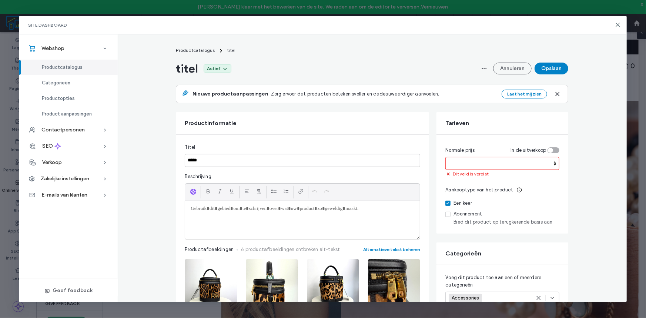
click at [492, 162] on input "number" at bounding box center [502, 163] width 114 height 13
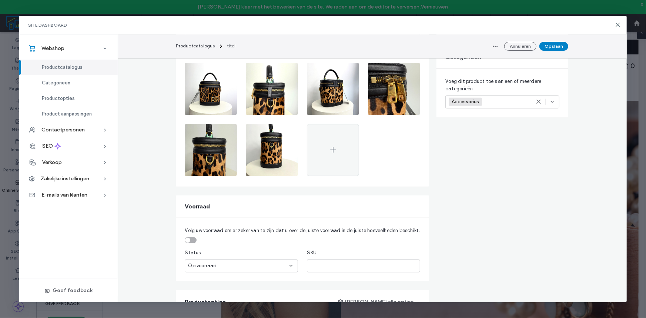
scroll to position [123, 0]
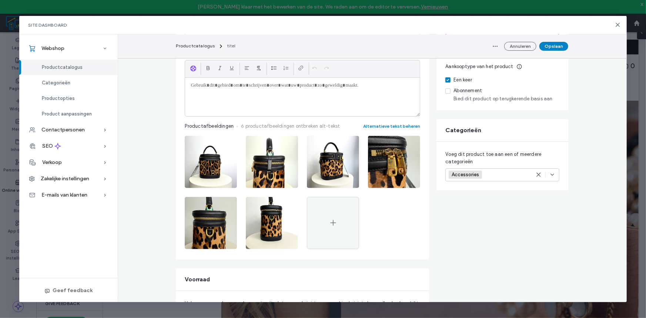
type input "**"
click at [537, 174] on use at bounding box center [538, 174] width 3 height 3
click at [553, 44] on button "Opslaan" at bounding box center [553, 46] width 29 height 9
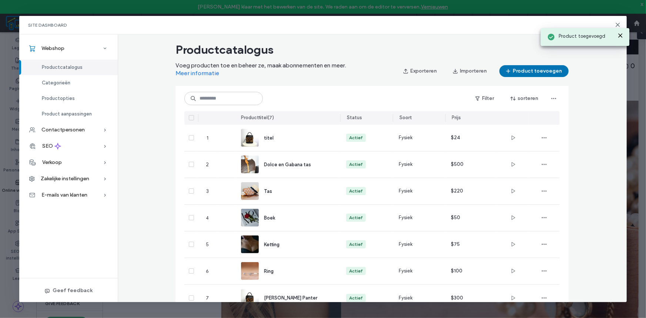
scroll to position [33, 0]
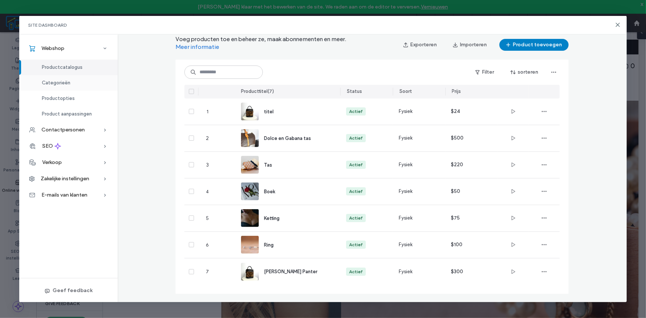
click at [56, 78] on div "Categorieën" at bounding box center [68, 83] width 98 height 16
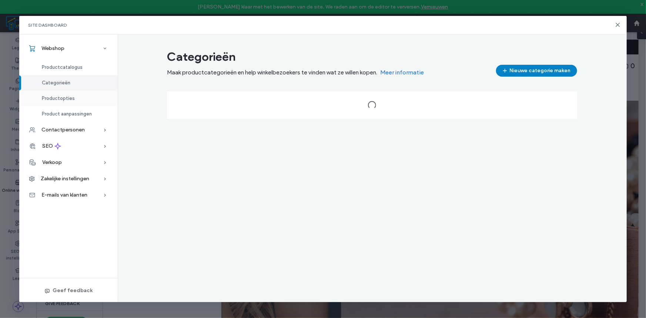
scroll to position [0, 0]
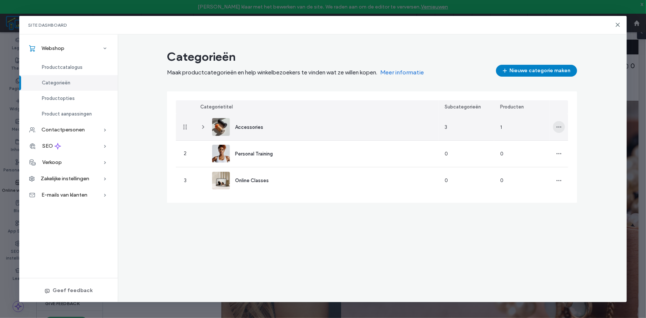
click at [559, 126] on icon "button" at bounding box center [559, 127] width 6 height 6
click at [580, 147] on span "Categorie bewerken" at bounding box center [590, 145] width 45 height 7
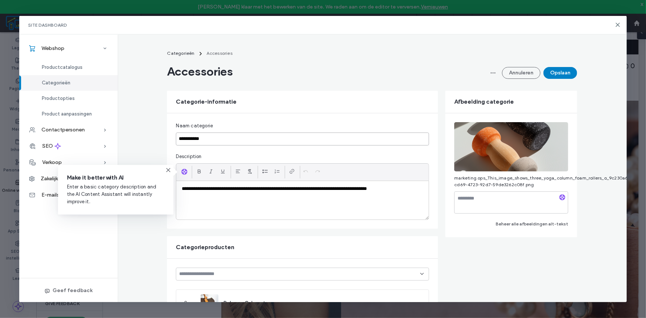
drag, startPoint x: 225, startPoint y: 137, endPoint x: 9, endPoint y: 95, distance: 220.1
click at [0, 98] on div "**********" at bounding box center [323, 159] width 646 height 318
type input "**********"
click at [554, 71] on button "Opslaan" at bounding box center [560, 73] width 34 height 12
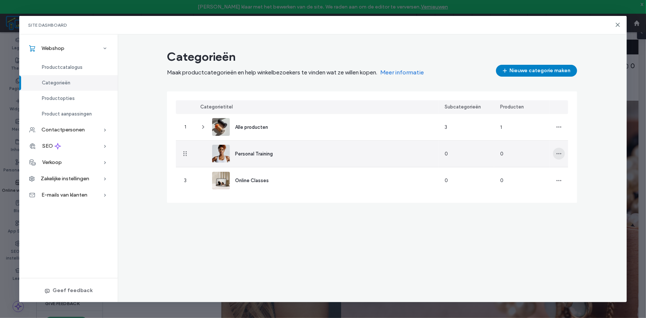
click at [558, 152] on icon "button" at bounding box center [559, 154] width 6 height 6
click at [582, 174] on span "Categorie bewerken" at bounding box center [590, 172] width 45 height 7
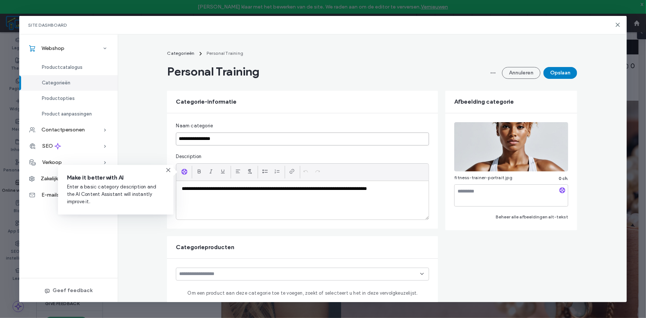
drag, startPoint x: 232, startPoint y: 137, endPoint x: 0, endPoint y: 119, distance: 232.3
click at [0, 119] on div "**********" at bounding box center [323, 159] width 646 height 318
type input "*"
type input "******"
click at [563, 73] on button "Opslaan" at bounding box center [560, 73] width 34 height 12
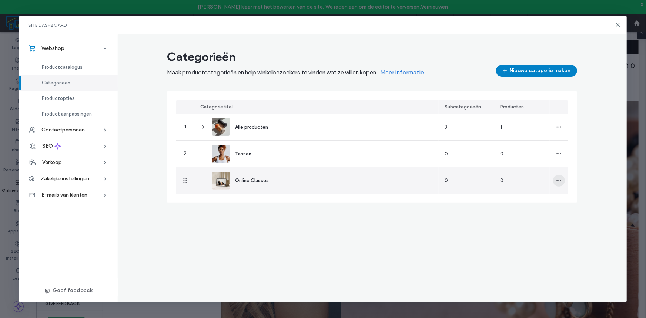
click at [559, 180] on icon "button" at bounding box center [559, 181] width 6 height 6
click at [581, 199] on span "Categorie bewerken" at bounding box center [590, 199] width 45 height 7
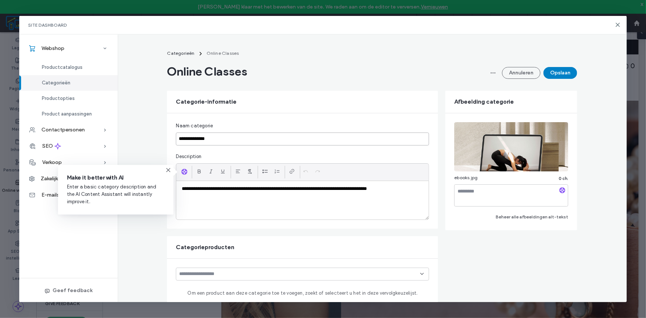
drag, startPoint x: 260, startPoint y: 137, endPoint x: 0, endPoint y: 93, distance: 264.2
click at [112, 125] on div "**********" at bounding box center [322, 167] width 607 height 267
type input "*******"
click at [555, 71] on button "Opslaan" at bounding box center [560, 73] width 34 height 12
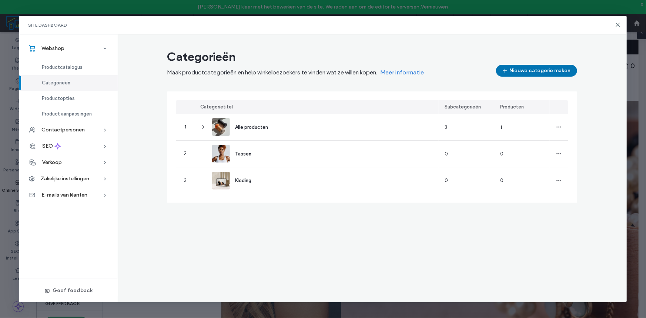
click at [521, 65] on button "Nieuwe categorie maken" at bounding box center [536, 71] width 81 height 12
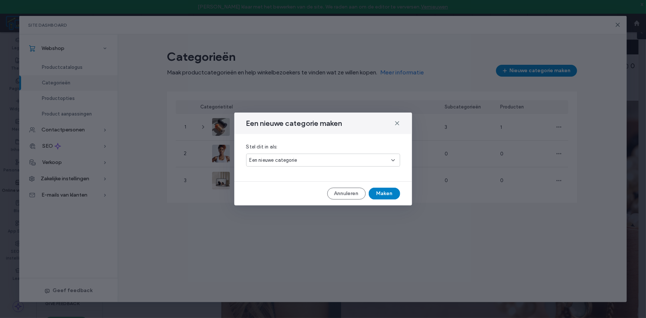
click at [290, 159] on span "Een nieuwe categorie" at bounding box center [273, 159] width 48 height 7
click at [294, 143] on div "Stel dit in als: Een nieuwe categorie" at bounding box center [323, 155] width 154 height 24
click at [381, 197] on button "Maken" at bounding box center [383, 194] width 31 height 12
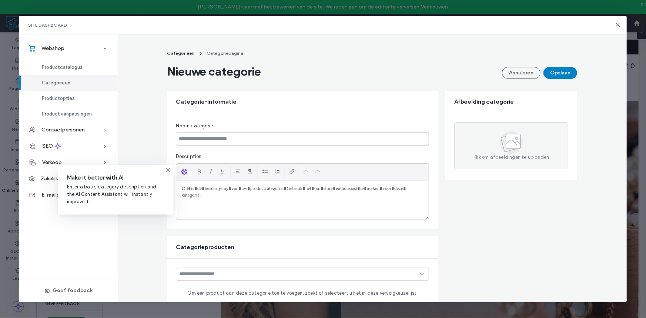
click at [266, 141] on input at bounding box center [302, 138] width 253 height 13
type input "**********"
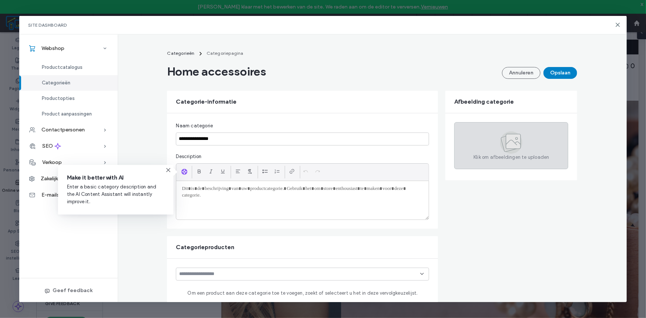
click at [485, 149] on div "Klik om afbeeldingen te uploaden" at bounding box center [511, 145] width 114 height 47
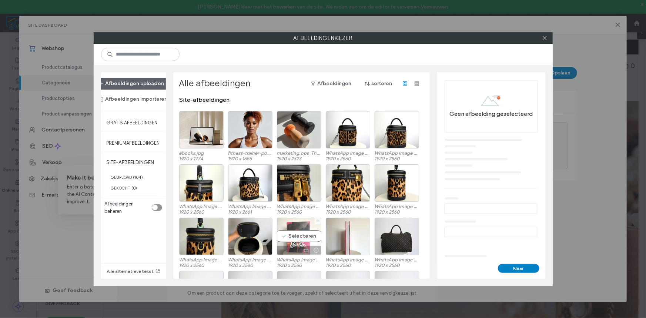
drag, startPoint x: 303, startPoint y: 243, endPoint x: 295, endPoint y: 246, distance: 8.8
click at [295, 248] on div at bounding box center [299, 250] width 44 height 9
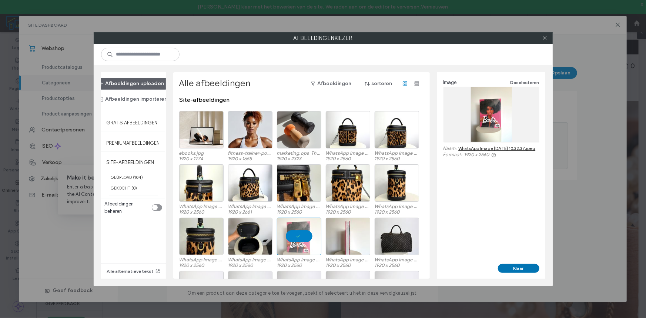
click at [522, 270] on button "Klaar" at bounding box center [518, 268] width 41 height 9
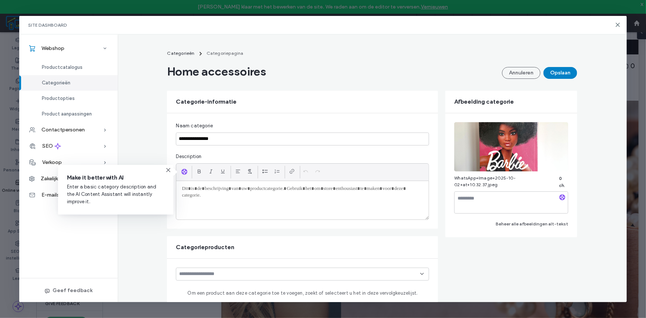
drag, startPoint x: 283, startPoint y: 196, endPoint x: 283, endPoint y: 191, distance: 4.4
click at [283, 194] on div at bounding box center [302, 200] width 252 height 38
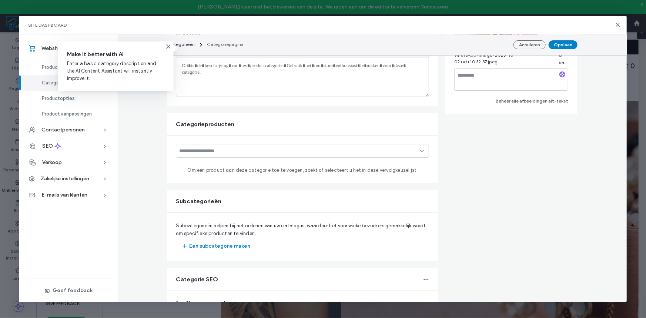
scroll to position [123, 0]
click at [307, 150] on input at bounding box center [299, 151] width 241 height 6
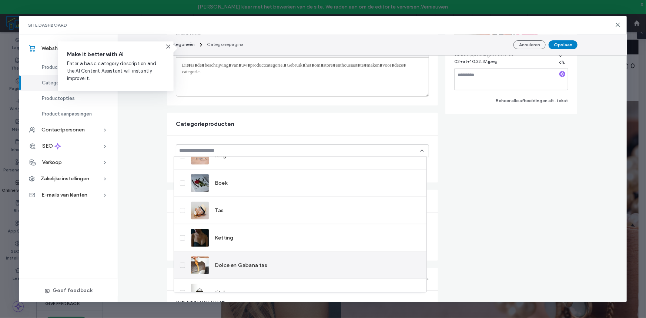
scroll to position [55, 0]
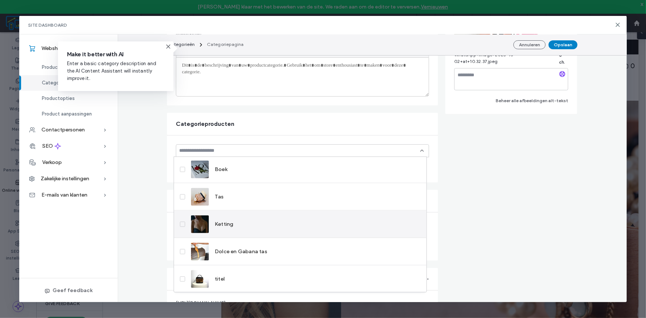
drag, startPoint x: 186, startPoint y: 194, endPoint x: 184, endPoint y: 214, distance: 20.5
click at [186, 195] on label "Tas" at bounding box center [202, 197] width 44 height 18
click at [183, 231] on label "Ketting" at bounding box center [206, 224] width 53 height 18
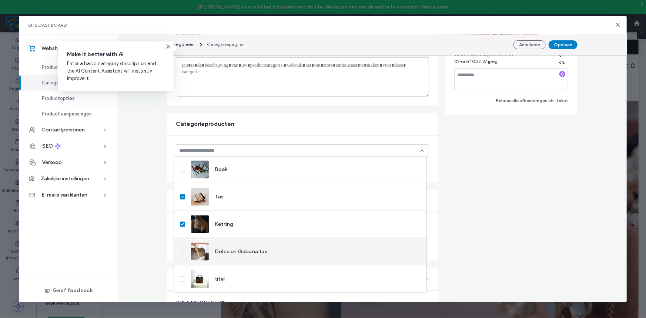
click at [183, 246] on label "Dolce en Gabana tas" at bounding box center [223, 251] width 87 height 18
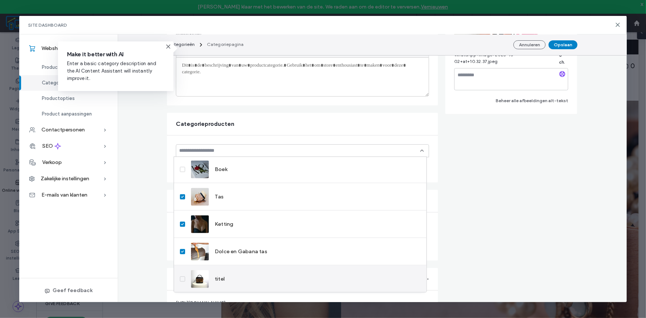
click at [185, 280] on span at bounding box center [182, 278] width 5 height 5
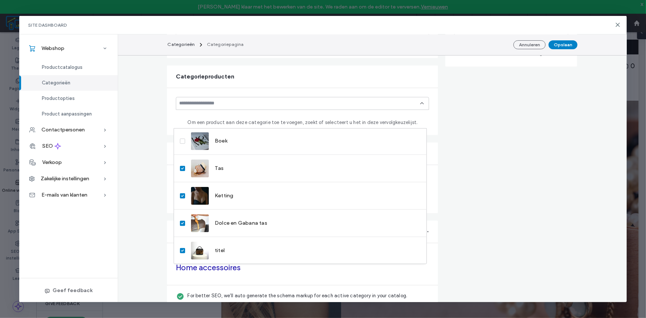
scroll to position [184, 0]
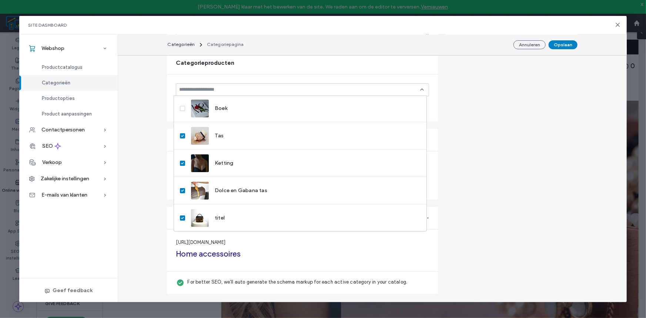
click at [409, 246] on div "http://2-chic.ms.smart-site.nl/category/home-accessoires Home accessoires" at bounding box center [302, 250] width 253 height 24
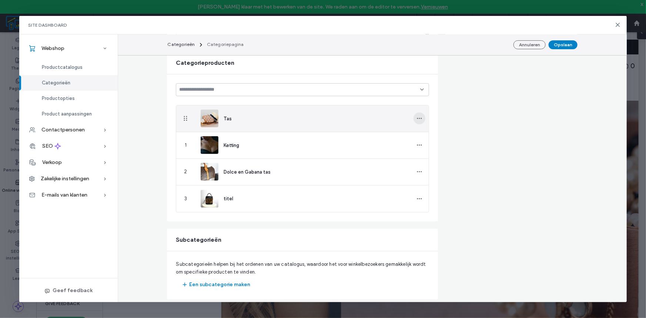
drag, startPoint x: 415, startPoint y: 117, endPoint x: 417, endPoint y: 121, distance: 4.7
click at [416, 117] on icon "button" at bounding box center [419, 118] width 6 height 6
click at [428, 135] on span "Uit categorie verwijderen" at bounding box center [454, 137] width 57 height 7
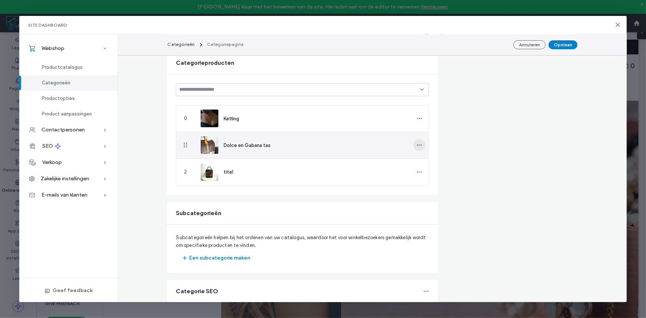
click at [418, 145] on icon "button" at bounding box center [419, 145] width 6 height 6
click at [439, 168] on div "Uit categorie verwijderen" at bounding box center [449, 164] width 77 height 14
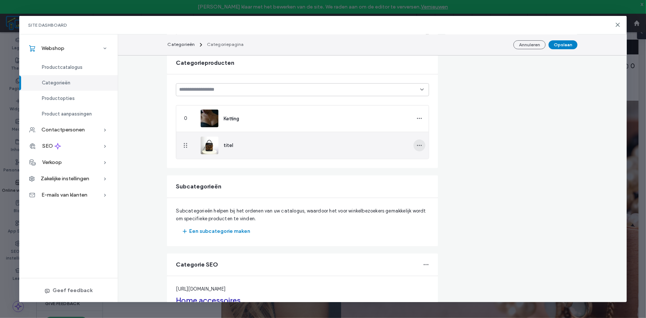
click at [419, 142] on span "button" at bounding box center [419, 145] width 12 height 12
drag, startPoint x: 455, startPoint y: 168, endPoint x: 449, endPoint y: 167, distance: 6.8
click at [455, 168] on div "Uit categorie verwijderen" at bounding box center [449, 164] width 77 height 14
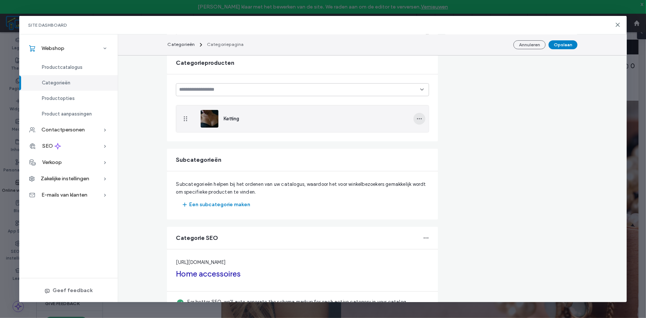
click at [416, 117] on icon "button" at bounding box center [419, 119] width 6 height 6
click at [435, 139] on span "Uit categorie verwijderen" at bounding box center [454, 137] width 57 height 7
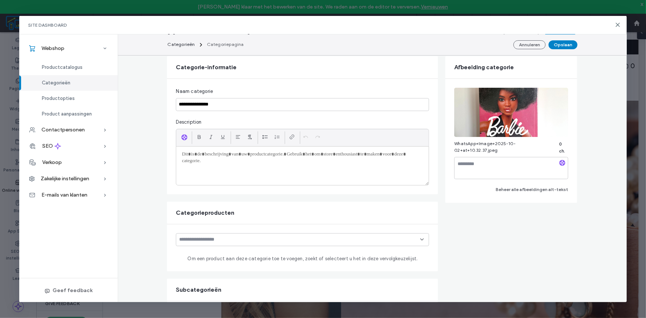
scroll to position [0, 0]
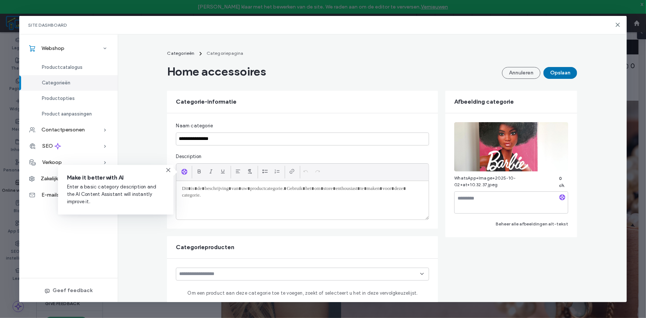
click at [558, 74] on button "Opslaan" at bounding box center [560, 73] width 34 height 12
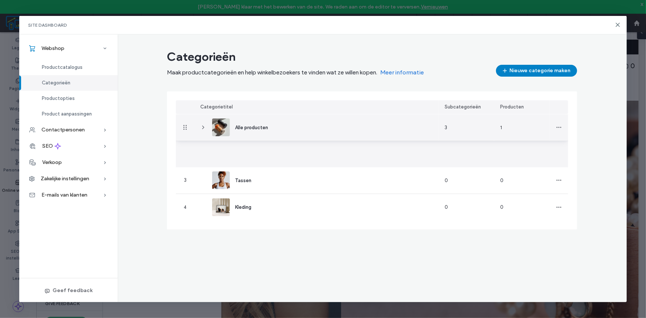
drag, startPoint x: 180, startPoint y: 152, endPoint x: 181, endPoint y: 123, distance: 28.5
drag, startPoint x: 190, startPoint y: 154, endPoint x: 183, endPoint y: 124, distance: 31.1
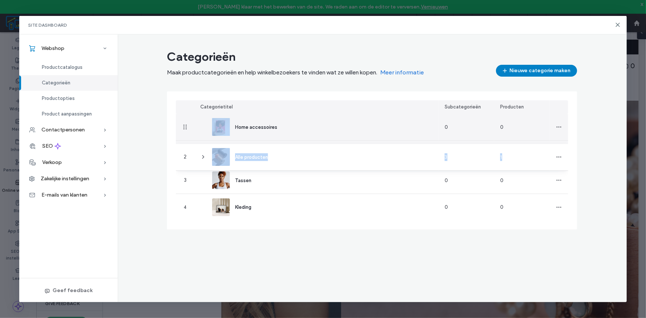
drag, startPoint x: 192, startPoint y: 151, endPoint x: 195, endPoint y: 139, distance: 12.7
click at [562, 132] on span "button" at bounding box center [559, 127] width 12 height 12
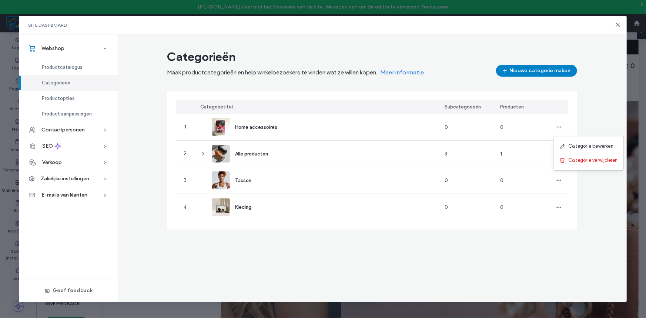
click at [316, 265] on div "Categorieën Maak productcategorieën en help winkelbezoekers te vinden wat ze wi…" at bounding box center [372, 167] width 508 height 267
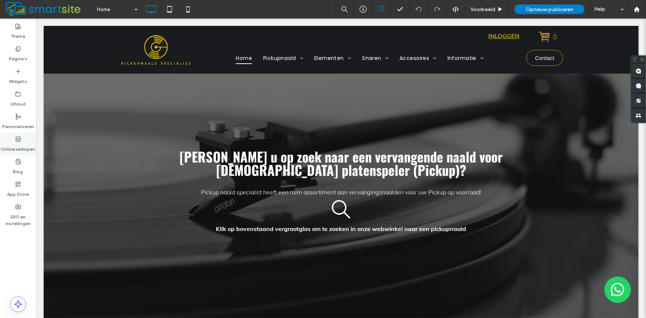
click at [14, 146] on label "Online verkopen" at bounding box center [18, 147] width 34 height 10
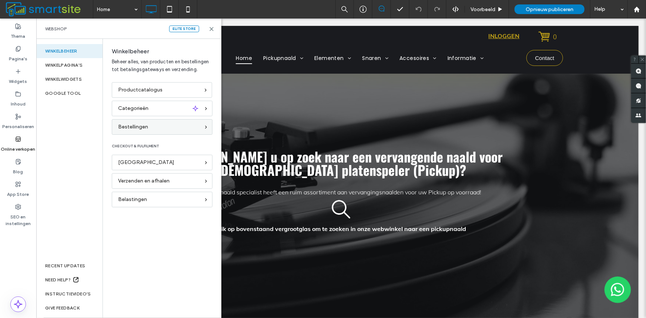
click at [130, 129] on span "Bestellingen" at bounding box center [133, 127] width 30 height 8
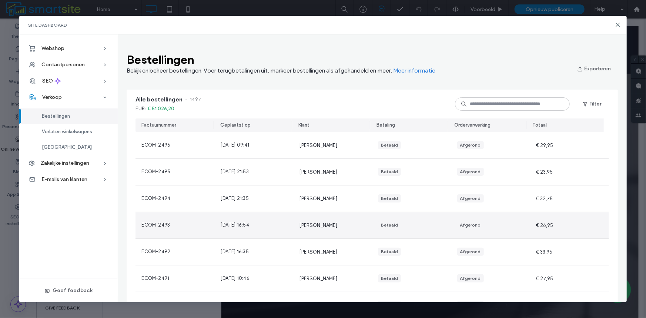
scroll to position [363, 0]
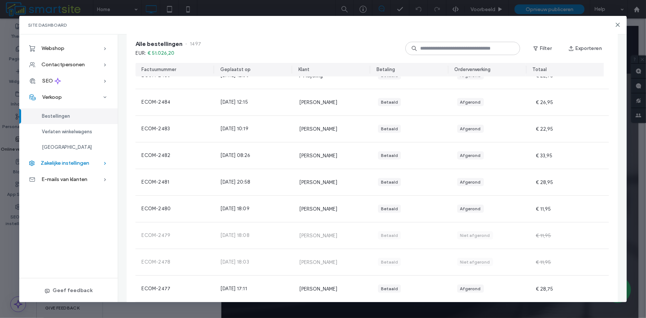
click at [78, 165] on span "Zakelijke instellingen" at bounding box center [65, 163] width 48 height 6
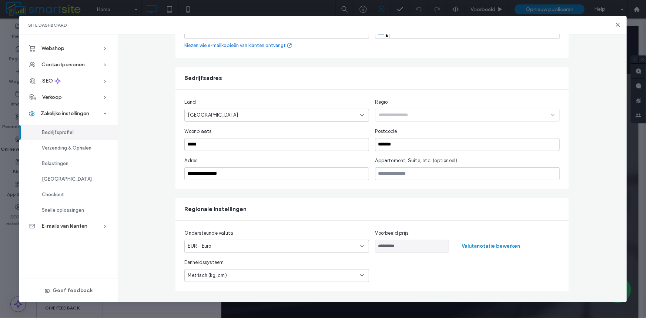
scroll to position [0, 0]
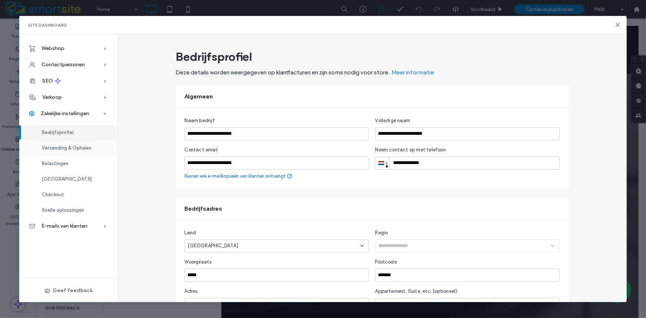
click at [59, 149] on span "Verzending & Ophalen" at bounding box center [67, 148] width 50 height 6
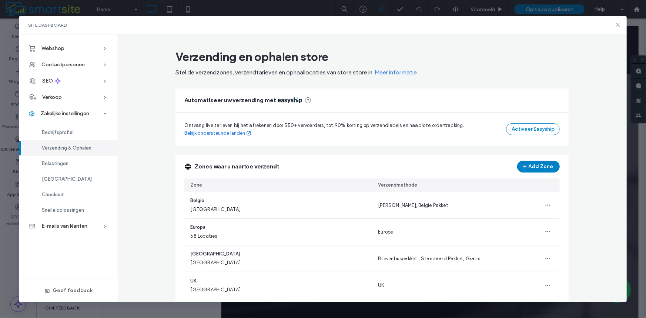
click at [618, 23] on icon at bounding box center [618, 25] width 6 height 6
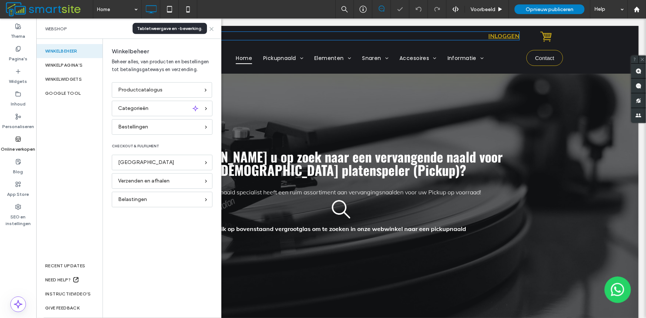
click at [212, 31] on icon at bounding box center [212, 29] width 6 height 6
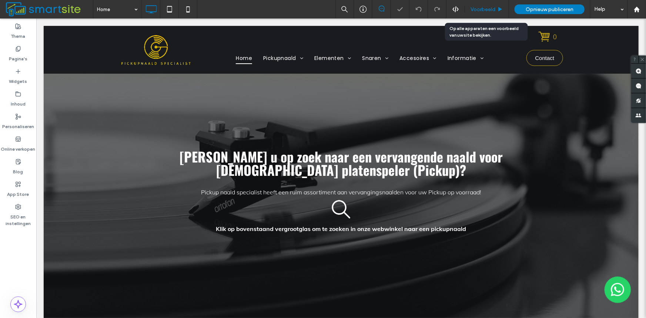
click at [481, 9] on span "Voorbeeld" at bounding box center [482, 9] width 25 height 6
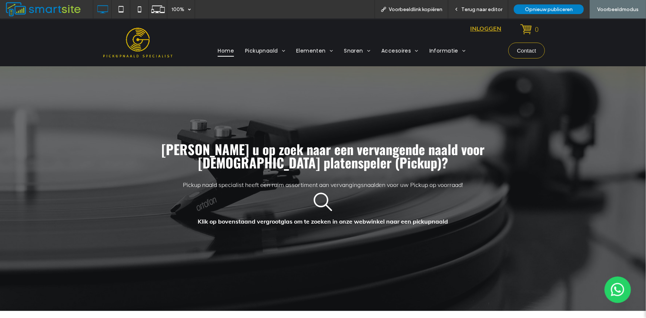
click at [38, 48] on div "Click To Paste Home Pickupnaald Acos A.D.C. Aiwa Akai Allphon Argon Aristona As…" at bounding box center [323, 47] width 646 height 23
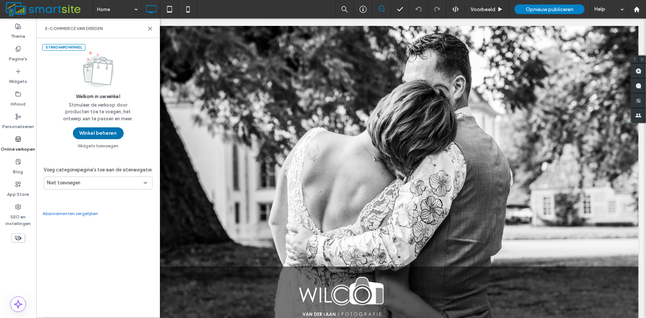
click at [97, 133] on button "Winkel beheren" at bounding box center [98, 133] width 51 height 12
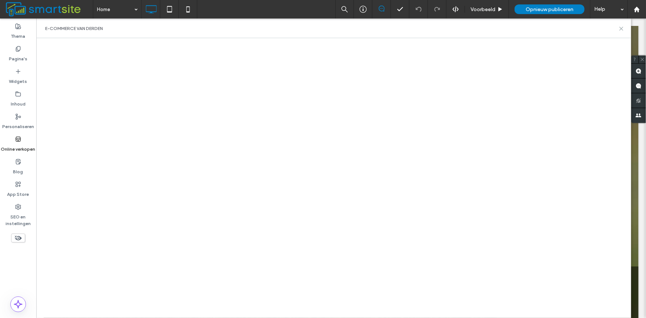
drag, startPoint x: 625, startPoint y: 30, endPoint x: 621, endPoint y: 30, distance: 4.1
click at [621, 30] on div "E-commerce van derden" at bounding box center [333, 28] width 595 height 20
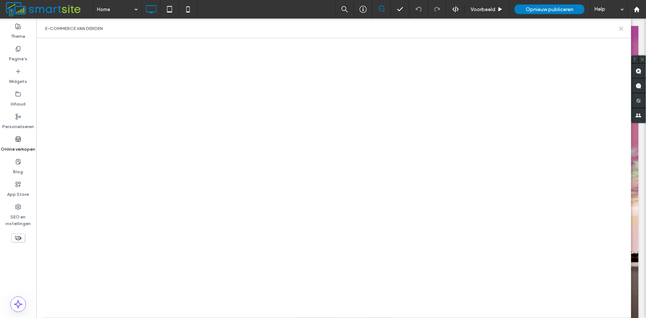
click at [622, 27] on icon at bounding box center [621, 29] width 6 height 6
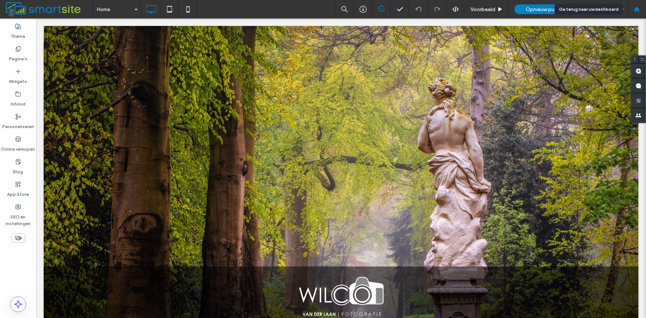
click at [636, 7] on use at bounding box center [636, 9] width 6 height 6
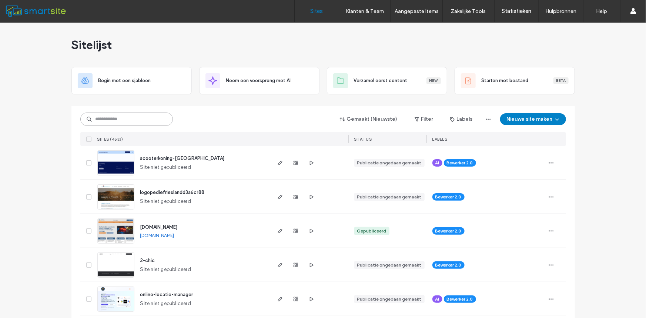
click at [113, 119] on input at bounding box center [126, 118] width 92 height 13
click at [277, 263] on icon "button" at bounding box center [280, 265] width 6 height 6
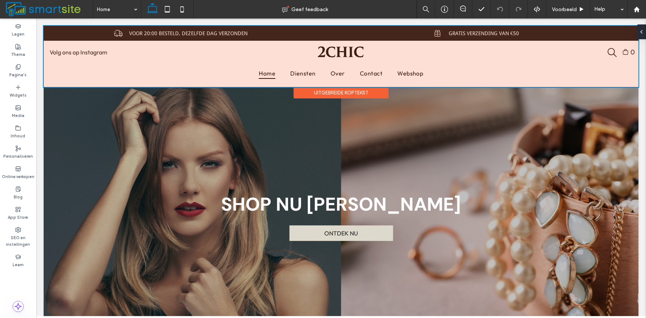
click at [301, 91] on div "Uitgebreide koptekst" at bounding box center [340, 92] width 95 height 11
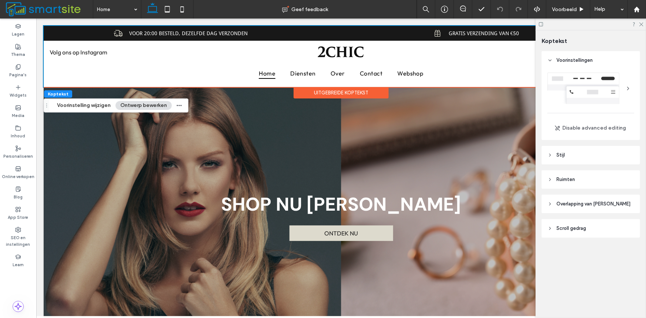
click at [616, 93] on div at bounding box center [590, 88] width 87 height 31
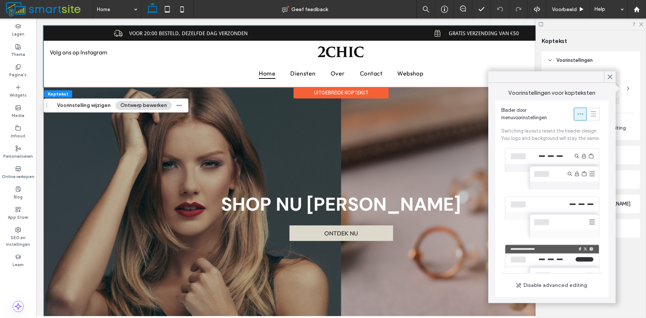
scroll to position [131, 0]
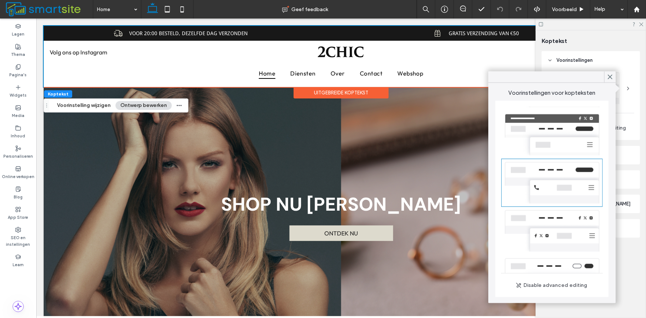
click at [566, 243] on div at bounding box center [551, 231] width 101 height 48
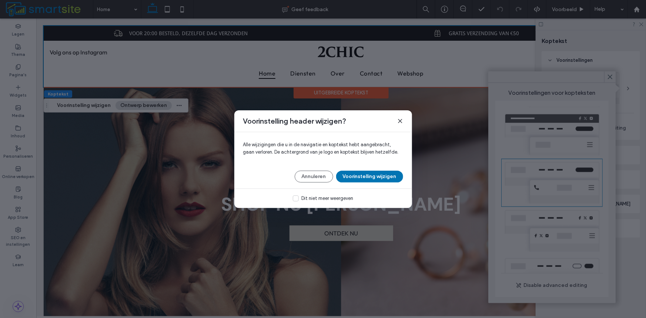
click at [362, 176] on button "Voorinstelling wijzigen" at bounding box center [369, 177] width 67 height 12
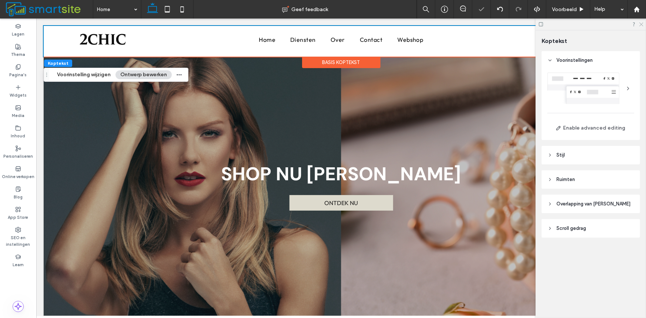
click at [639, 22] on icon at bounding box center [640, 23] width 5 height 5
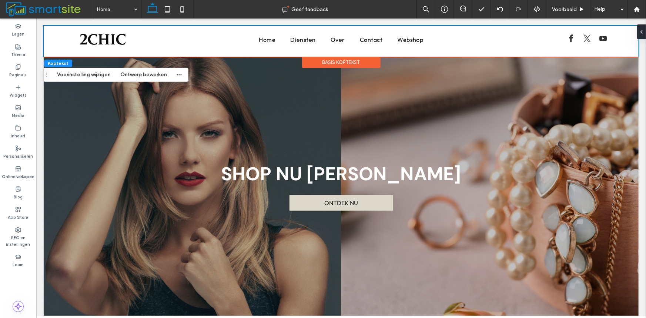
click at [340, 62] on div "Basis koptekst" at bounding box center [341, 61] width 78 height 11
click at [339, 61] on div "Basis koptekst" at bounding box center [341, 61] width 78 height 11
click at [96, 77] on button "Voorinstelling wijzigen" at bounding box center [83, 74] width 63 height 9
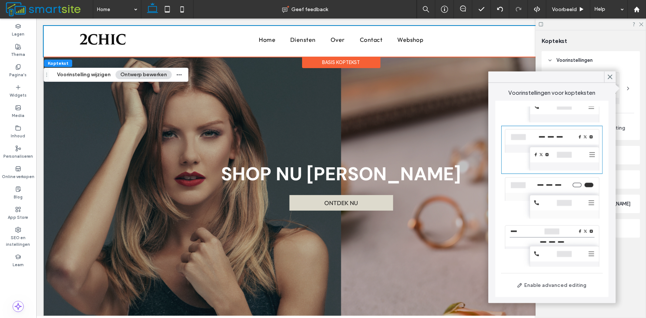
scroll to position [95, 0]
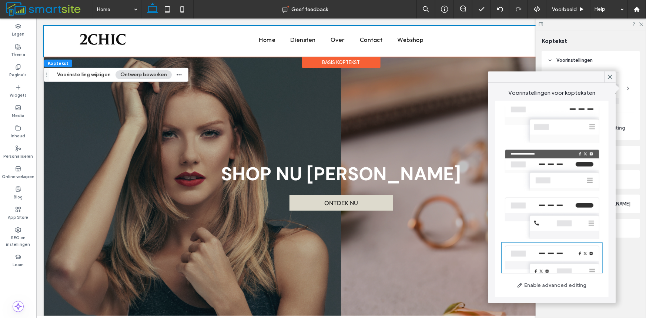
click at [566, 192] on div at bounding box center [551, 170] width 101 height 48
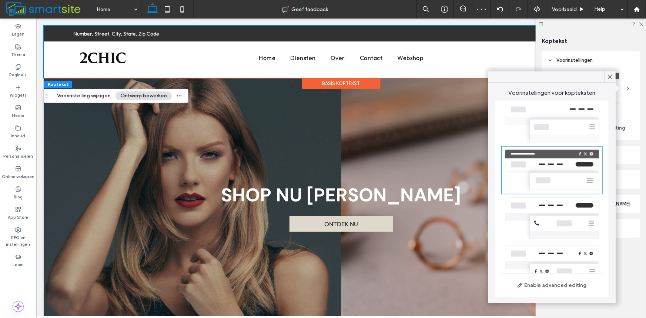
click at [551, 168] on div at bounding box center [551, 170] width 101 height 48
click at [555, 134] on div at bounding box center [551, 122] width 101 height 48
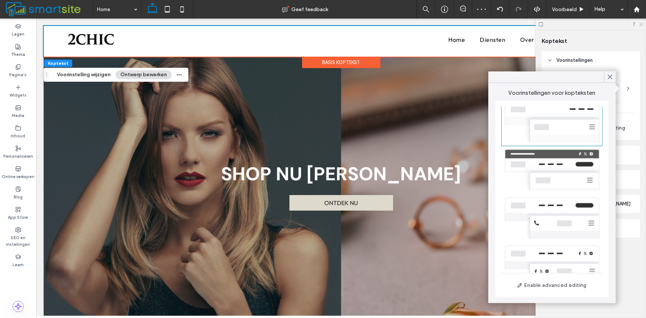
drag, startPoint x: 640, startPoint y: 22, endPoint x: 603, endPoint y: 4, distance: 40.7
click at [640, 22] on icon at bounding box center [640, 23] width 5 height 5
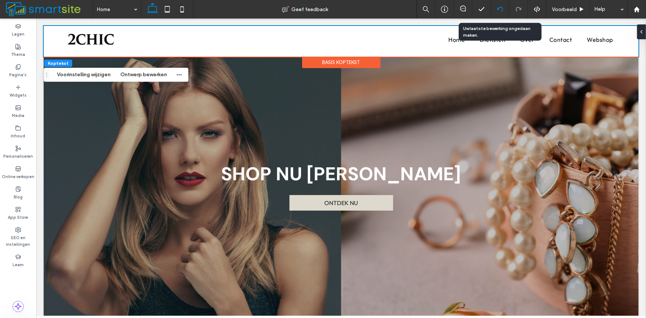
click at [499, 8] on icon at bounding box center [500, 9] width 6 height 6
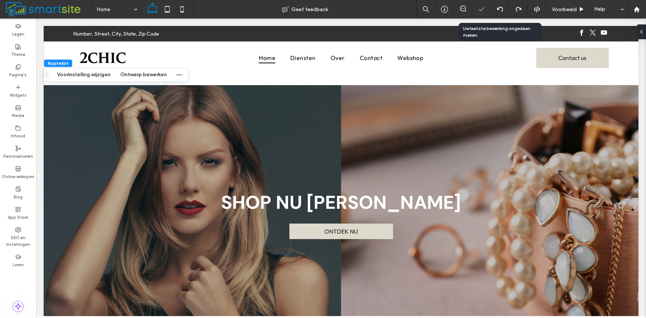
scroll to position [0, 0]
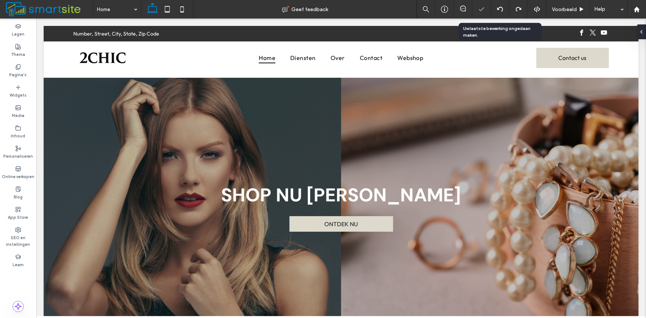
click at [499, 8] on icon at bounding box center [500, 9] width 6 height 6
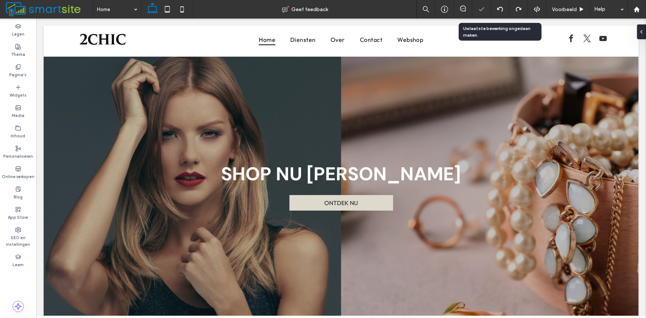
click at [499, 8] on icon at bounding box center [500, 9] width 6 height 6
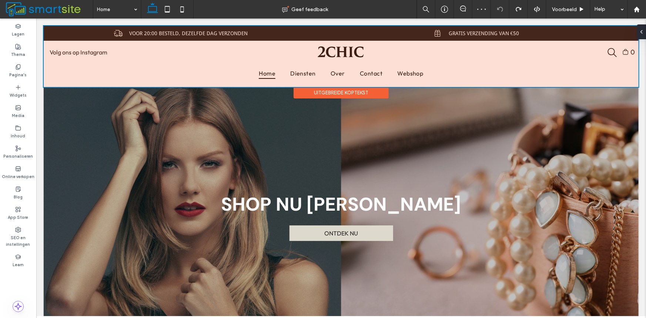
click at [326, 94] on div "Uitgebreide koptekst" at bounding box center [340, 92] width 95 height 11
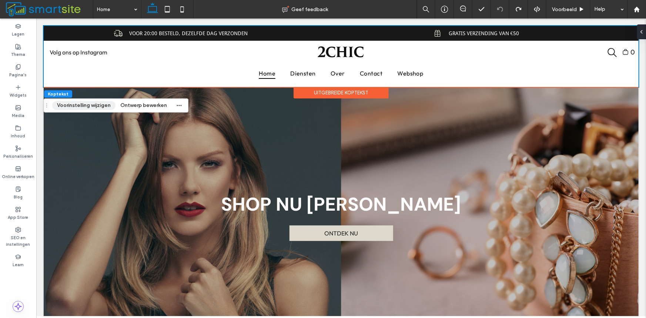
click at [84, 104] on button "Voorinstelling wijzigen" at bounding box center [83, 105] width 63 height 9
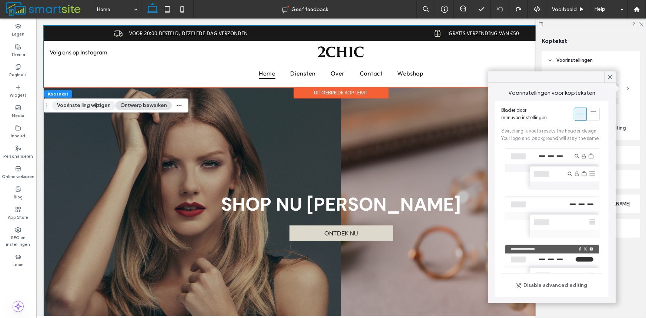
scroll to position [131, 0]
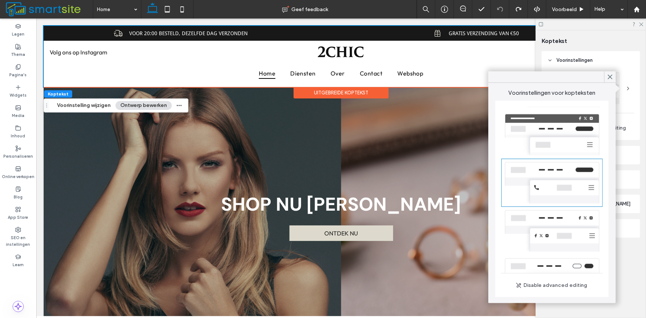
click at [133, 107] on button "Ontwerp bewerken" at bounding box center [143, 105] width 56 height 9
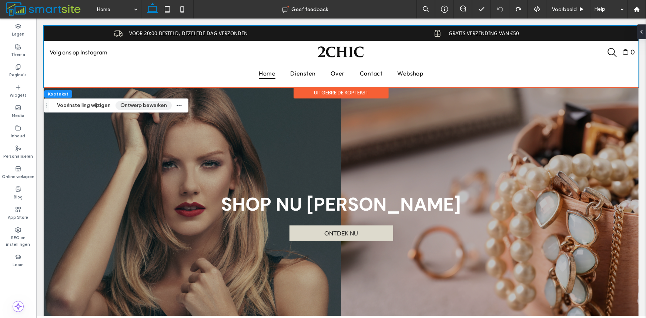
click at [133, 107] on button "Ontwerp bewerken" at bounding box center [143, 105] width 56 height 9
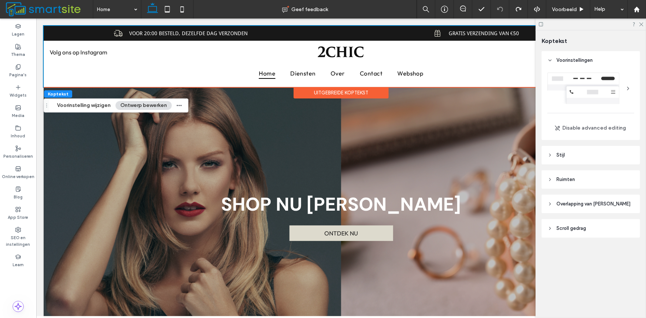
click at [605, 95] on div at bounding box center [590, 88] width 87 height 31
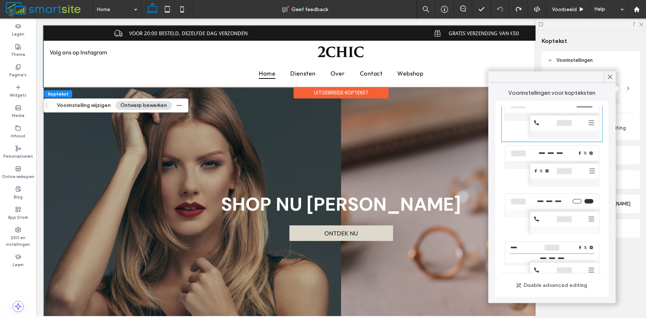
scroll to position [218, 0]
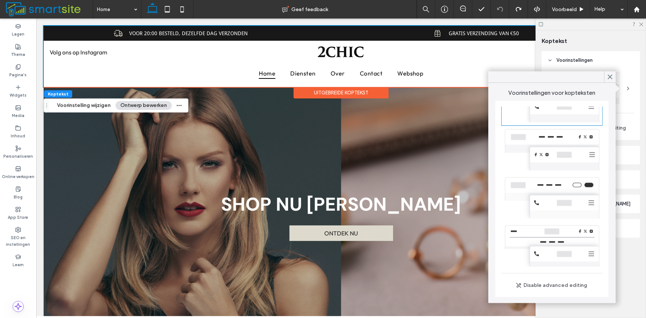
click at [551, 253] on div at bounding box center [551, 246] width 101 height 48
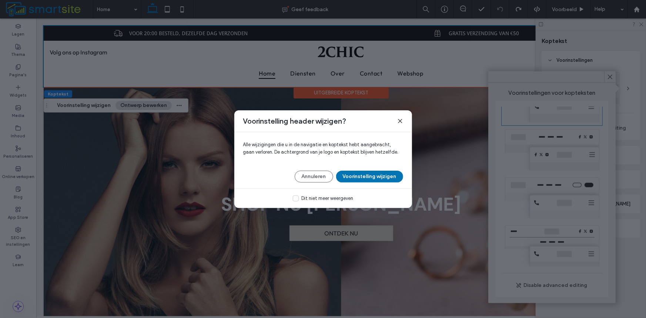
click at [350, 174] on button "Voorinstelling wijzigen" at bounding box center [369, 177] width 67 height 12
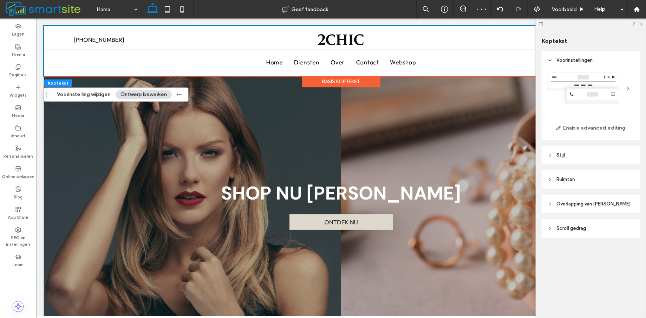
click at [639, 23] on icon at bounding box center [640, 23] width 5 height 5
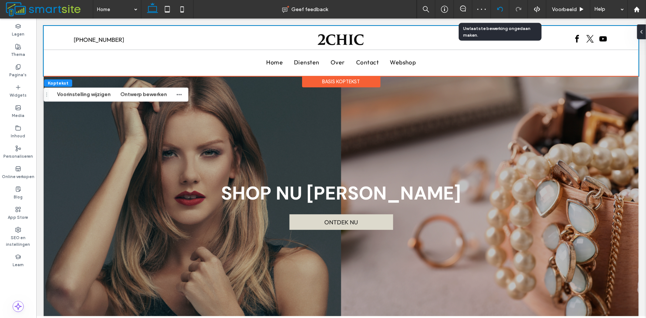
click at [497, 11] on icon at bounding box center [500, 9] width 6 height 6
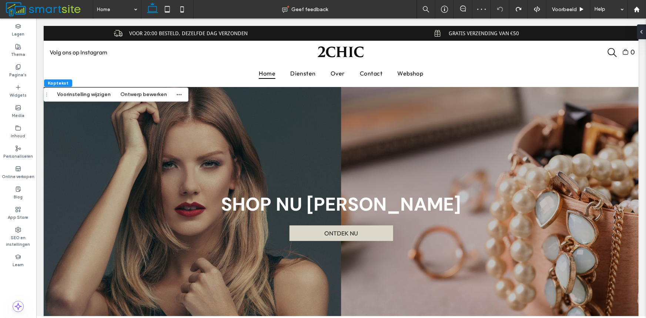
scroll to position [0, 0]
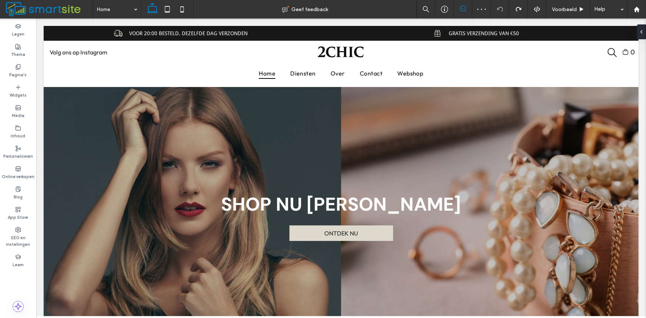
click at [462, 6] on icon at bounding box center [463, 9] width 6 height 6
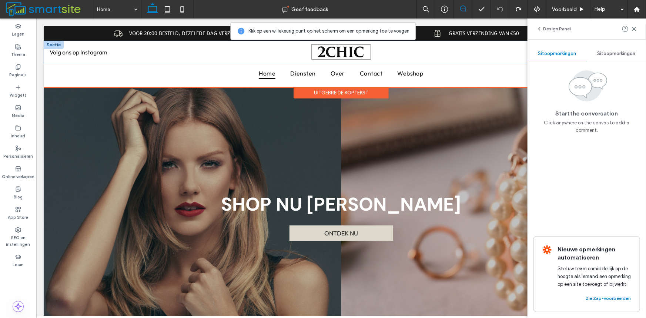
click at [364, 58] on img at bounding box center [341, 51] width 60 height 15
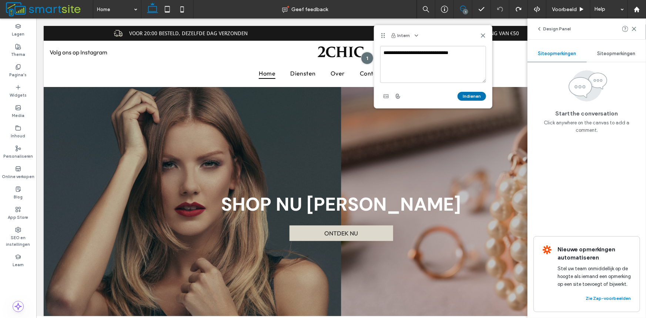
type textarea "**********"
click at [472, 95] on button "Indienen" at bounding box center [471, 96] width 28 height 9
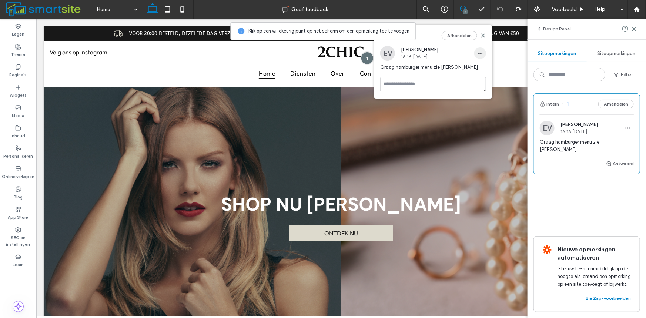
click at [481, 51] on icon "button" at bounding box center [480, 53] width 6 height 6
click at [489, 73] on span "Bewerken" at bounding box center [490, 72] width 20 height 7
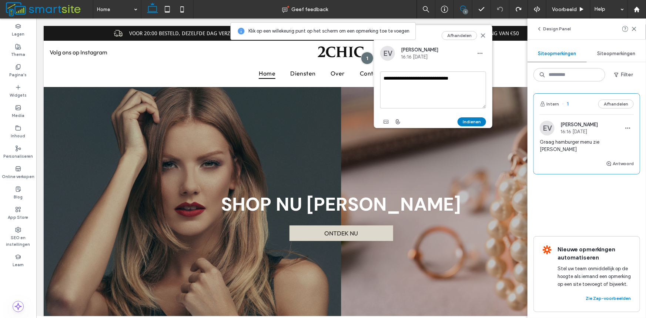
click at [481, 78] on textarea "**********" at bounding box center [433, 89] width 106 height 37
type textarea "**********"
click at [461, 122] on button "Indienen" at bounding box center [471, 121] width 28 height 9
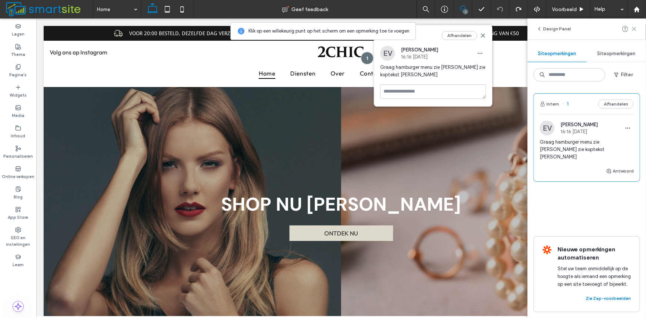
click at [635, 27] on use at bounding box center [633, 28] width 3 height 3
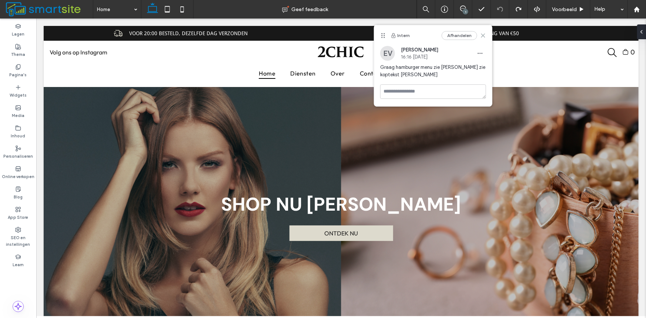
click at [481, 36] on icon at bounding box center [483, 36] width 6 height 6
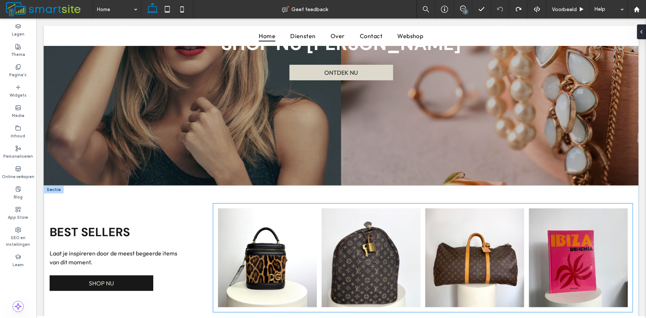
scroll to position [243, 0]
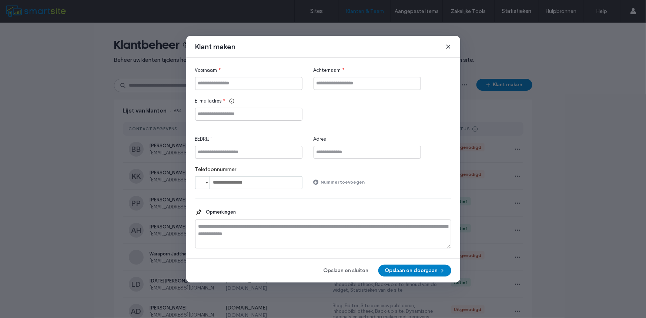
type input "*"
type input "*****"
type input "********"
type input "**********"
click at [403, 272] on button "Opslaan en doorgaan" at bounding box center [414, 271] width 73 height 12
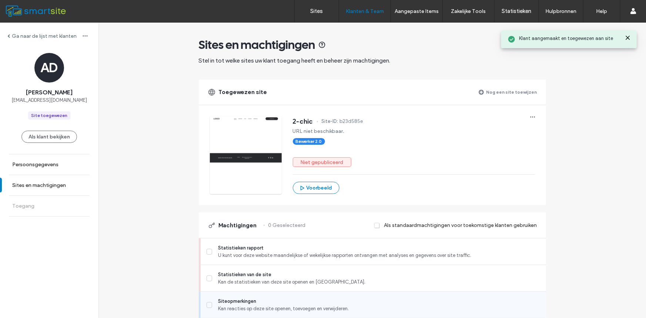
scroll to position [123, 0]
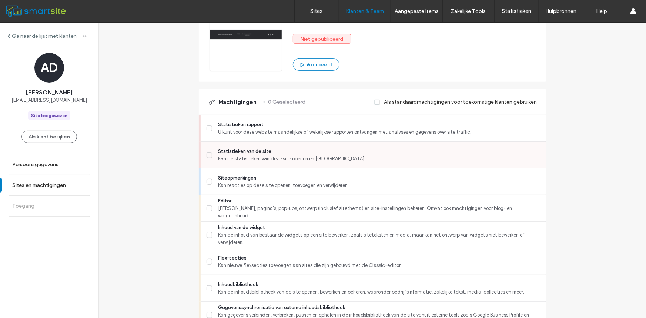
click at [236, 154] on span "Statistieken van de site" at bounding box center [379, 151] width 322 height 7
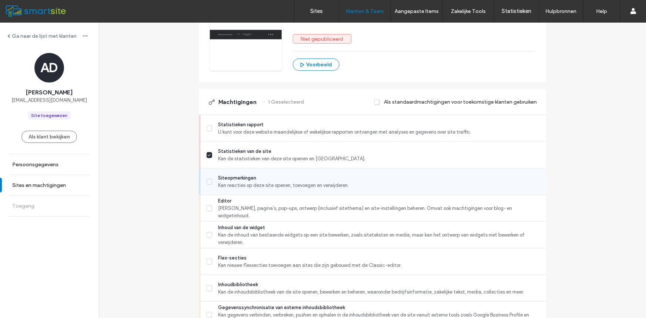
click at [222, 180] on span "Siteopmerkingen" at bounding box center [379, 177] width 322 height 7
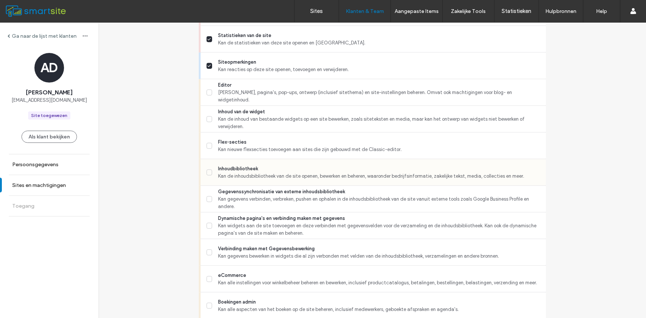
scroll to position [246, 0]
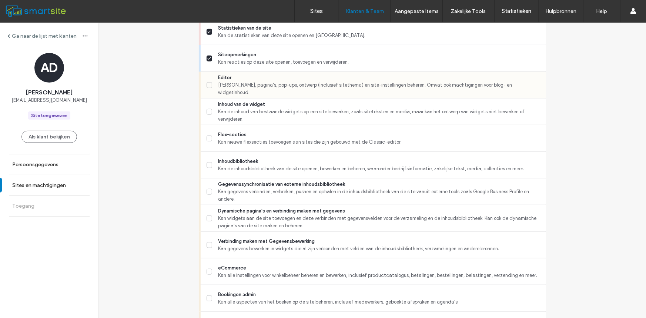
click at [230, 85] on span "[PERSON_NAME], pagina's, pop-ups, ontwerp (inclusief sitethema) en site-instell…" at bounding box center [379, 88] width 322 height 15
click at [234, 165] on span "Kan de inhoudsbibliotheek van de site openen, bewerken en beheren, waaronder be…" at bounding box center [379, 168] width 322 height 7
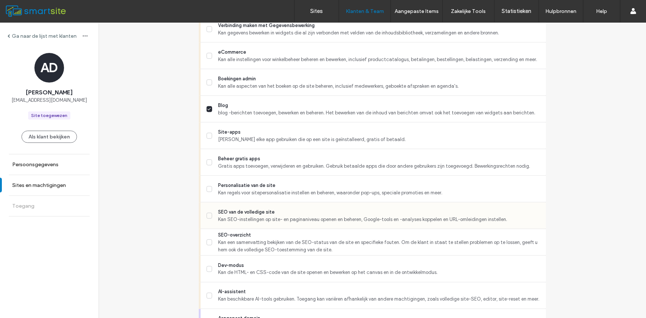
scroll to position [493, 0]
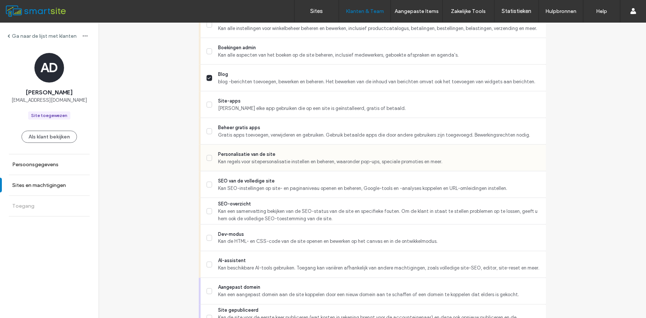
click at [242, 159] on span "Kan regels voor sitepersonalisatie instellen en beheren, waaronder pop-ups, spe…" at bounding box center [379, 161] width 322 height 7
click at [246, 193] on div "SEO van de volledige site Kan SEO-instellingen op site- en paginaniveau openen …" at bounding box center [375, 184] width 339 height 26
click at [236, 211] on span "Kan een samenvatting bekijken van de SEO-status van de site en specifieke foute…" at bounding box center [379, 215] width 322 height 15
click at [227, 179] on span "SEO van de volledige site" at bounding box center [379, 180] width 322 height 7
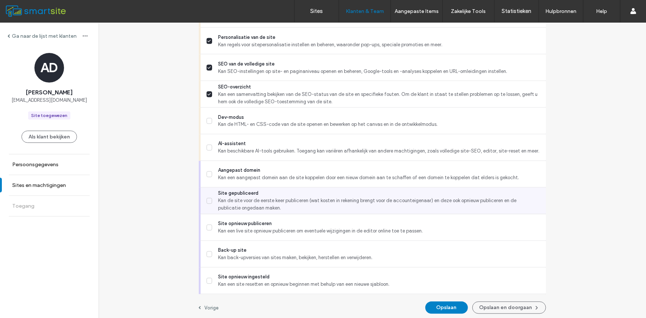
scroll to position [613, 0]
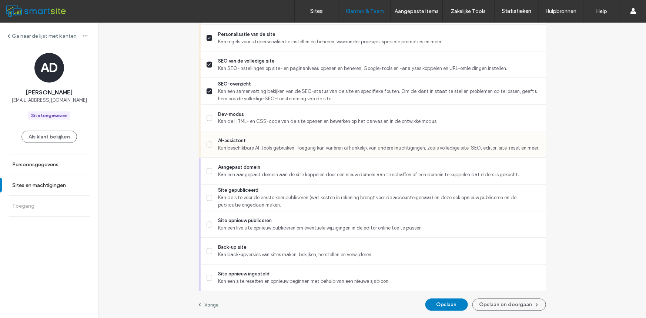
click at [233, 145] on span "Kan beschikbare AI-tools gebruiken. Toegang kan variëren afhankelijk van andere…" at bounding box center [379, 148] width 322 height 7
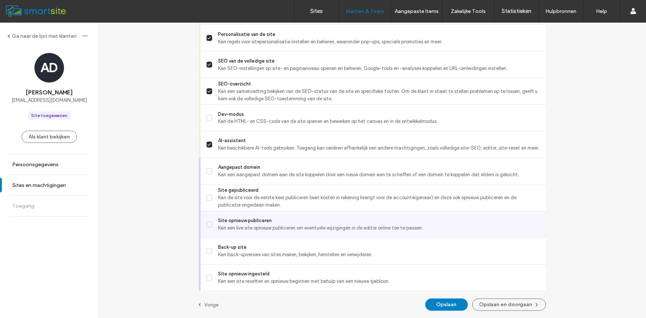
click at [215, 225] on label "Site opnieuw publiceren [PERSON_NAME] een live site opnieuw publiceren om event…" at bounding box center [372, 224] width 333 height 15
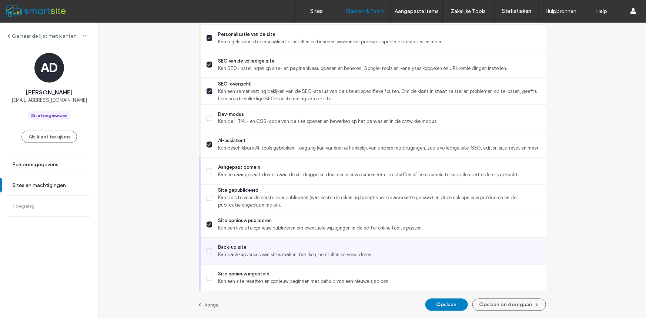
click at [214, 252] on label "Back-up site Kan back-upversies van sites maken, bekijken, herstellen en verwij…" at bounding box center [372, 251] width 333 height 15
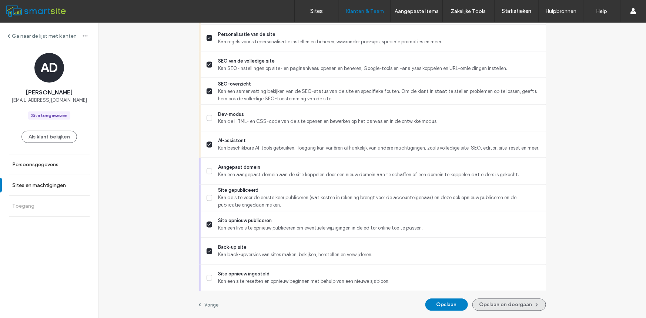
click at [492, 305] on button "Opslaan en doorgaan" at bounding box center [509, 305] width 74 height 12
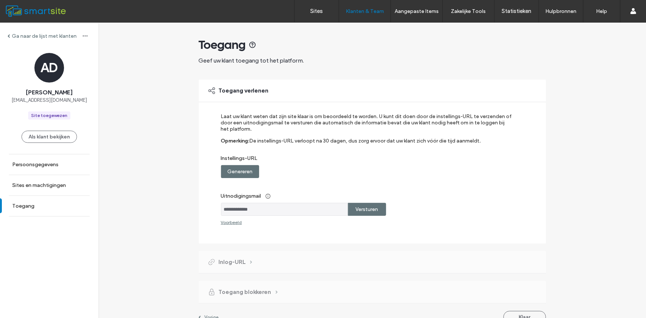
click at [371, 209] on label "Versturen" at bounding box center [367, 209] width 23 height 14
